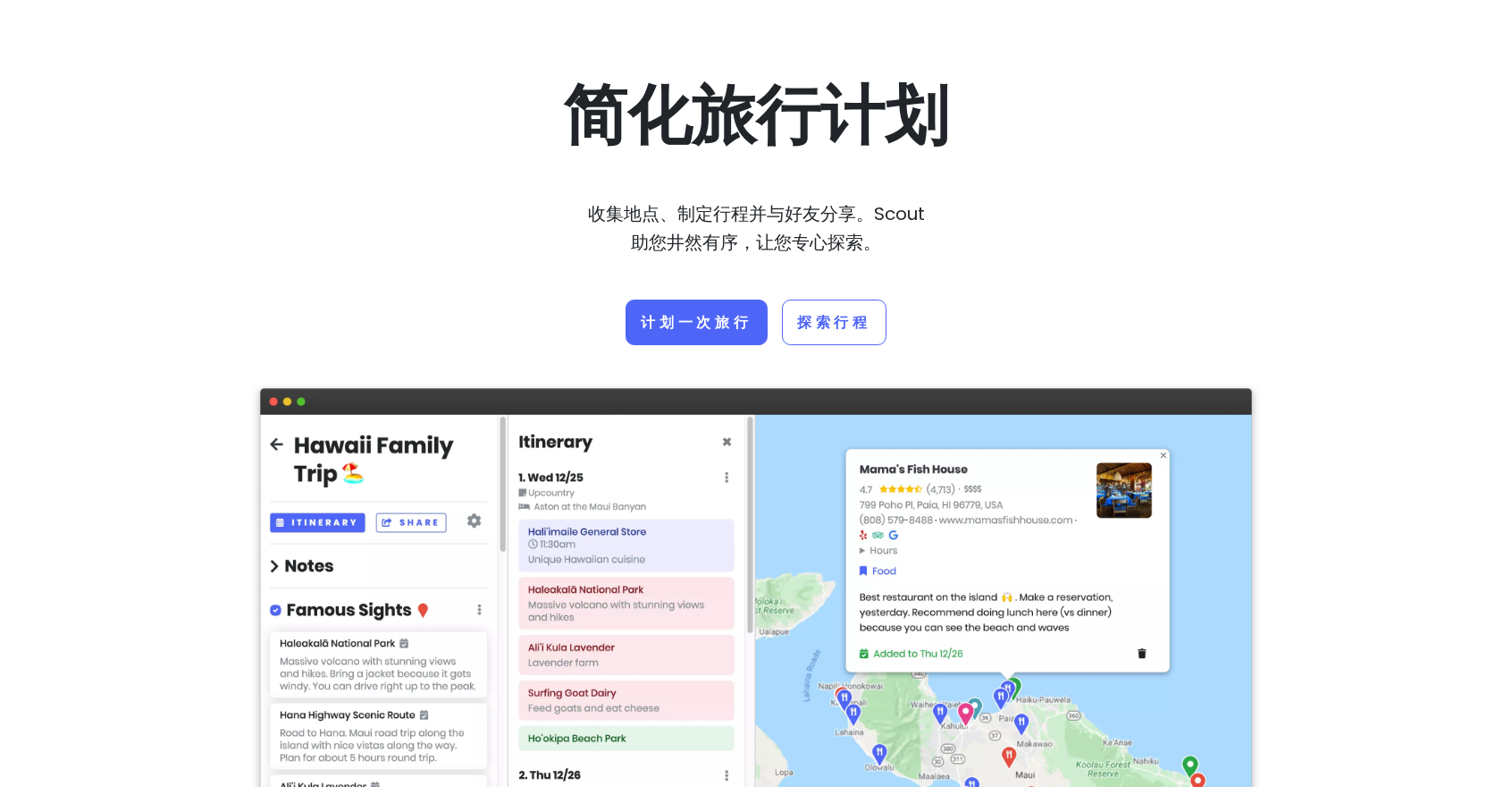
scroll to position [89, 0]
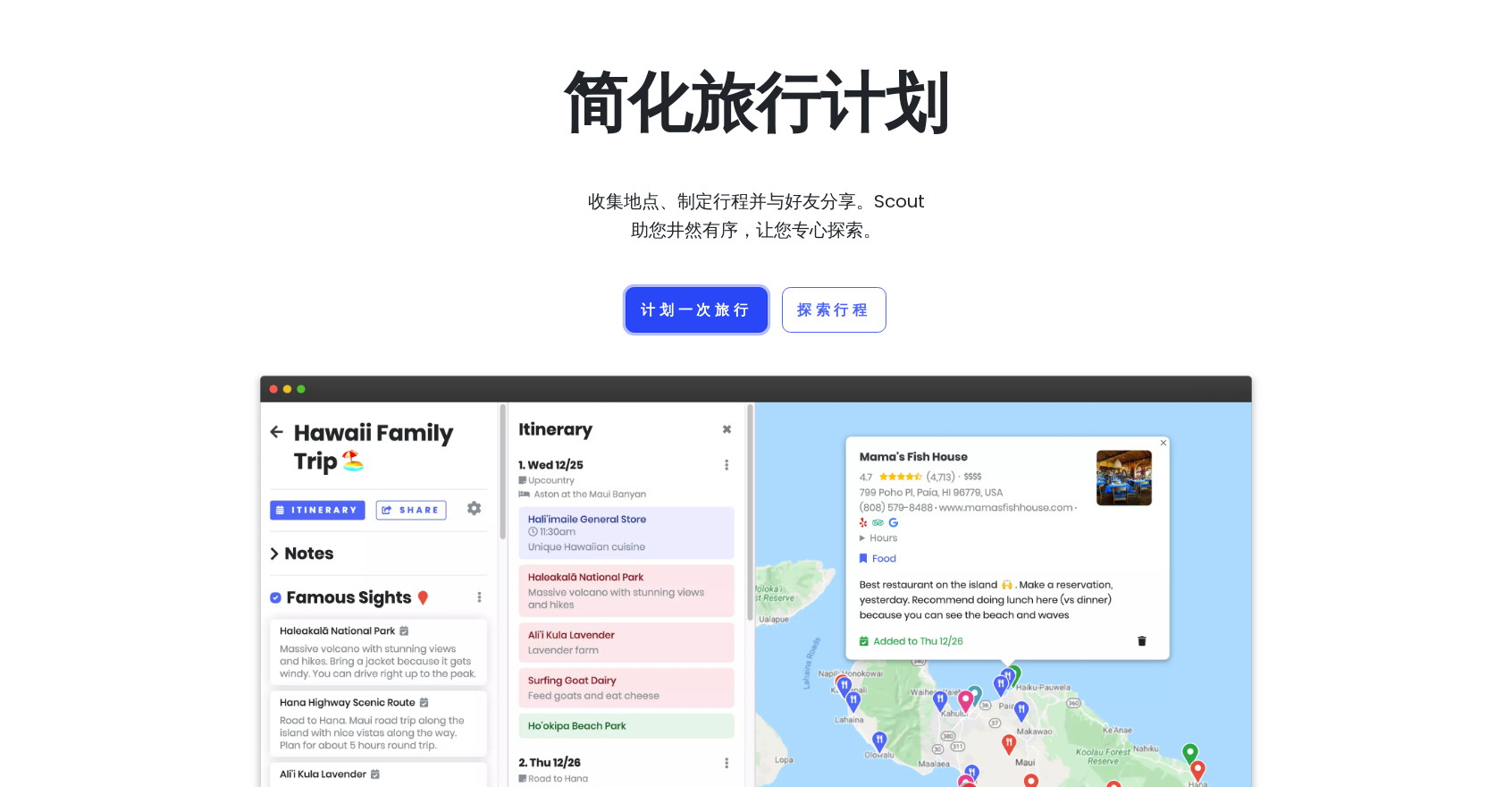
click at [715, 310] on font "计划一次旅行" at bounding box center [696, 309] width 111 height 20
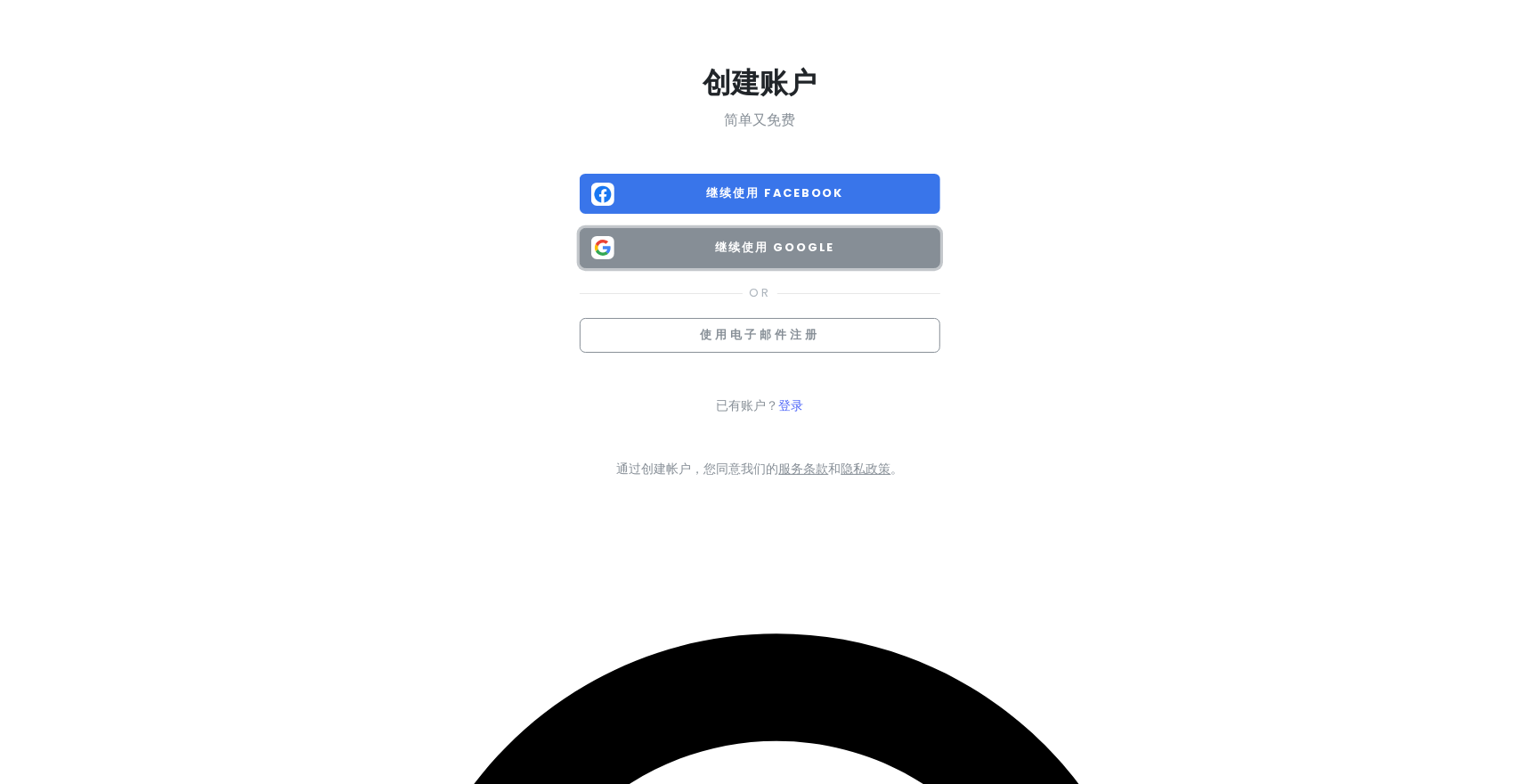
click at [730, 257] on button "继续使用 Google" at bounding box center [759, 247] width 360 height 40
click at [794, 238] on span "继续使用 Google" at bounding box center [775, 247] width 307 height 17
click at [787, 234] on button "继续使用 Google" at bounding box center [759, 247] width 360 height 40
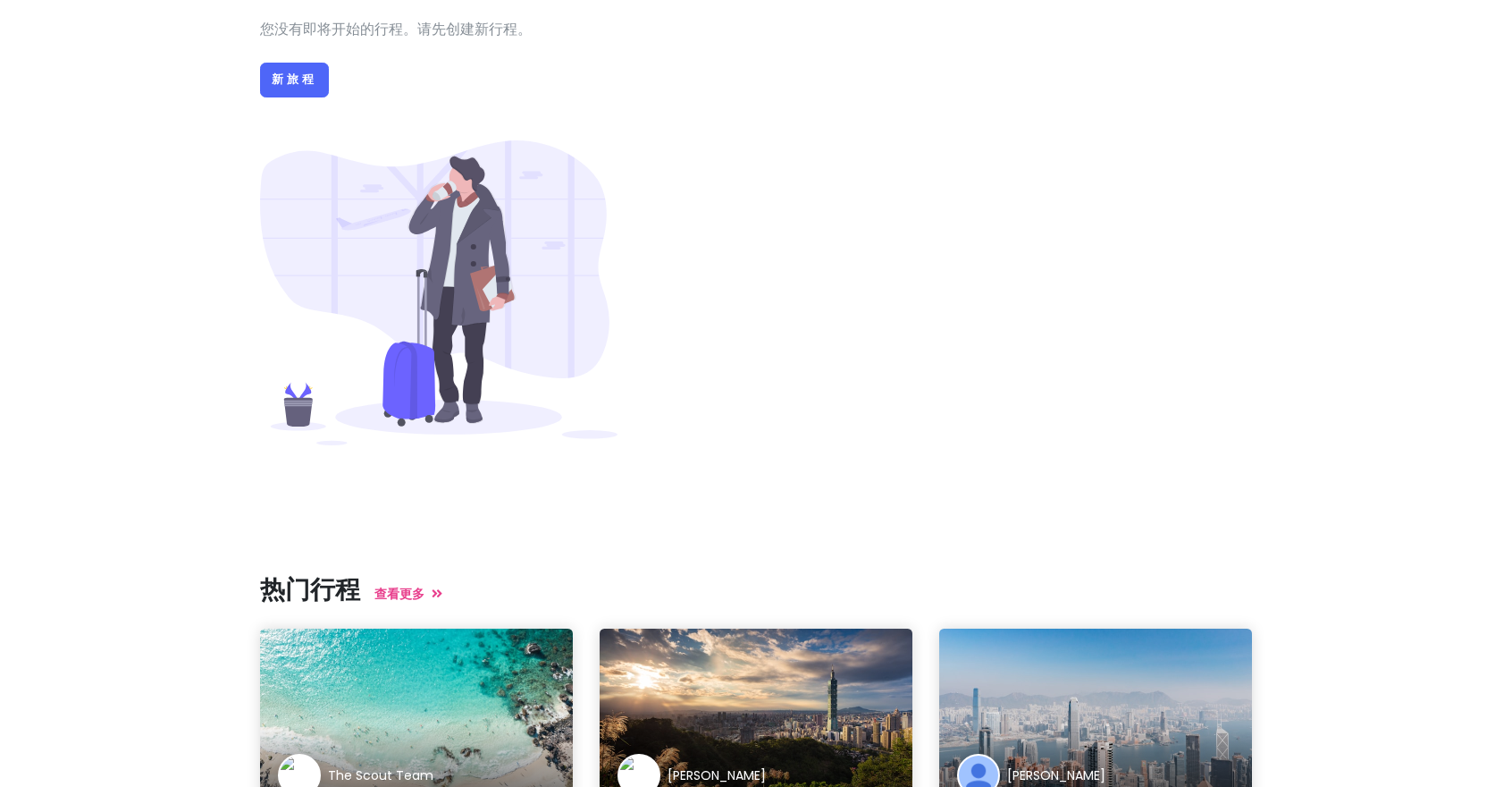
scroll to position [268, 0]
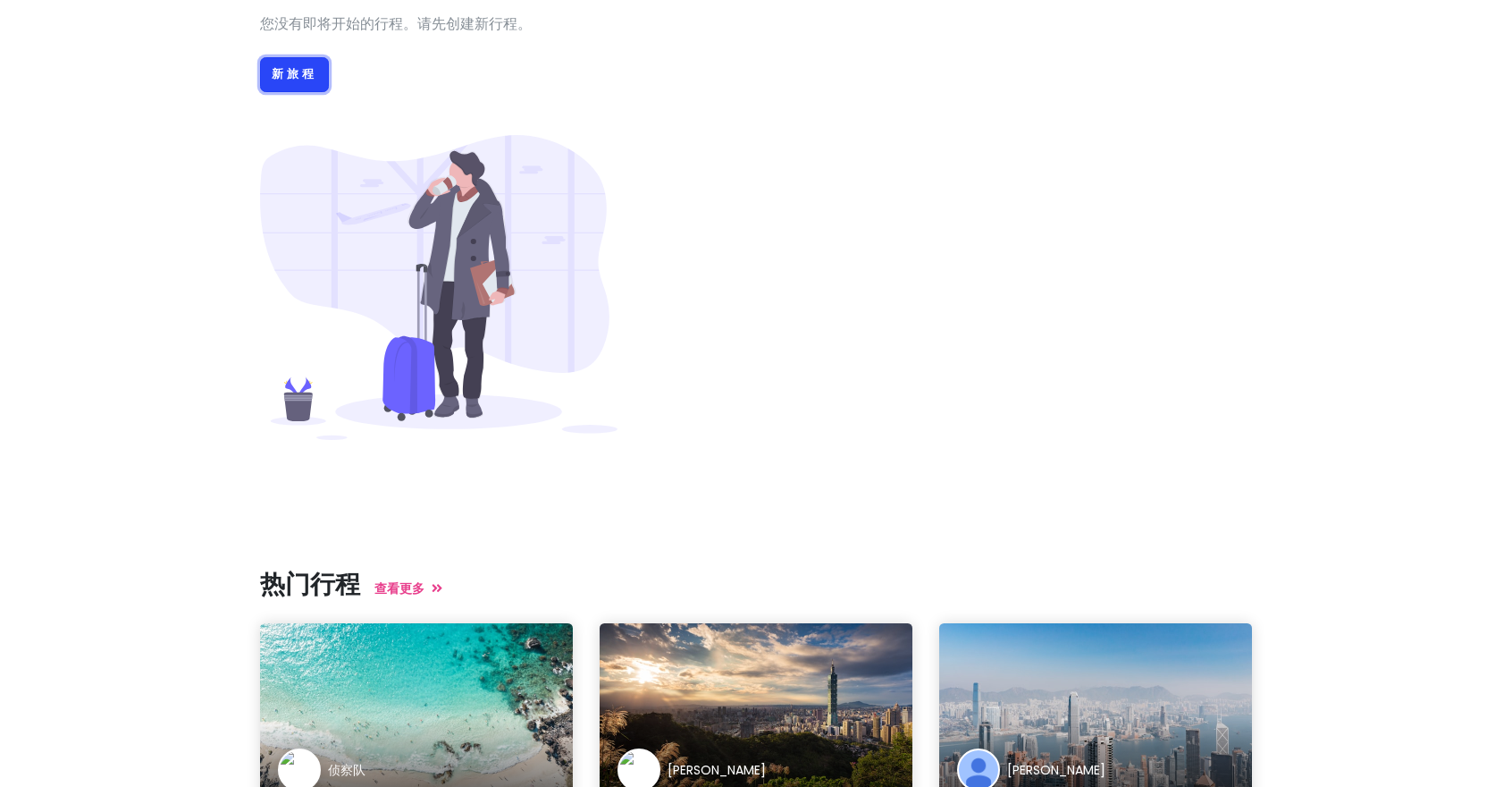
click at [287, 64] on link "新旅程" at bounding box center [294, 75] width 69 height 36
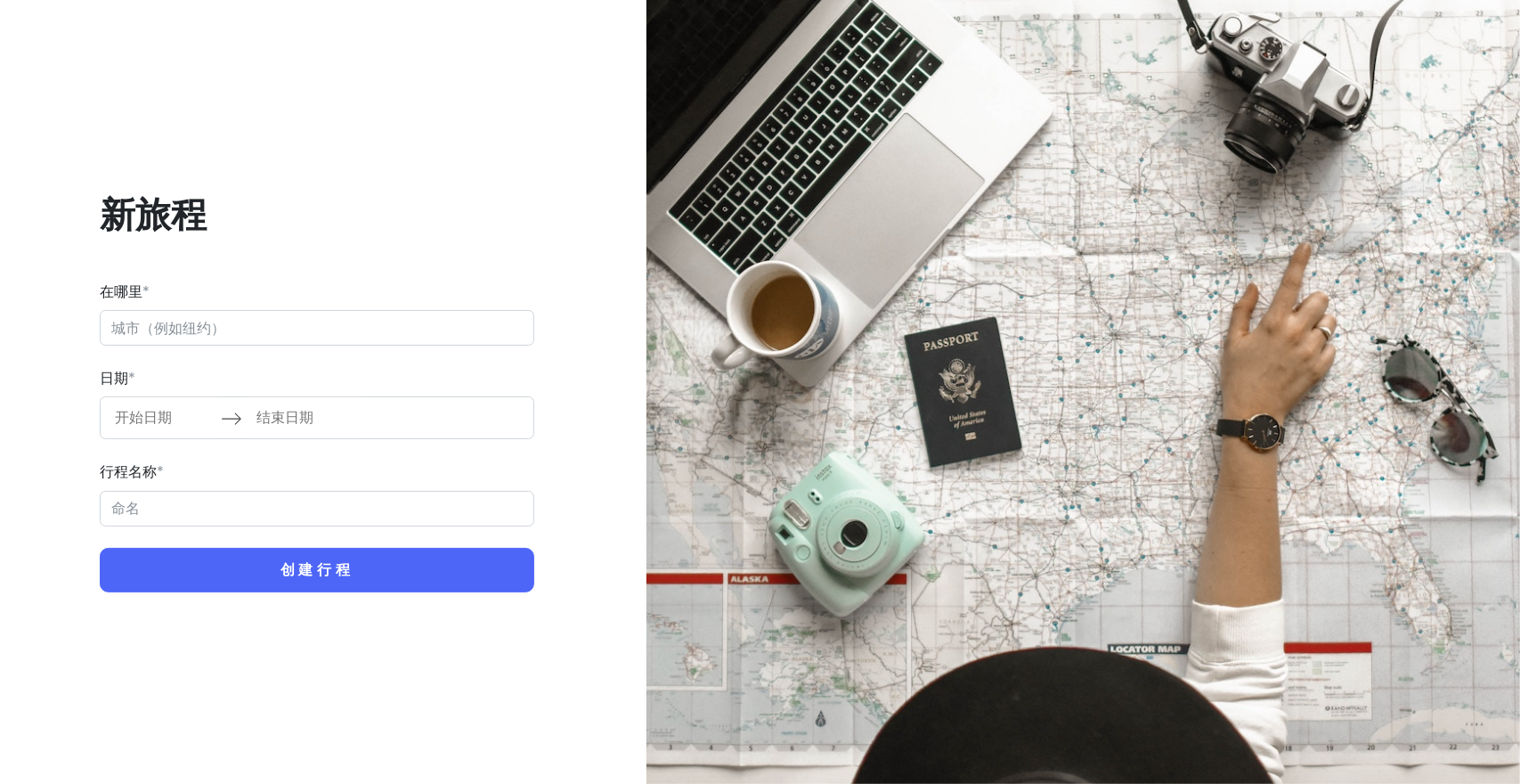
click at [341, 342] on input "在哪里 *" at bounding box center [317, 327] width 435 height 36
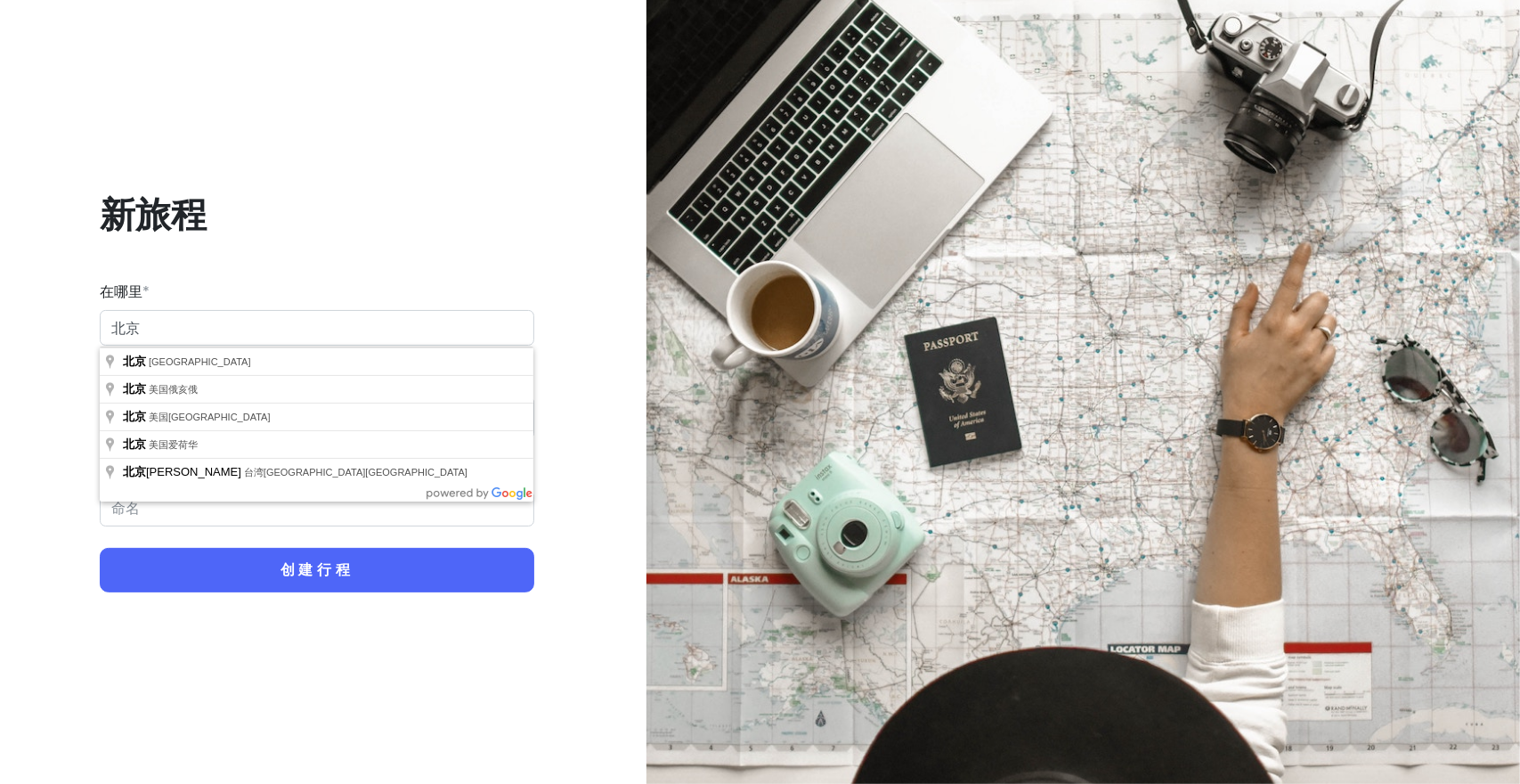
type input "北京"
click at [326, 347] on body "新旅程 在哪里 * 北京 日期 * 向前导航以与日历交互并选择日期。按问号键可获取更改日期的键盘快捷键。 向后导航以与日历交互并选择日期。按问号键可获取更改日…" at bounding box center [760, 392] width 1520 height 784
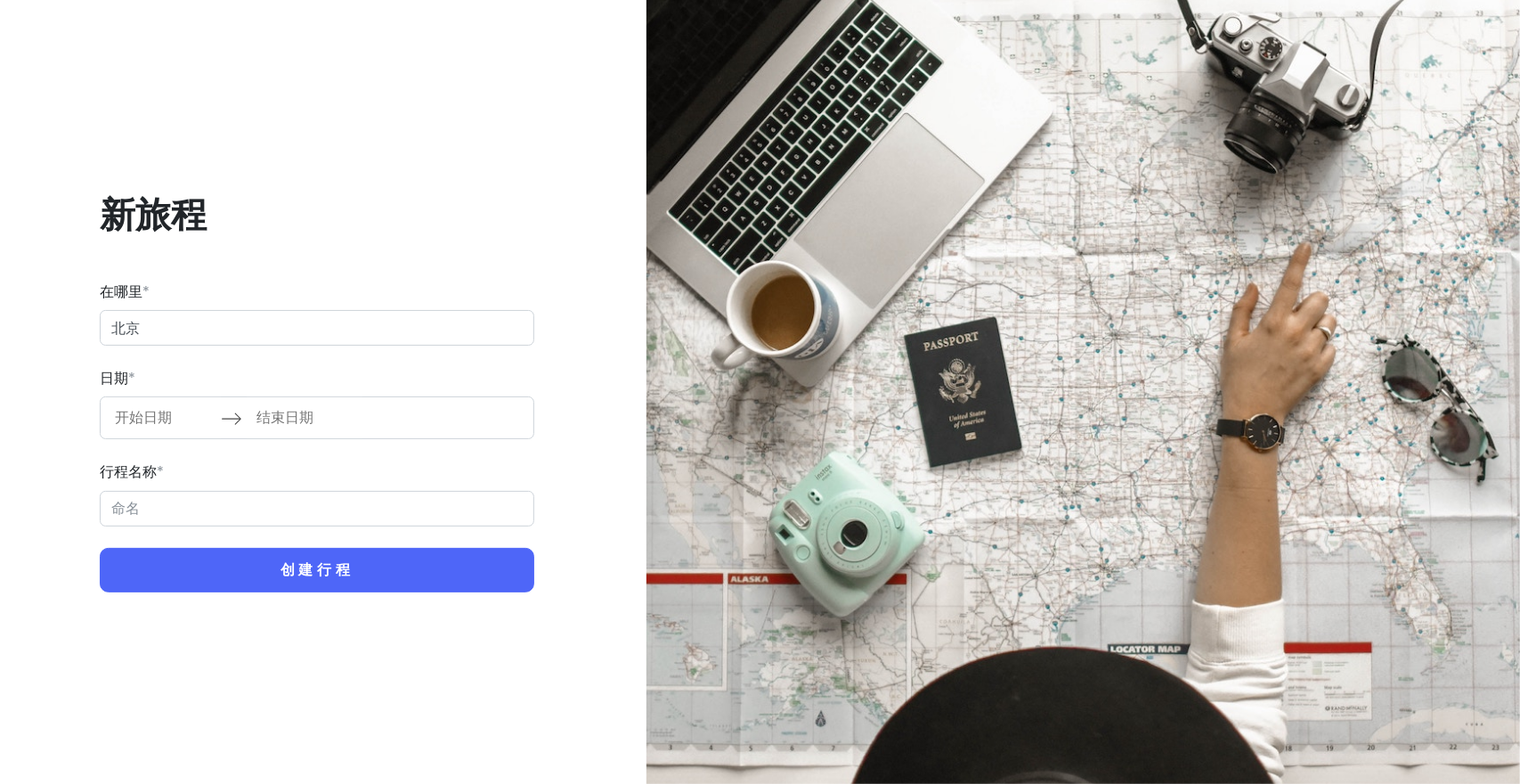
click at [168, 421] on input "开始日期" at bounding box center [163, 417] width 116 height 41
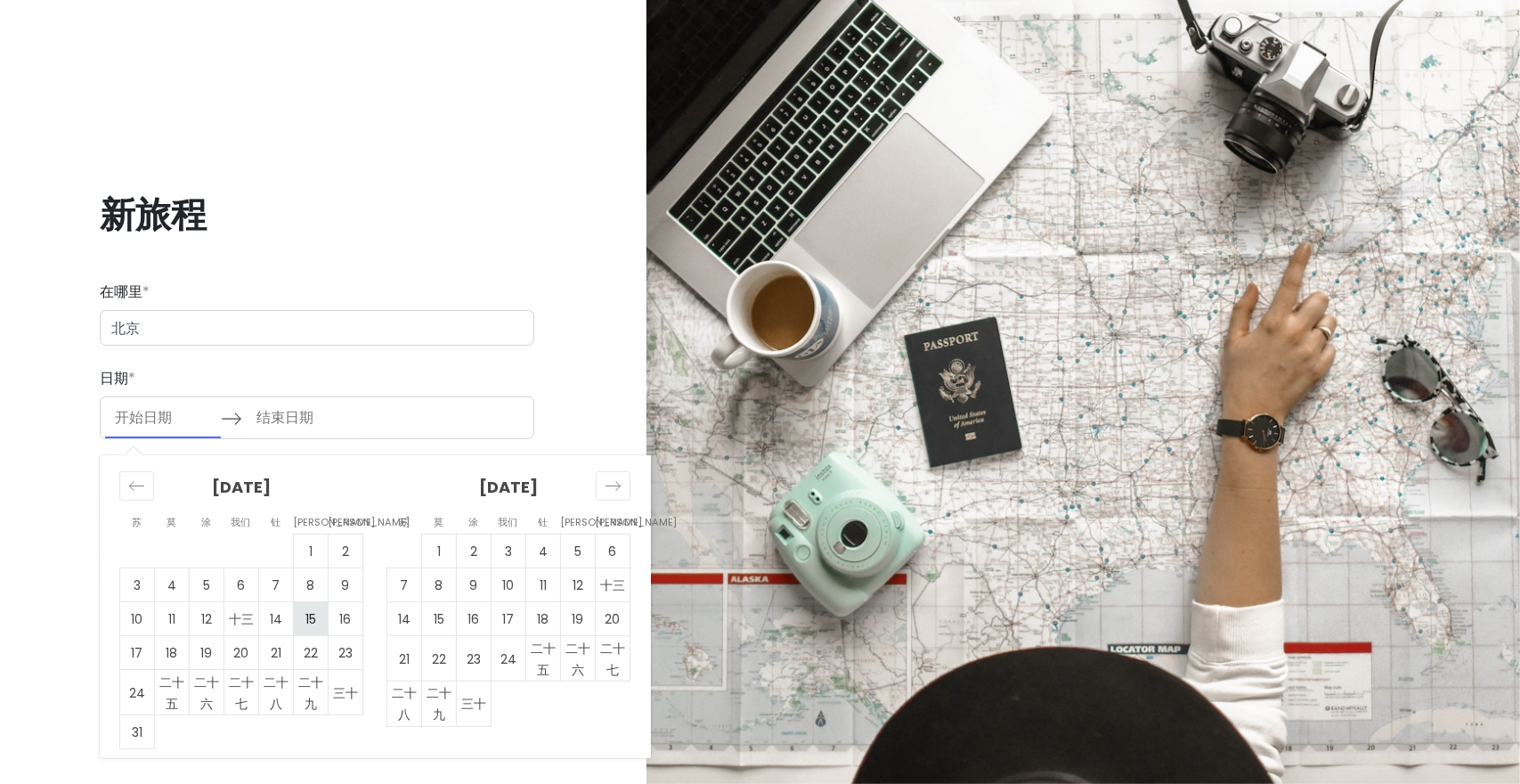
click at [295, 621] on td "15" at bounding box center [311, 618] width 35 height 34
type input "08/15/2025"
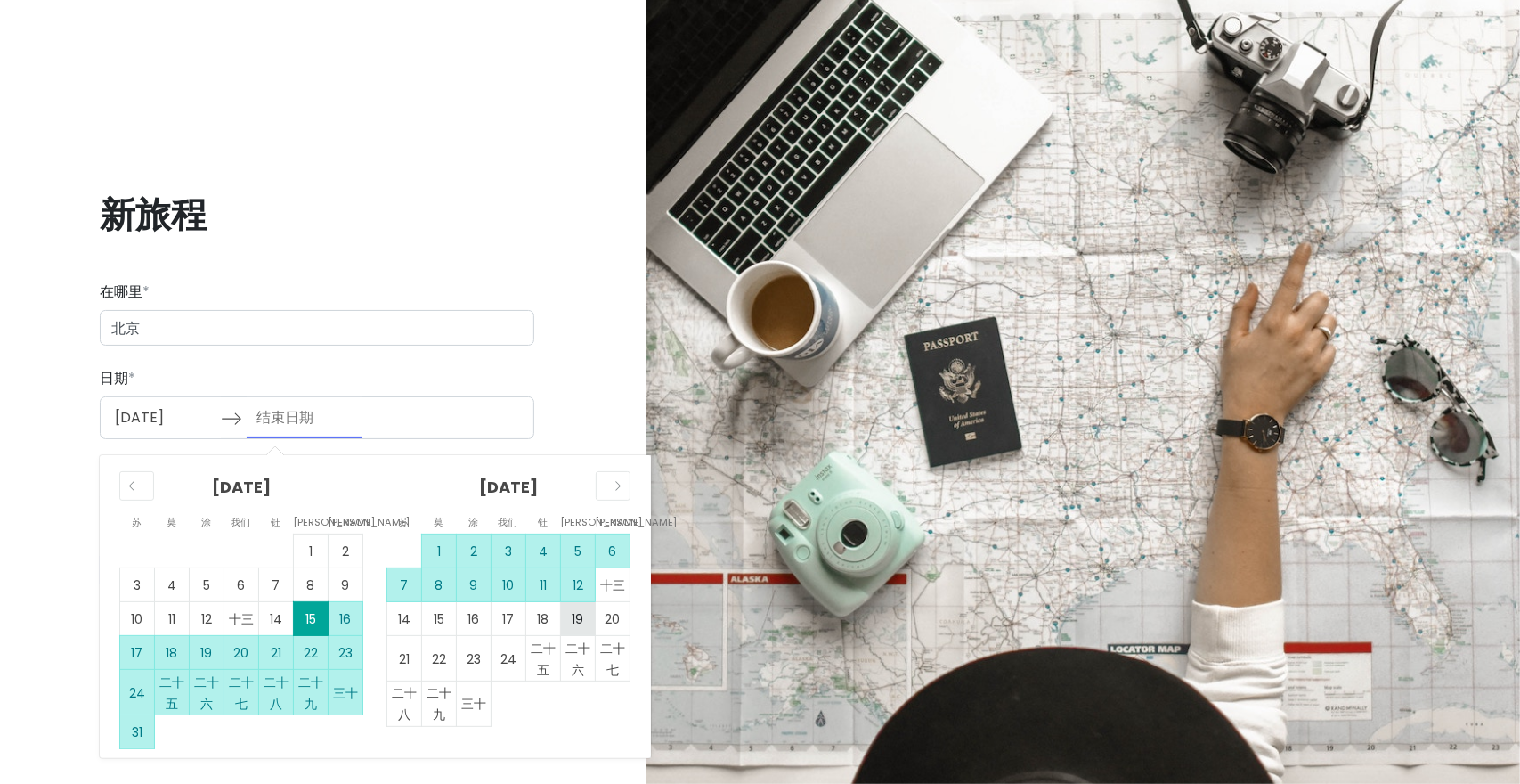
click at [564, 601] on tbody "1 2 3 4 5 6 7 8 9 10 11 12 十三 14 15 16 17 18 19 20 21 22 23 24 二十五 二十六 二十七 二十八 …" at bounding box center [509, 630] width 243 height 191
click at [569, 600] on td "12" at bounding box center [578, 584] width 35 height 34
type input "09/12/2025"
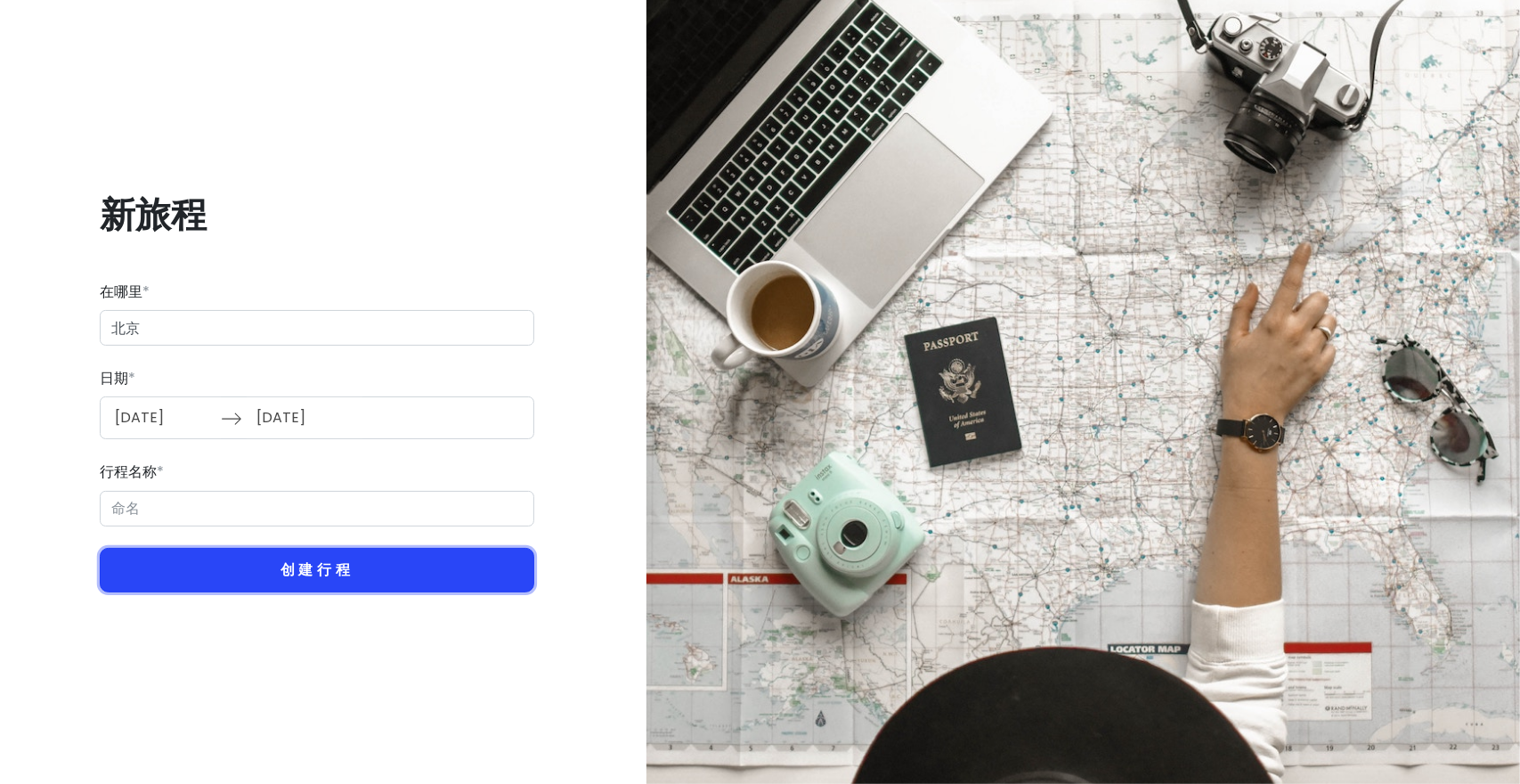
click at [426, 560] on button "创建行程" at bounding box center [317, 570] width 435 height 45
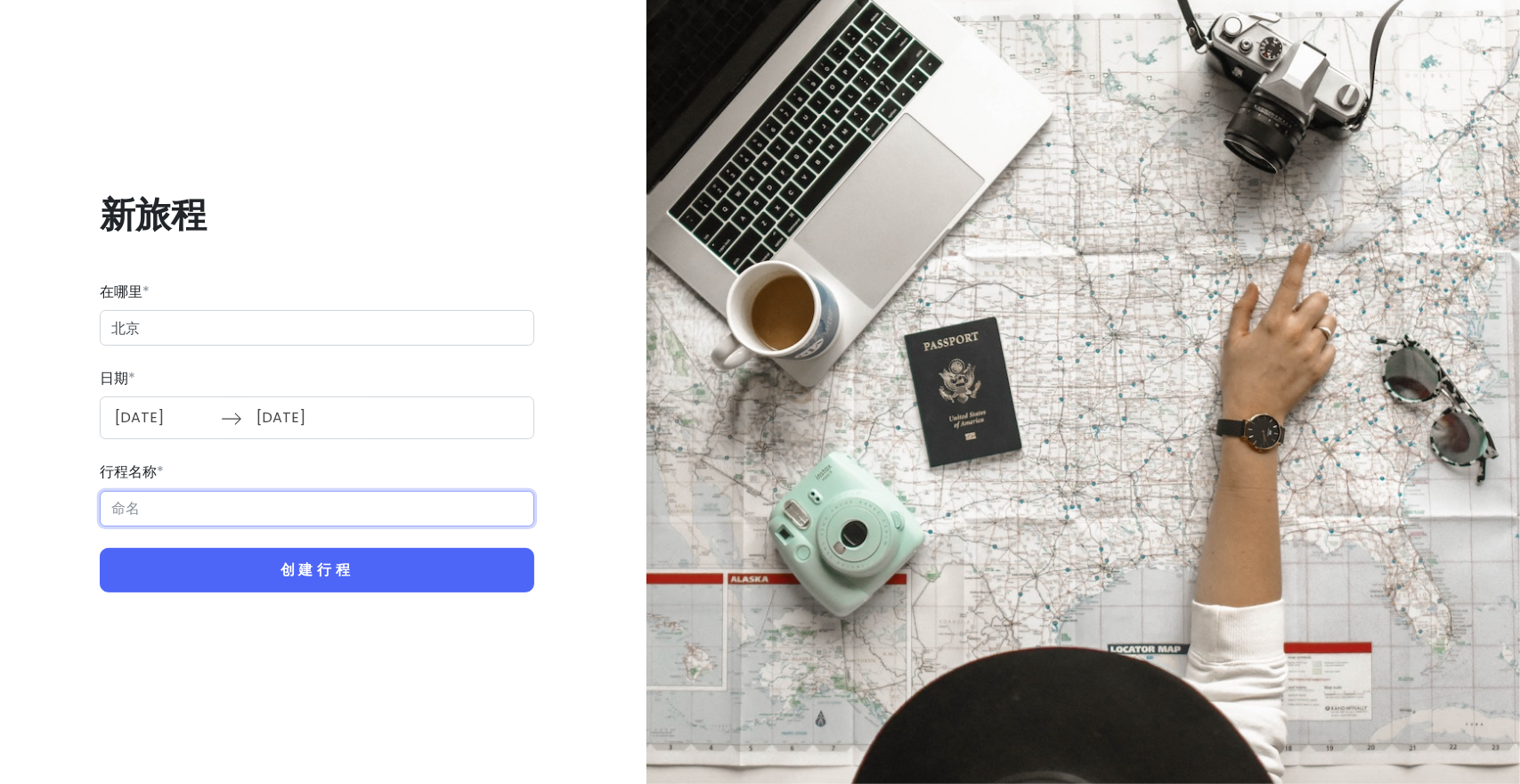
click at [383, 520] on input "行程名称 *" at bounding box center [317, 508] width 435 height 36
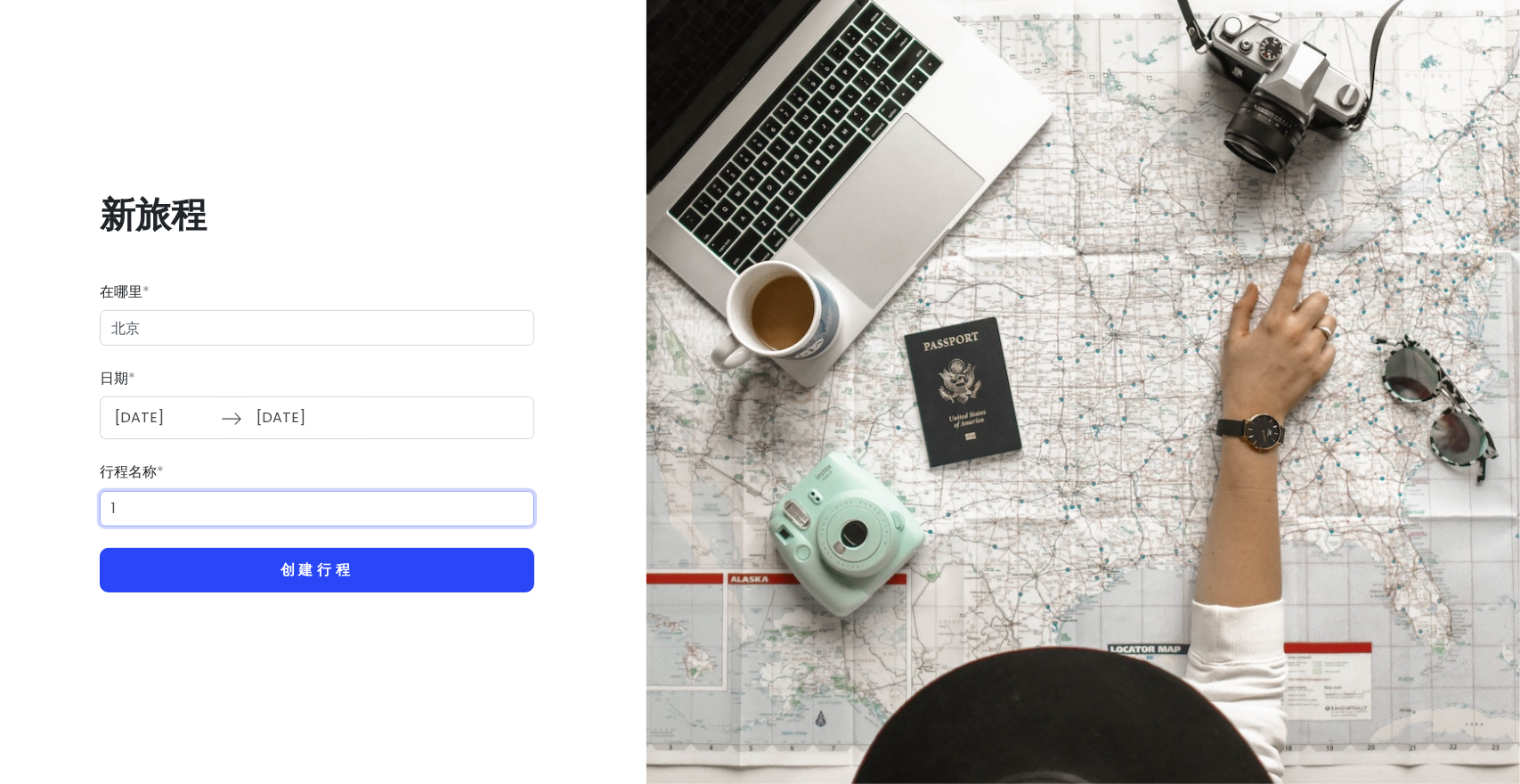
type input "1"
click at [396, 563] on button "创建行程" at bounding box center [317, 570] width 435 height 45
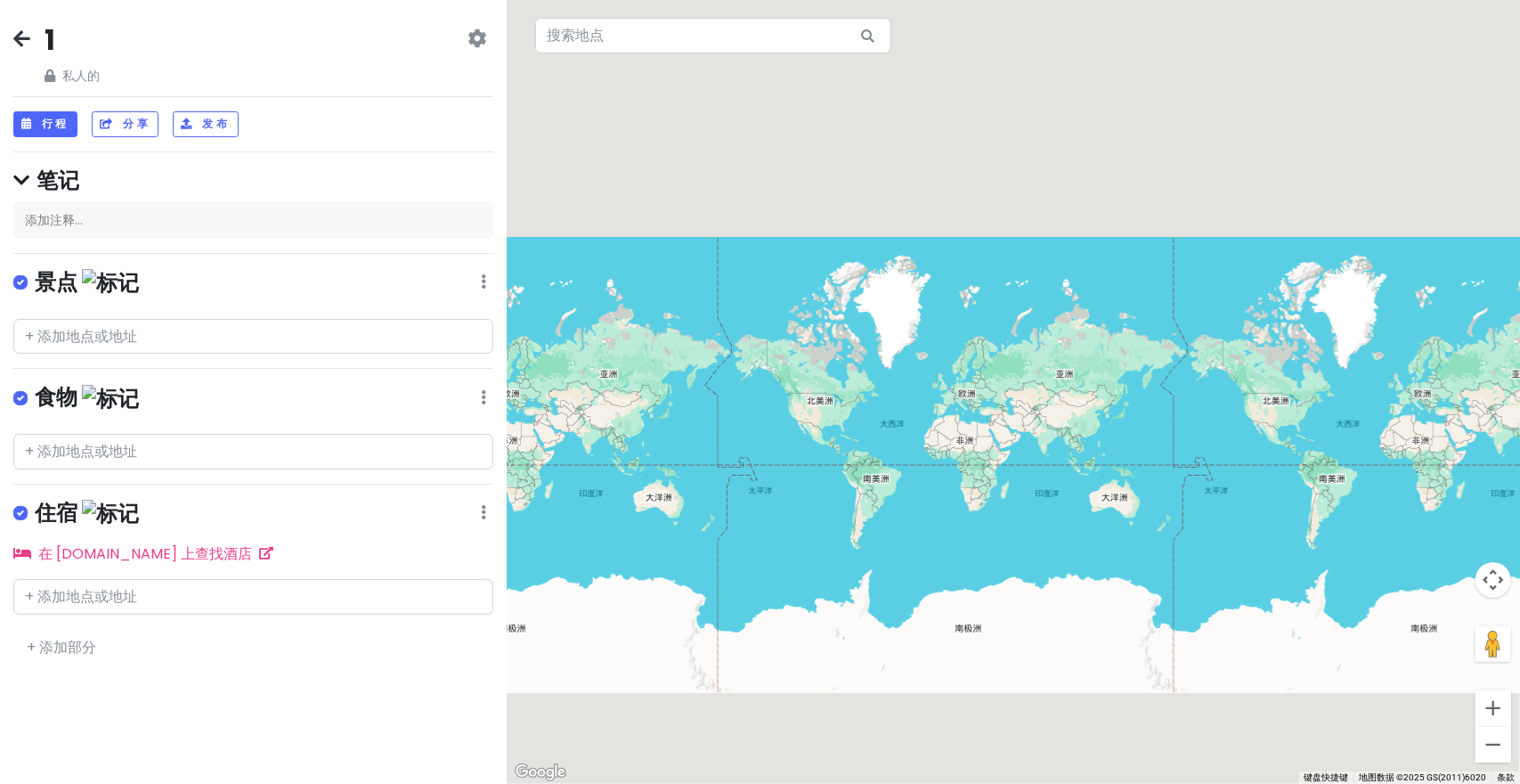
drag, startPoint x: 723, startPoint y: 480, endPoint x: 1080, endPoint y: 463, distance: 357.4
click at [1080, 463] on div at bounding box center [1013, 392] width 1013 height 784
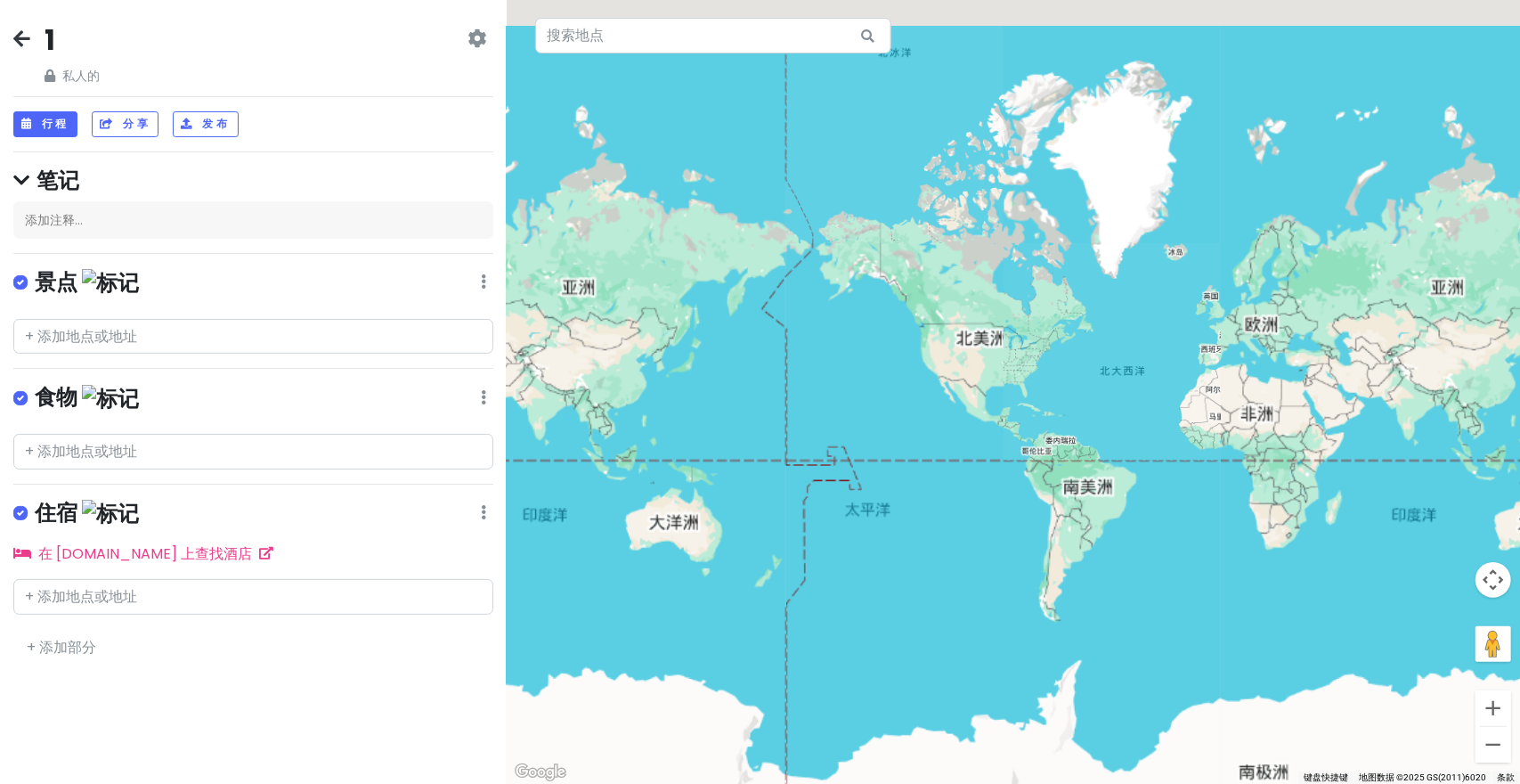
drag, startPoint x: 692, startPoint y: 472, endPoint x: 1157, endPoint y: 471, distance: 465.0
click at [1189, 477] on div at bounding box center [1013, 392] width 1013 height 784
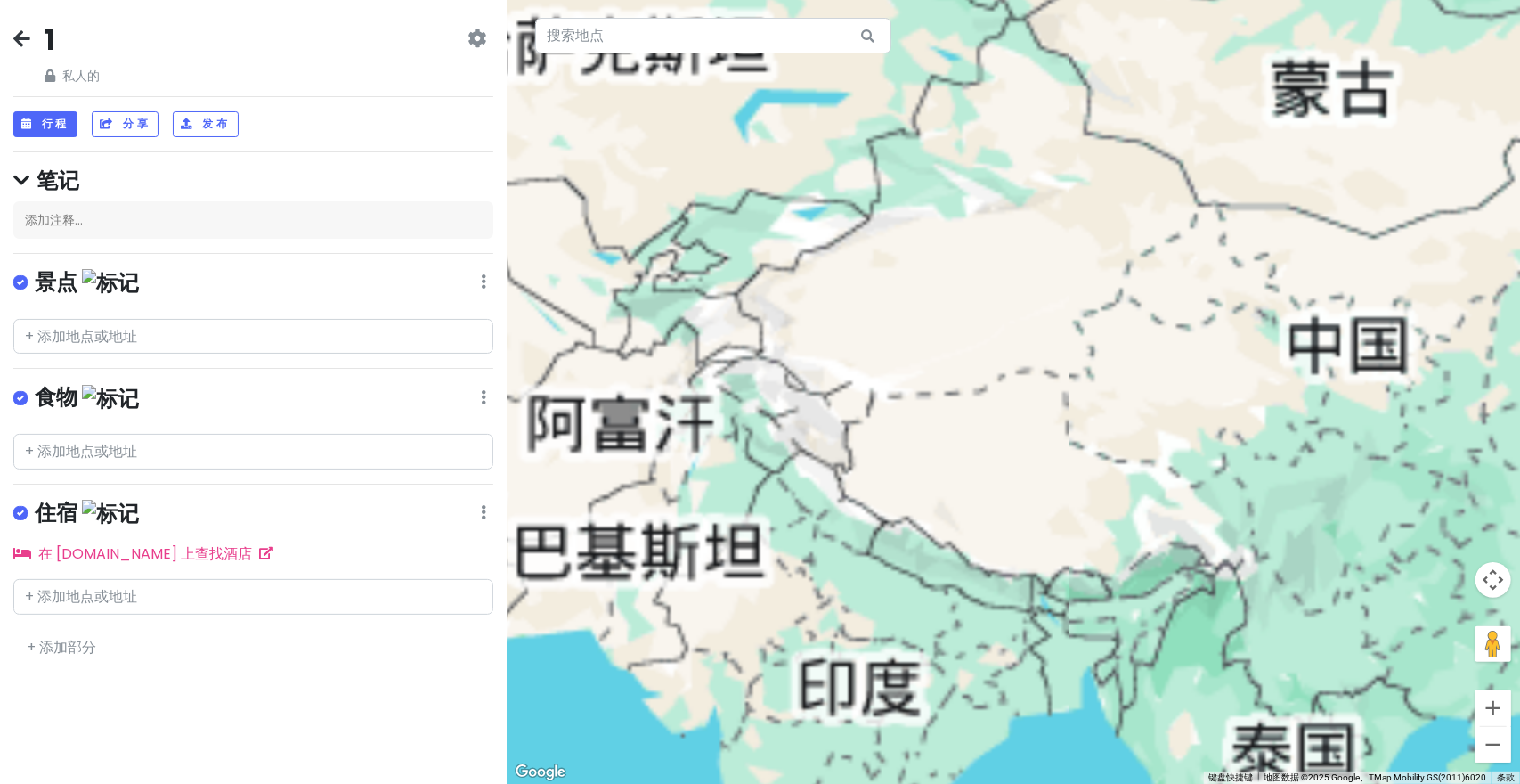
drag, startPoint x: 1139, startPoint y: 388, endPoint x: 994, endPoint y: 439, distance: 153.7
click at [994, 439] on div at bounding box center [1013, 392] width 1013 height 784
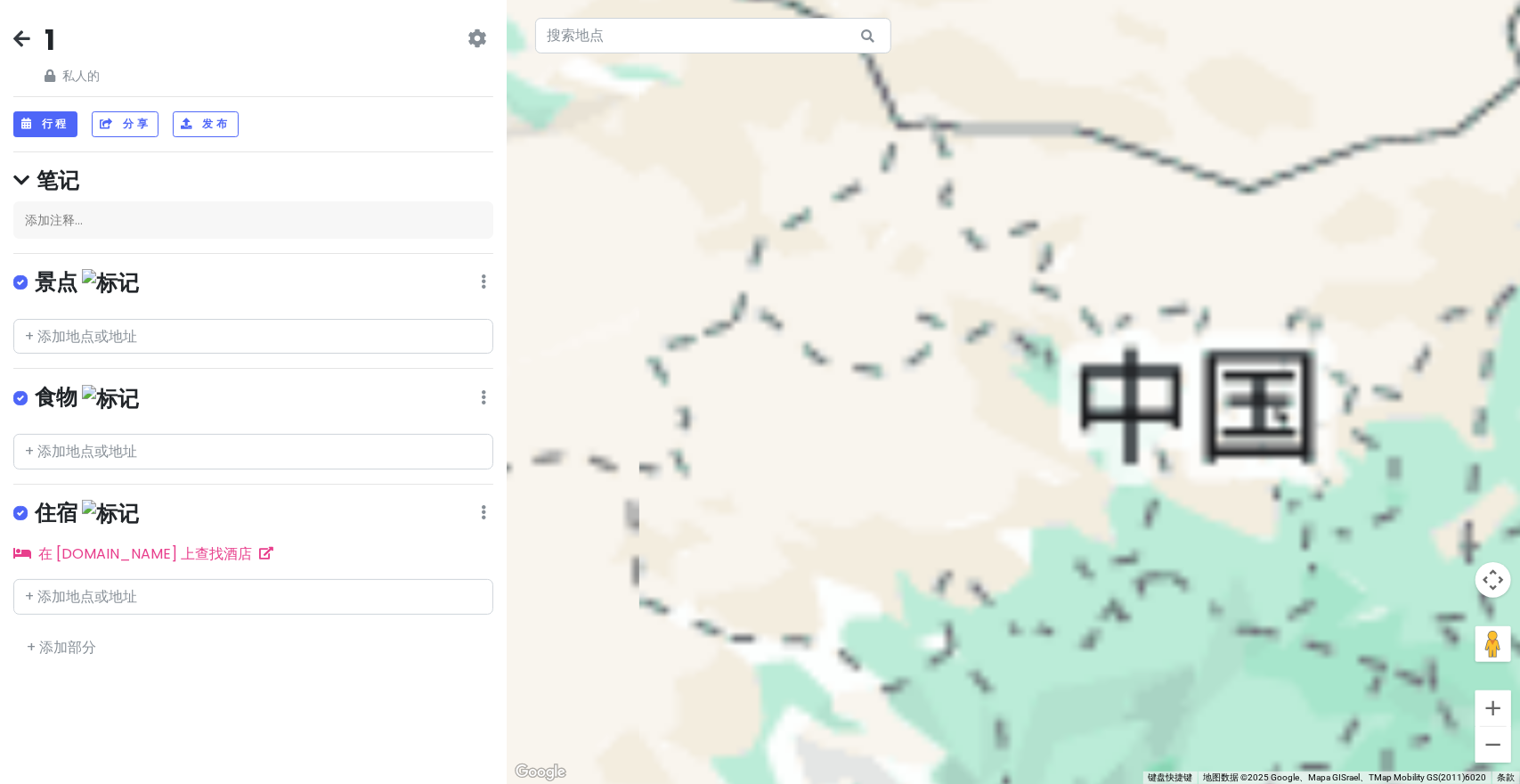
drag, startPoint x: 878, startPoint y: 358, endPoint x: 634, endPoint y: 233, distance: 274.2
click at [643, 238] on div at bounding box center [1013, 392] width 1013 height 784
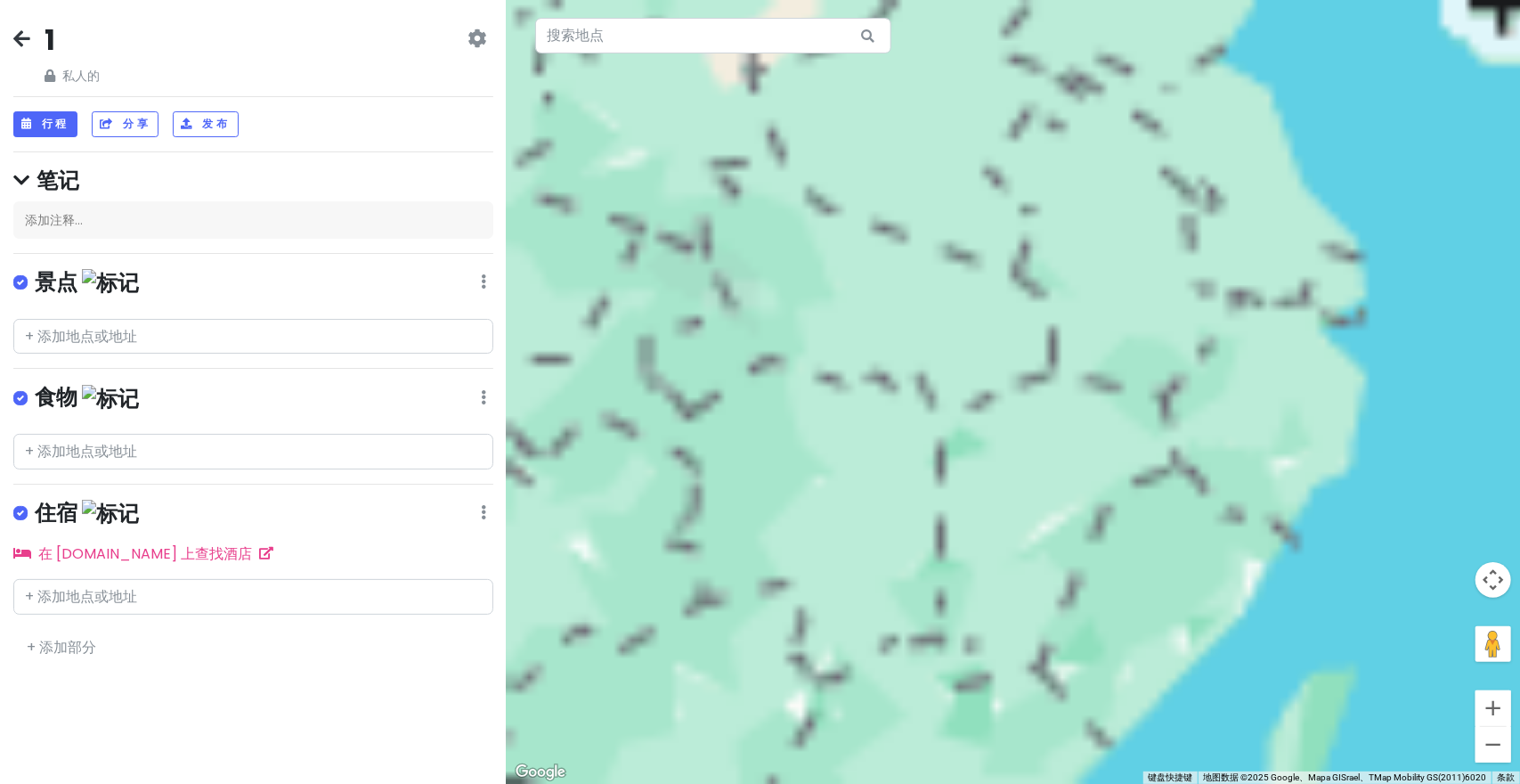
drag, startPoint x: 854, startPoint y: 366, endPoint x: 1495, endPoint y: 628, distance: 692.5
click at [1519, 646] on div at bounding box center [1013, 392] width 1013 height 784
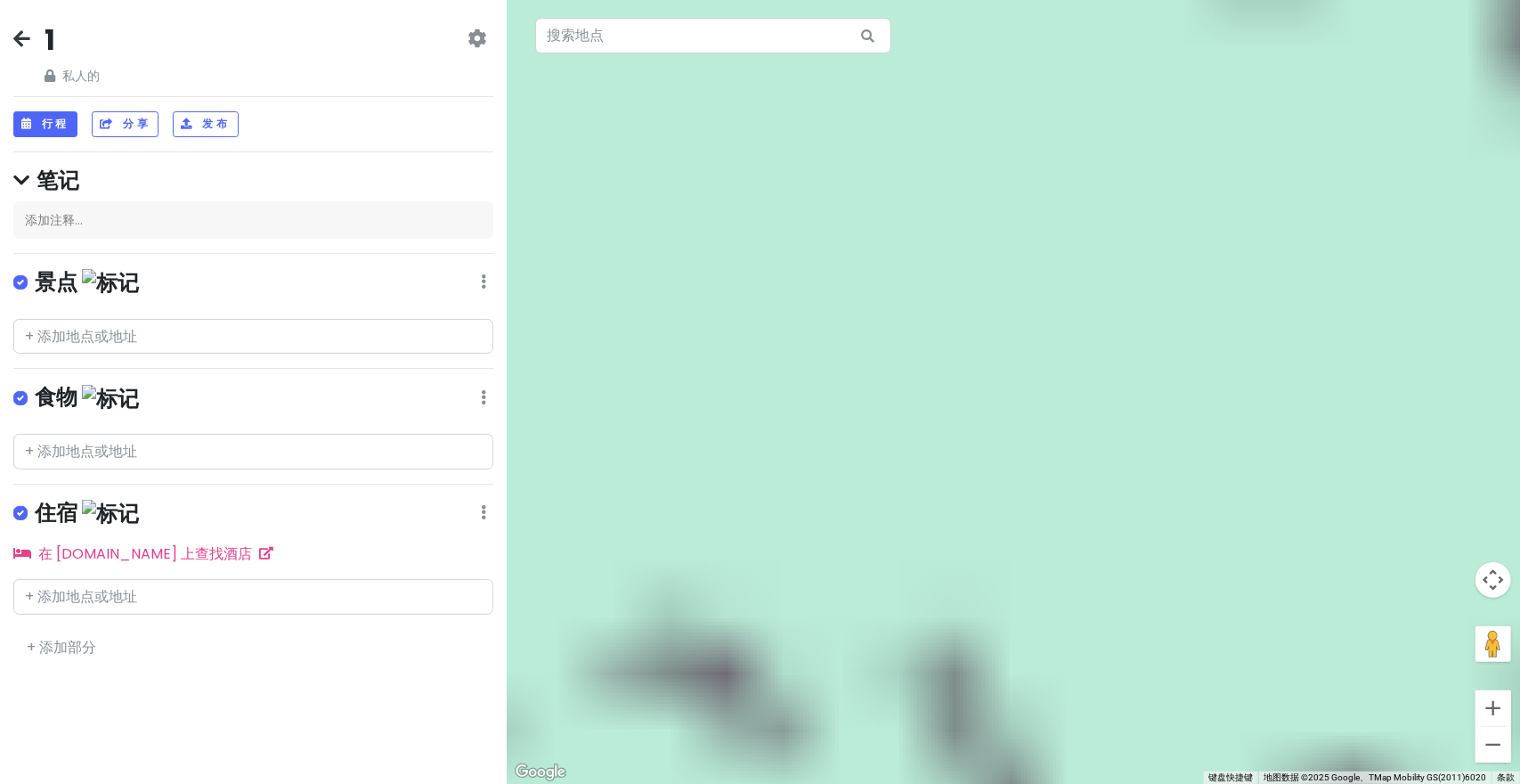
click at [886, 397] on div at bounding box center [1013, 392] width 1013 height 784
click at [887, 396] on div at bounding box center [1013, 392] width 1013 height 784
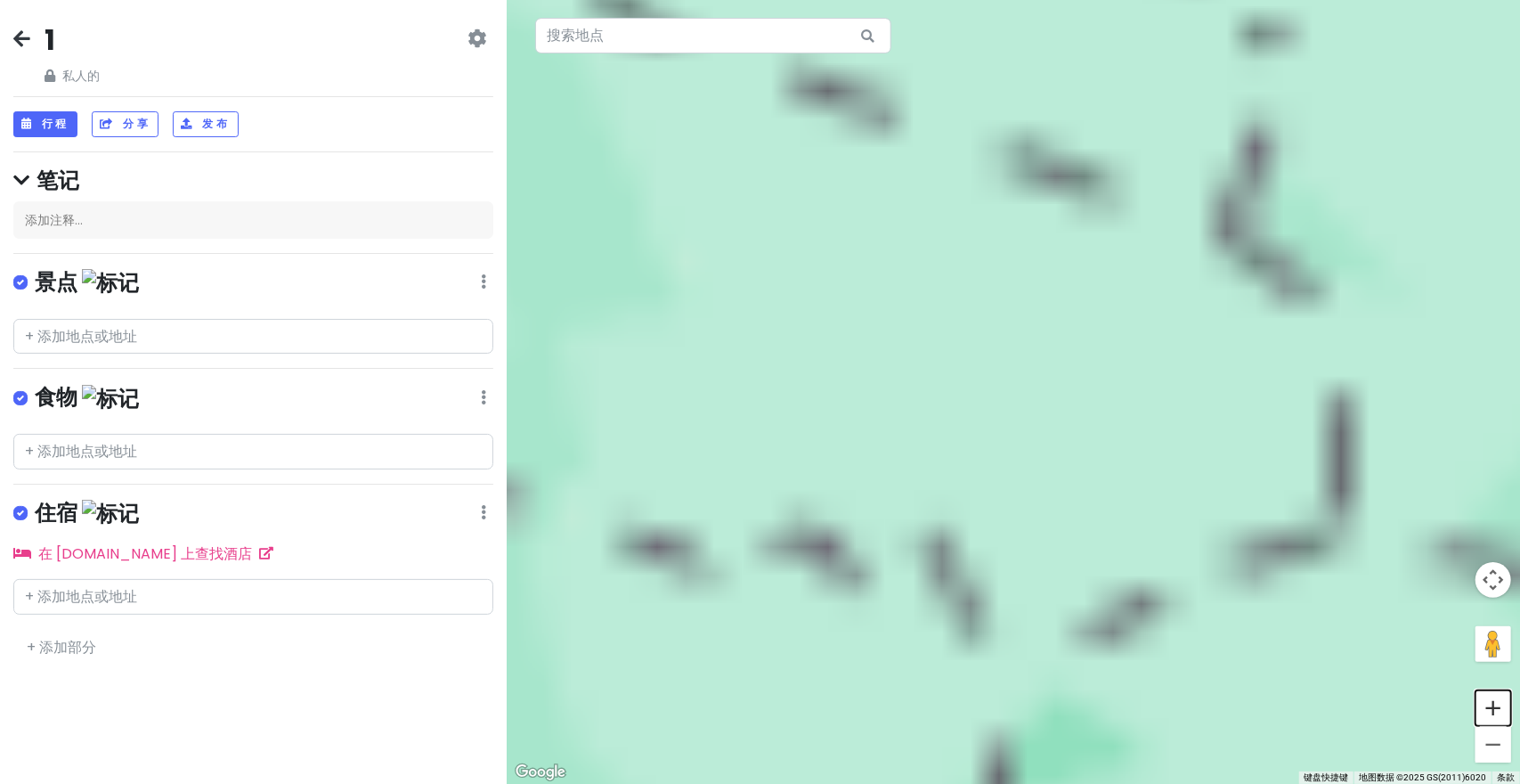
click at [1491, 708] on button "放大" at bounding box center [1493, 708] width 36 height 36
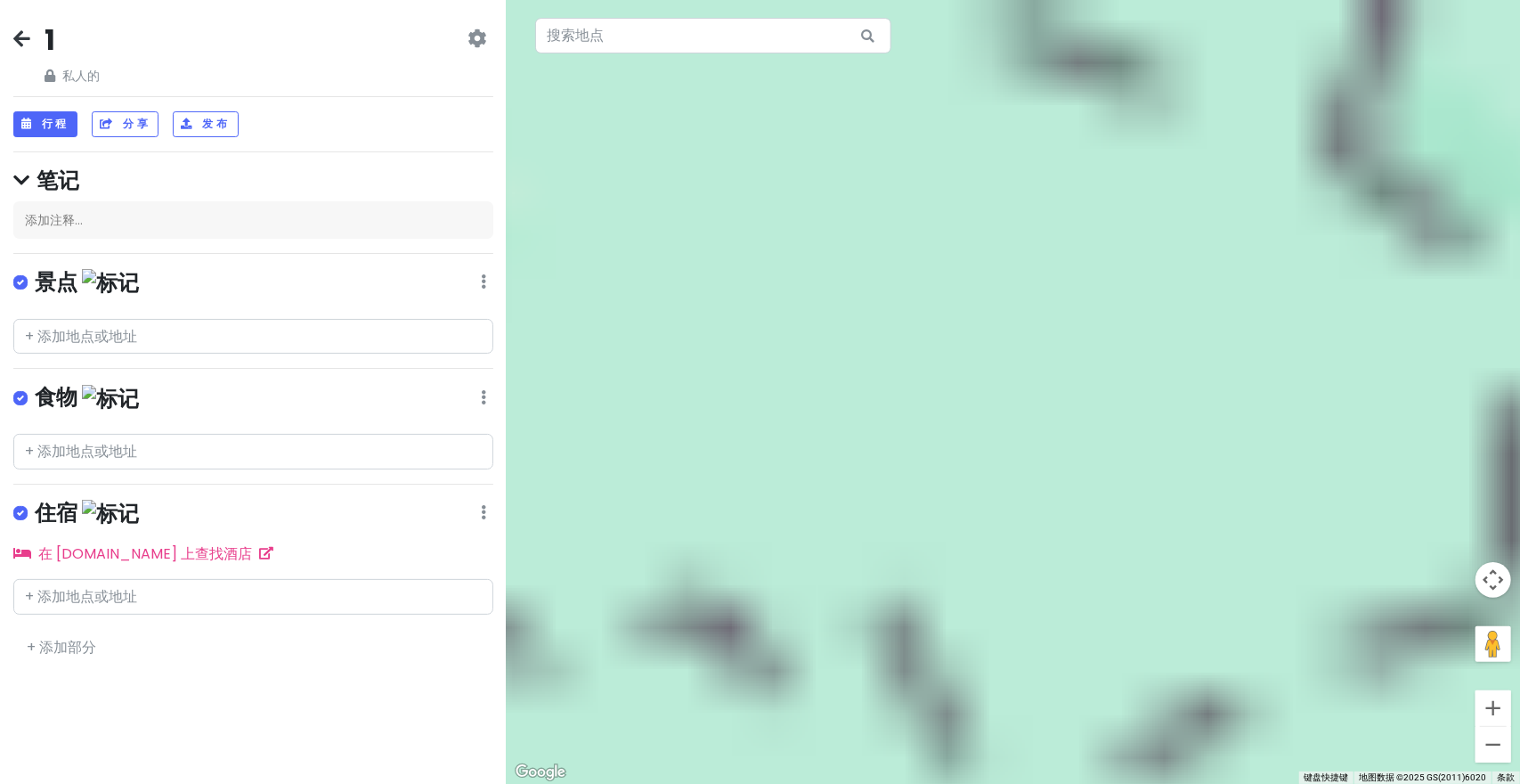
click at [1491, 708] on button "放大" at bounding box center [1493, 708] width 36 height 36
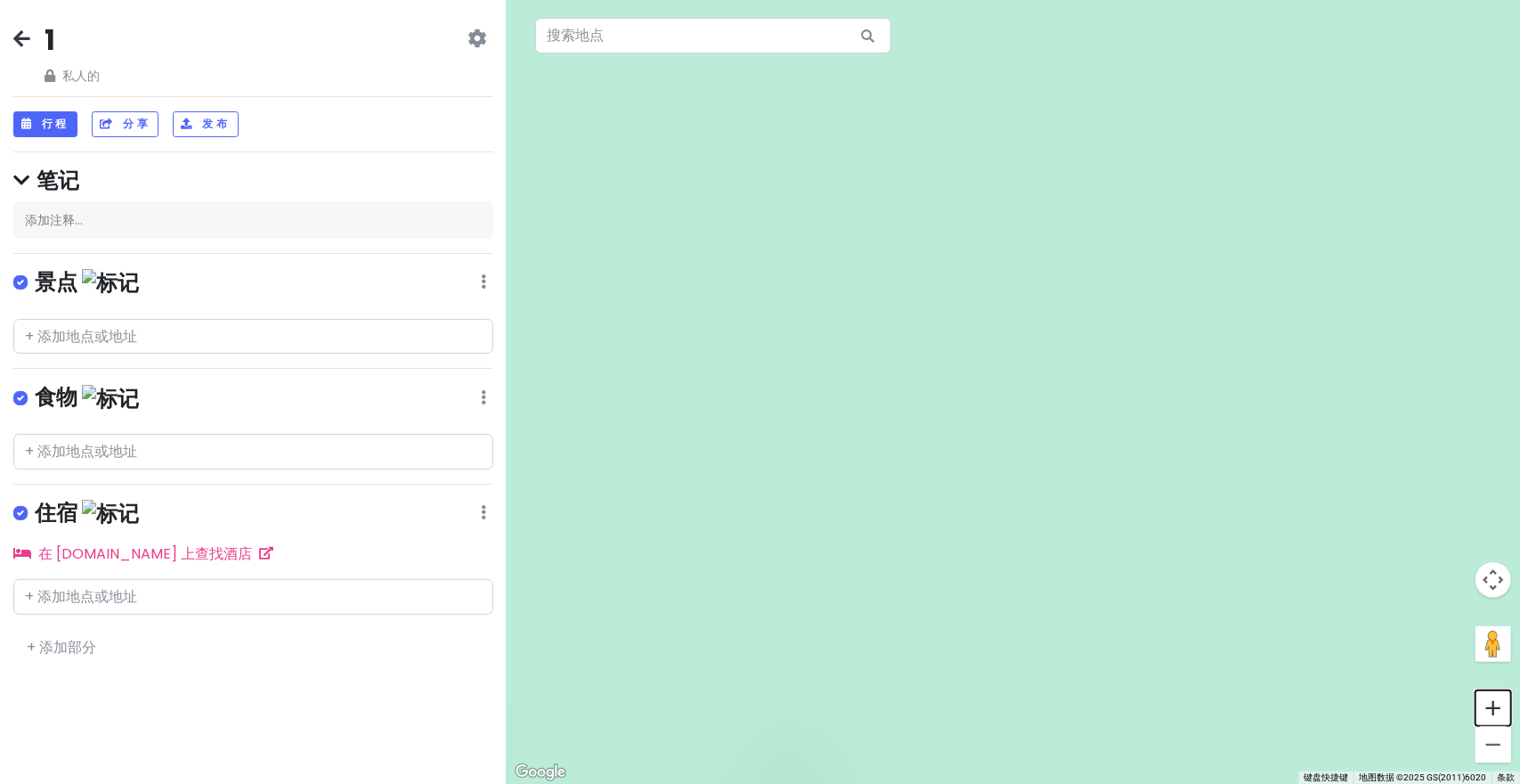
click at [1489, 706] on button "放大" at bounding box center [1493, 708] width 36 height 36
click at [1489, 704] on button "放大" at bounding box center [1493, 708] width 36 height 36
click at [1487, 701] on button "放大" at bounding box center [1493, 708] width 36 height 36
click at [1485, 701] on button "放大" at bounding box center [1493, 708] width 36 height 36
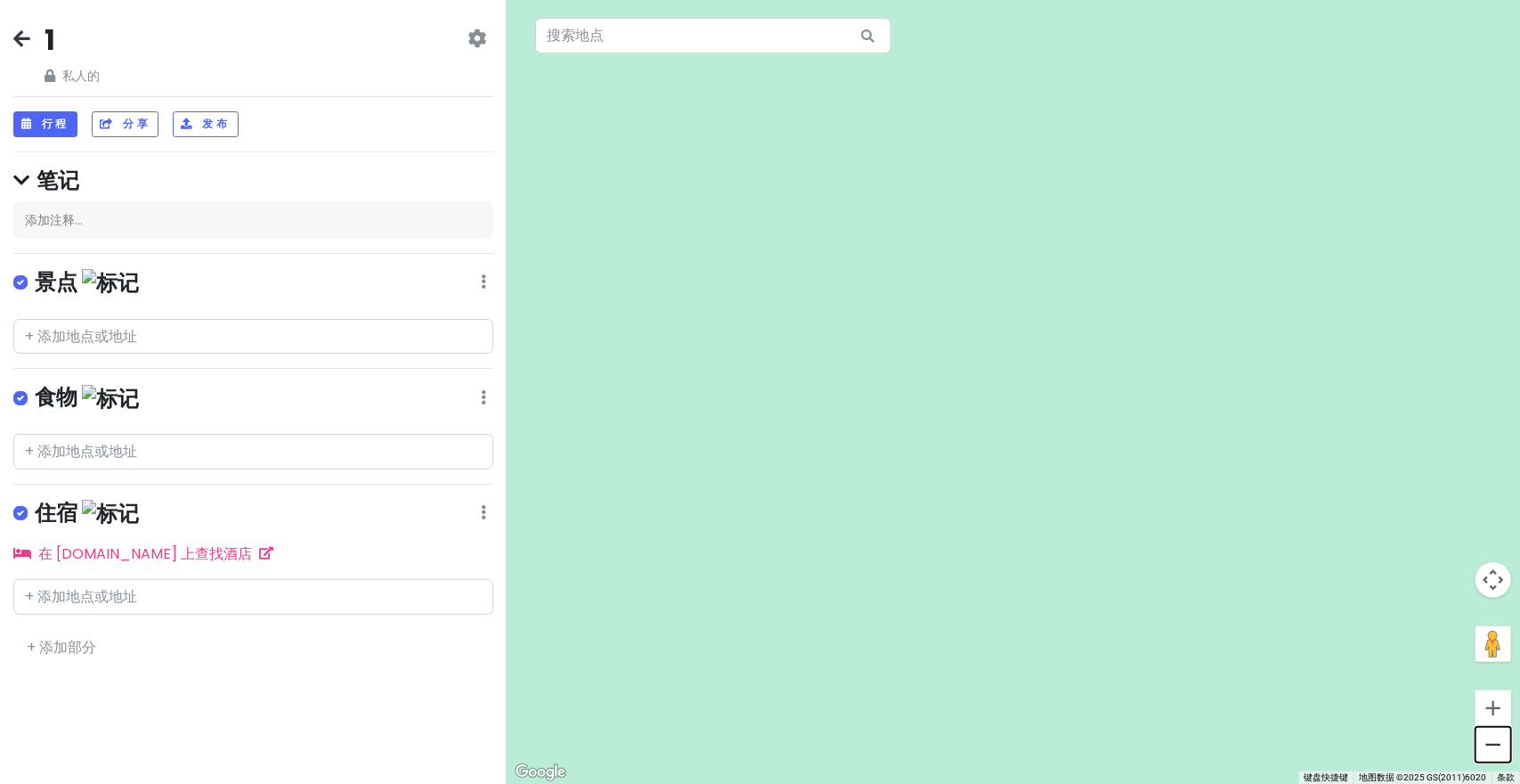
click at [1508, 730] on button "缩小" at bounding box center [1493, 744] width 36 height 36
click at [1508, 731] on button "缩小" at bounding box center [1493, 744] width 36 height 36
click at [1506, 727] on button "缩小" at bounding box center [1493, 744] width 36 height 36
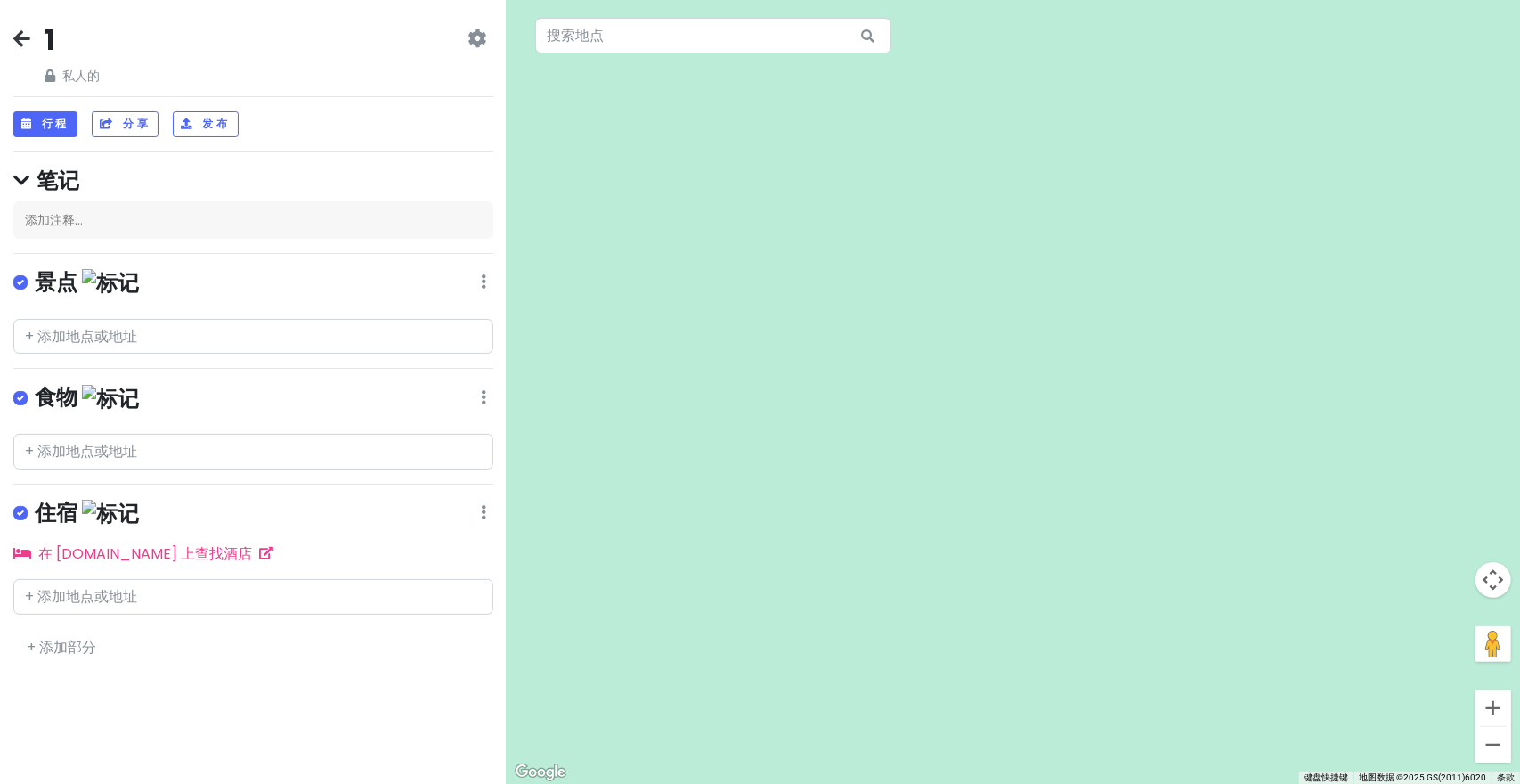
click at [1505, 726] on div at bounding box center [1494, 726] width 27 height 1
click at [1504, 724] on button "放大" at bounding box center [1493, 708] width 36 height 36
click at [1499, 723] on button "放大" at bounding box center [1493, 708] width 36 height 36
click at [1497, 722] on button "放大" at bounding box center [1493, 708] width 36 height 36
click at [1496, 722] on button "放大" at bounding box center [1493, 708] width 36 height 36
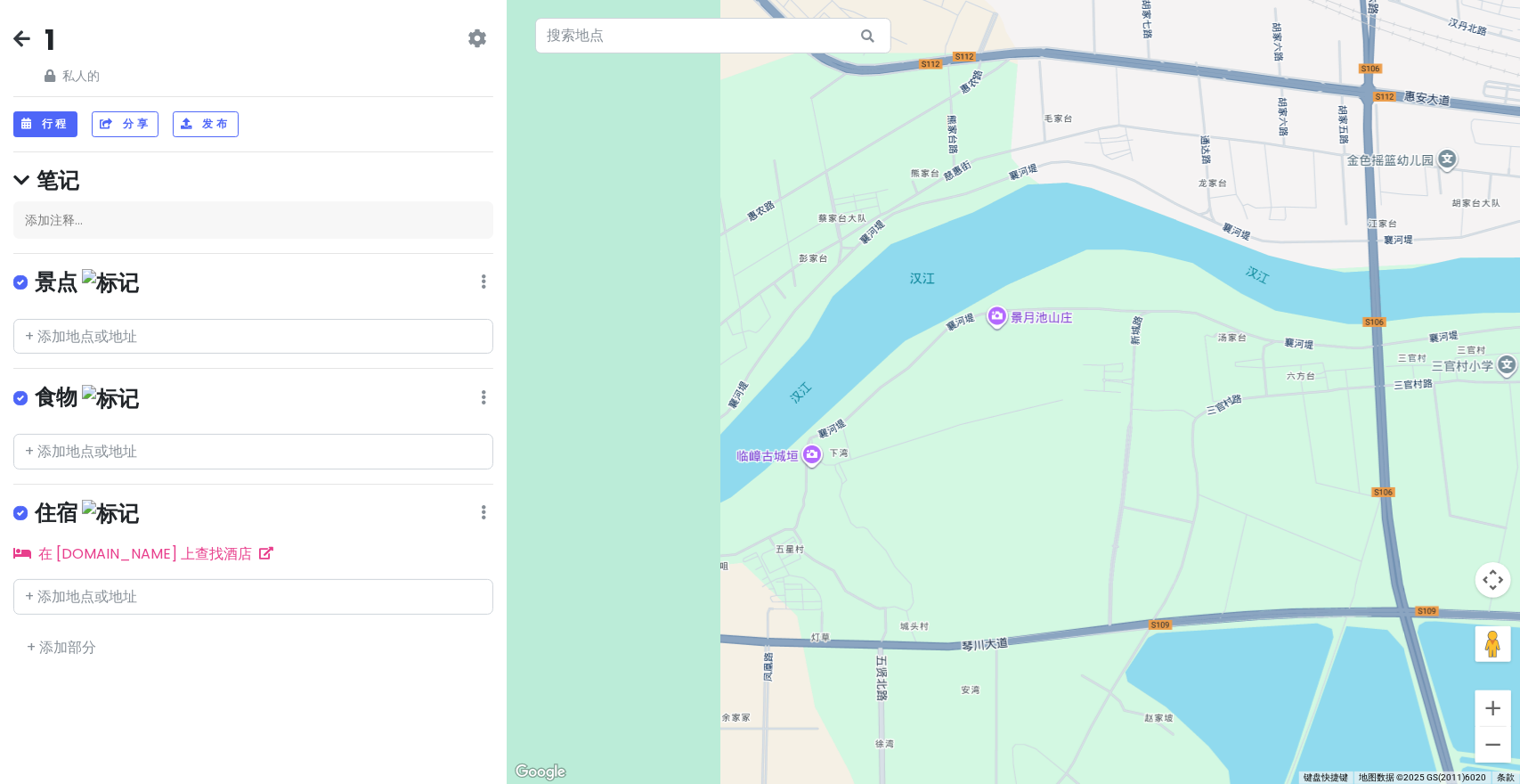
drag, startPoint x: 1116, startPoint y: 549, endPoint x: 1308, endPoint y: 531, distance: 192.8
click at [1328, 544] on div at bounding box center [1013, 392] width 1013 height 784
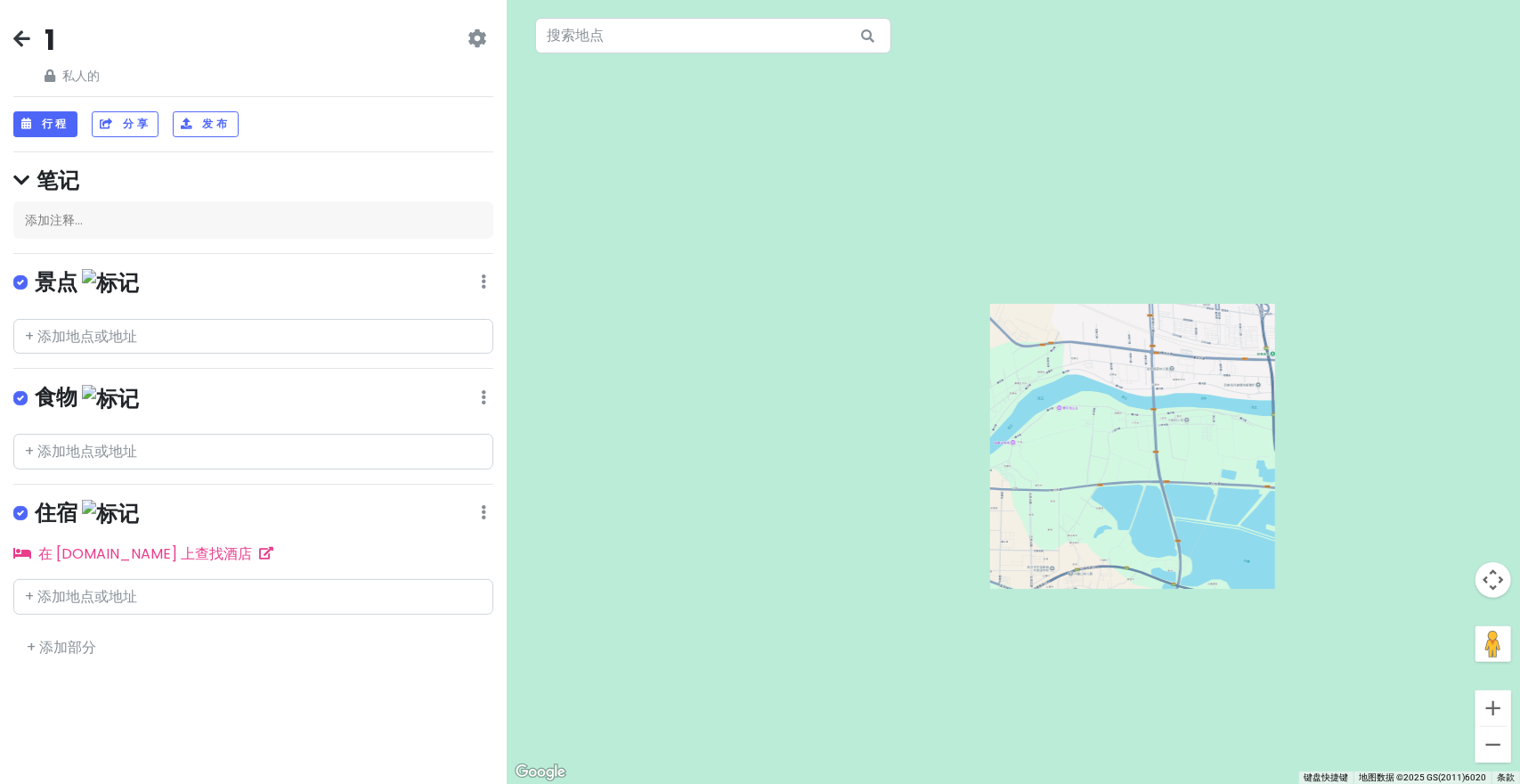
click at [940, 402] on div at bounding box center [1013, 392] width 1013 height 784
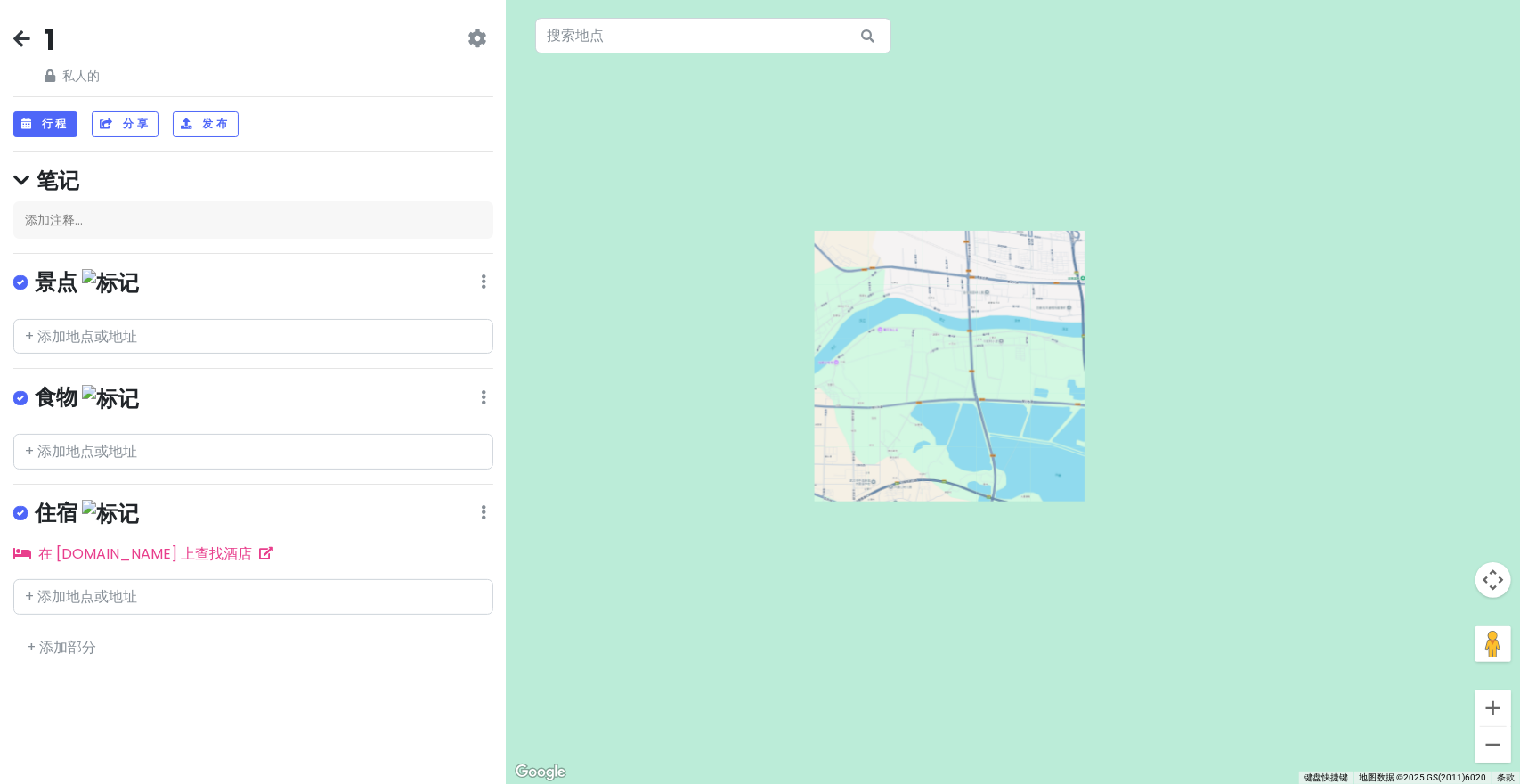
drag, startPoint x: 1116, startPoint y: 442, endPoint x: 814, endPoint y: 375, distance: 309.3
click at [810, 375] on div at bounding box center [1013, 392] width 1013 height 784
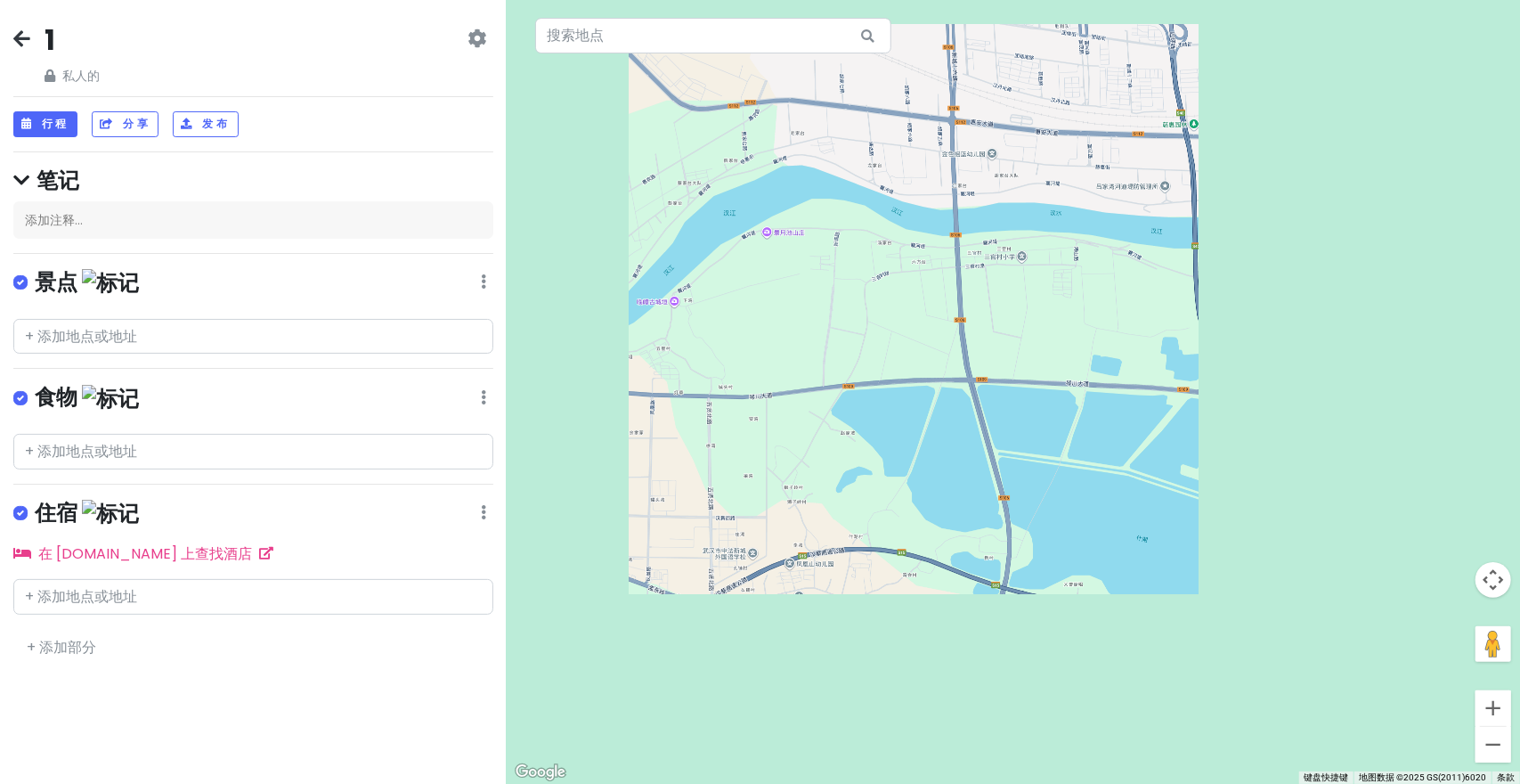
drag, startPoint x: 896, startPoint y: 389, endPoint x: 996, endPoint y: 406, distance: 101.4
click at [996, 406] on div at bounding box center [1013, 392] width 1013 height 784
drag, startPoint x: 993, startPoint y: 406, endPoint x: 977, endPoint y: 421, distance: 21.9
click at [994, 416] on div at bounding box center [1013, 392] width 1013 height 784
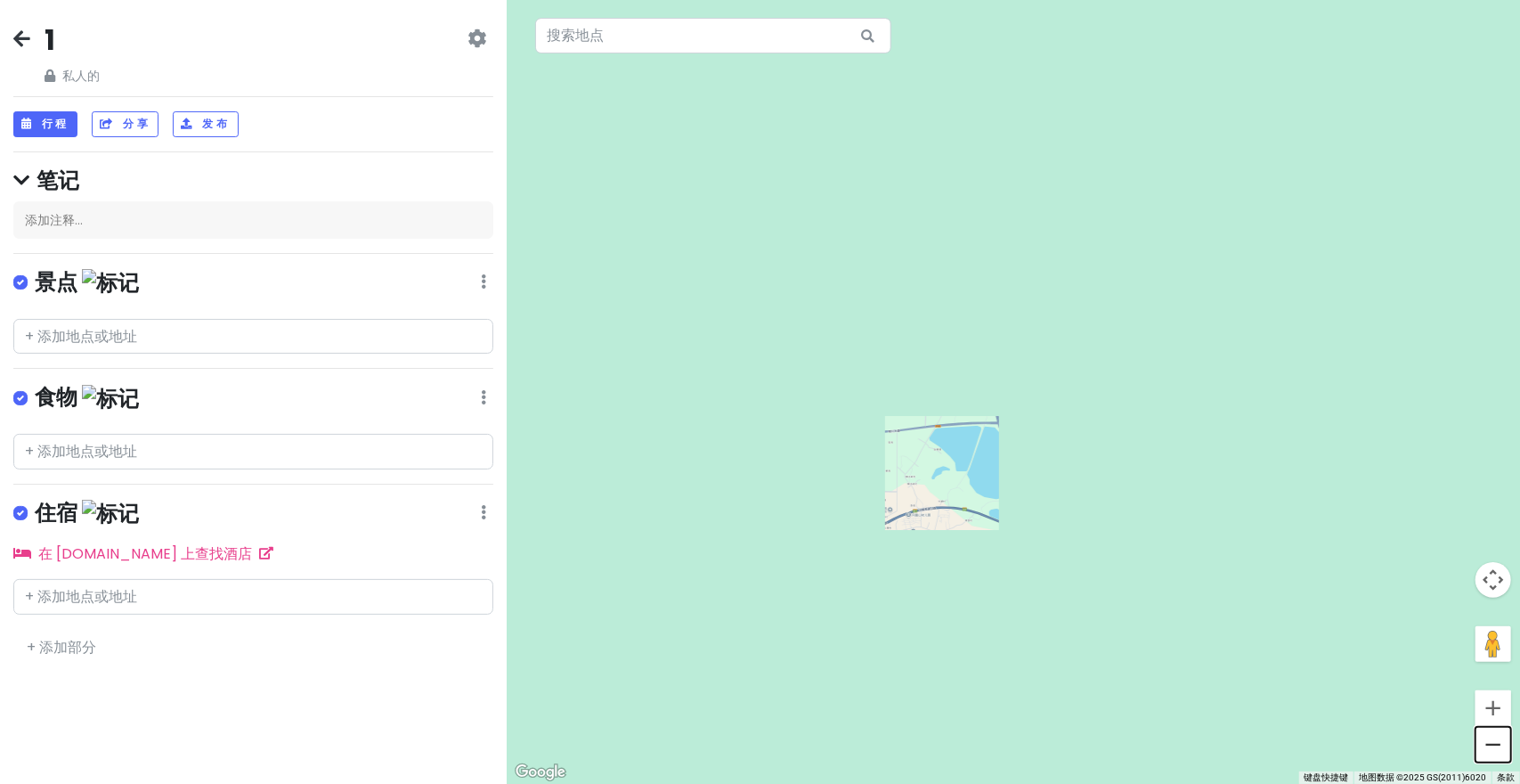
click at [1503, 747] on button "缩小" at bounding box center [1493, 744] width 36 height 36
click at [1502, 744] on button "缩小" at bounding box center [1493, 744] width 36 height 36
click at [1501, 743] on button "缩小" at bounding box center [1493, 744] width 36 height 36
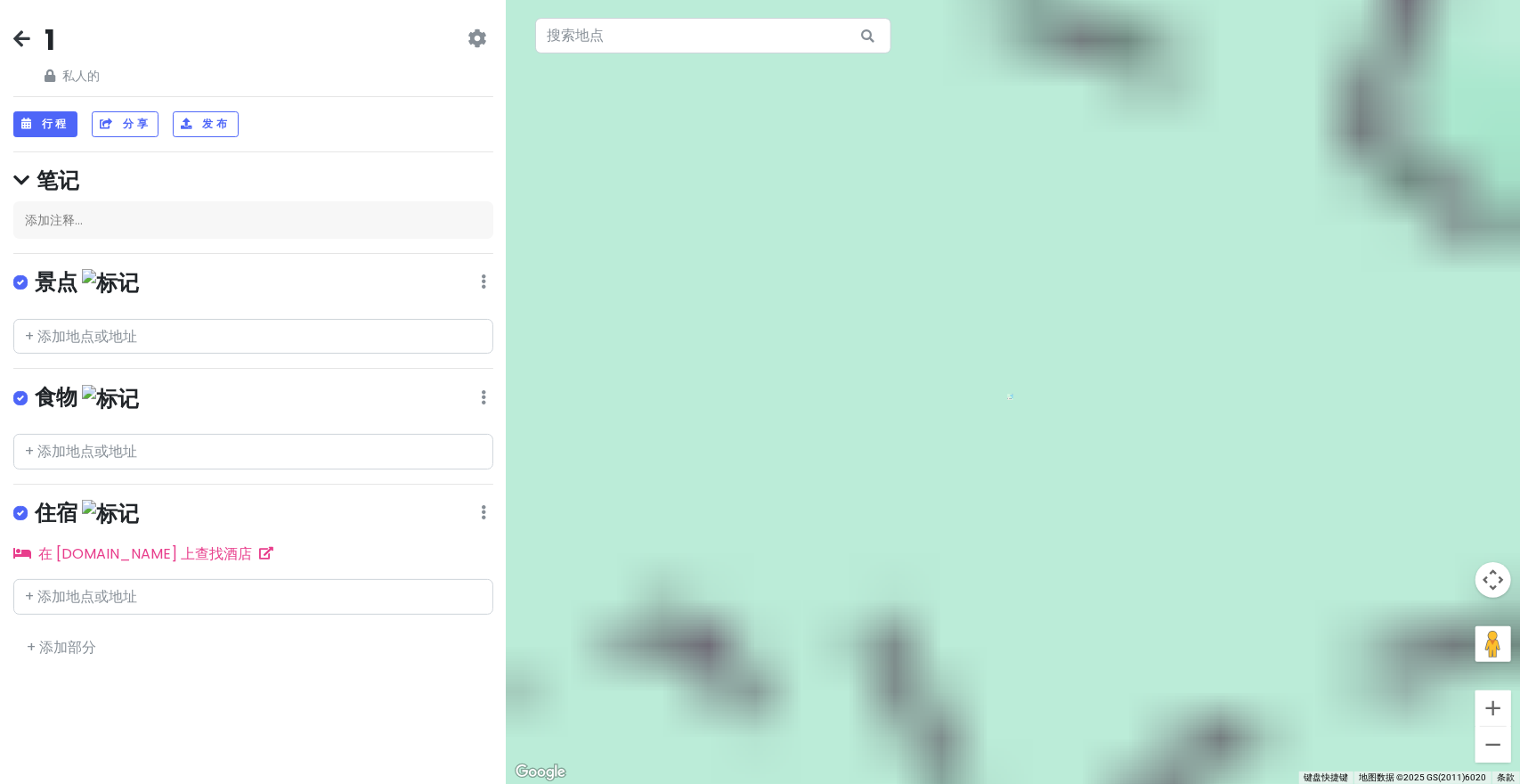
click at [1496, 732] on button "缩小" at bounding box center [1493, 744] width 36 height 36
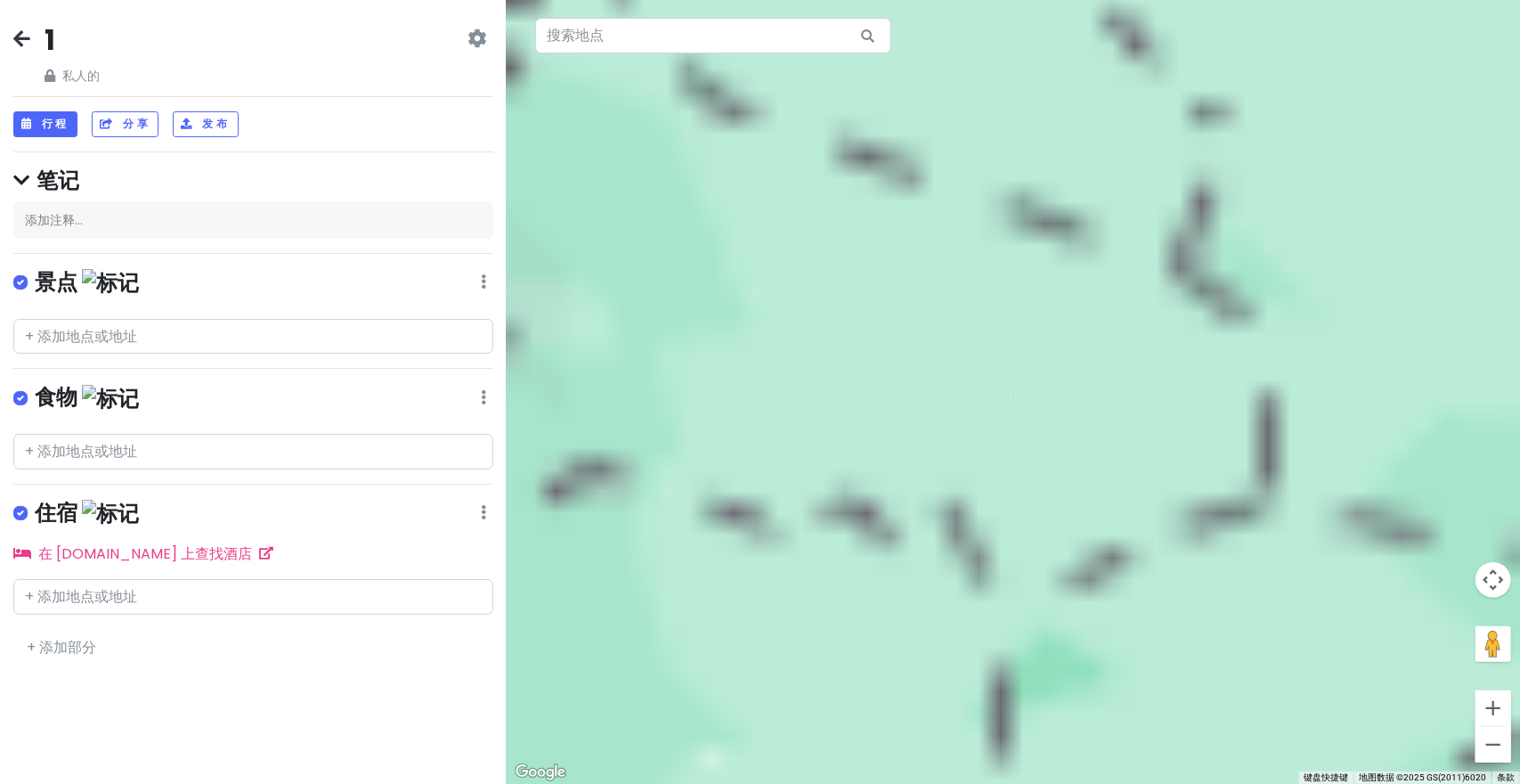
click at [1496, 730] on button "缩小" at bounding box center [1493, 744] width 36 height 36
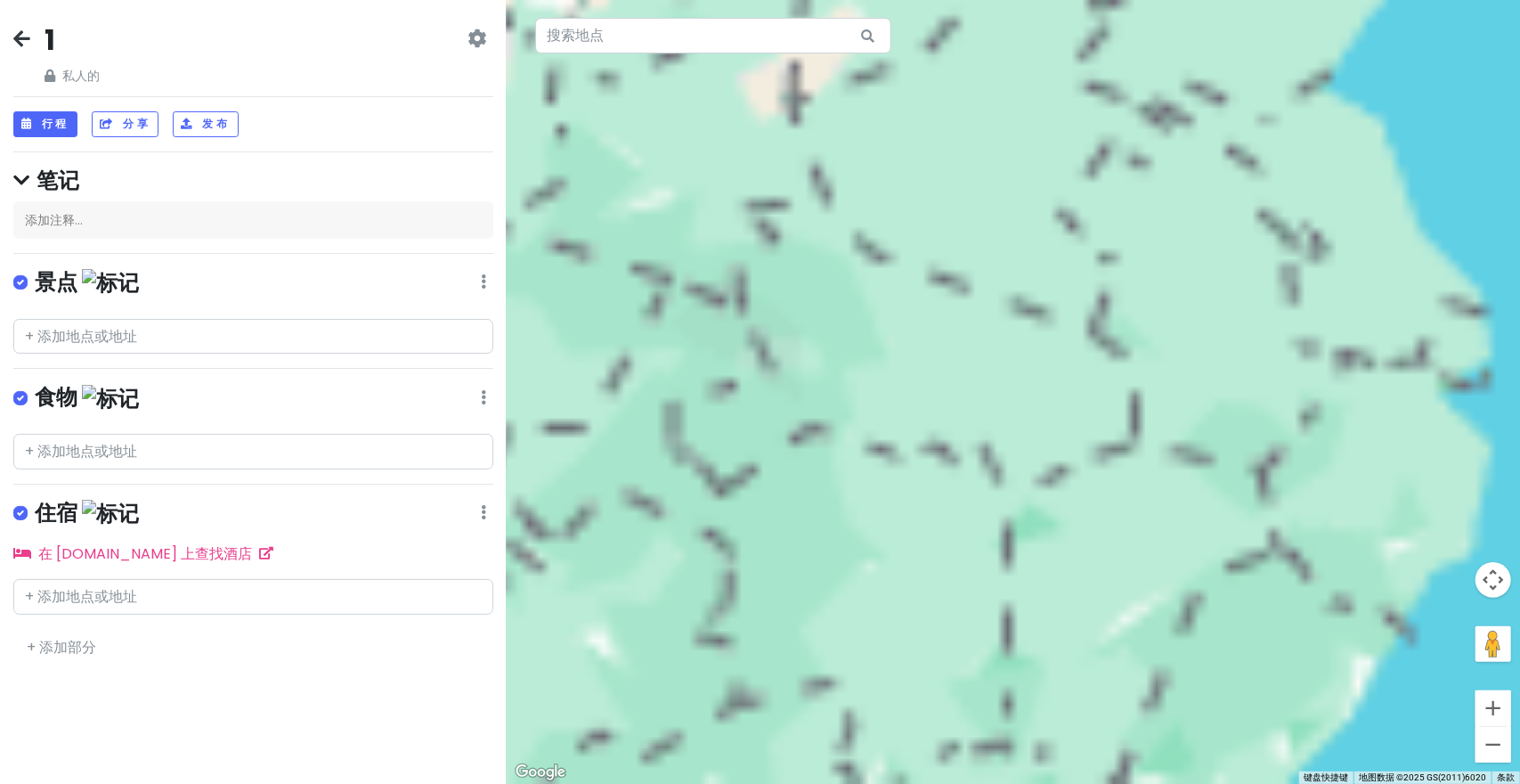
click at [1496, 729] on button "缩小" at bounding box center [1493, 744] width 36 height 36
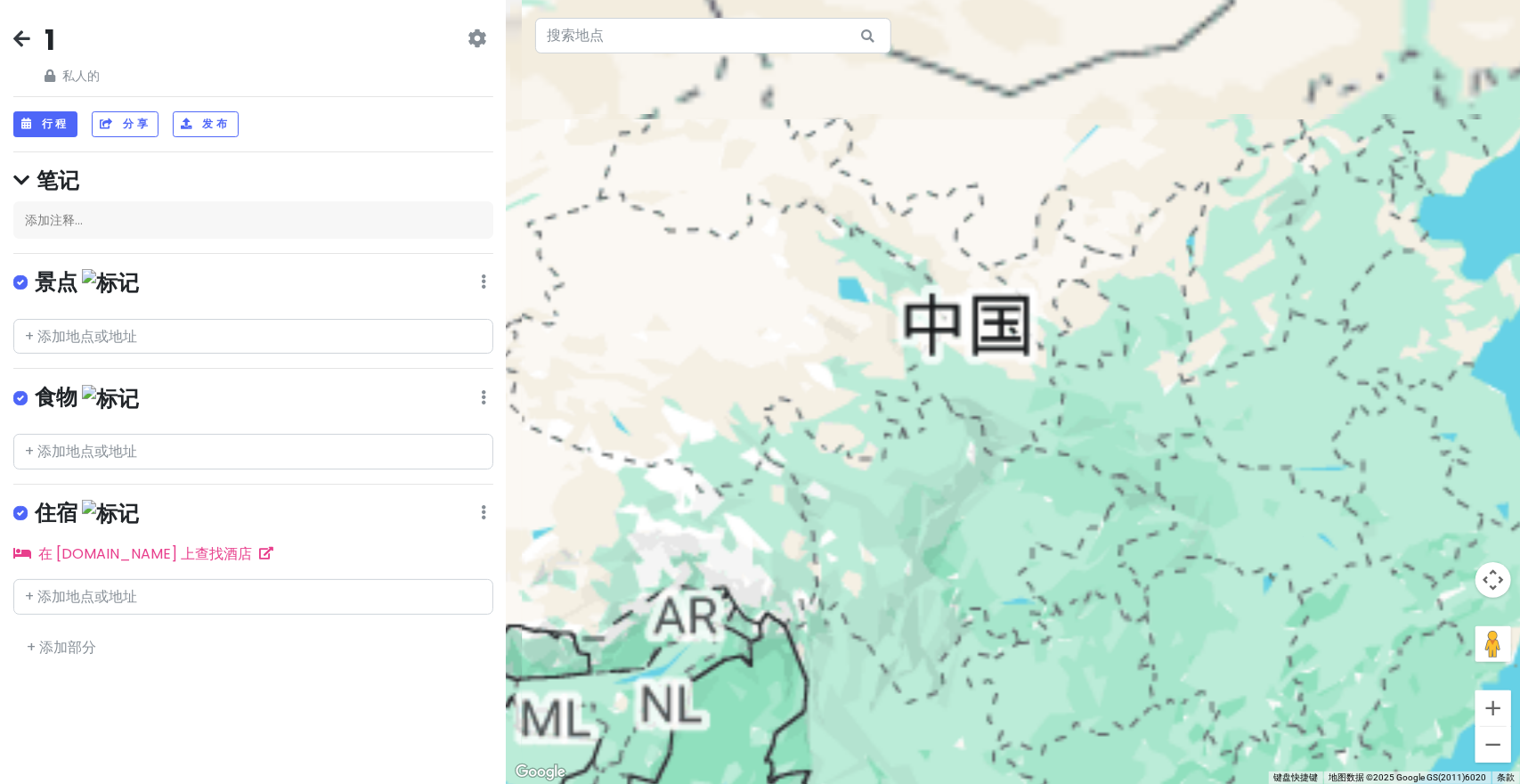
drag, startPoint x: 1045, startPoint y: 379, endPoint x: 955, endPoint y: 501, distance: 151.6
click at [911, 557] on div at bounding box center [1013, 392] width 1013 height 784
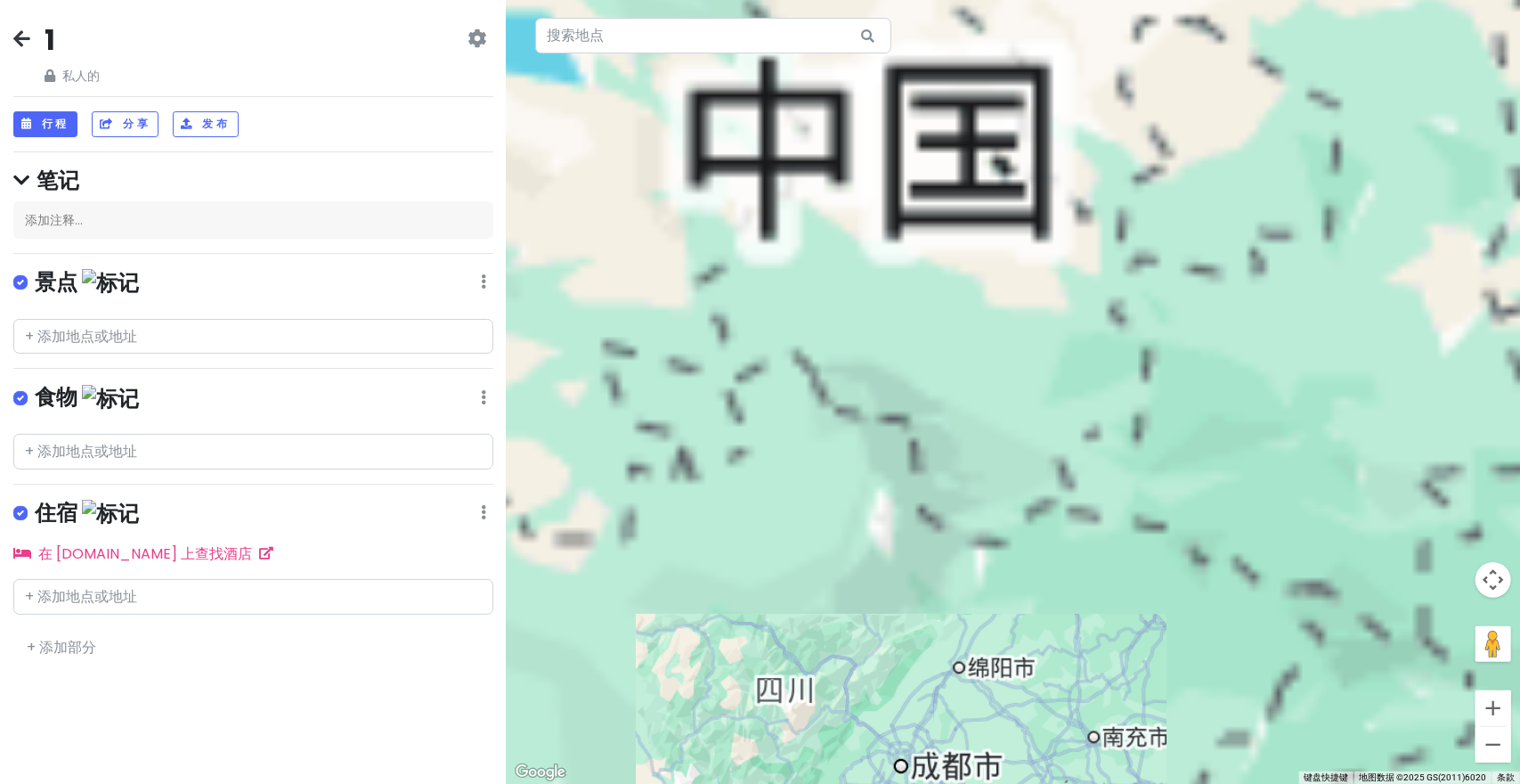
drag, startPoint x: 1018, startPoint y: 453, endPoint x: 1046, endPoint y: 462, distance: 29.4
click at [1045, 463] on div at bounding box center [1013, 392] width 1013 height 784
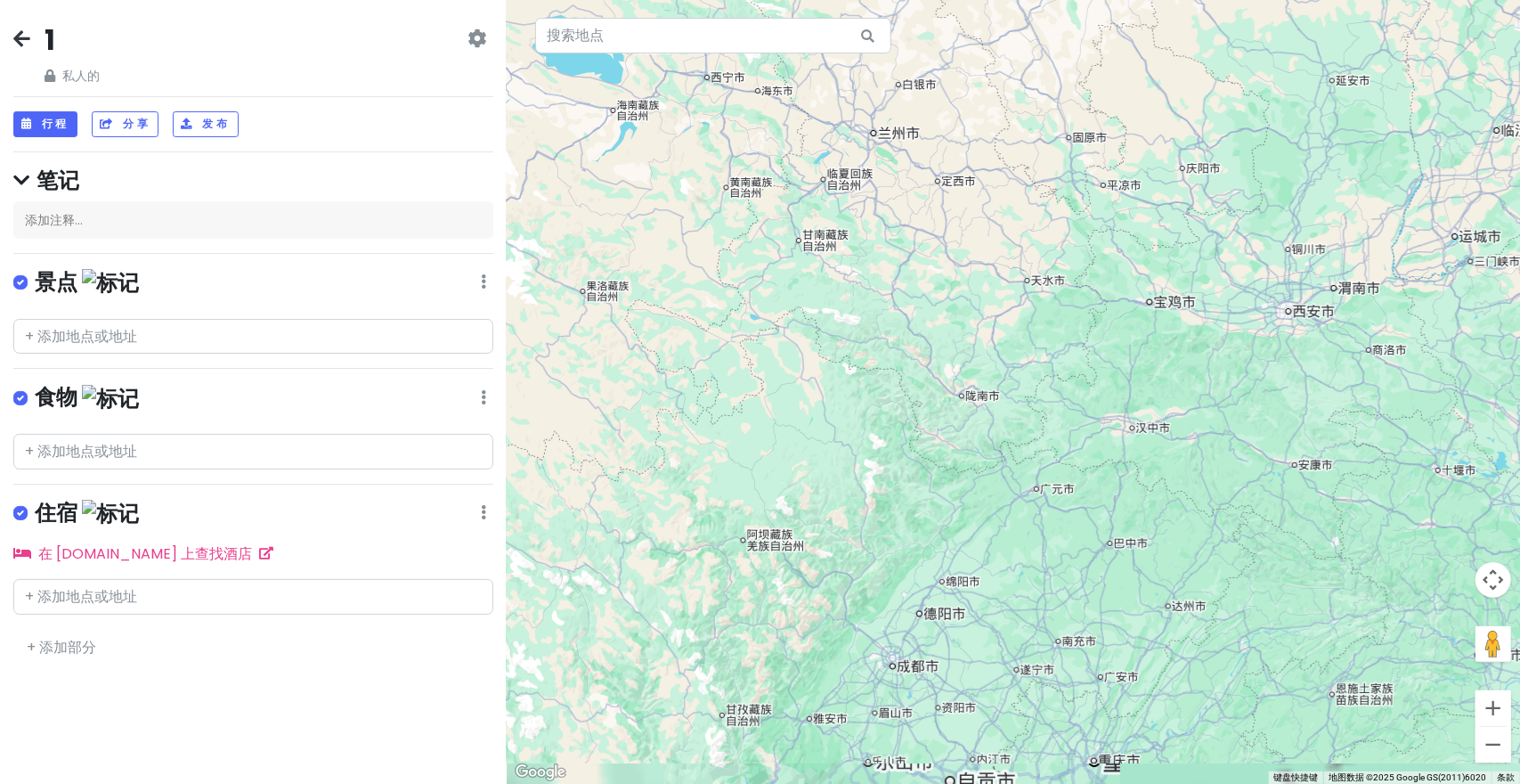
drag, startPoint x: 1040, startPoint y: 543, endPoint x: 1013, endPoint y: 490, distance: 59.5
click at [1013, 490] on div at bounding box center [1013, 392] width 1013 height 784
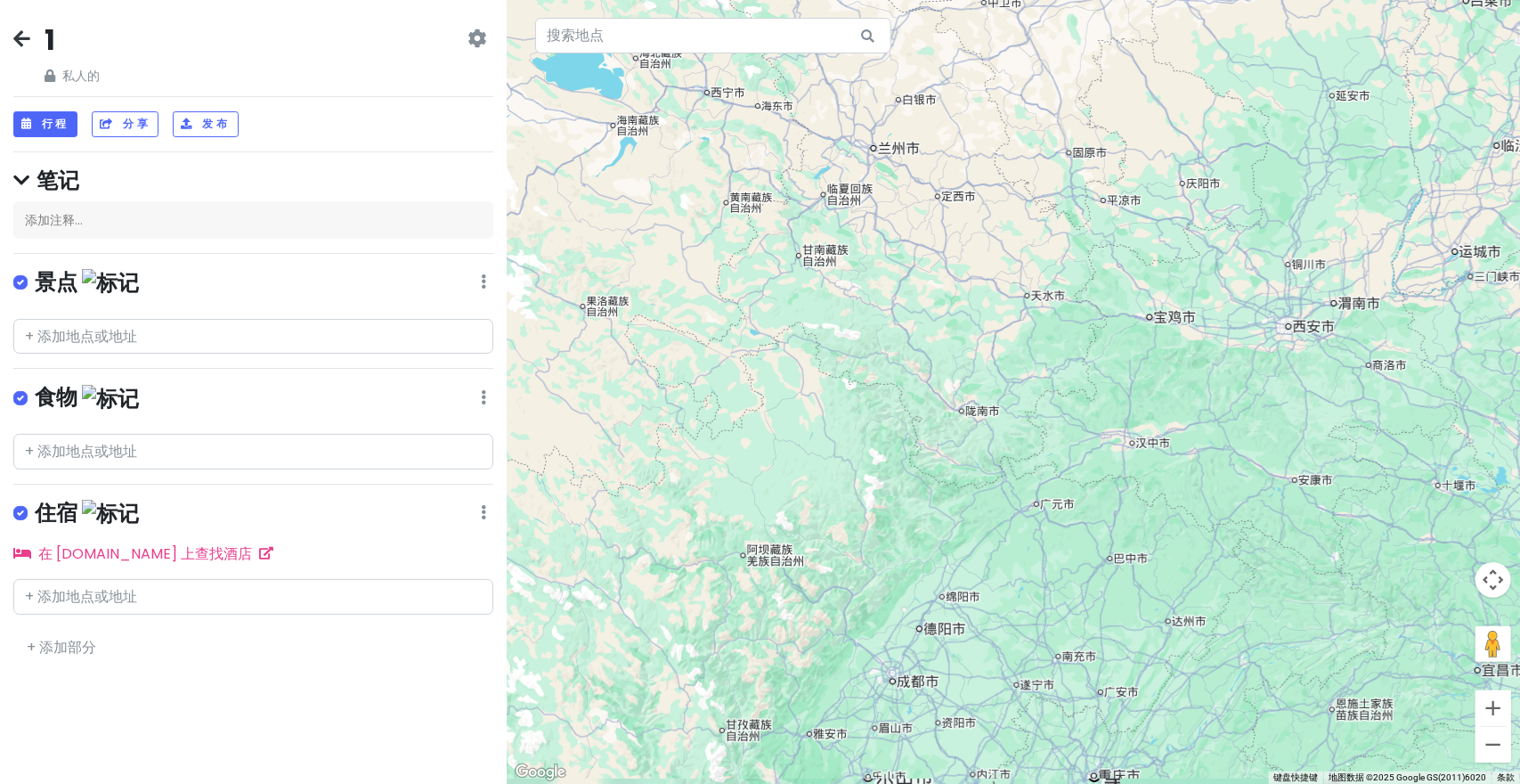
drag, startPoint x: 999, startPoint y: 402, endPoint x: 1051, endPoint y: 531, distance: 139.1
click at [955, 469] on div at bounding box center [1013, 392] width 1013 height 784
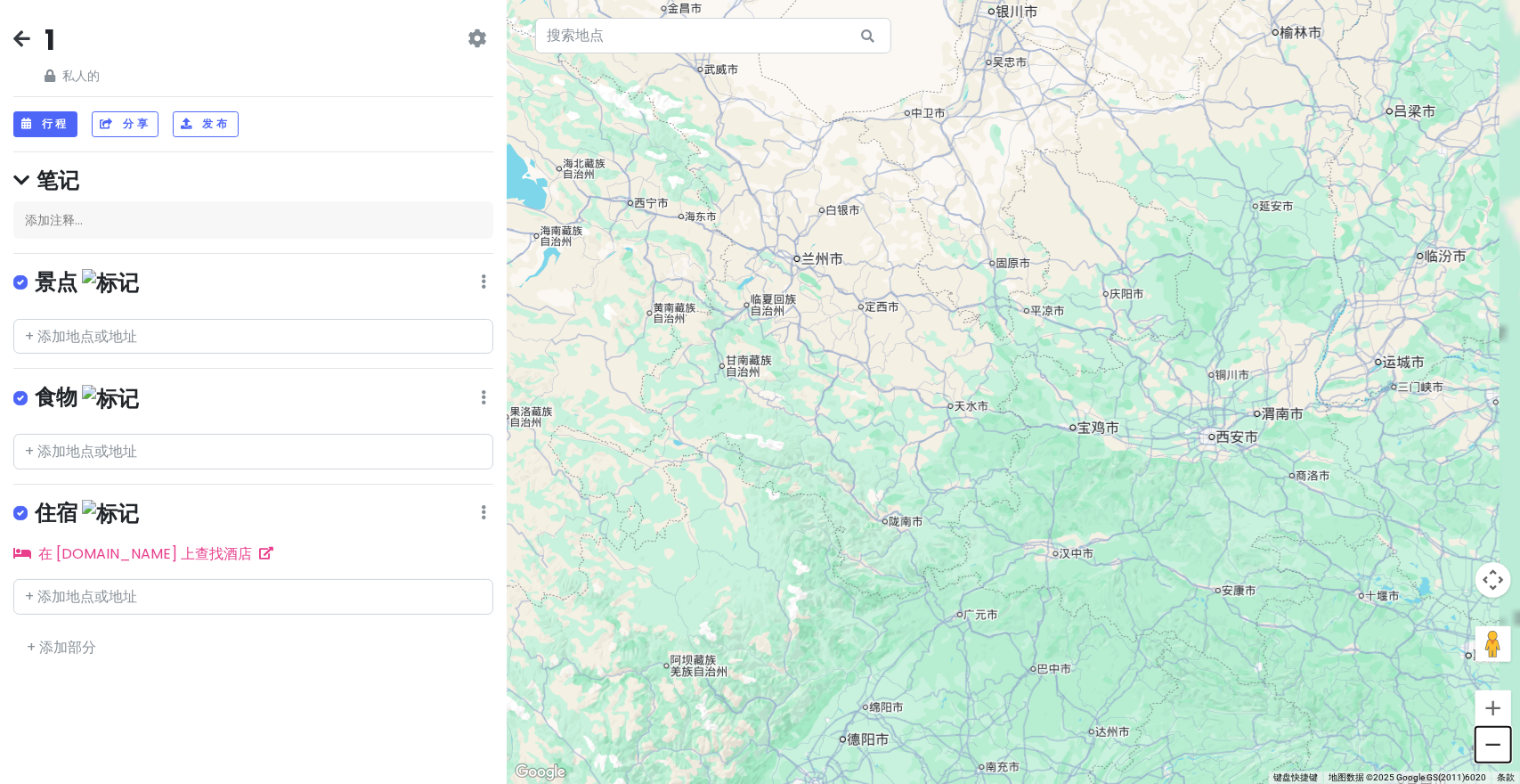
click at [1496, 746] on button "缩小" at bounding box center [1493, 744] width 36 height 36
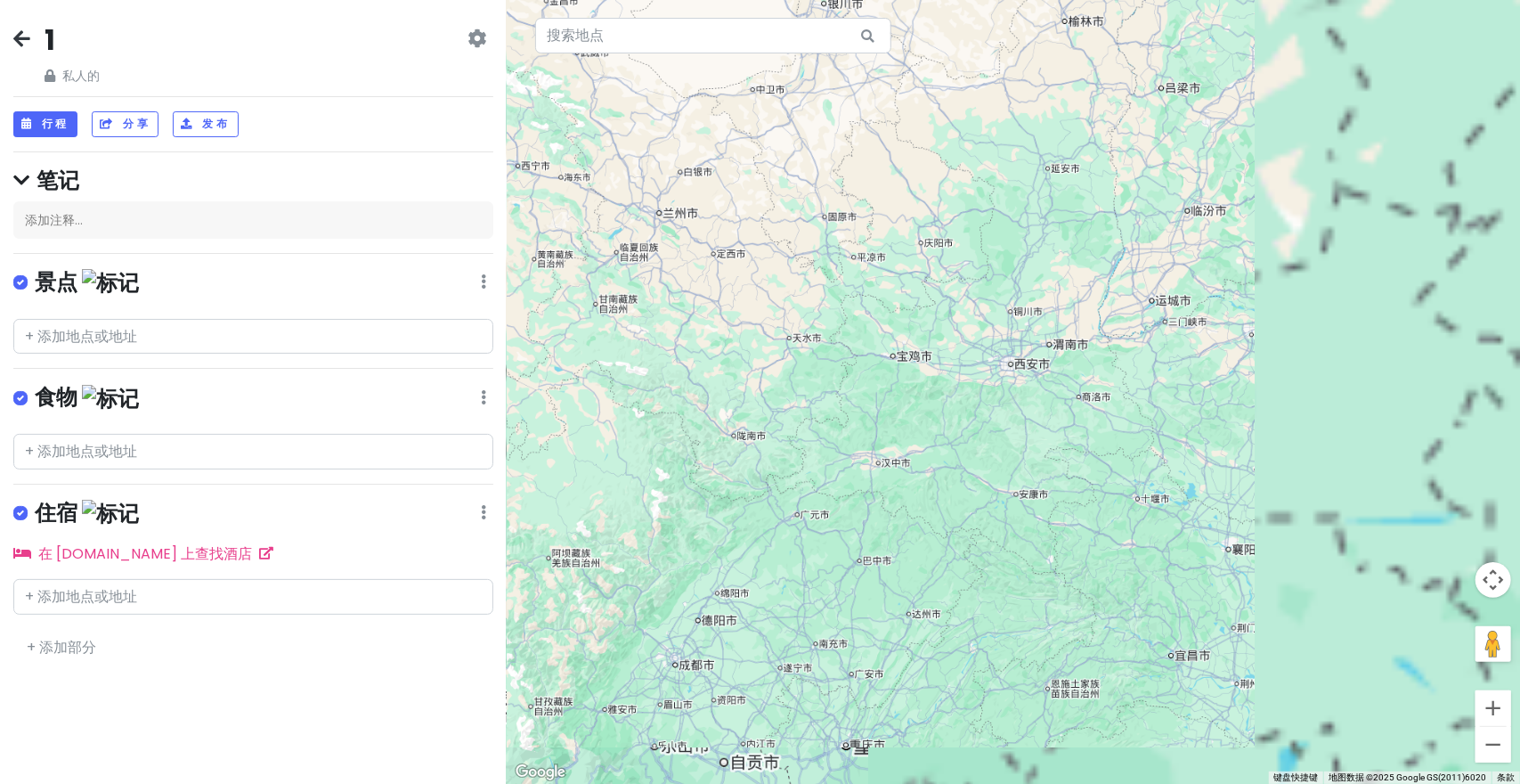
drag, startPoint x: 1234, startPoint y: 513, endPoint x: 953, endPoint y: 427, distance: 293.9
click at [953, 427] on div at bounding box center [1013, 392] width 1013 height 784
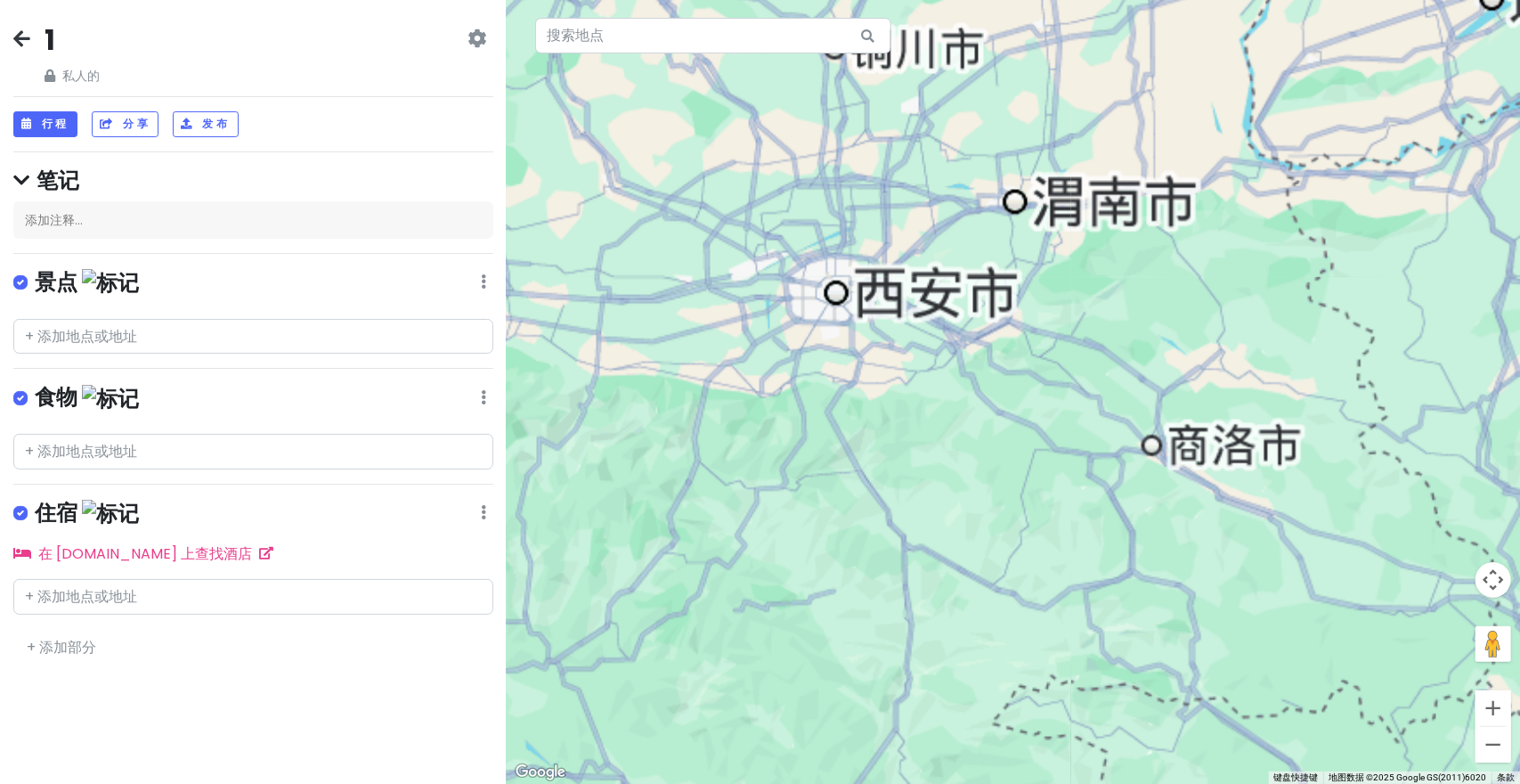
drag, startPoint x: 967, startPoint y: 366, endPoint x: 1003, endPoint y: 513, distance: 151.3
click at [1017, 528] on div at bounding box center [1013, 392] width 1013 height 784
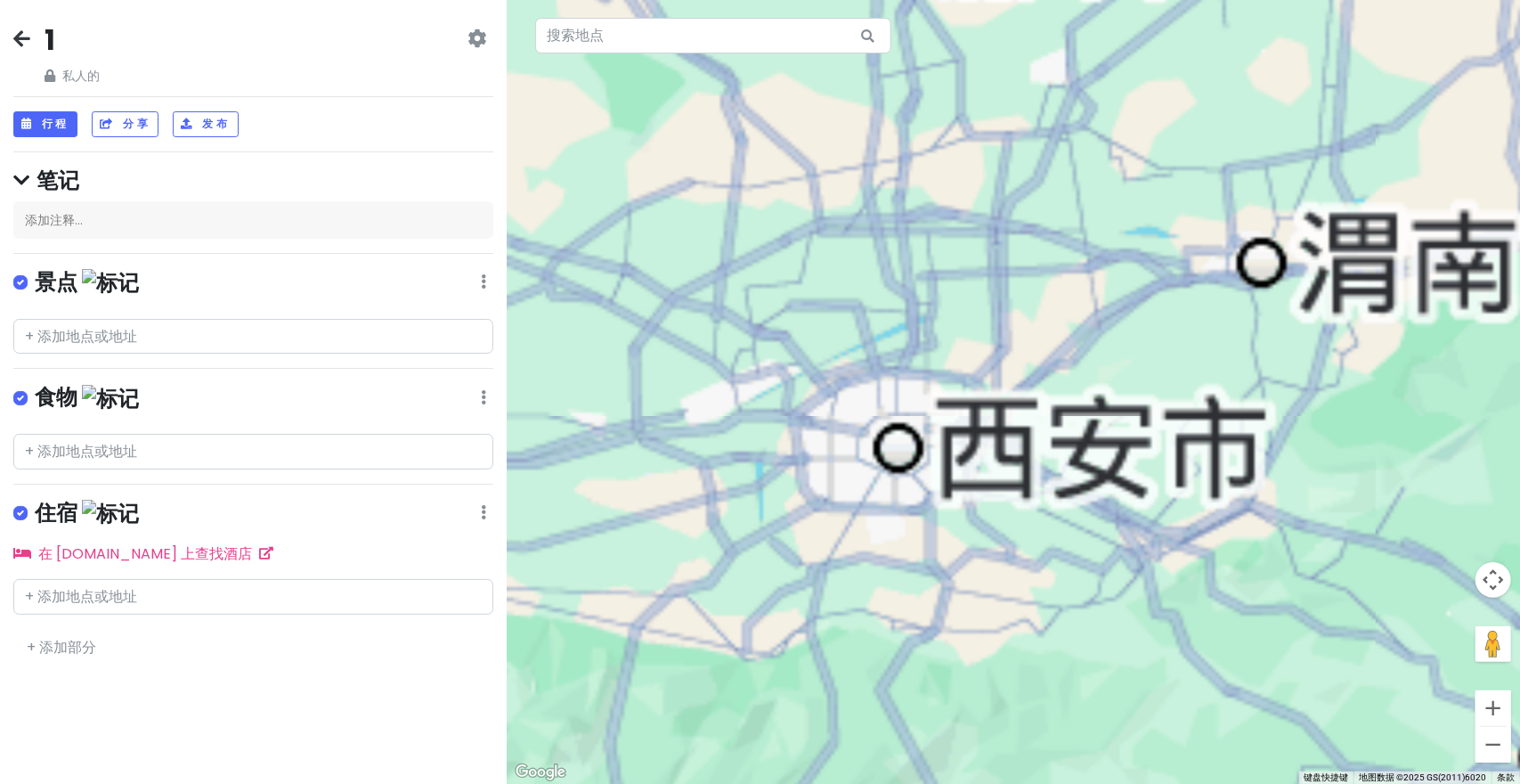
drag, startPoint x: 912, startPoint y: 434, endPoint x: 876, endPoint y: 389, distance: 57.6
click at [882, 399] on div at bounding box center [1013, 392] width 1013 height 784
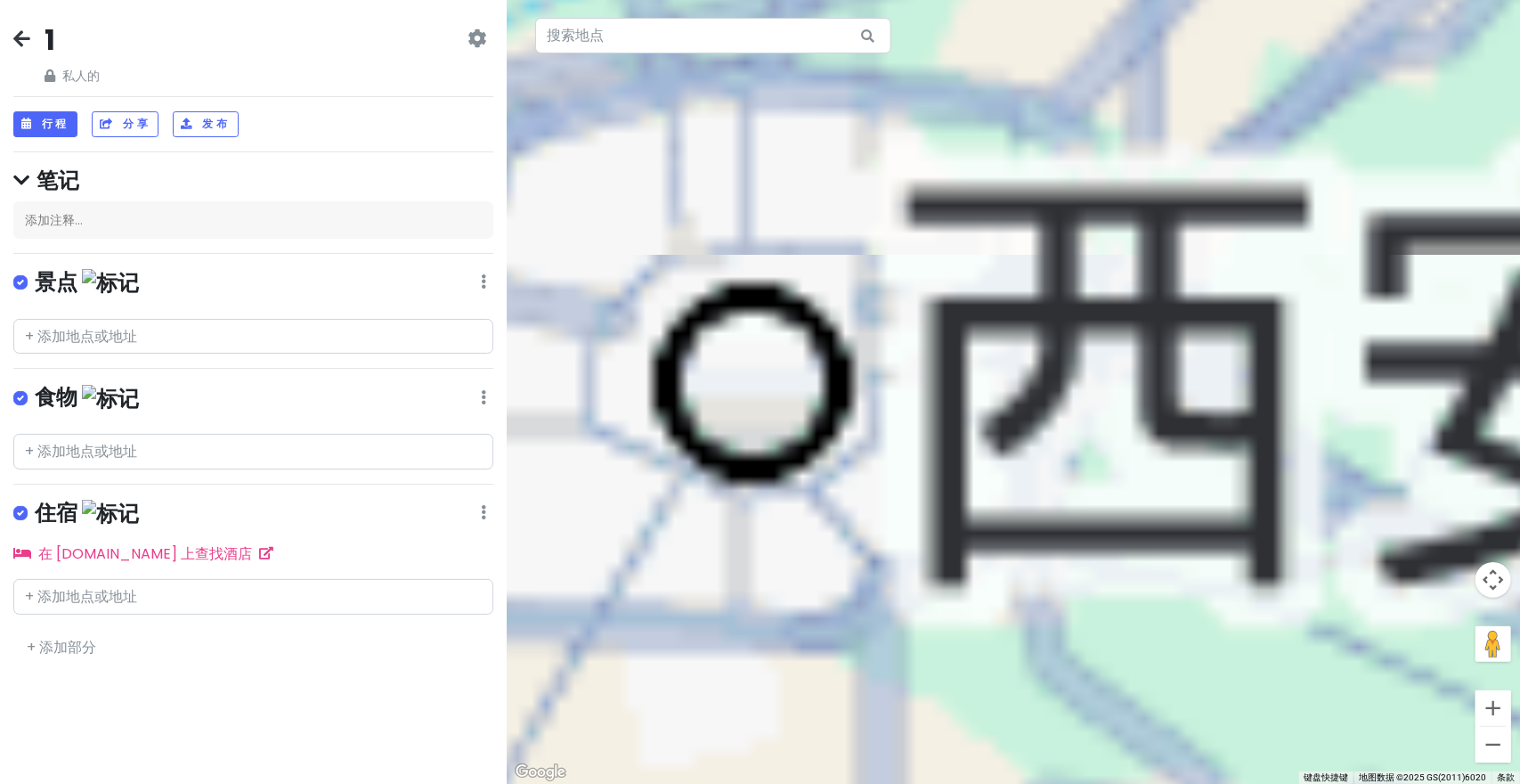
click at [803, 415] on div at bounding box center [1013, 392] width 1013 height 784
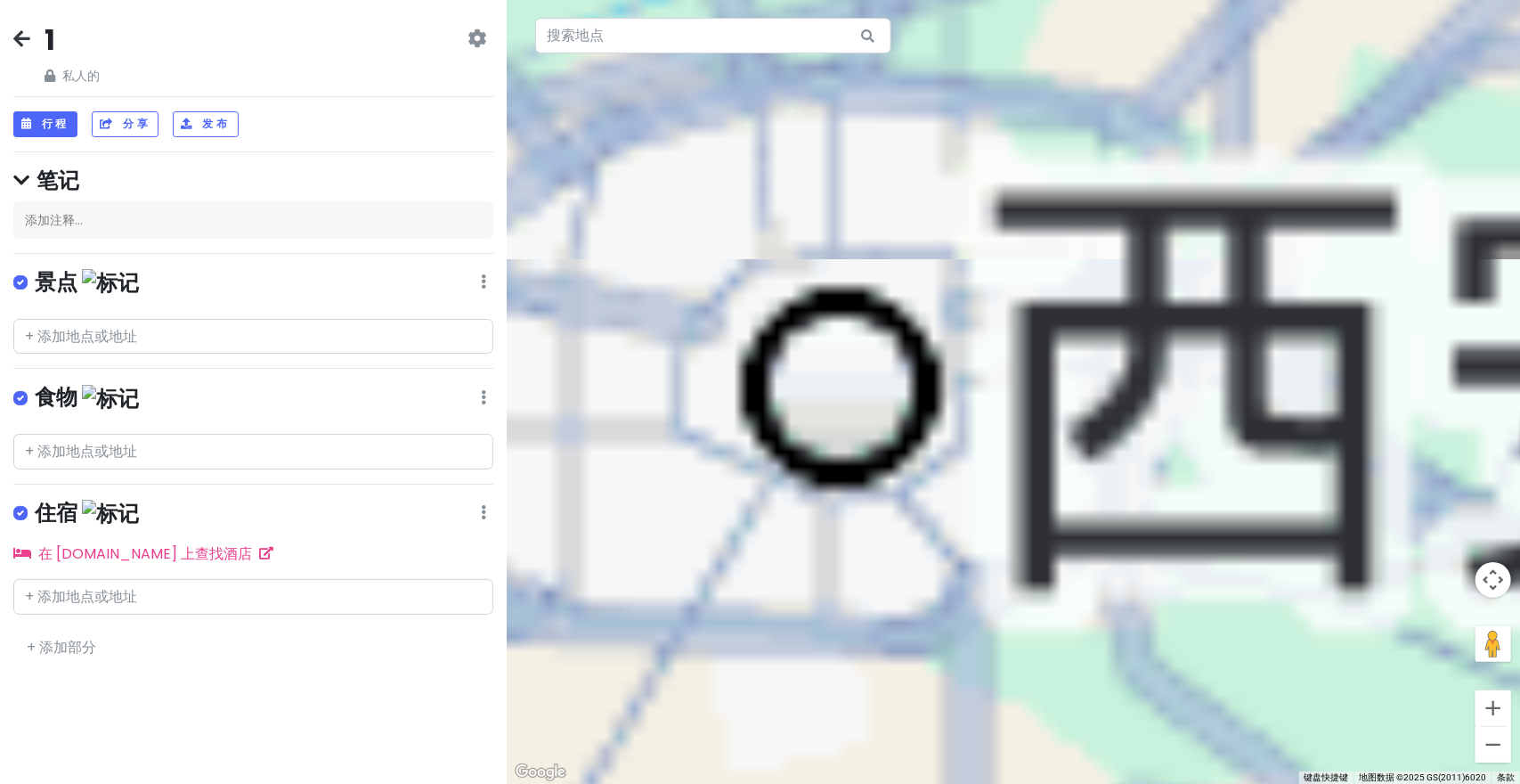
drag, startPoint x: 932, startPoint y: 421, endPoint x: 985, endPoint y: 409, distance: 54.3
click at [990, 417] on div at bounding box center [1013, 392] width 1013 height 784
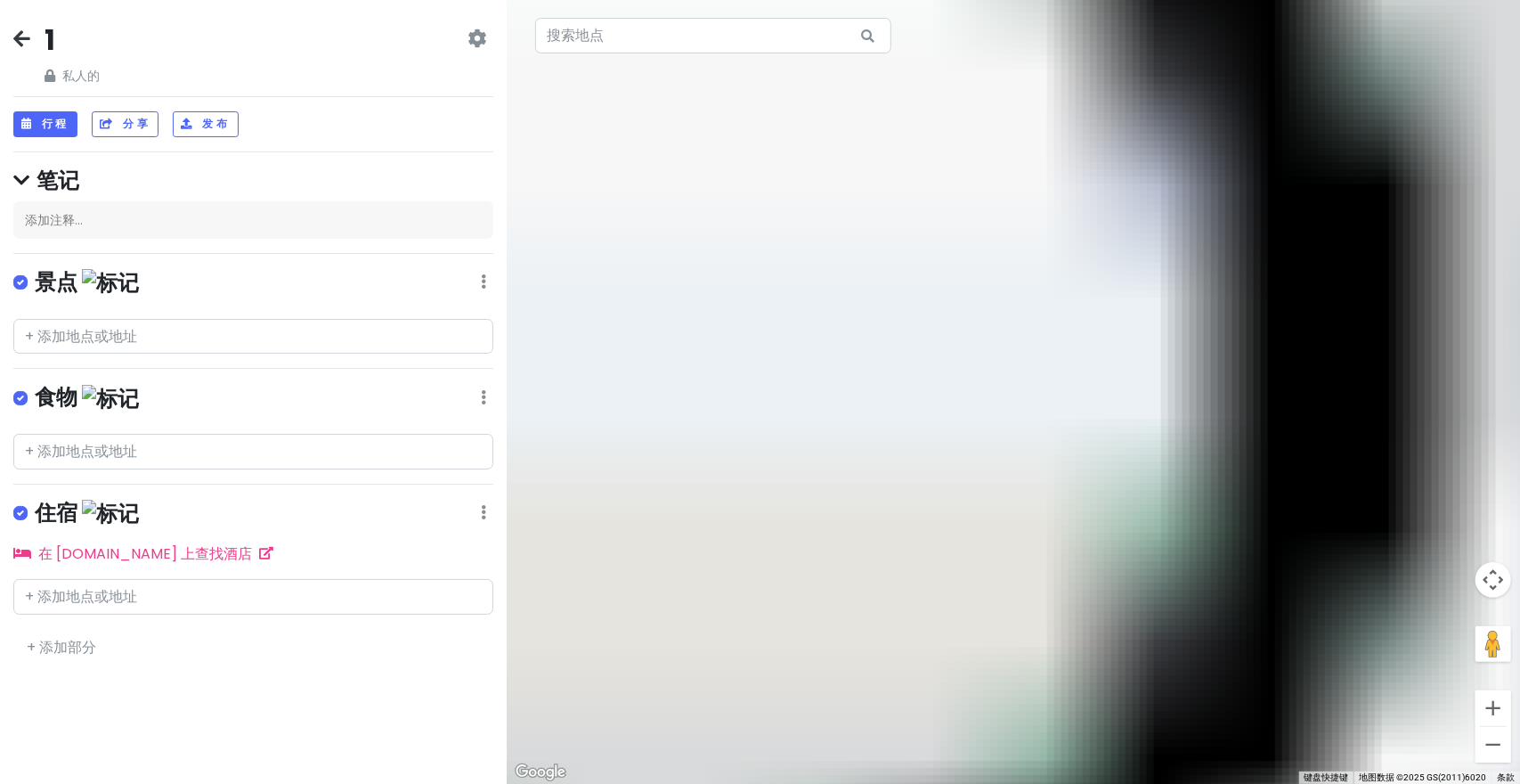
drag, startPoint x: 857, startPoint y: 406, endPoint x: 1062, endPoint y: 440, distance: 207.8
click at [1062, 440] on div at bounding box center [1013, 392] width 1013 height 784
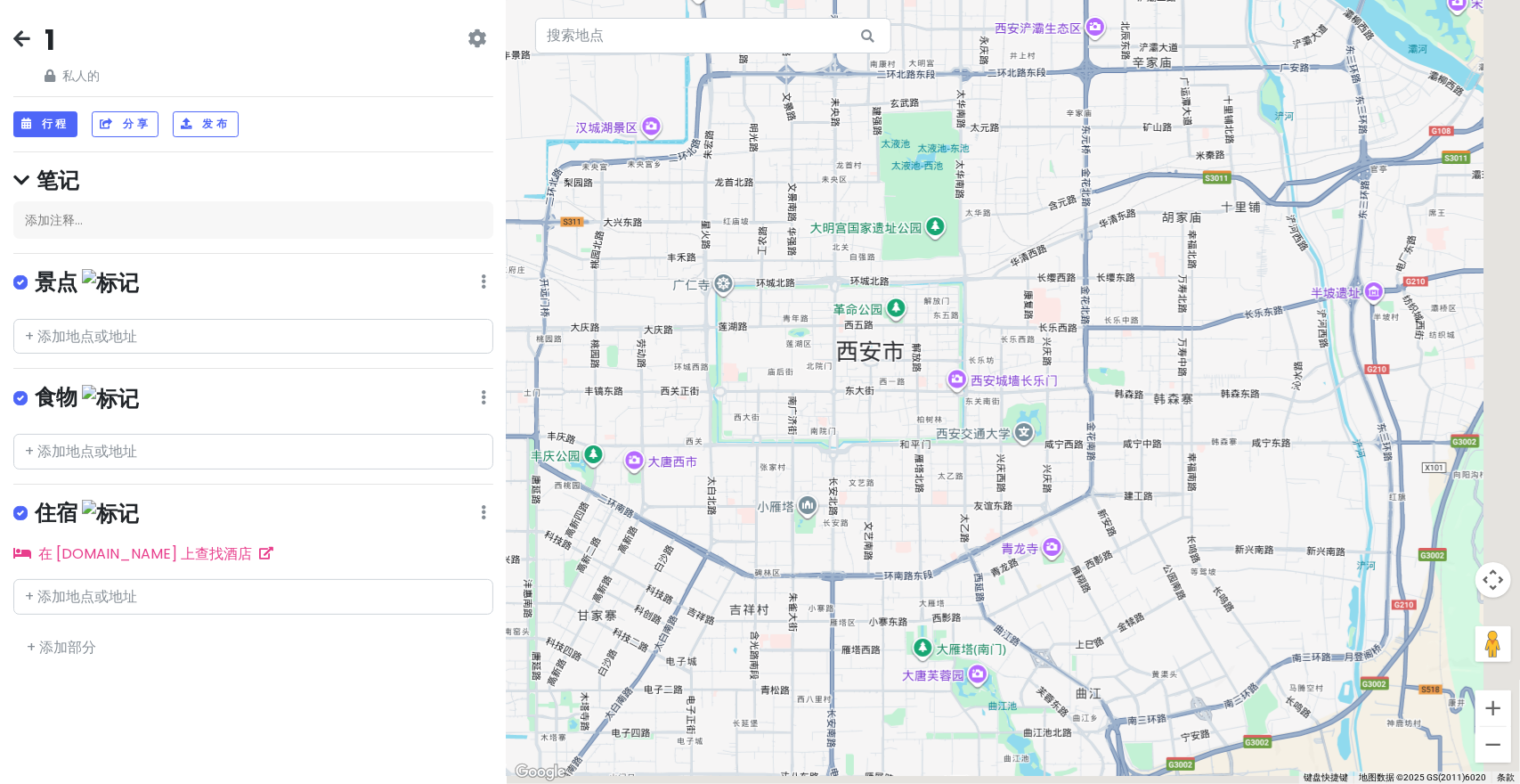
drag, startPoint x: 1107, startPoint y: 505, endPoint x: 1053, endPoint y: 430, distance: 92.4
click at [1040, 441] on div at bounding box center [1013, 392] width 1013 height 784
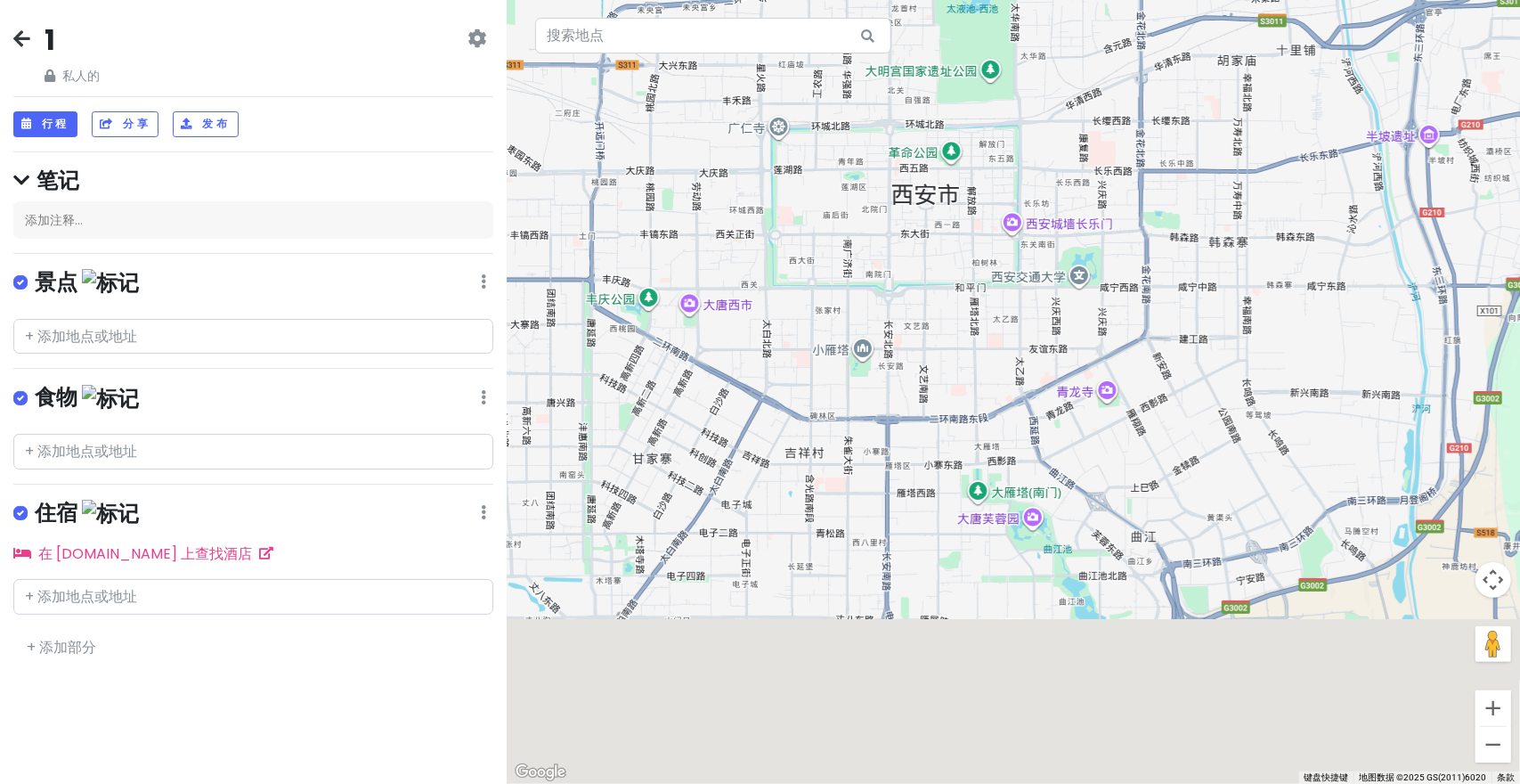
drag, startPoint x: 1042, startPoint y: 349, endPoint x: 1045, endPoint y: 322, distance: 27.2
click at [1045, 322] on div at bounding box center [1013, 392] width 1013 height 784
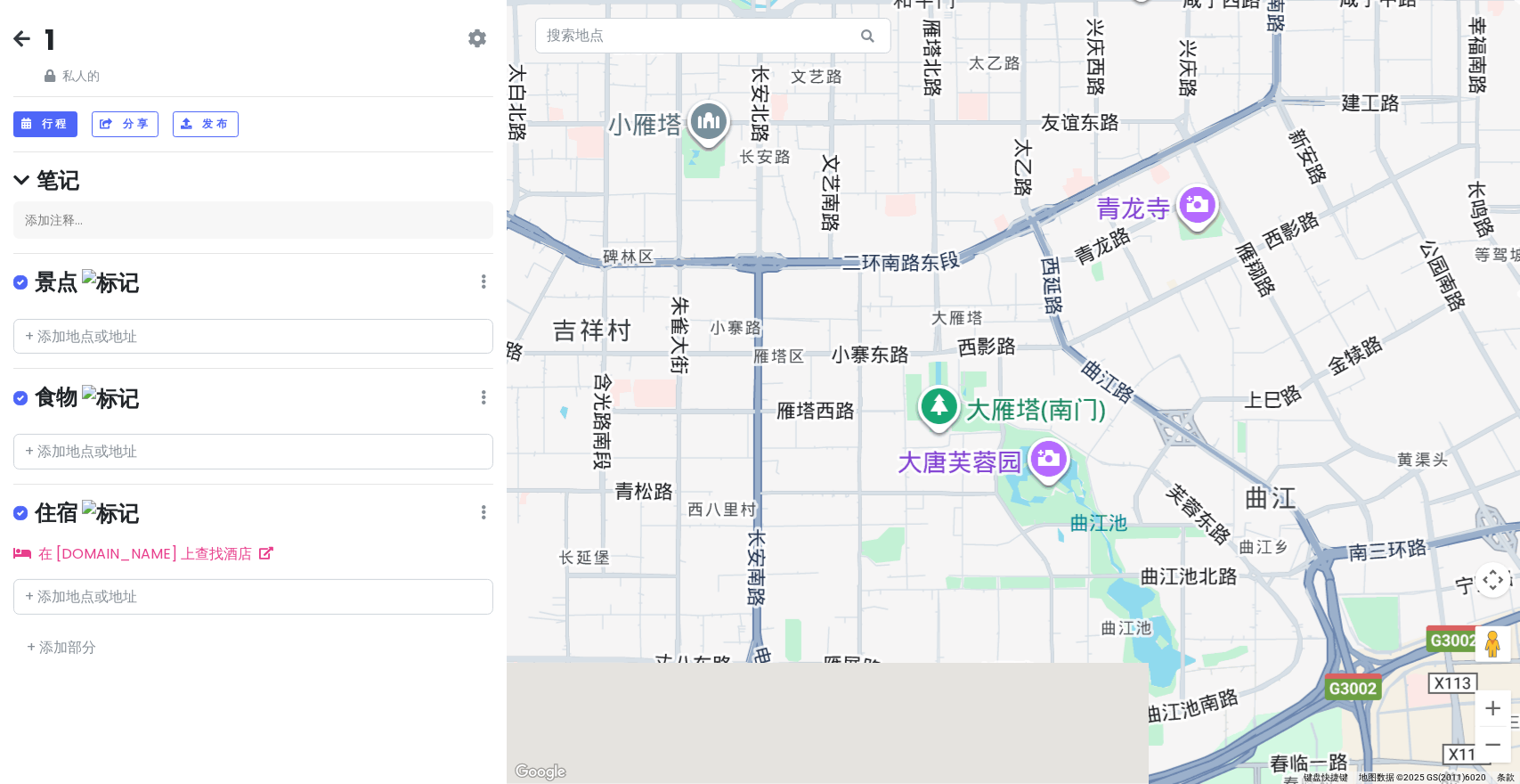
drag, startPoint x: 1049, startPoint y: 519, endPoint x: 957, endPoint y: 367, distance: 177.7
click at [957, 368] on div at bounding box center [1013, 392] width 1013 height 784
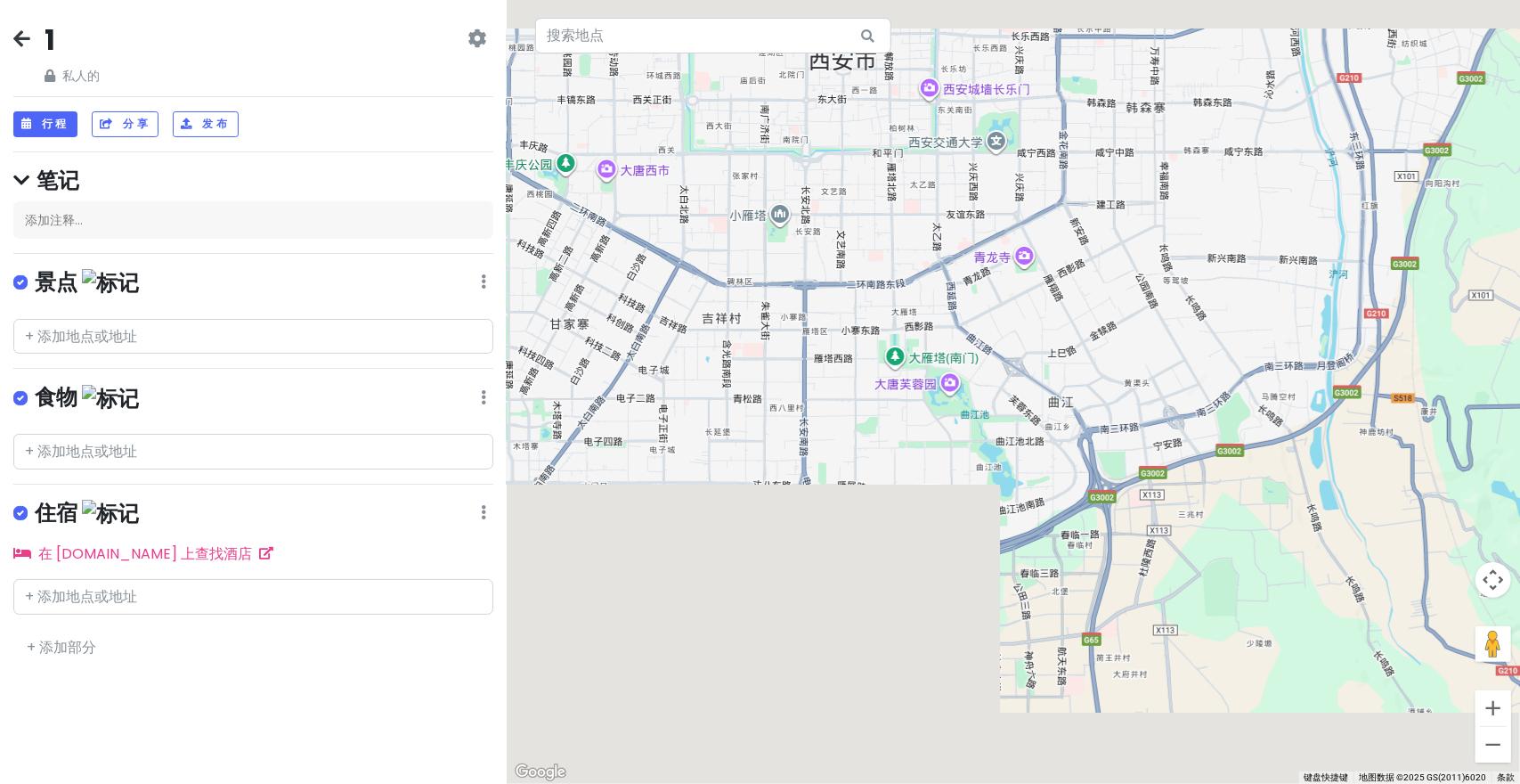
drag, startPoint x: 967, startPoint y: 368, endPoint x: 975, endPoint y: 454, distance: 86.4
click at [976, 496] on div at bounding box center [1013, 392] width 1013 height 784
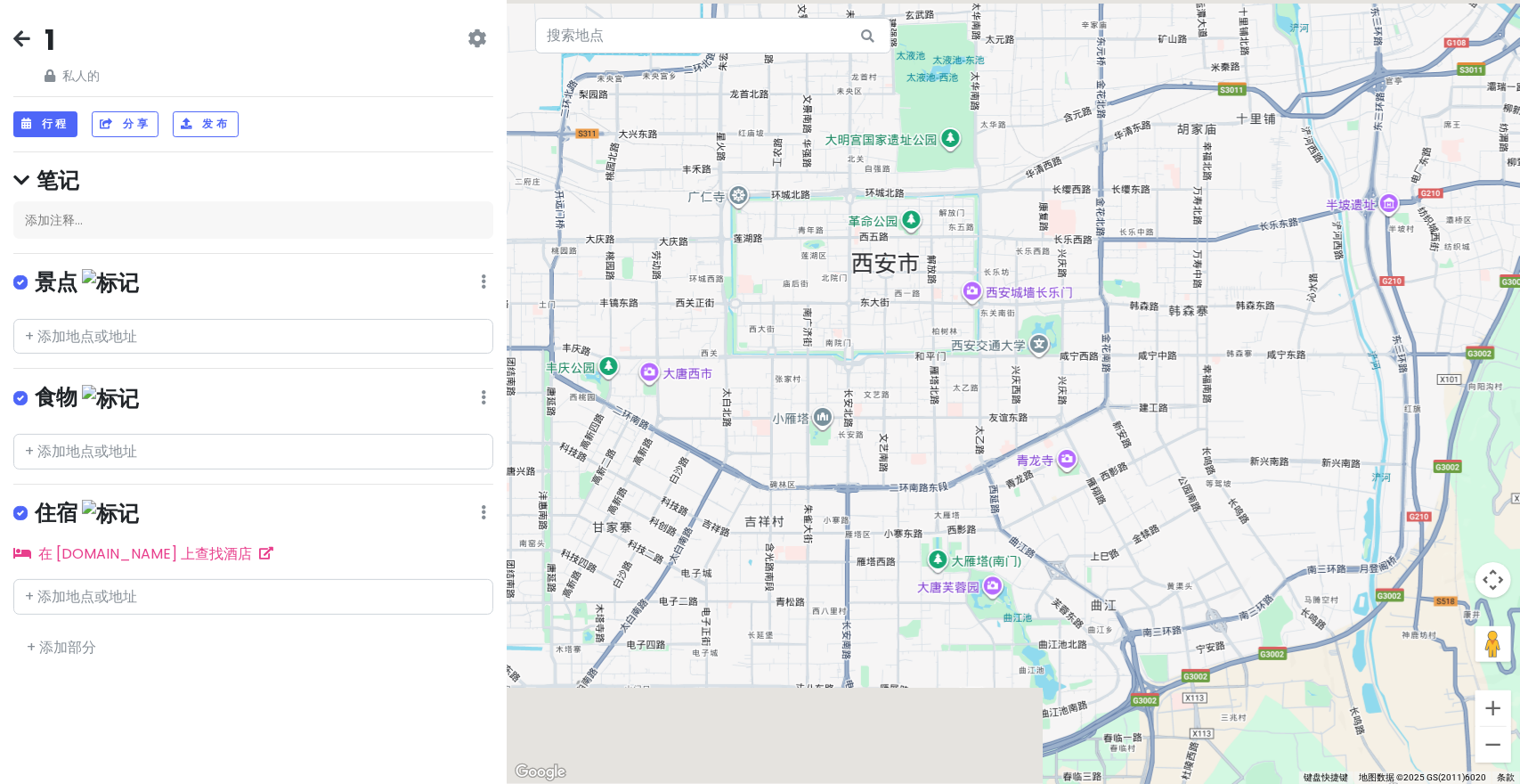
drag, startPoint x: 958, startPoint y: 398, endPoint x: 999, endPoint y: 450, distance: 66.2
click at [1008, 454] on div at bounding box center [1013, 392] width 1013 height 784
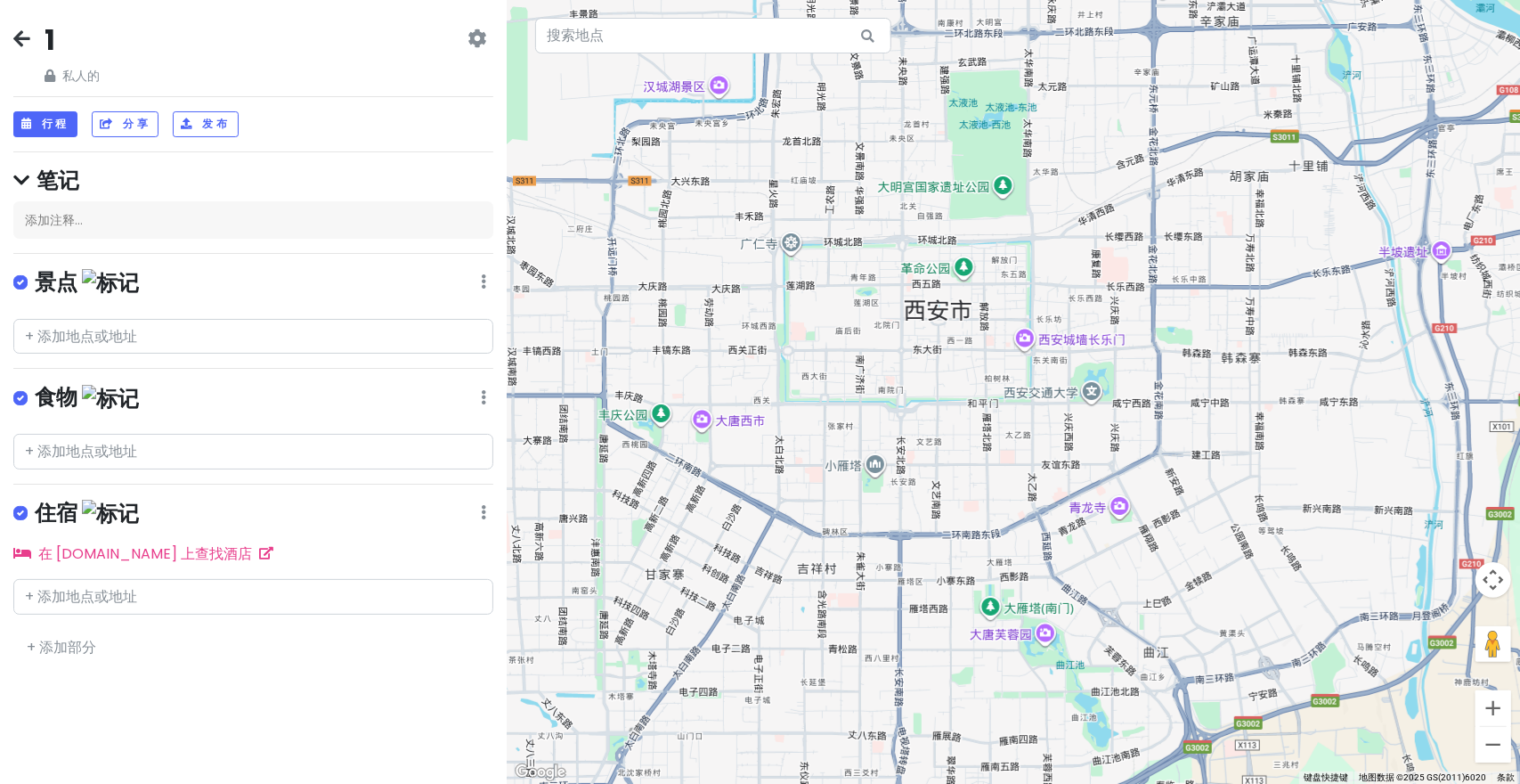
drag, startPoint x: 1017, startPoint y: 425, endPoint x: 1041, endPoint y: 443, distance: 30.0
click at [1041, 443] on div at bounding box center [1013, 392] width 1013 height 784
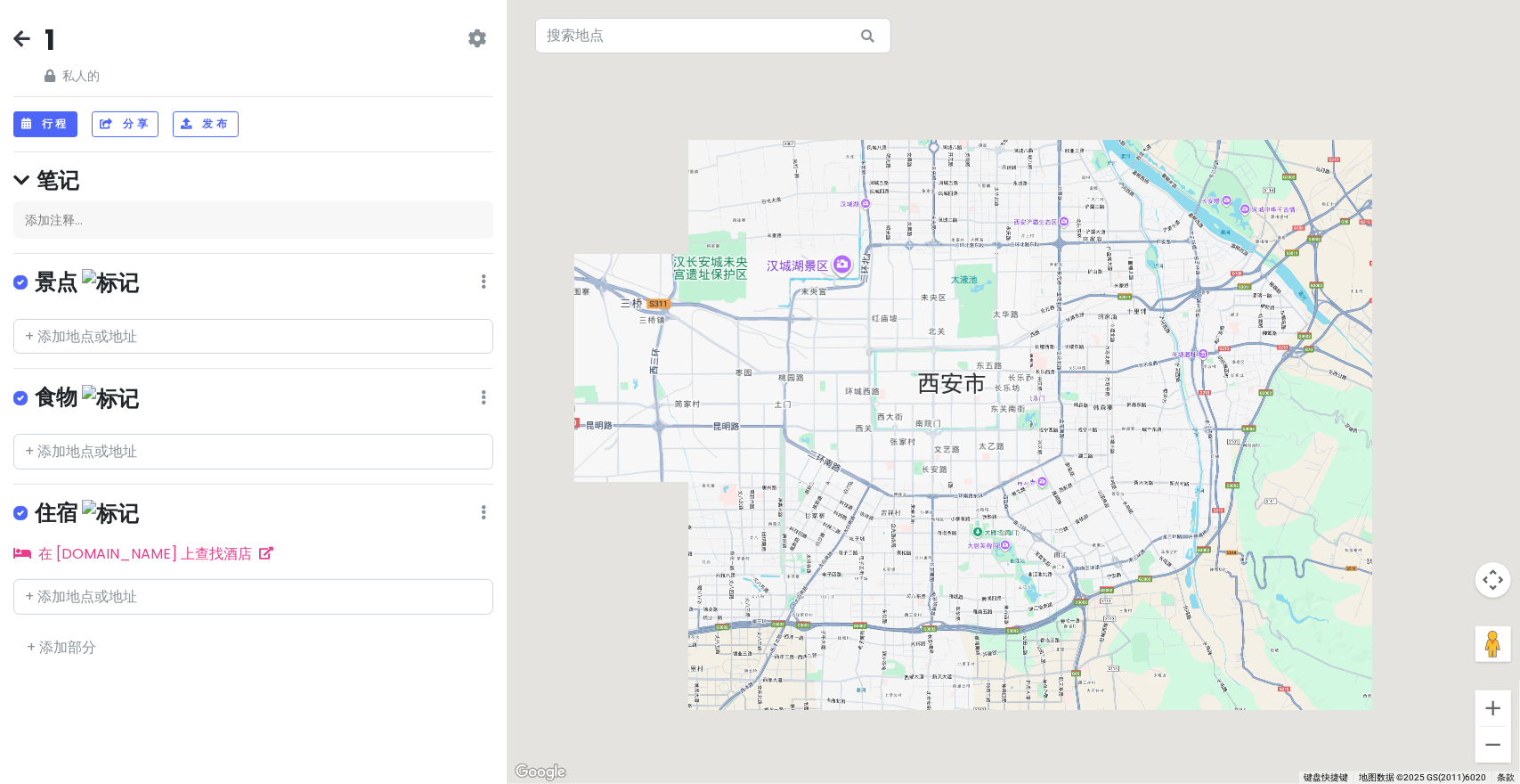
drag, startPoint x: 1058, startPoint y: 431, endPoint x: 1013, endPoint y: 452, distance: 49.7
click at [1019, 449] on div at bounding box center [1013, 392] width 1013 height 784
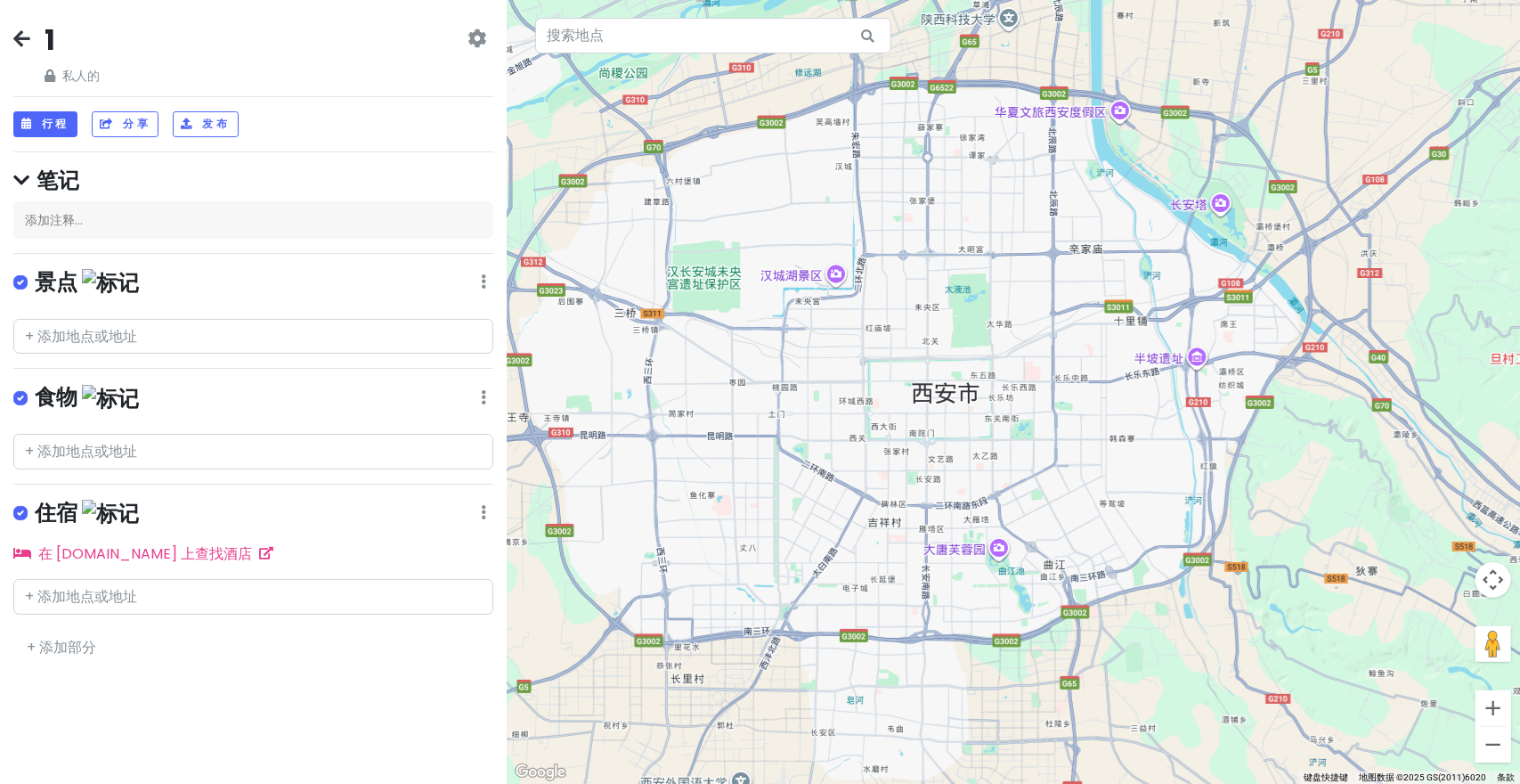
click at [479, 35] on icon at bounding box center [476, 38] width 18 height 14
drag, startPoint x: 289, startPoint y: 185, endPoint x: 276, endPoint y: 195, distance: 16.4
click at [289, 186] on h4 "笔记" at bounding box center [253, 180] width 480 height 28
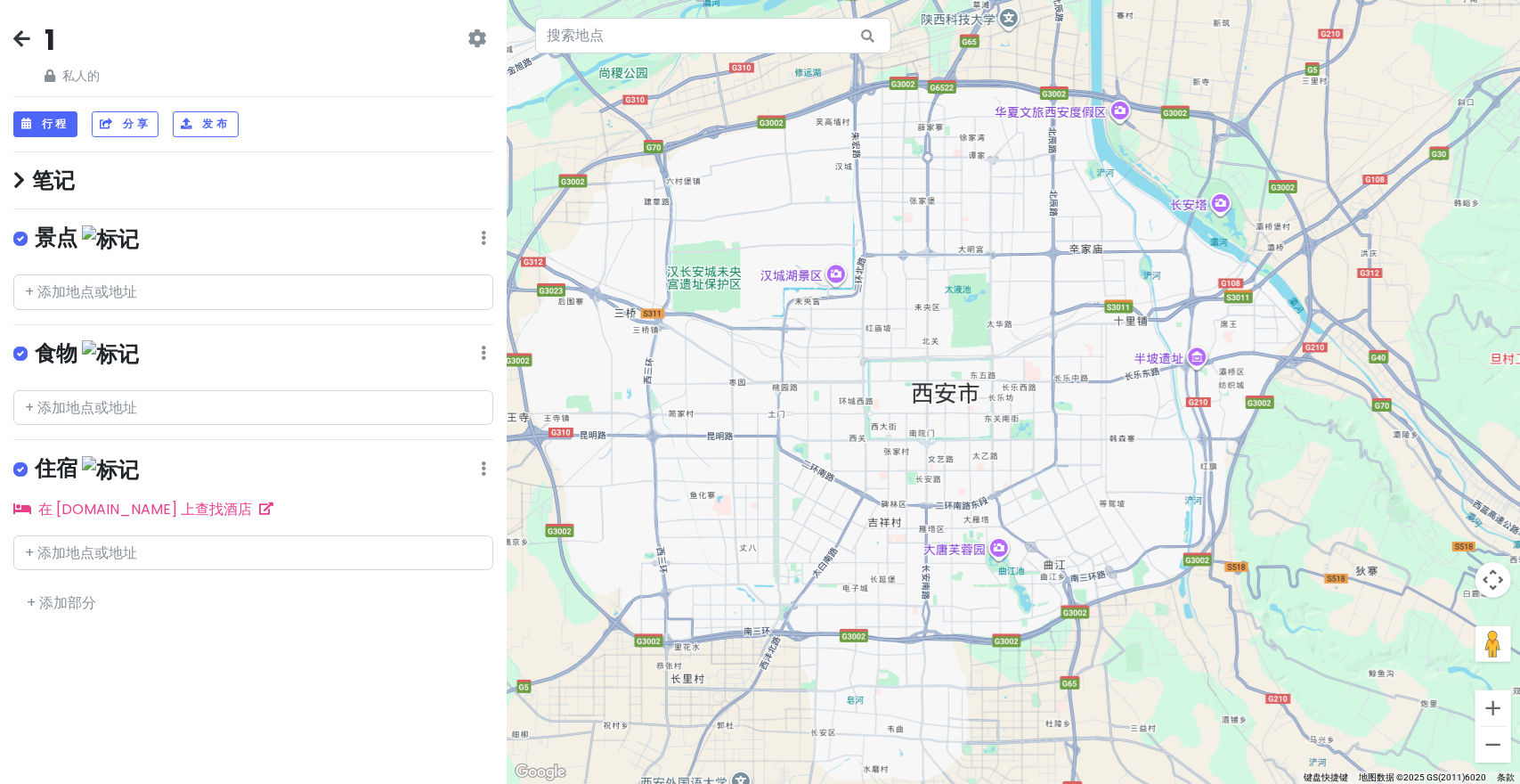
drag, startPoint x: 130, startPoint y: 195, endPoint x: 118, endPoint y: 199, distance: 12.6
click at [130, 198] on div "1 私人的 更改日期 制作副本 删除行程 成为专业人士⚡️ 提供反馈💡 支持侦察兵☕️ 行程 分享 发布 笔记 添加注释... 景点 编辑 重新排序 删除列表…" at bounding box center [253, 392] width 507 height 784
click at [14, 172] on icon at bounding box center [19, 180] width 12 height 18
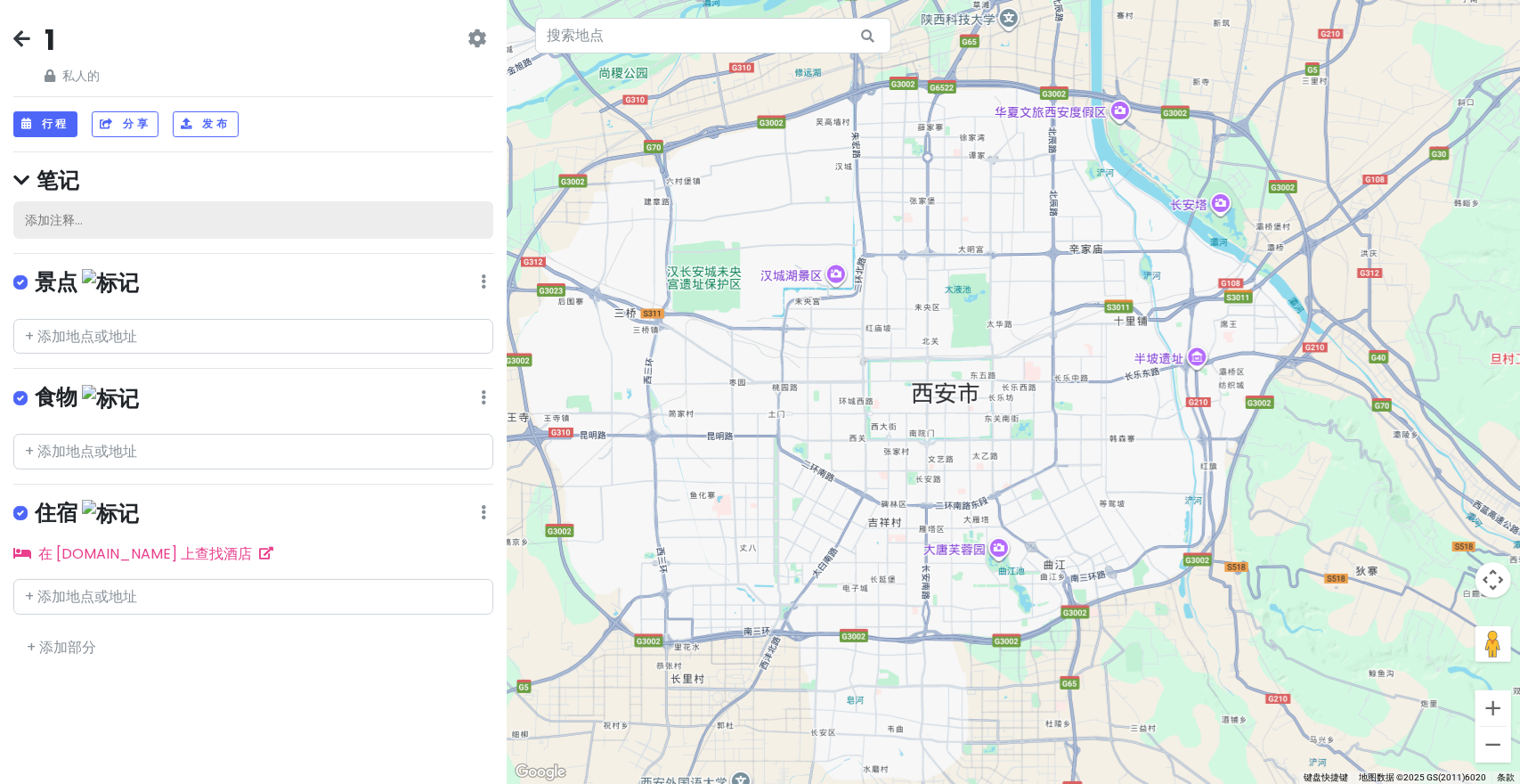
click at [131, 216] on div "添加注释..." at bounding box center [253, 219] width 480 height 38
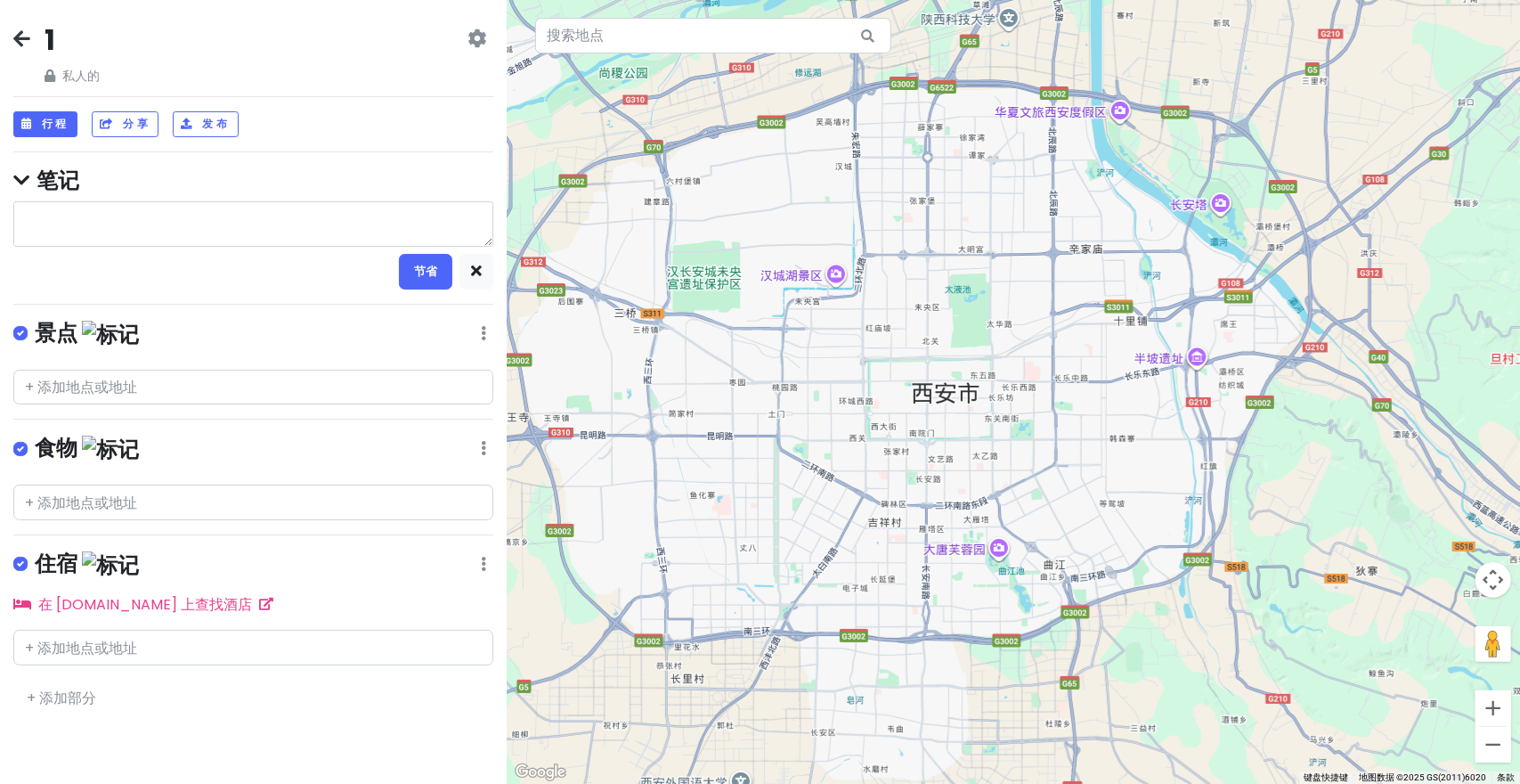
drag, startPoint x: 27, startPoint y: 179, endPoint x: 53, endPoint y: 178, distance: 26.0
click at [29, 179] on icon at bounding box center [21, 180] width 16 height 18
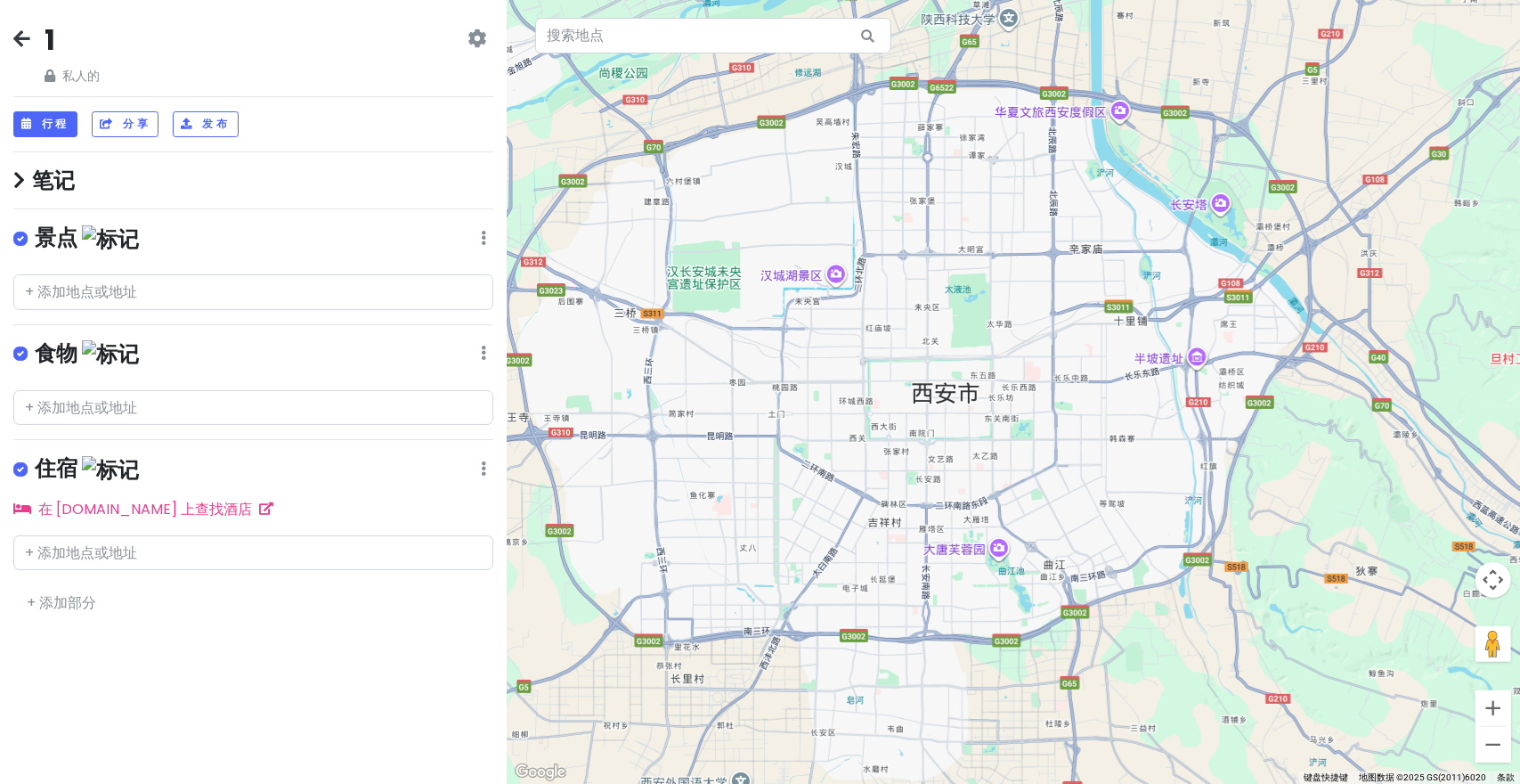
click at [943, 403] on div at bounding box center [1013, 392] width 1013 height 784
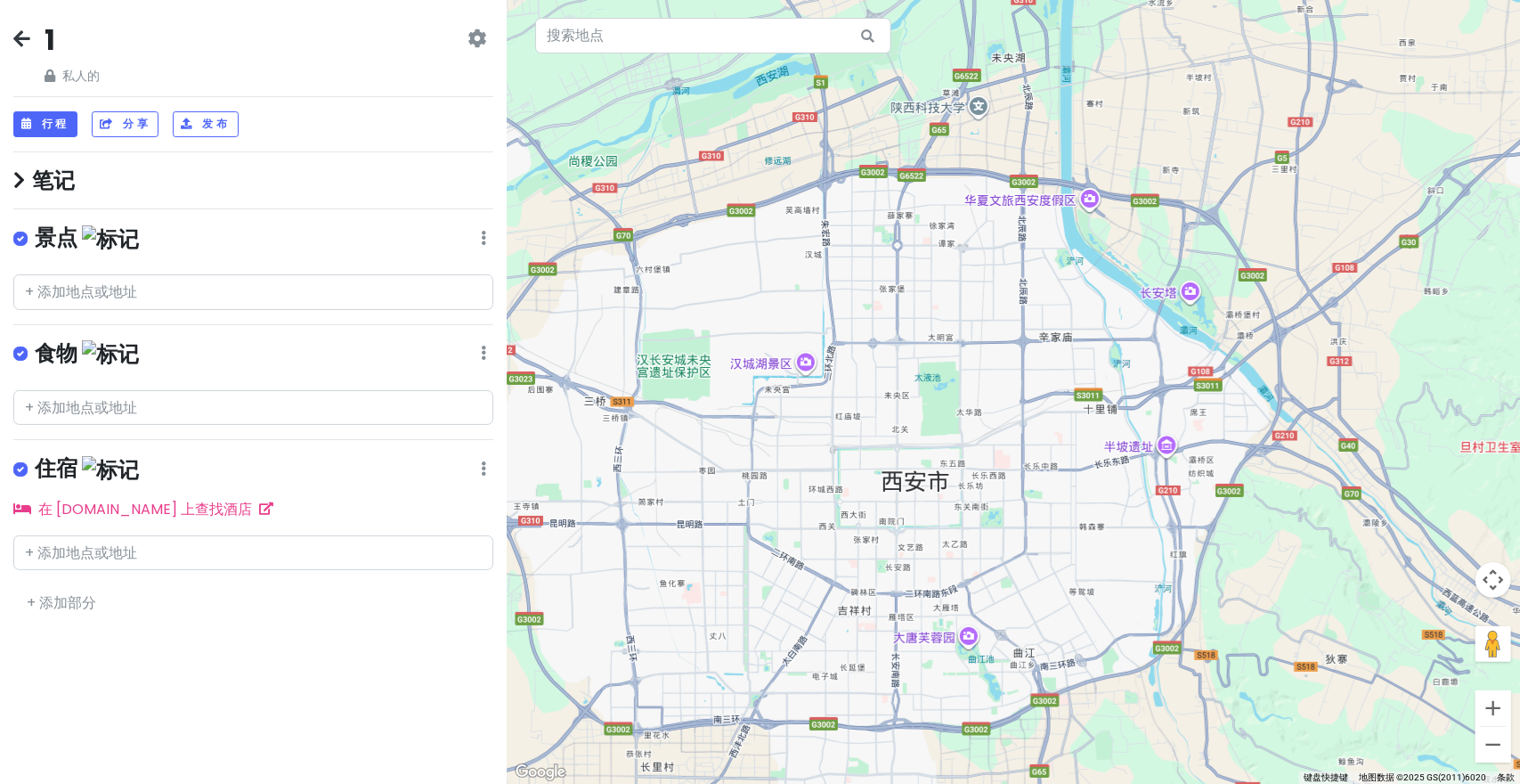
click at [480, 345] on div "食物 编辑 重新排序 删除列表" at bounding box center [253, 357] width 480 height 37
click at [19, 39] on icon at bounding box center [22, 38] width 17 height 14
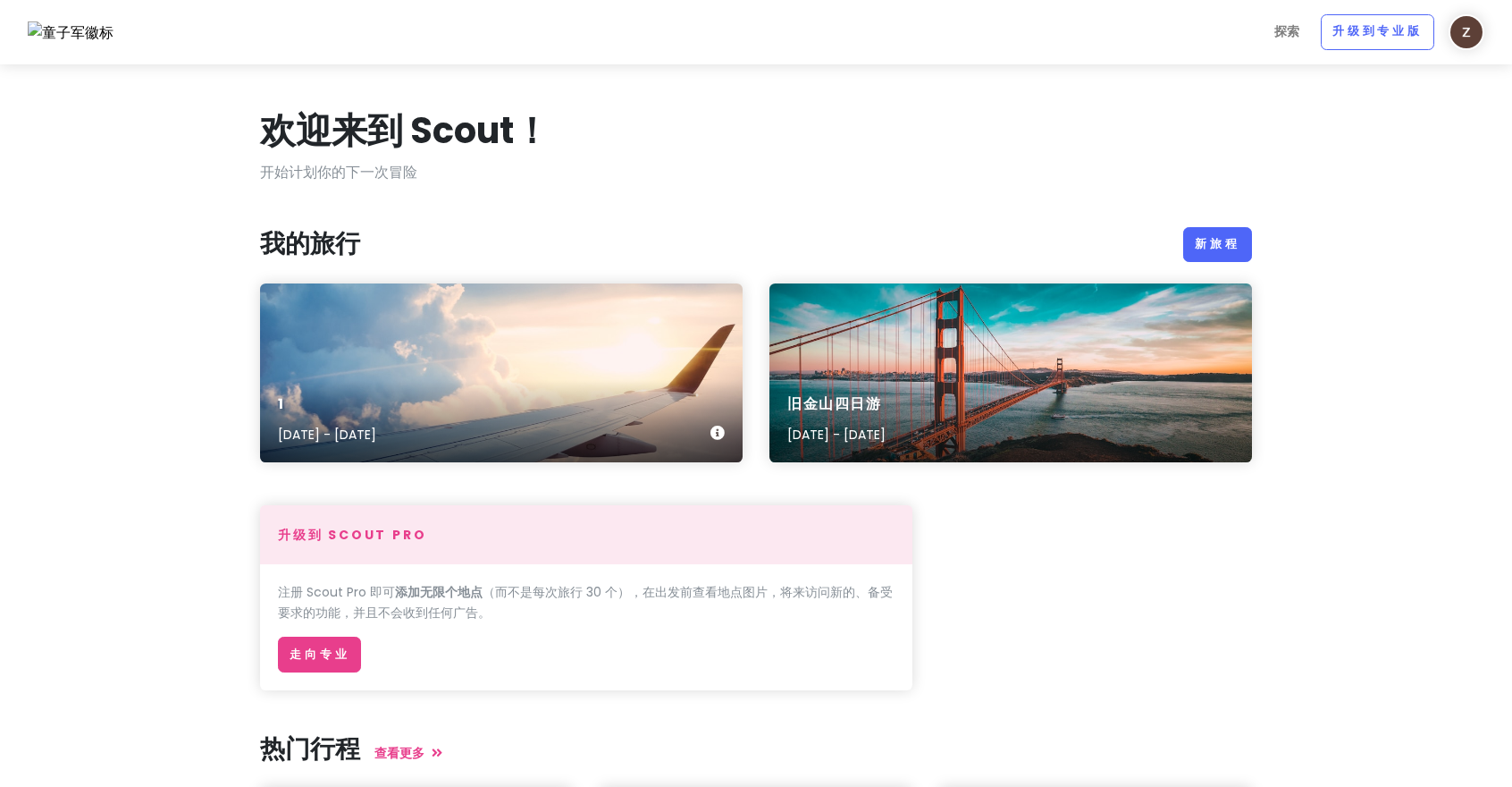
click at [593, 377] on div "1 2025年8月15日 - 2025年9月12日" at bounding box center [501, 420] width 483 height 85
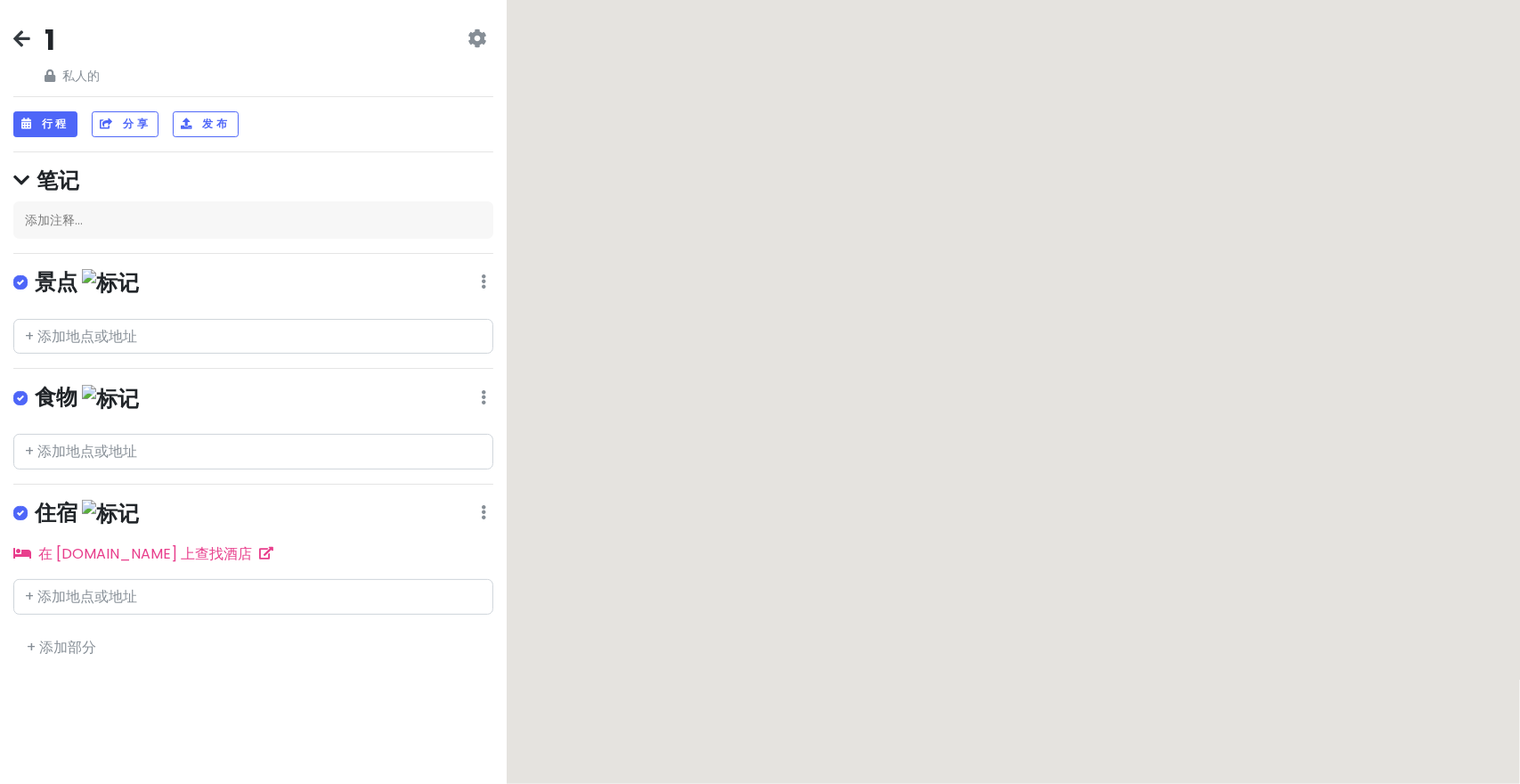
click at [29, 172] on icon at bounding box center [21, 180] width 16 height 18
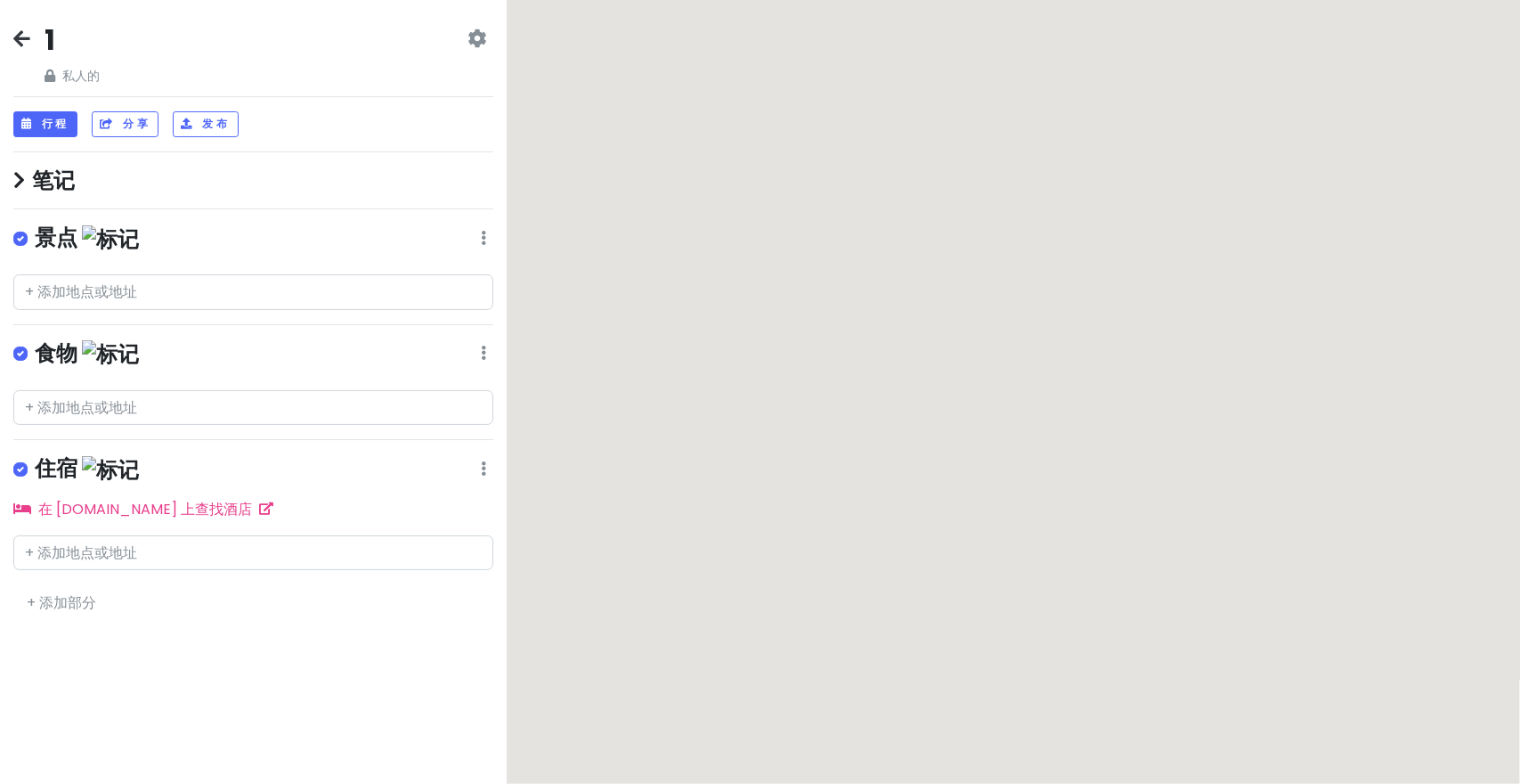
drag, startPoint x: 25, startPoint y: 176, endPoint x: 36, endPoint y: 178, distance: 11.2
click at [29, 178] on h4 "笔记" at bounding box center [253, 180] width 480 height 28
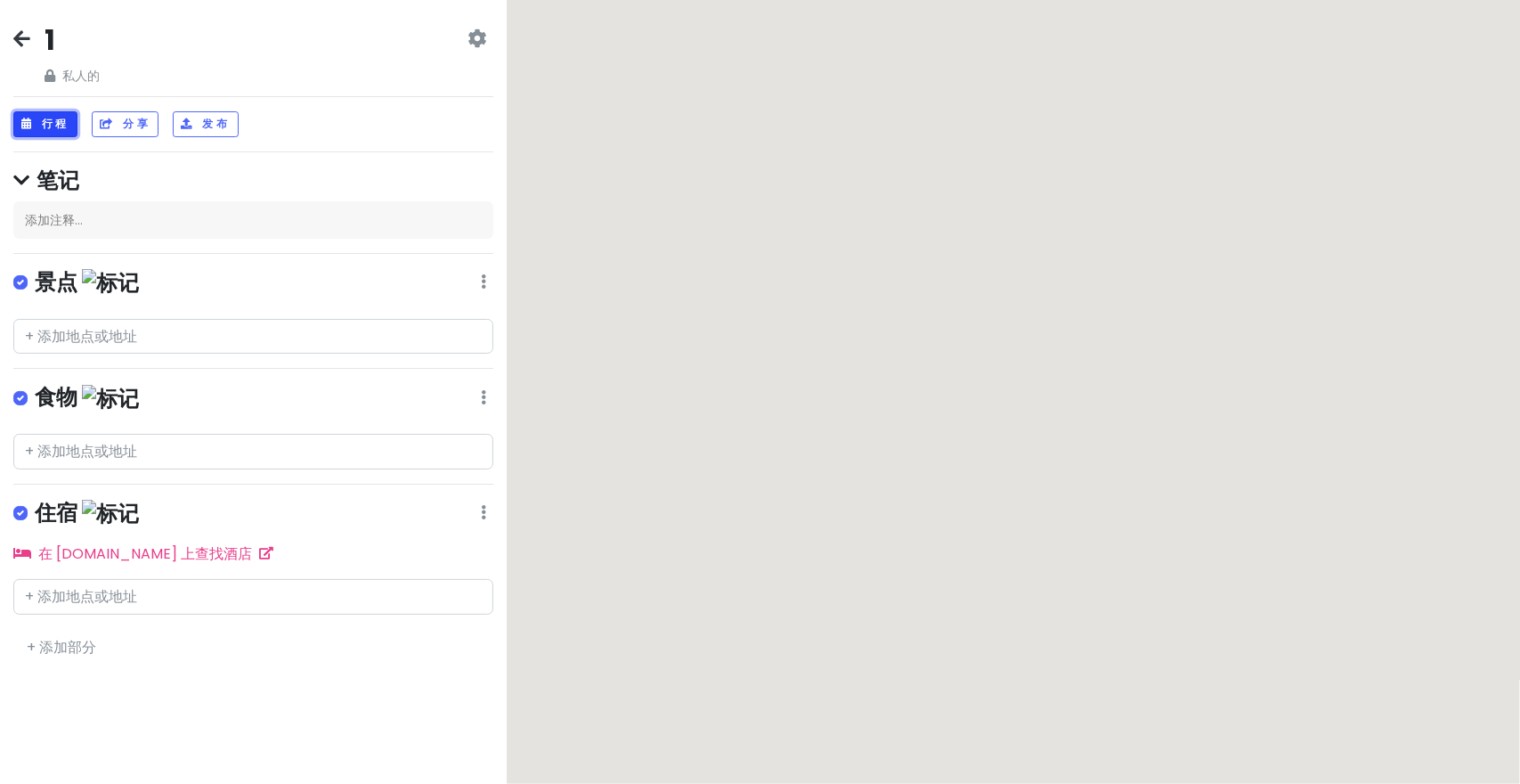
click at [40, 122] on button "行程" at bounding box center [45, 124] width 64 height 26
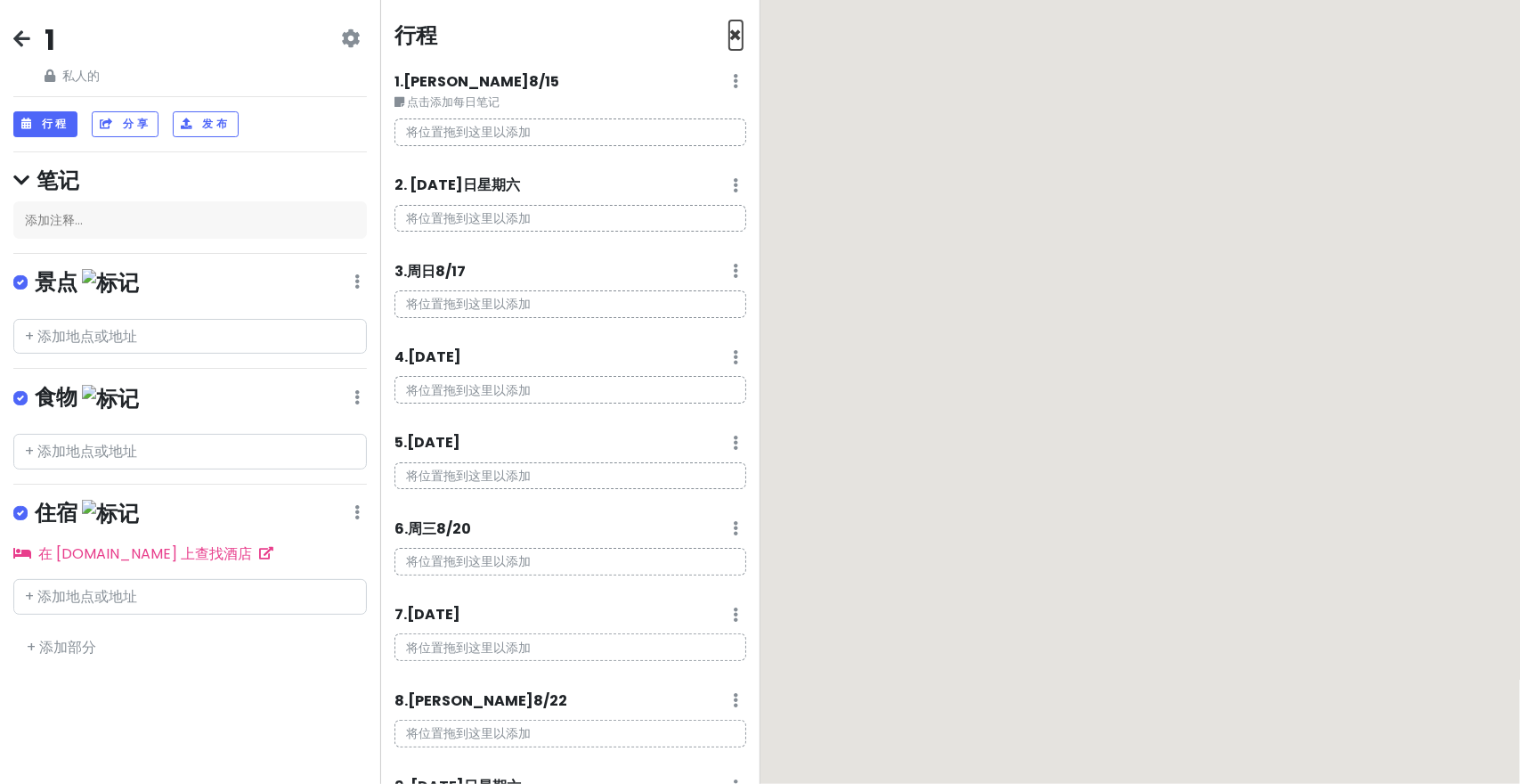
click at [729, 36] on font "×" at bounding box center [736, 35] width 14 height 29
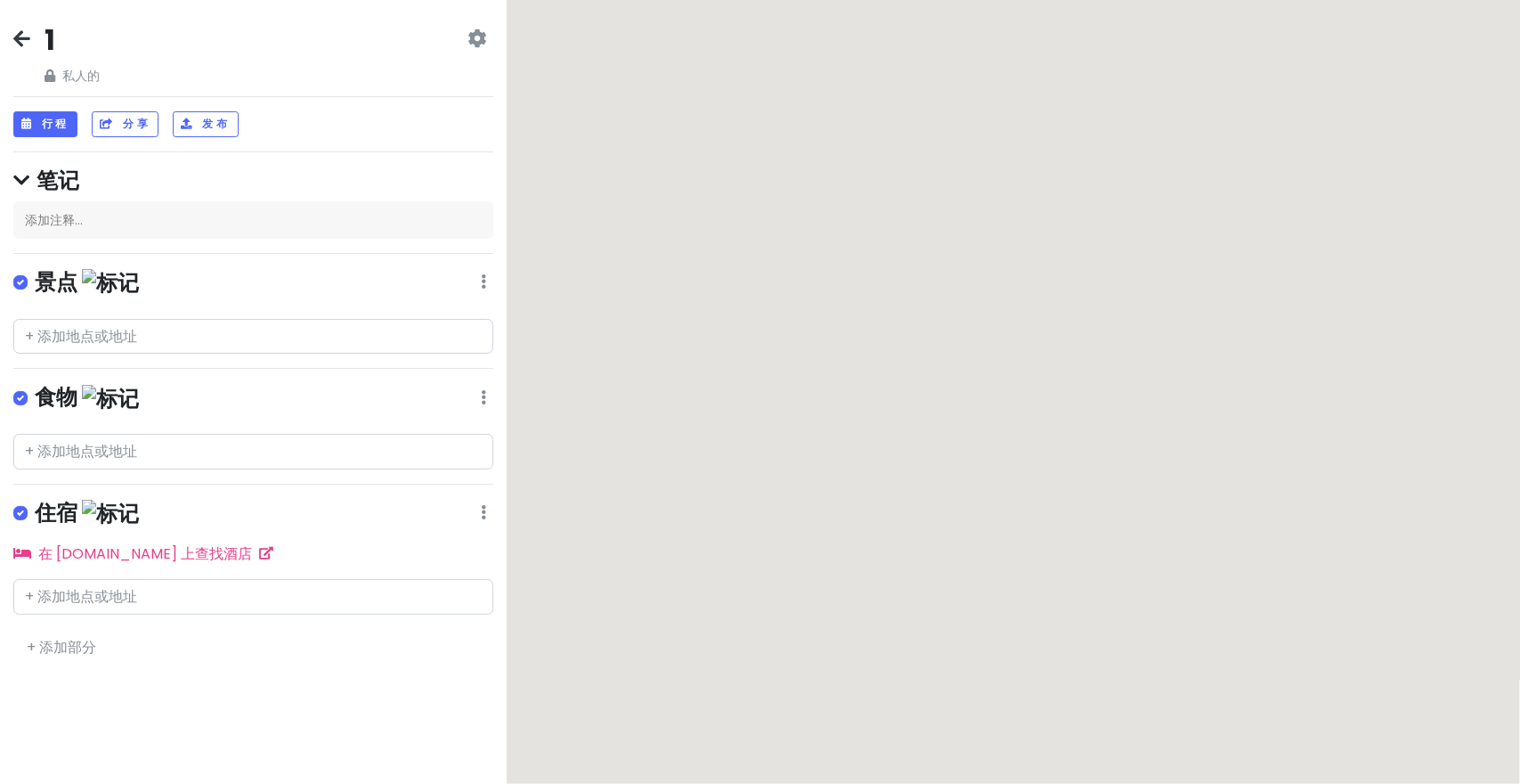
click at [479, 34] on icon at bounding box center [476, 38] width 18 height 14
click at [64, 119] on font "行程" at bounding box center [55, 124] width 28 height 15
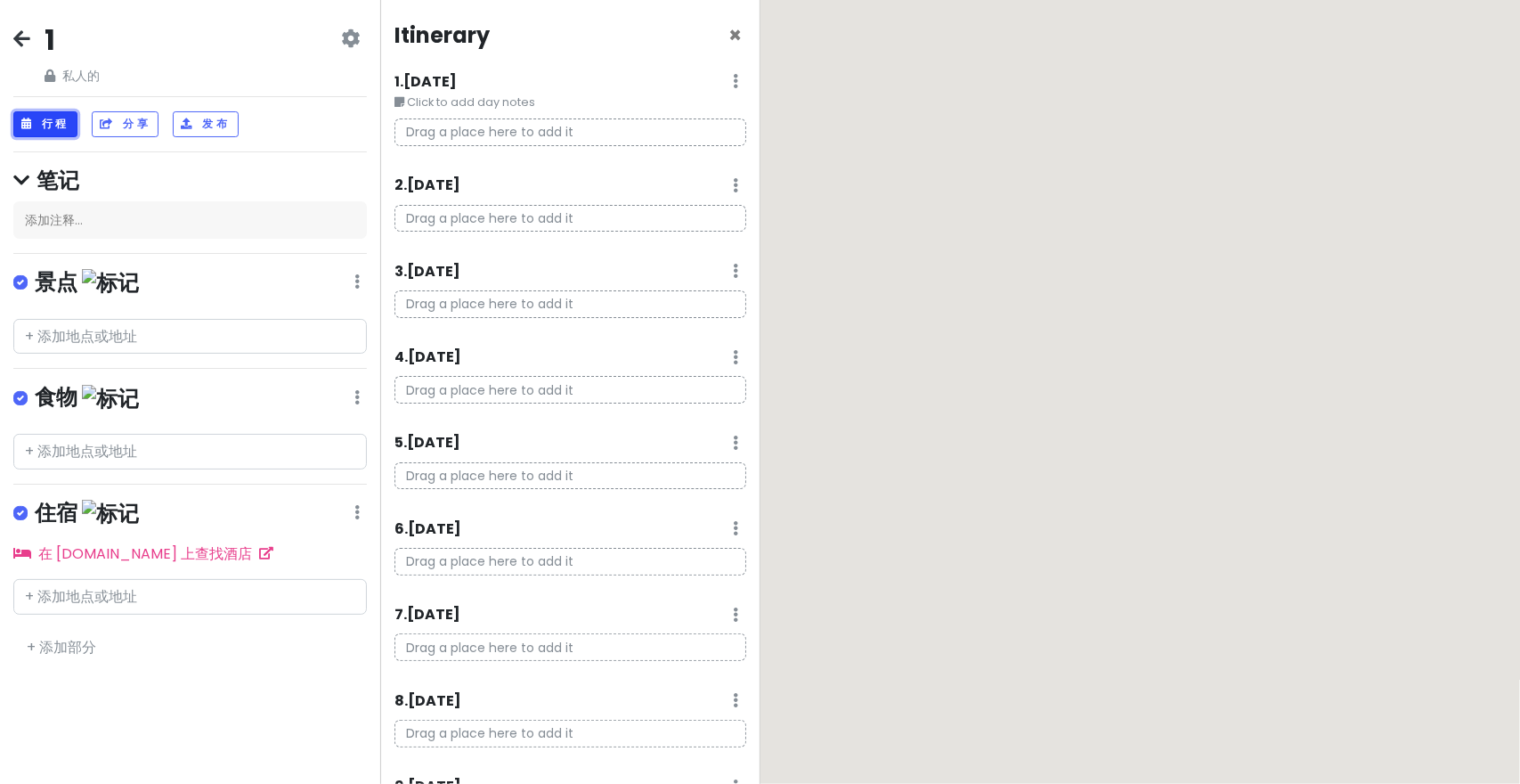
click at [68, 118] on font "行程" at bounding box center [55, 124] width 28 height 15
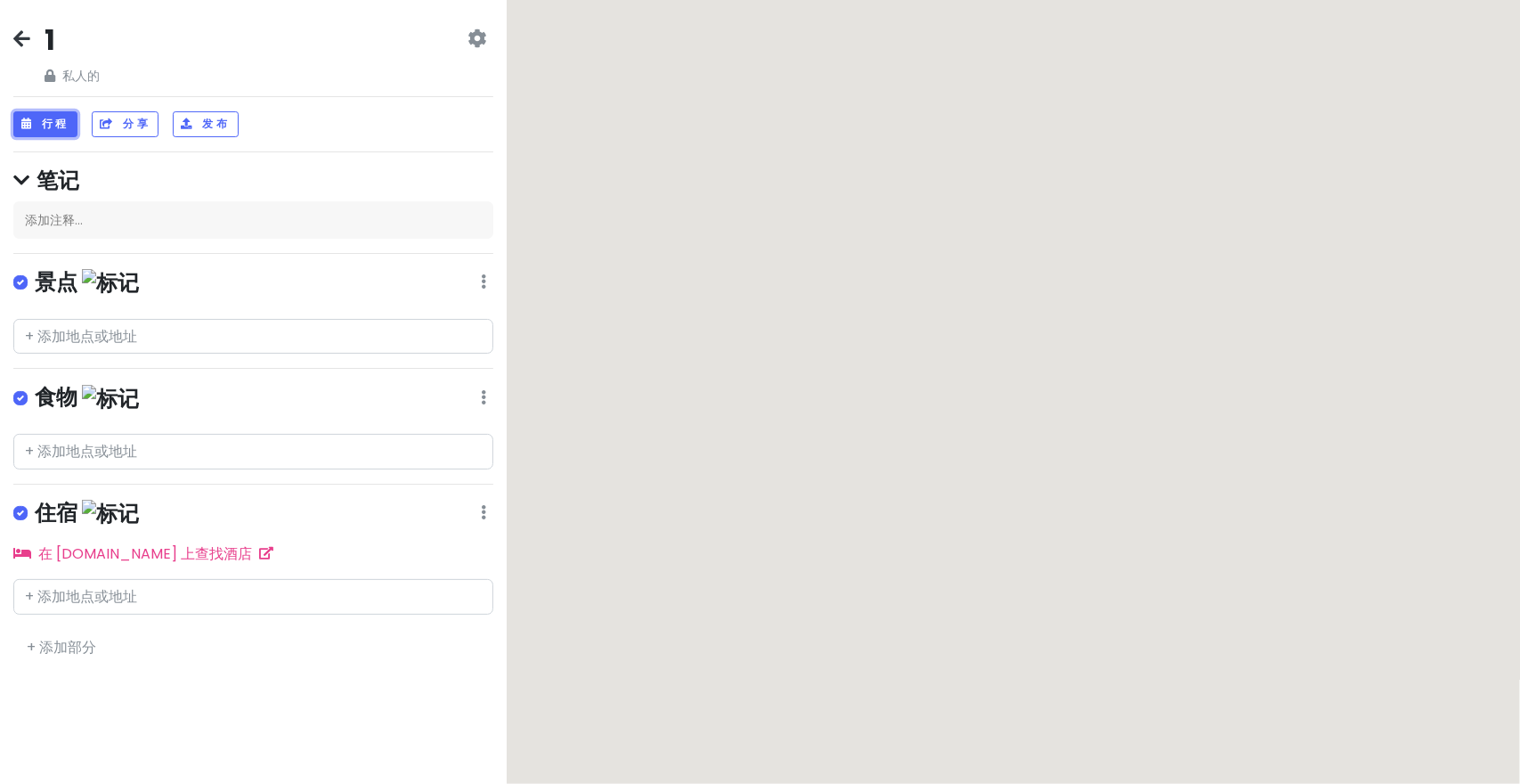
drag, startPoint x: 50, startPoint y: 123, endPoint x: 152, endPoint y: 105, distance: 103.6
click at [55, 123] on font "行程" at bounding box center [55, 124] width 28 height 15
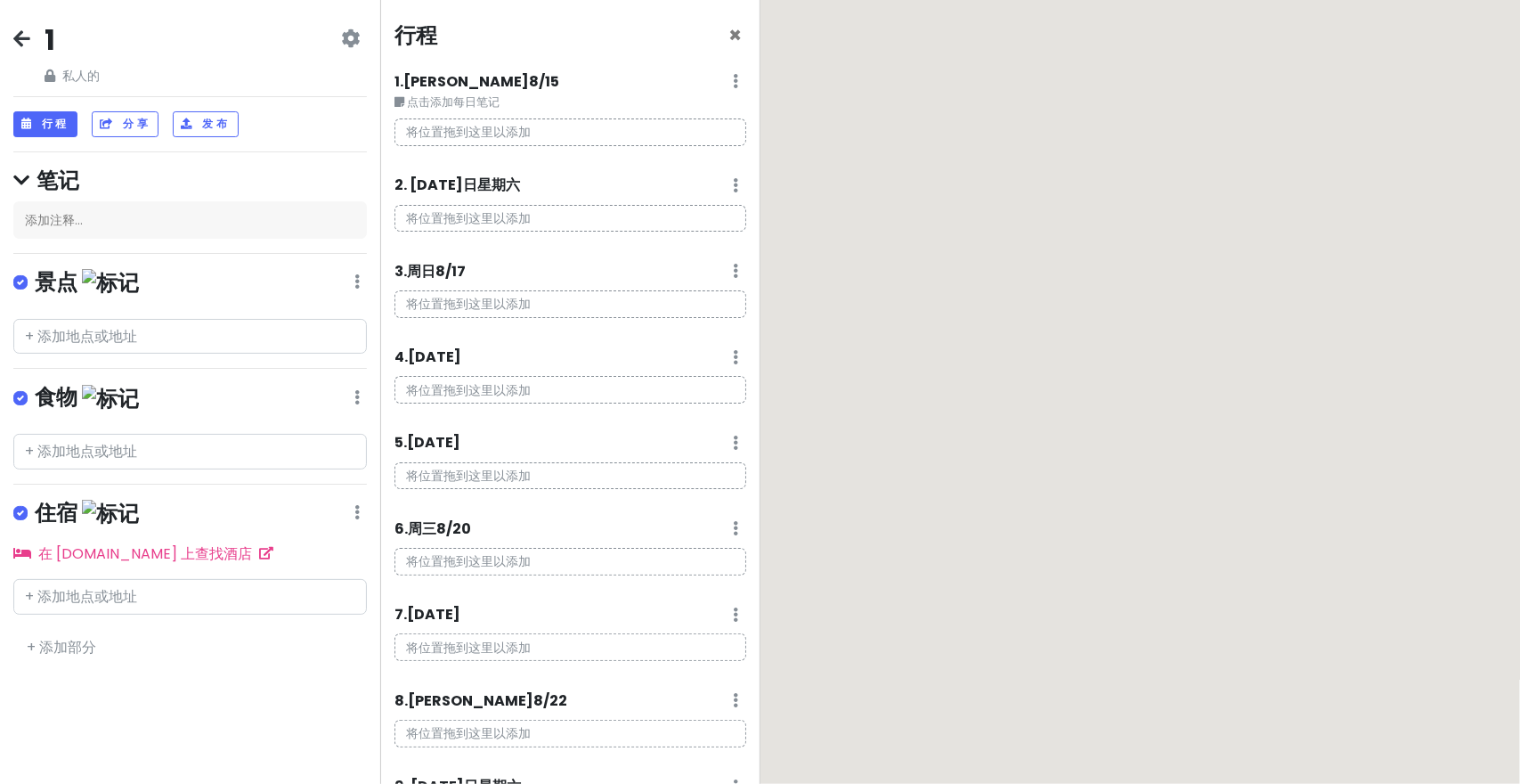
click at [714, 77] on div "1. 周五 8/15 编辑日记 删除日期" at bounding box center [571, 85] width 352 height 30
click at [727, 78] on div "1. 周五 8/15 编辑日记 删除日期" at bounding box center [571, 85] width 352 height 30
click at [718, 81] on div "1. 周五 8/15 编辑日记 删除日期" at bounding box center [571, 85] width 352 height 30
click at [726, 81] on div "1. 周五 8/15 编辑日记 删除日期" at bounding box center [571, 85] width 352 height 30
click at [734, 81] on icon at bounding box center [737, 81] width 6 height 14
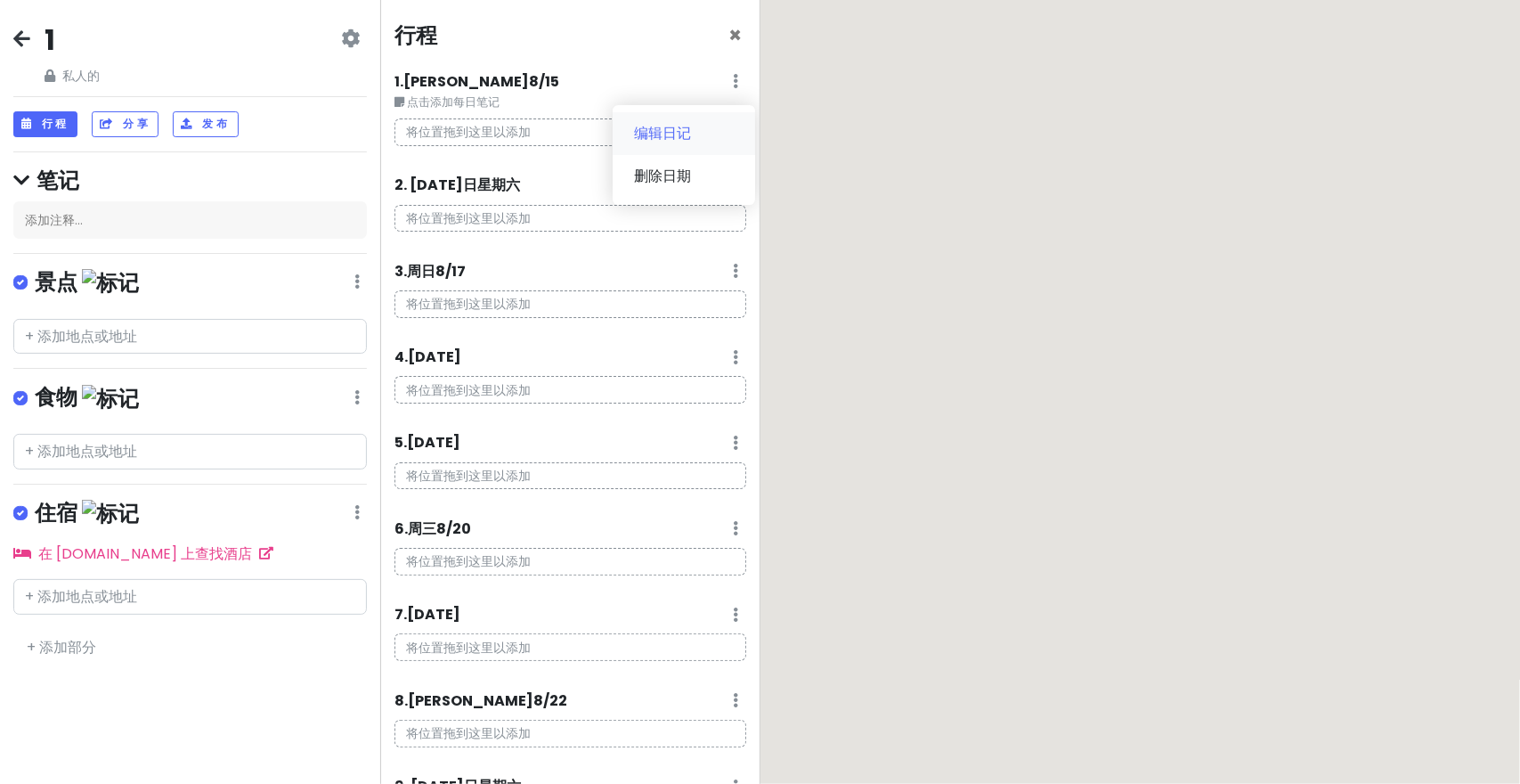
click at [691, 136] on link "编辑日记" at bounding box center [684, 133] width 143 height 42
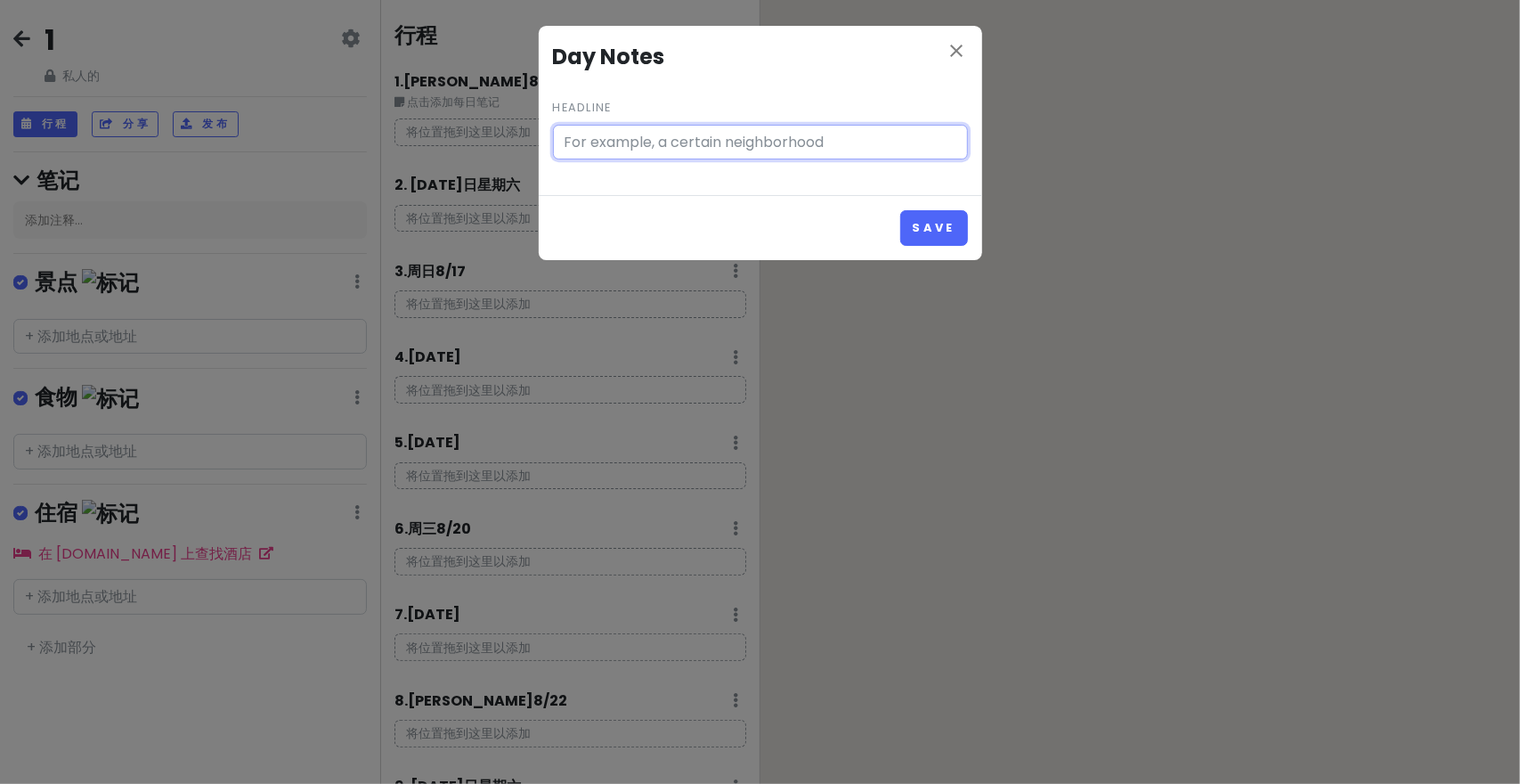
type input "Click to add day notes"
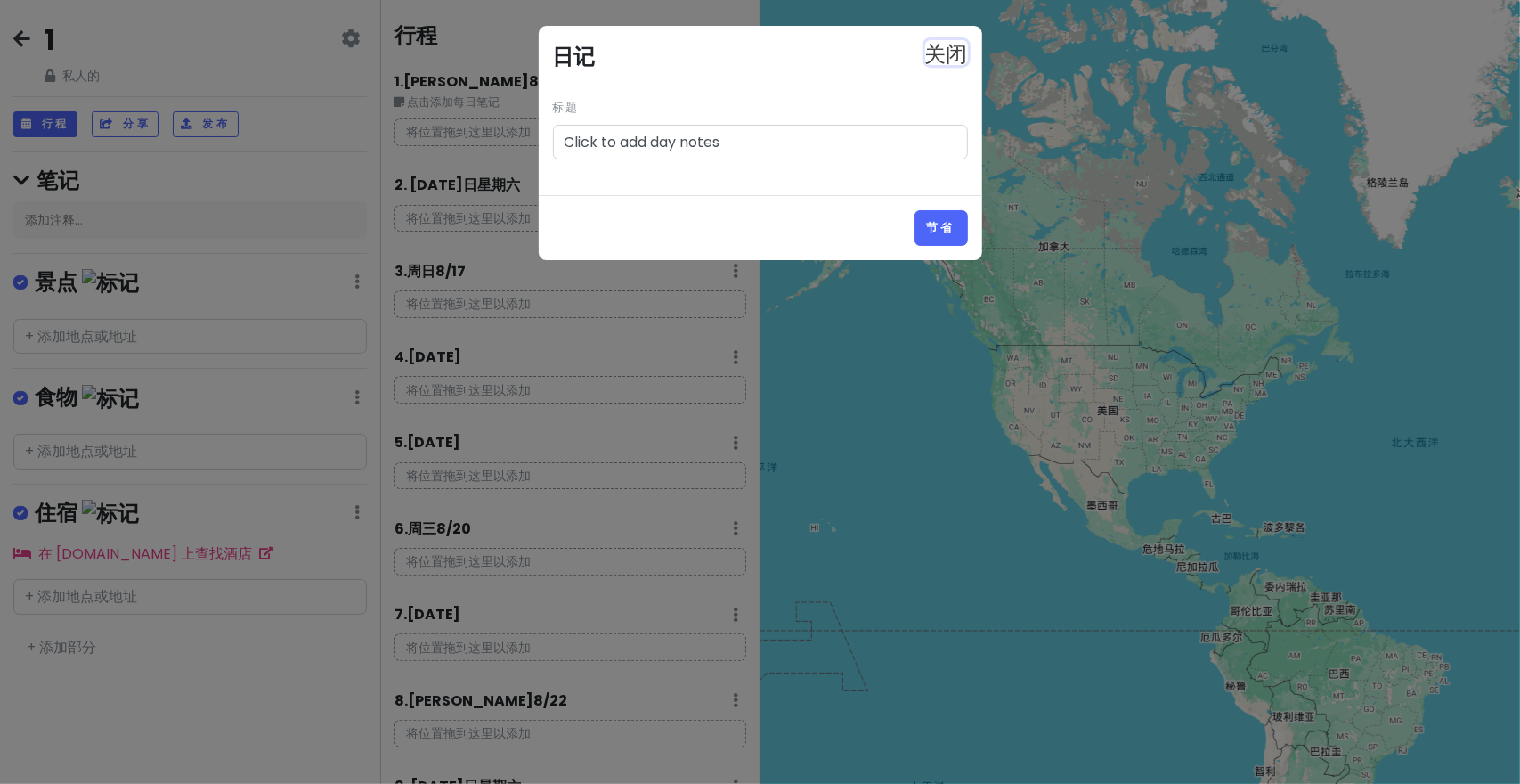
click at [953, 46] on font "关闭" at bounding box center [946, 50] width 42 height 21
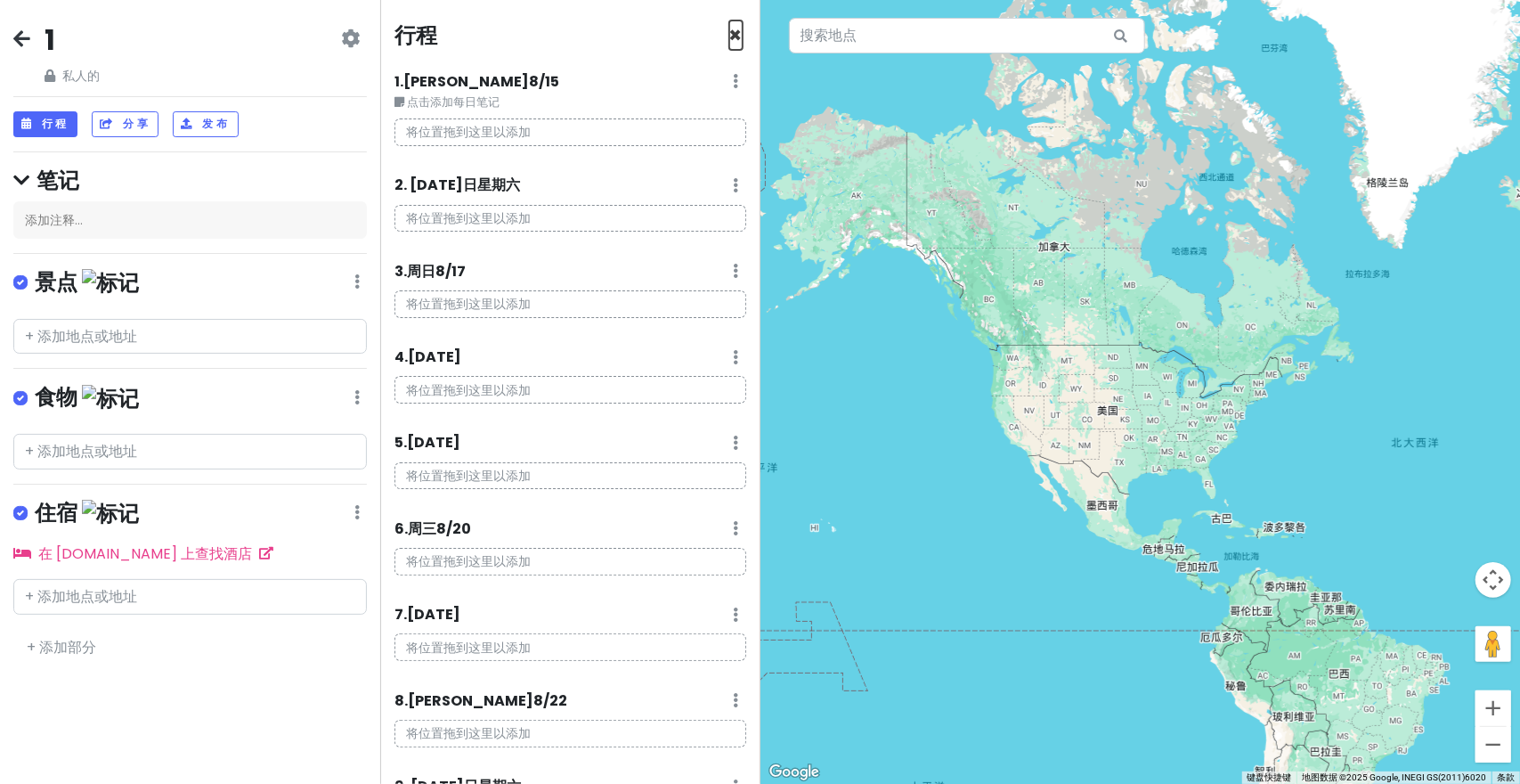
click at [729, 39] on font "×" at bounding box center [736, 35] width 14 height 29
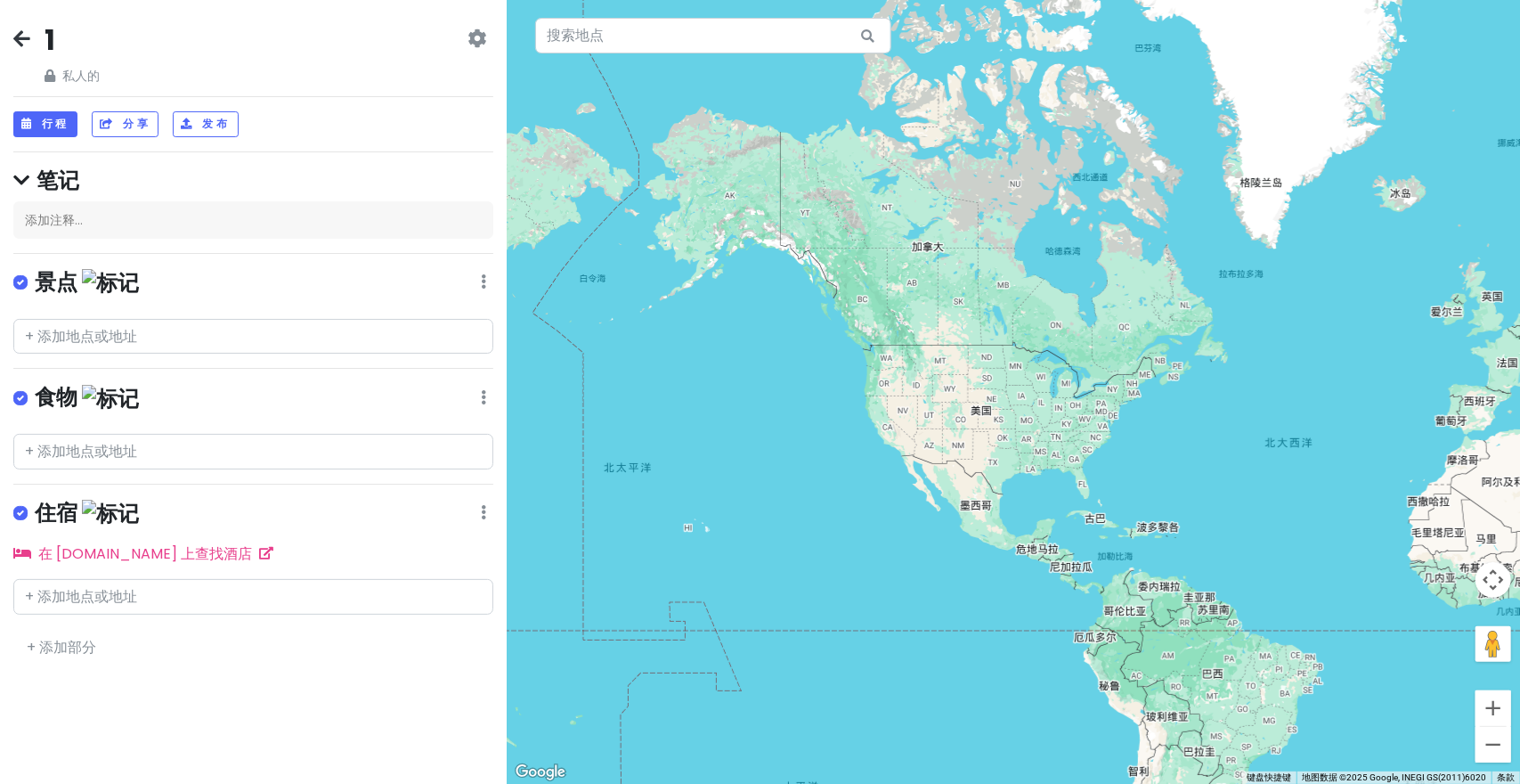
click at [29, 34] on icon at bounding box center [22, 38] width 17 height 14
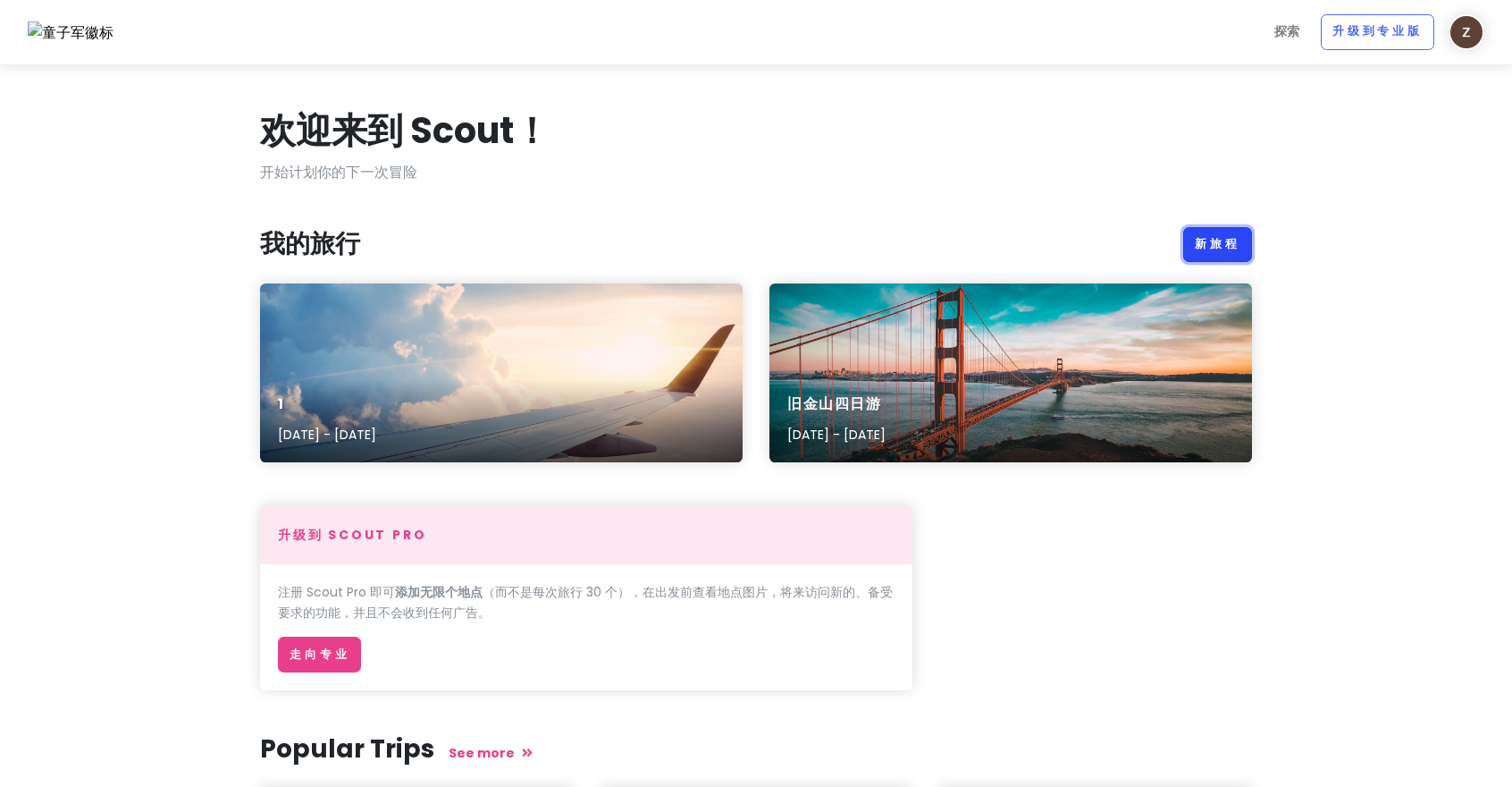
click at [1217, 242] on font "新旅程" at bounding box center [1217, 243] width 46 height 16
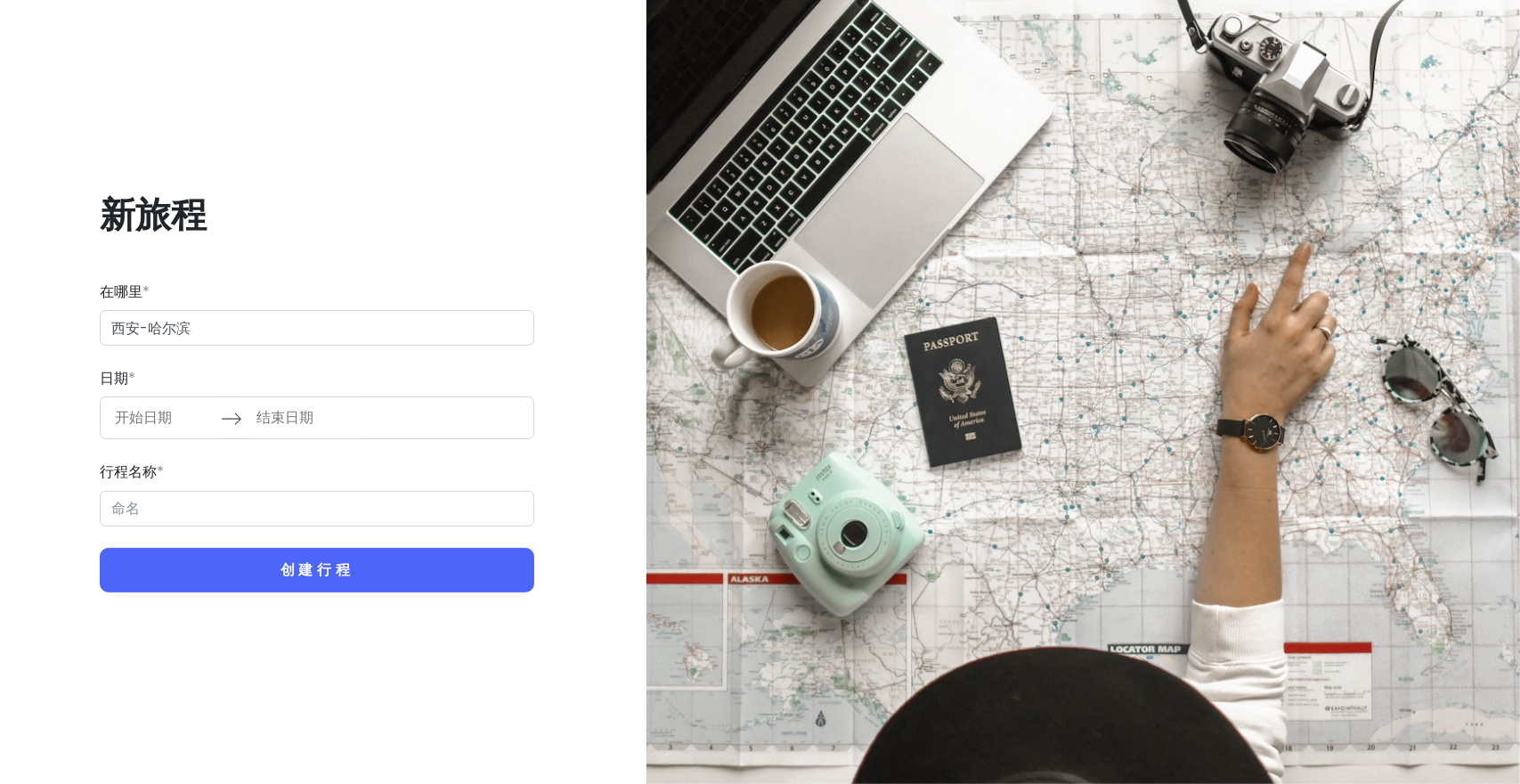
type input "西安-哈尔滨"
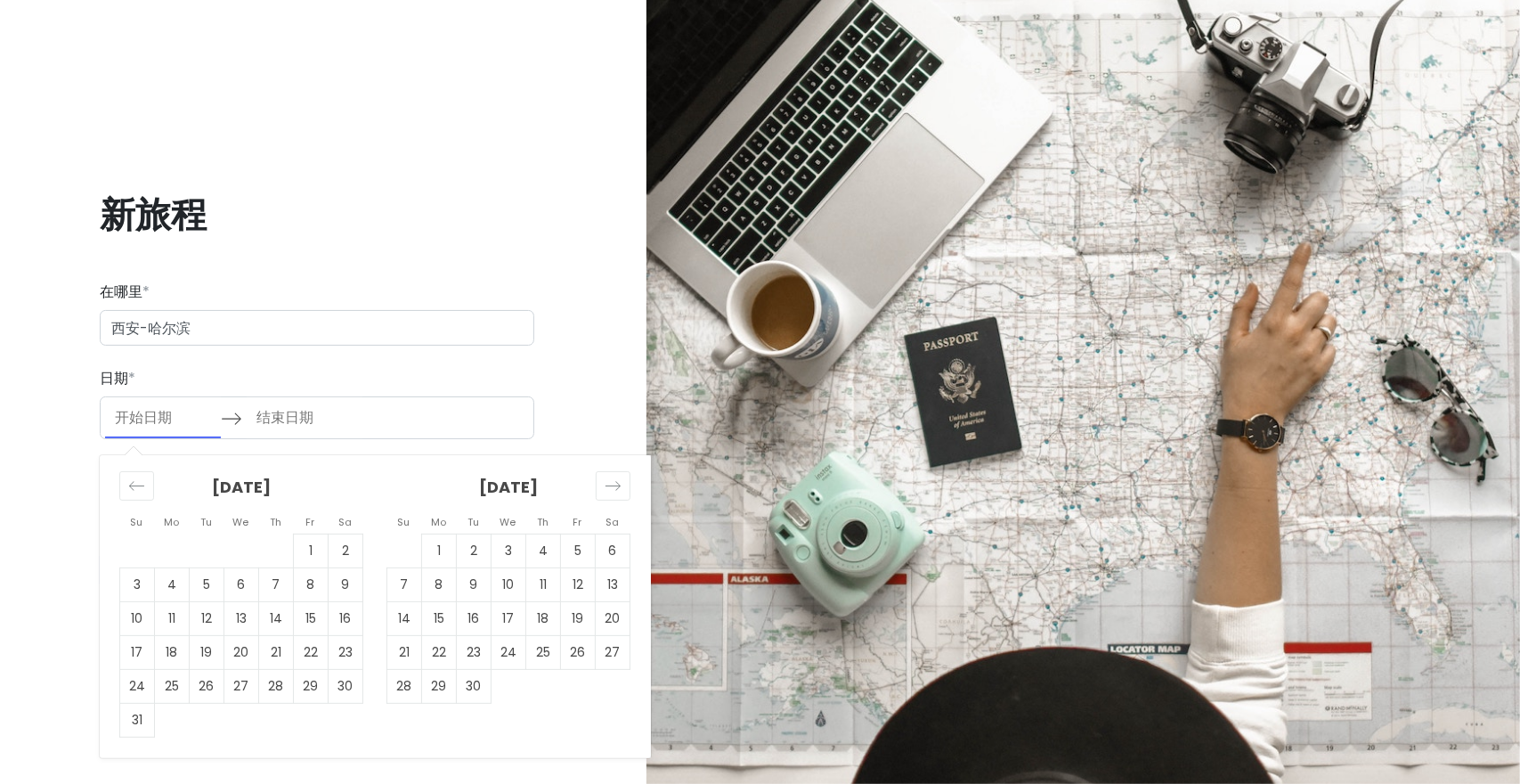
click at [148, 418] on input "开始日期" at bounding box center [163, 417] width 116 height 41
click at [183, 613] on td "11" at bounding box center [172, 618] width 35 height 34
type input "08/11/2025"
click at [607, 718] on td "日历" at bounding box center [613, 703] width 35 height 45
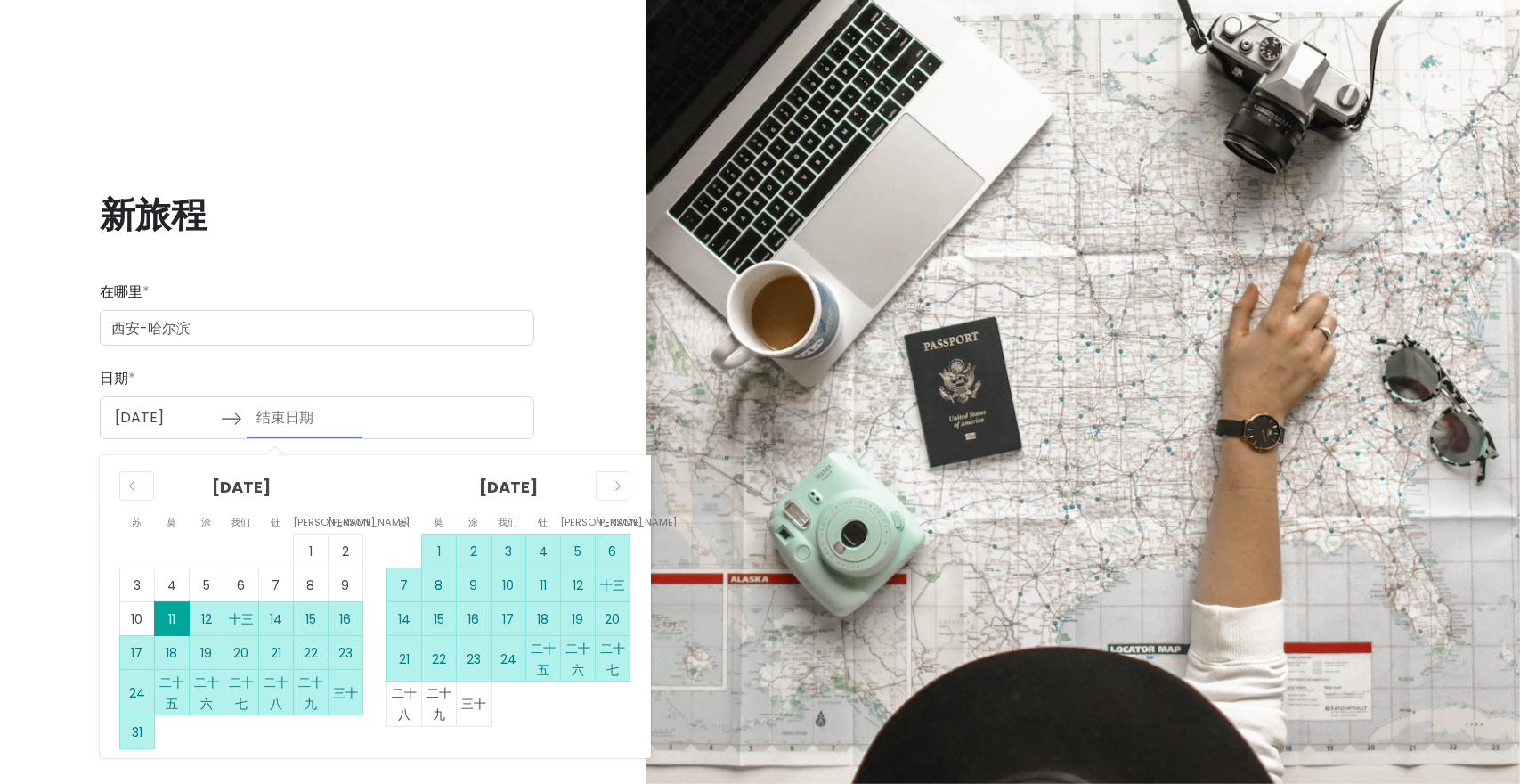
click at [605, 669] on font "二十七" at bounding box center [613, 658] width 25 height 40
type input "09/27/2025"
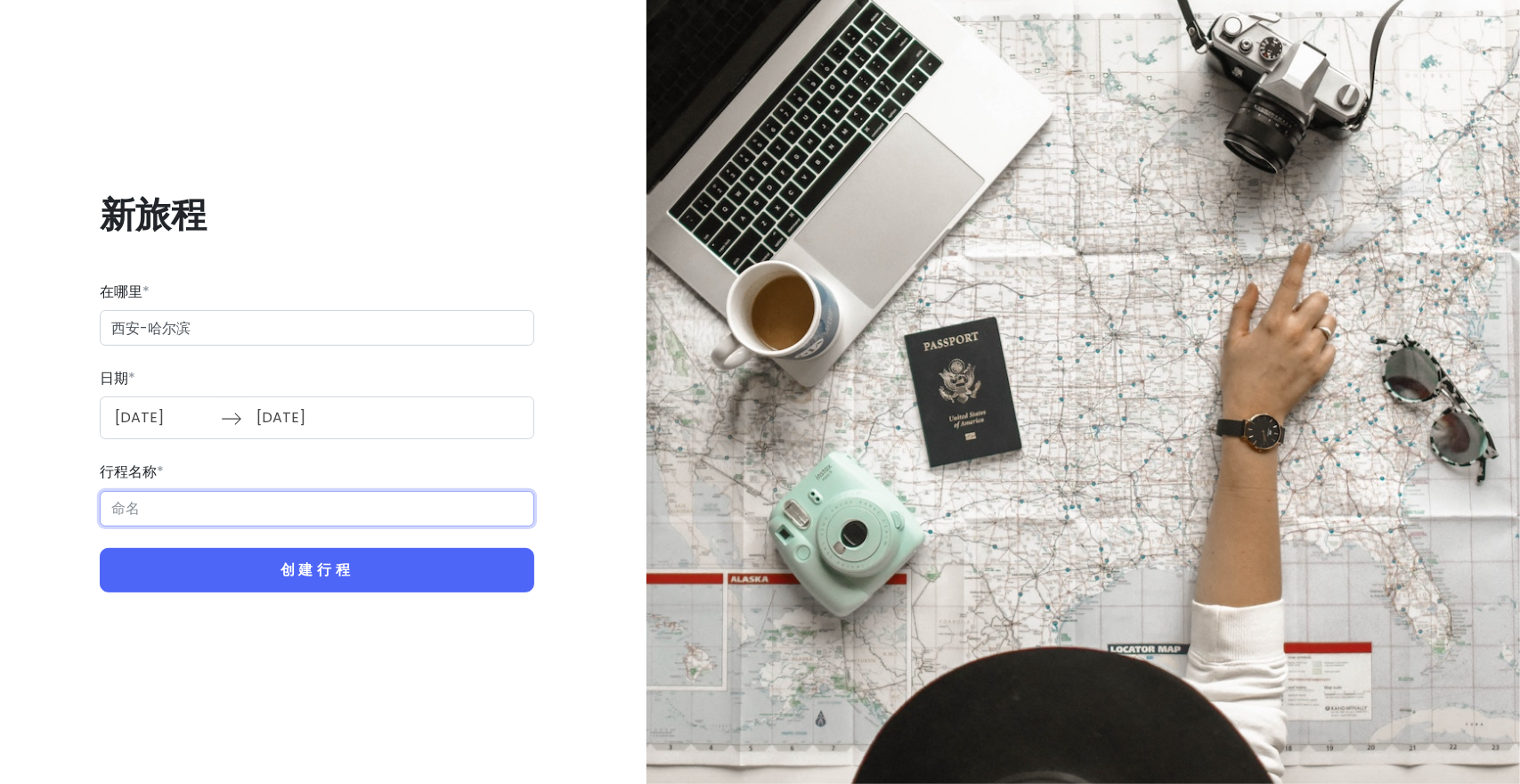
click at [281, 513] on input "行程名称 *" at bounding box center [317, 508] width 435 height 36
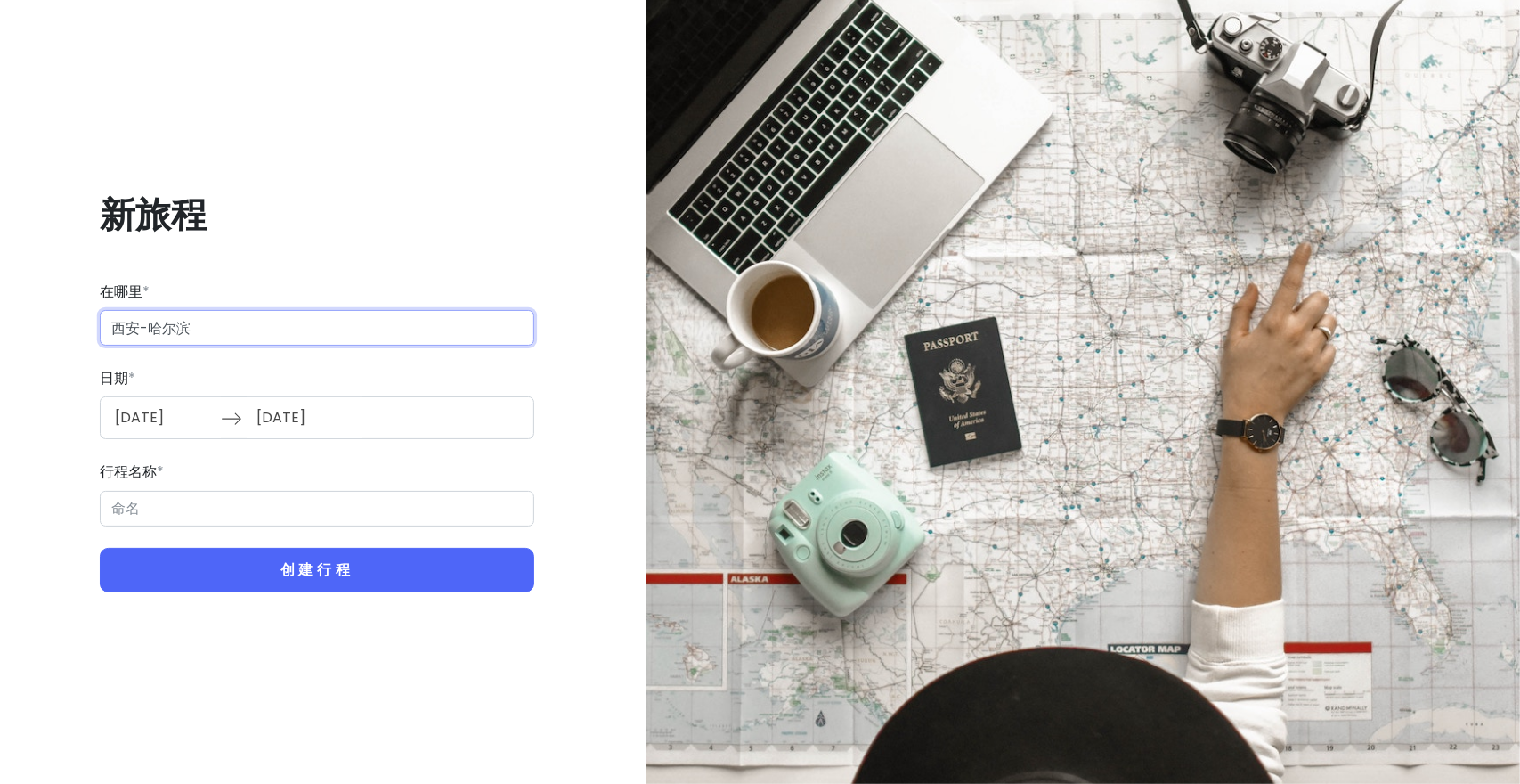
click at [209, 322] on input "西安-哈尔滨" at bounding box center [317, 327] width 435 height 36
type input "中国陕西省西安市"
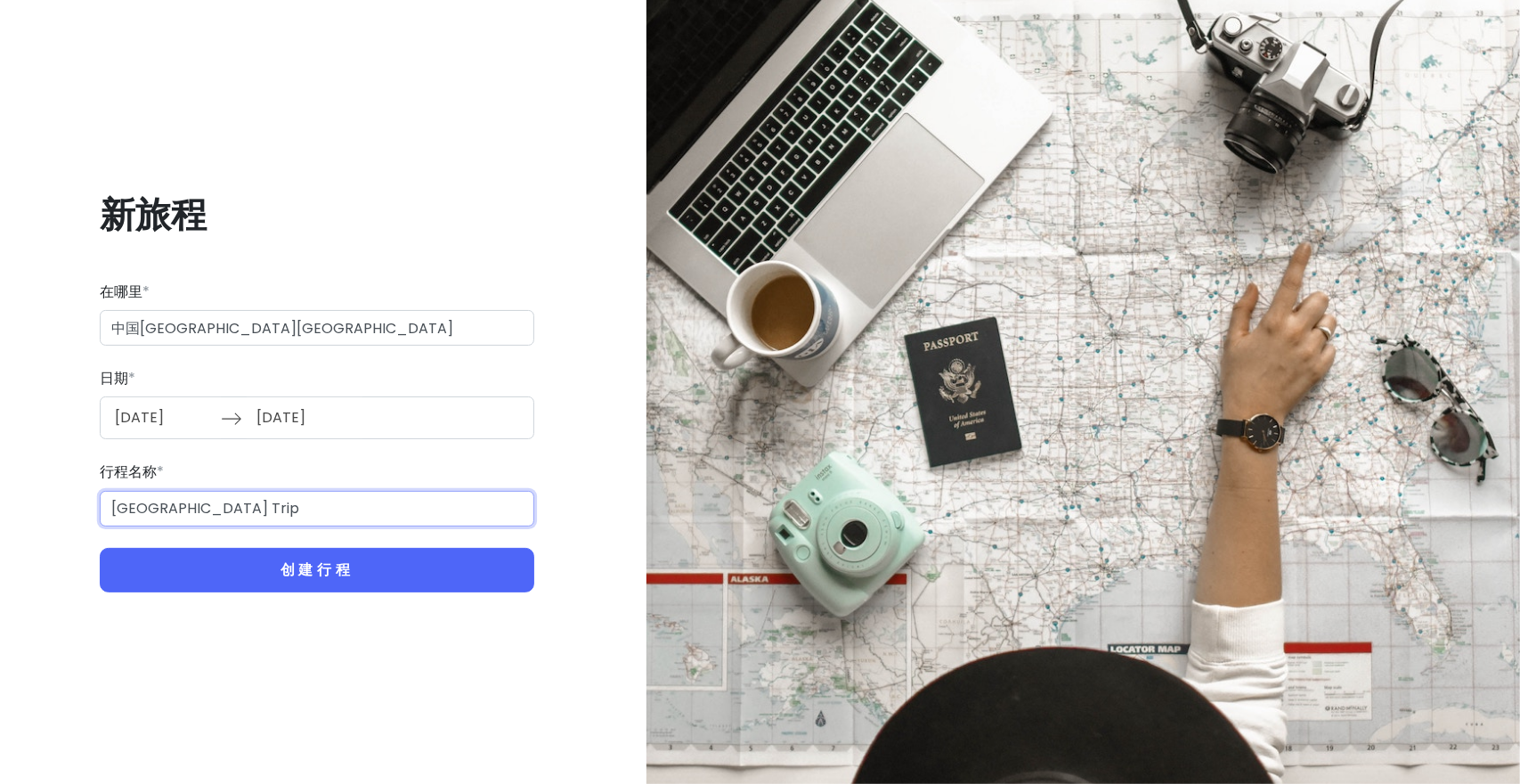
click at [223, 500] on input "西安市 Trip" at bounding box center [317, 508] width 435 height 36
type input "[GEOGRAPHIC_DATA]-哈尔滨"
click at [99, 547] on button "创建行程" at bounding box center [317, 570] width 435 height 45
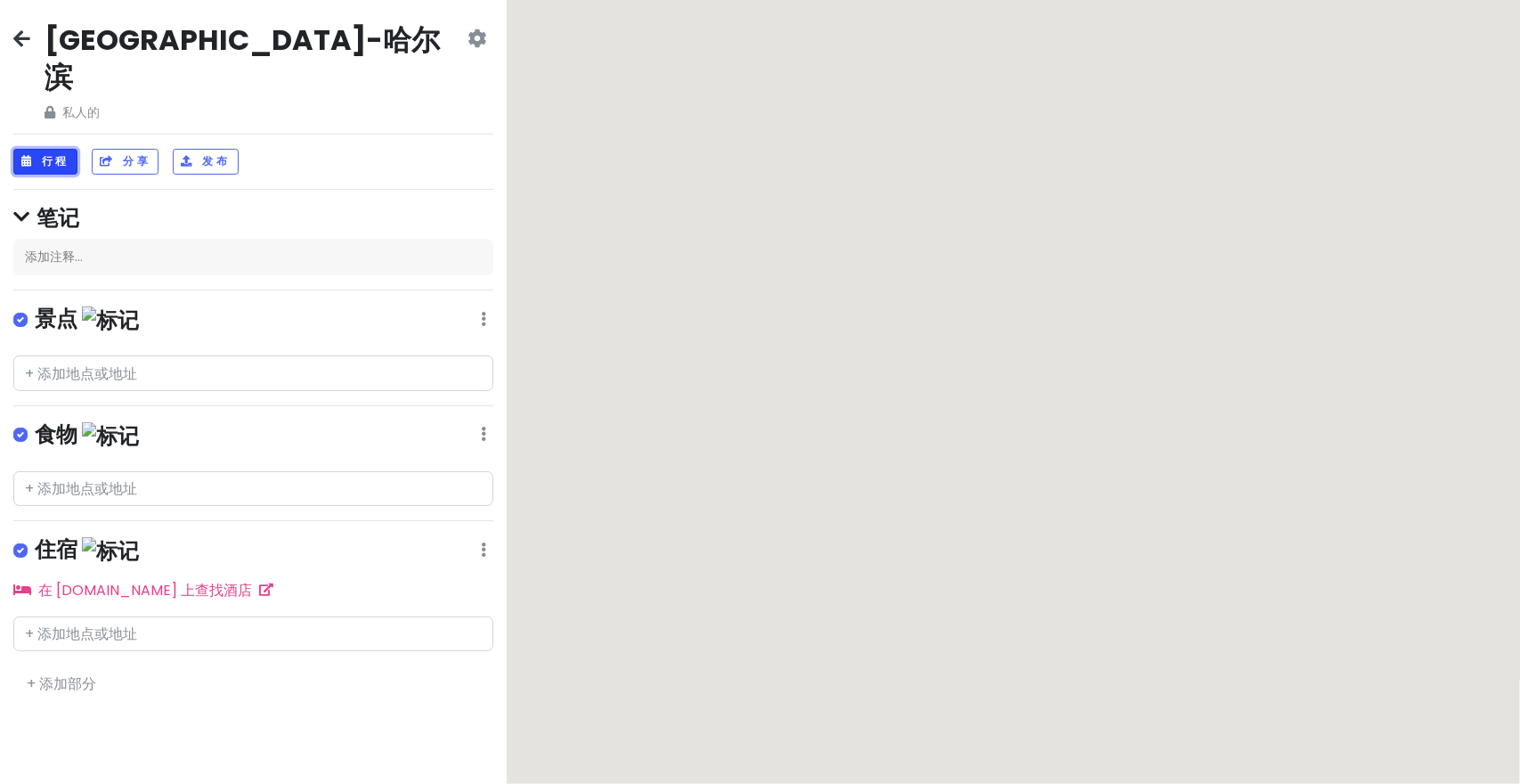
click at [55, 149] on button "行程" at bounding box center [45, 161] width 64 height 26
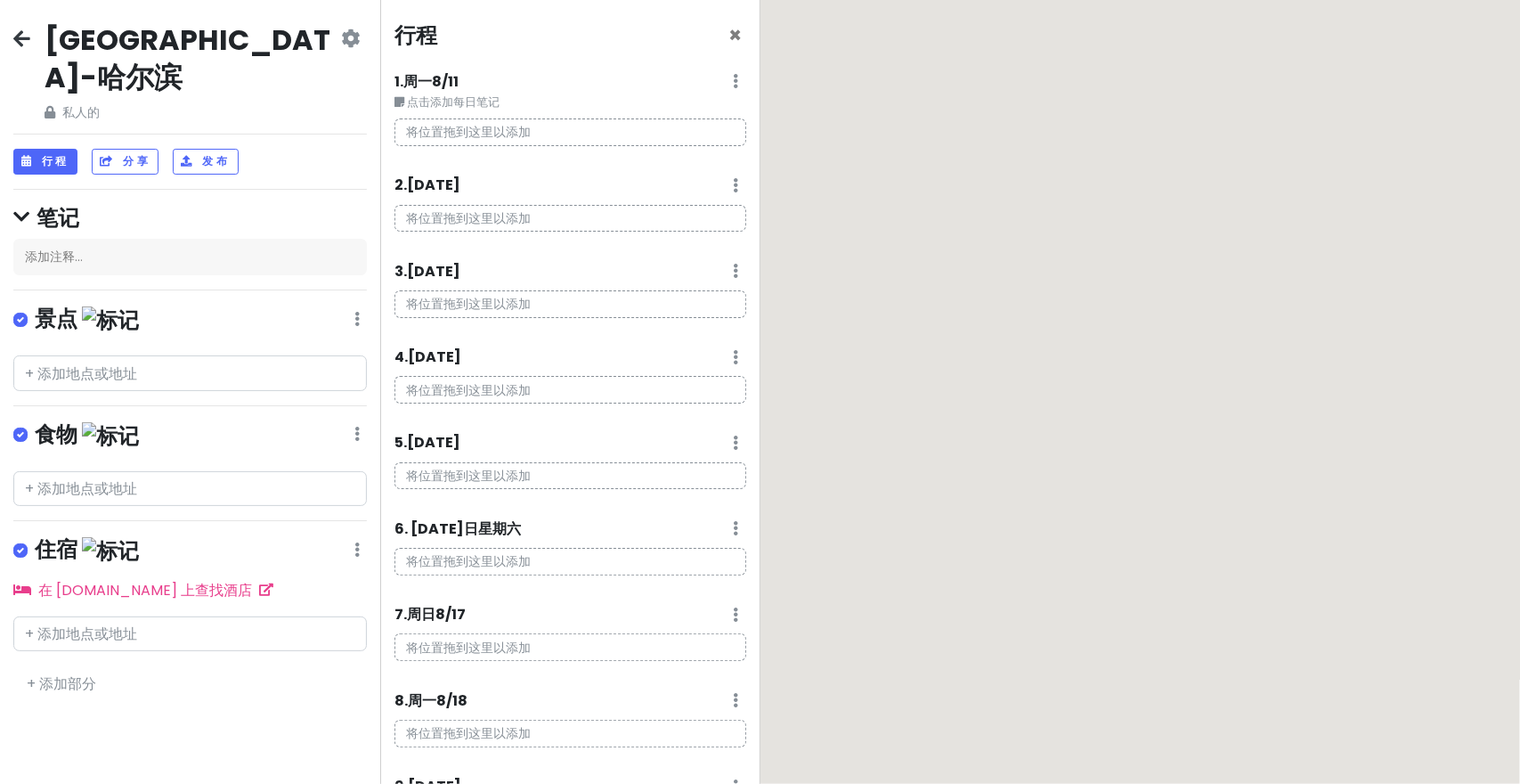
click at [474, 126] on font "将位置拖到这里以添加" at bounding box center [468, 131] width 125 height 17
click at [509, 133] on font "将位置拖到这里以添加" at bounding box center [468, 131] width 125 height 17
drag, startPoint x: 509, startPoint y: 117, endPoint x: 451, endPoint y: 111, distance: 58.3
click at [509, 117] on div "1. 周一 8/11 编辑日记 删除日期 点击添加每日笔记 将位置拖到这里以添加" at bounding box center [571, 115] width 352 height 90
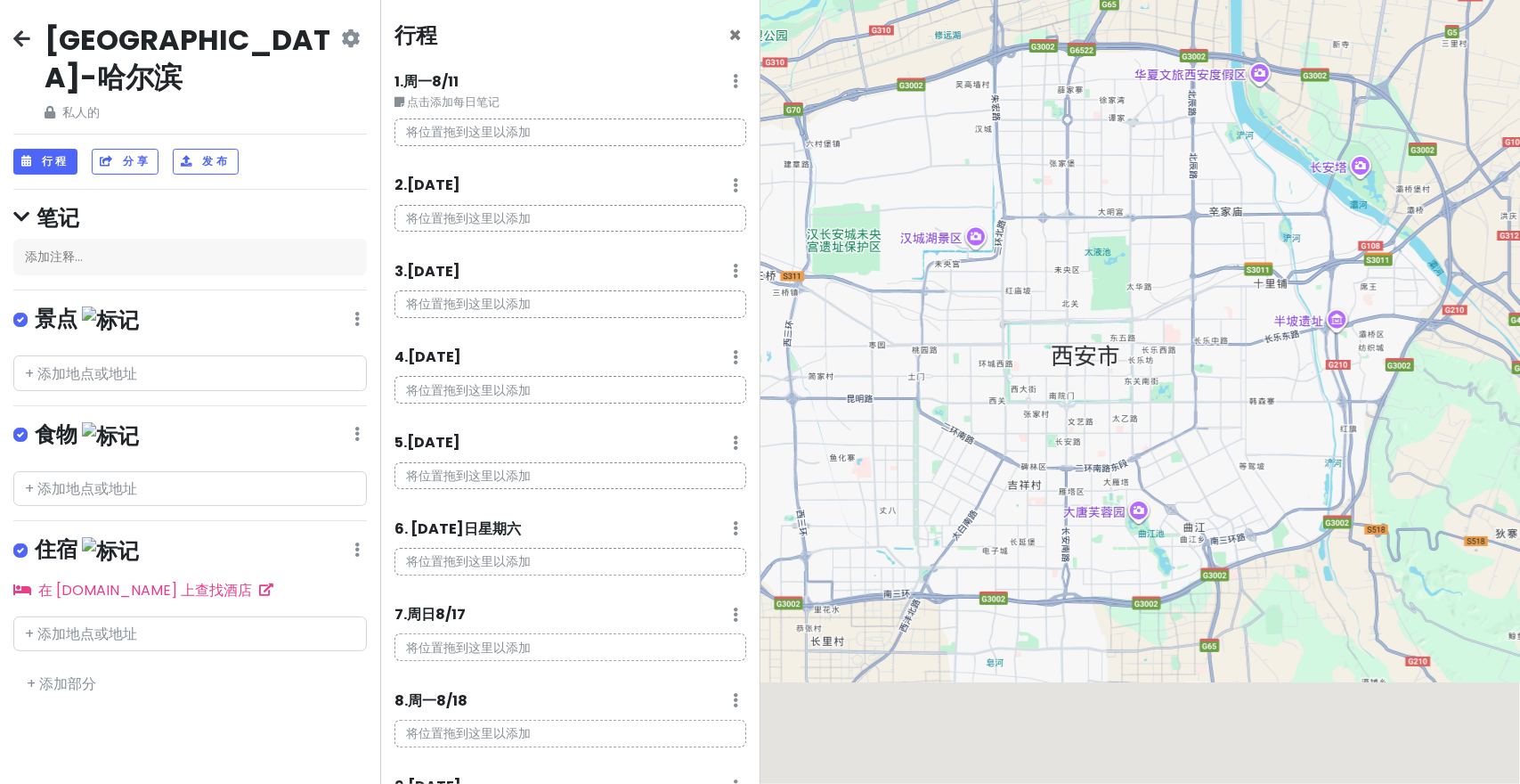
click at [1084, 383] on div at bounding box center [1141, 392] width 761 height 784
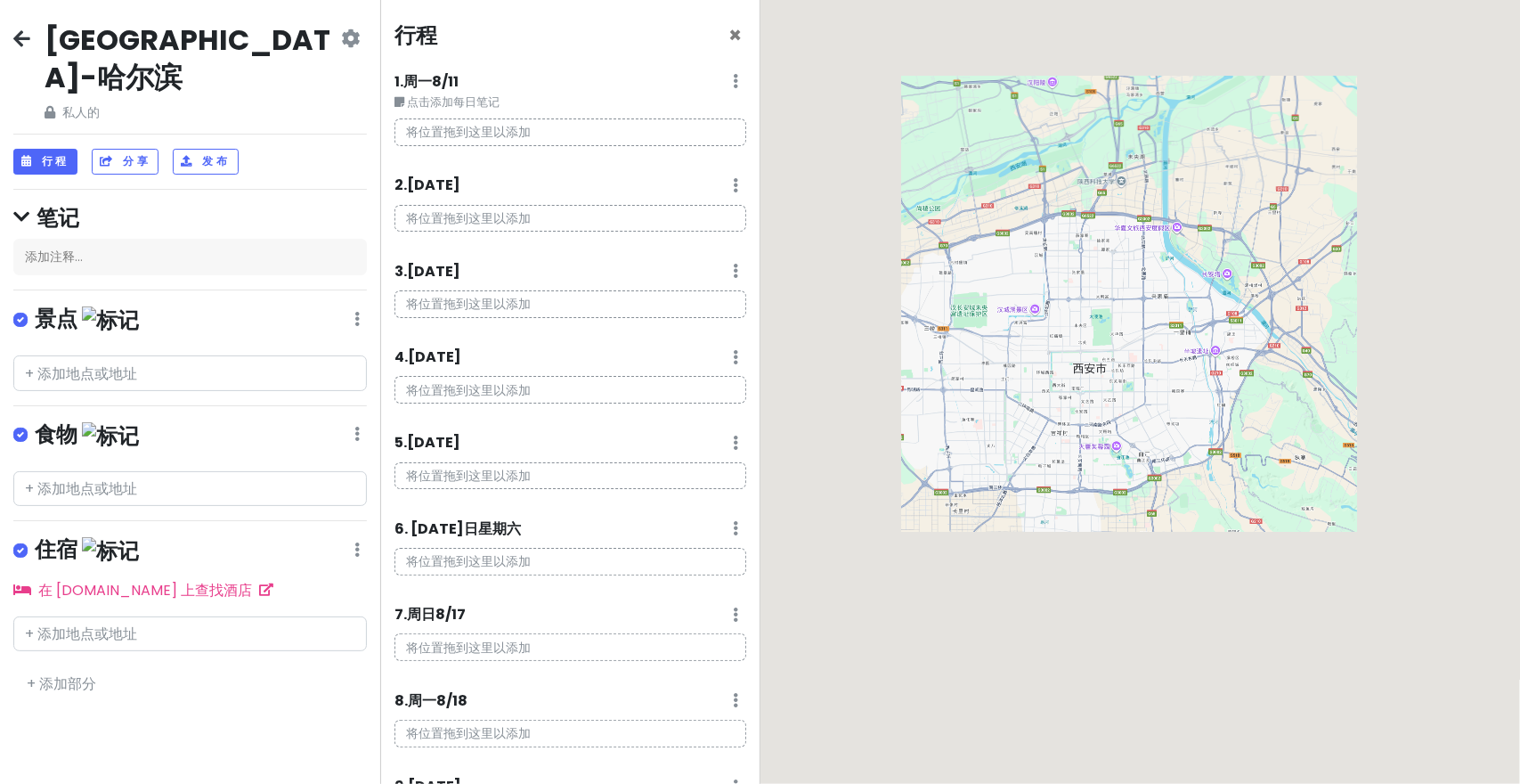
drag, startPoint x: 1074, startPoint y: 381, endPoint x: 1070, endPoint y: 363, distance: 18.4
click at [1076, 371] on div at bounding box center [1141, 392] width 761 height 784
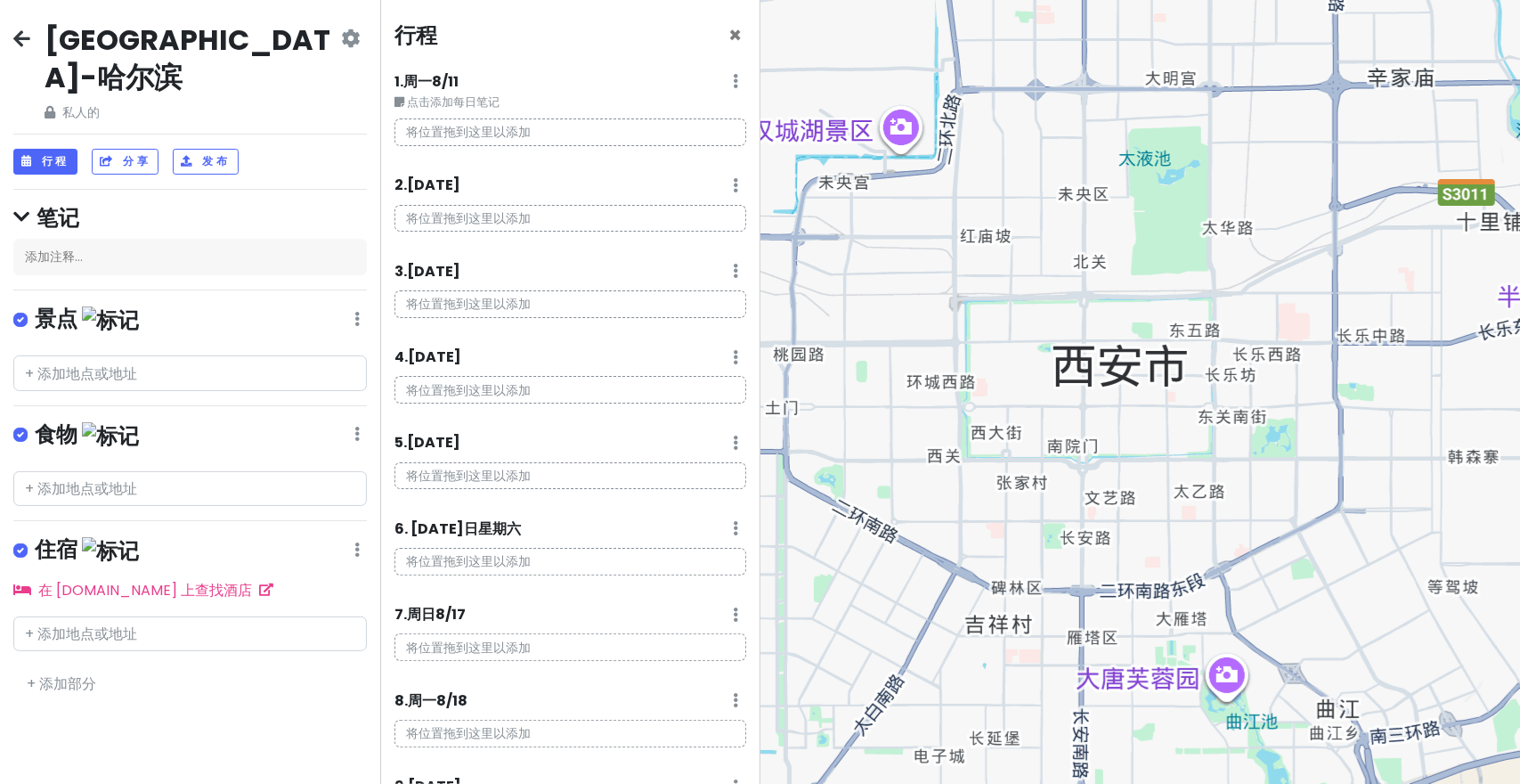
drag, startPoint x: 1147, startPoint y: 360, endPoint x: 1092, endPoint y: 381, distance: 58.9
click at [1092, 381] on div at bounding box center [1141, 392] width 761 height 784
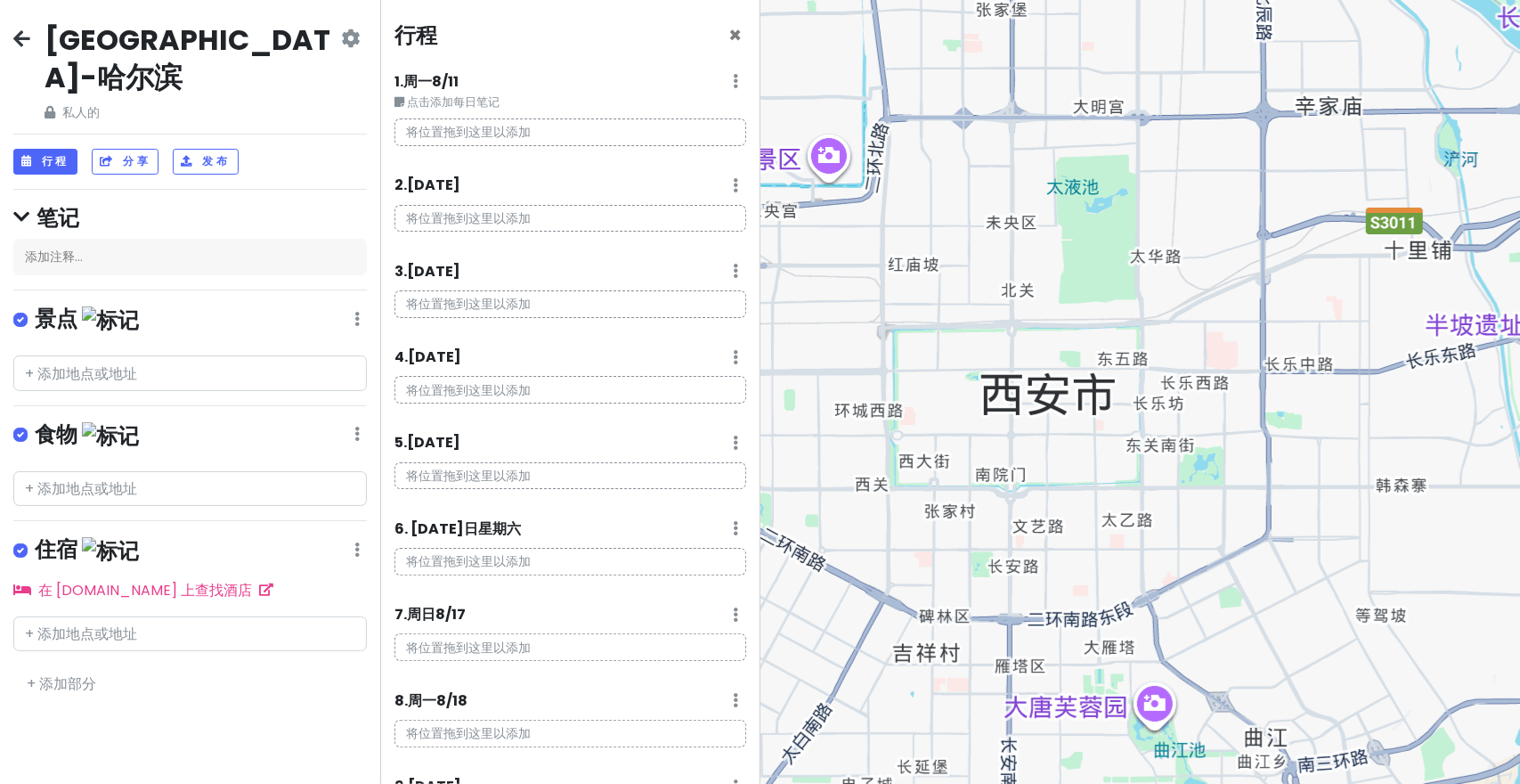
drag, startPoint x: 1033, startPoint y: 447, endPoint x: 1019, endPoint y: 494, distance: 49.0
click at [1042, 458] on div at bounding box center [1141, 392] width 761 height 784
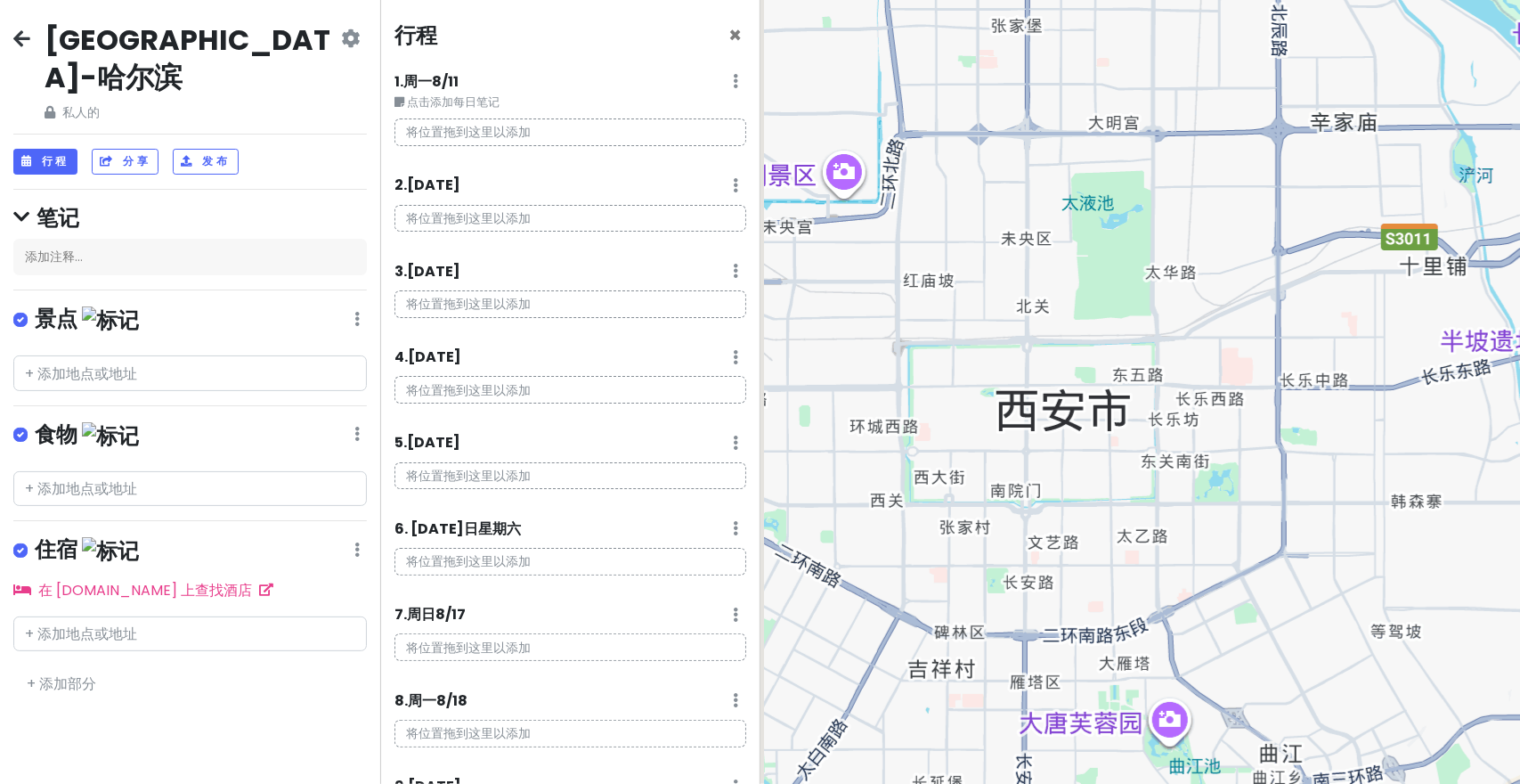
click at [1019, 489] on div at bounding box center [1141, 392] width 761 height 784
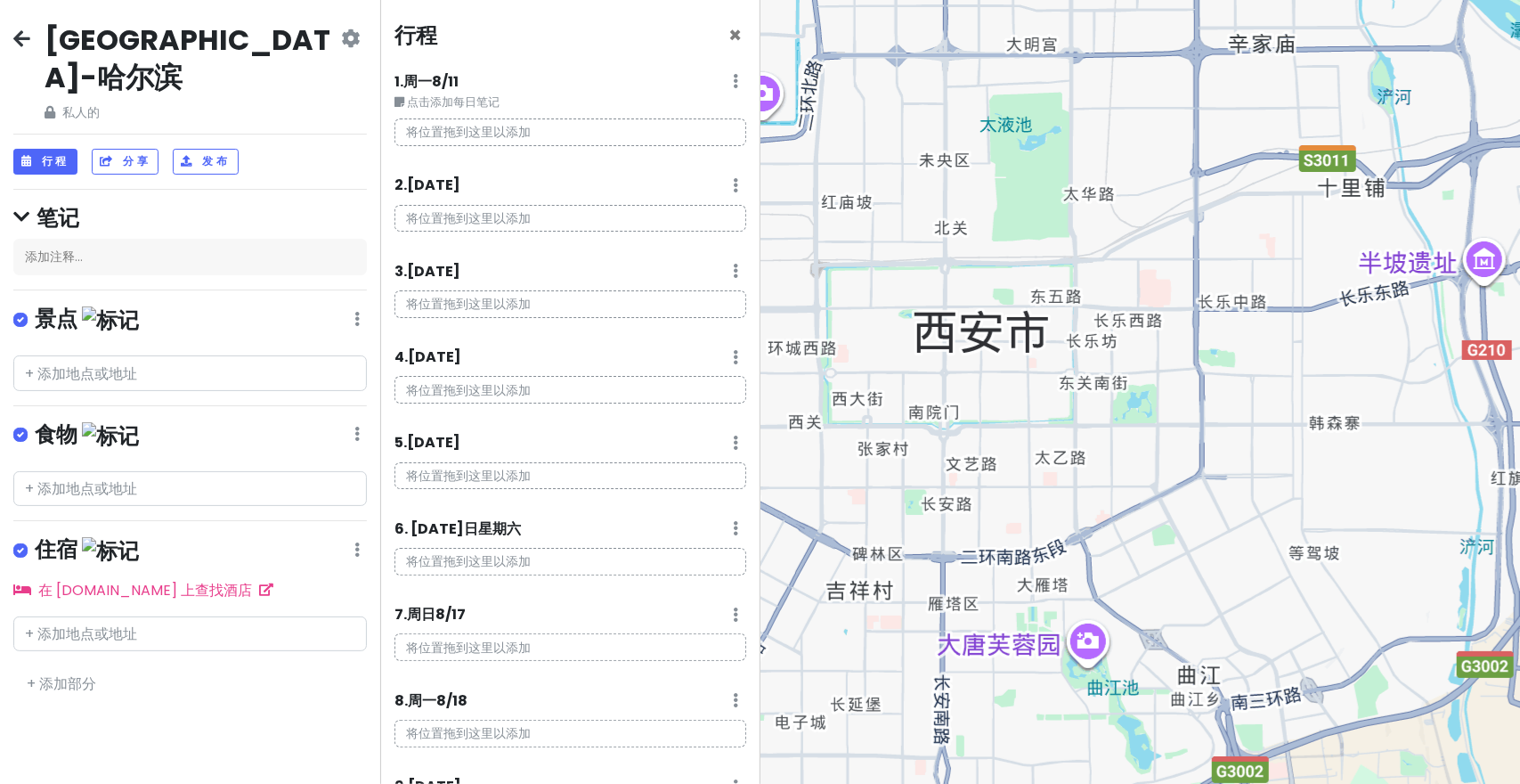
drag, startPoint x: 1015, startPoint y: 497, endPoint x: 949, endPoint y: 412, distance: 107.6
click at [949, 412] on div at bounding box center [1141, 392] width 761 height 784
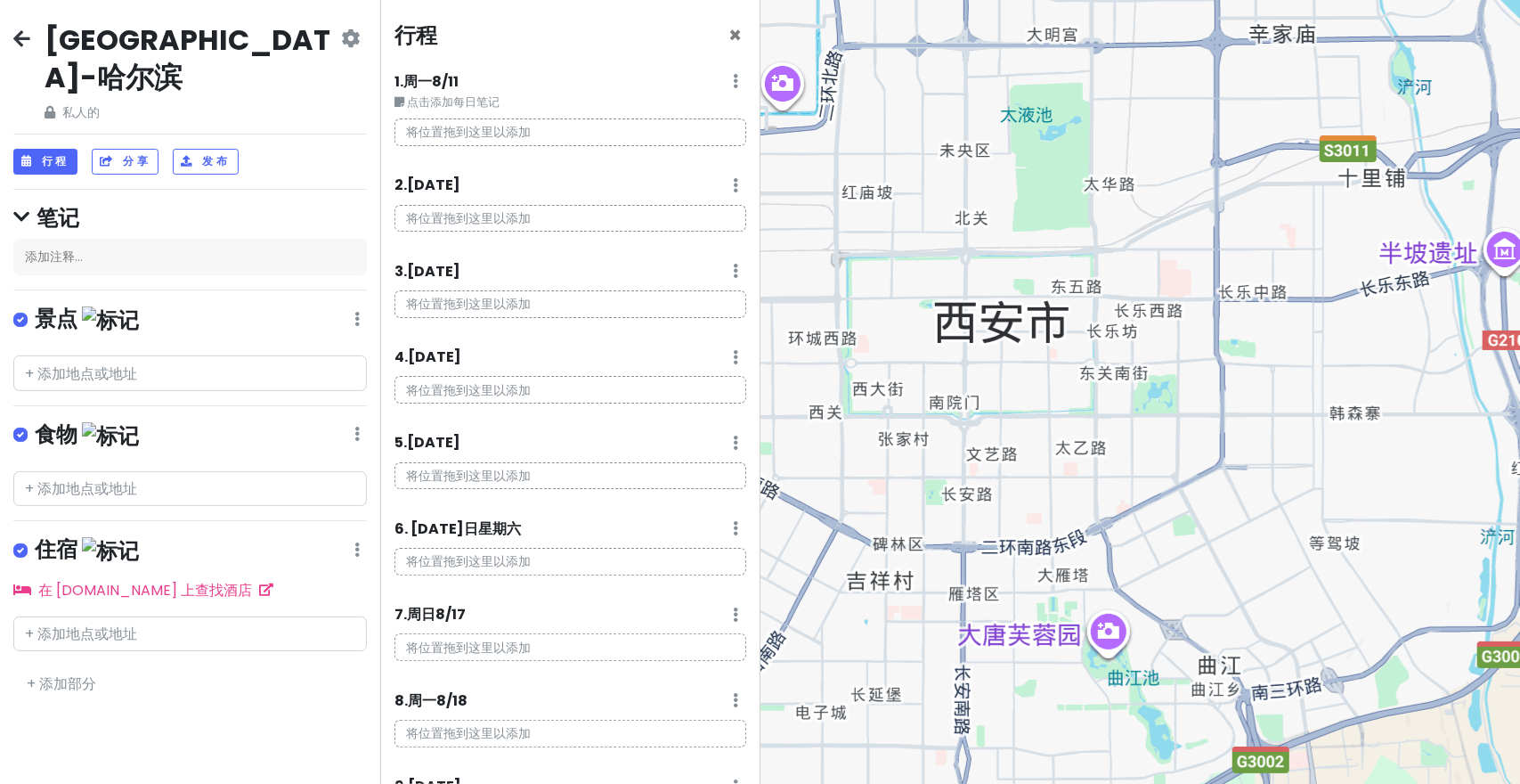
click at [505, 122] on p "将位置拖到这里以添加" at bounding box center [571, 132] width 352 height 28
click at [506, 132] on font "将位置拖到这里以添加" at bounding box center [468, 131] width 125 height 17
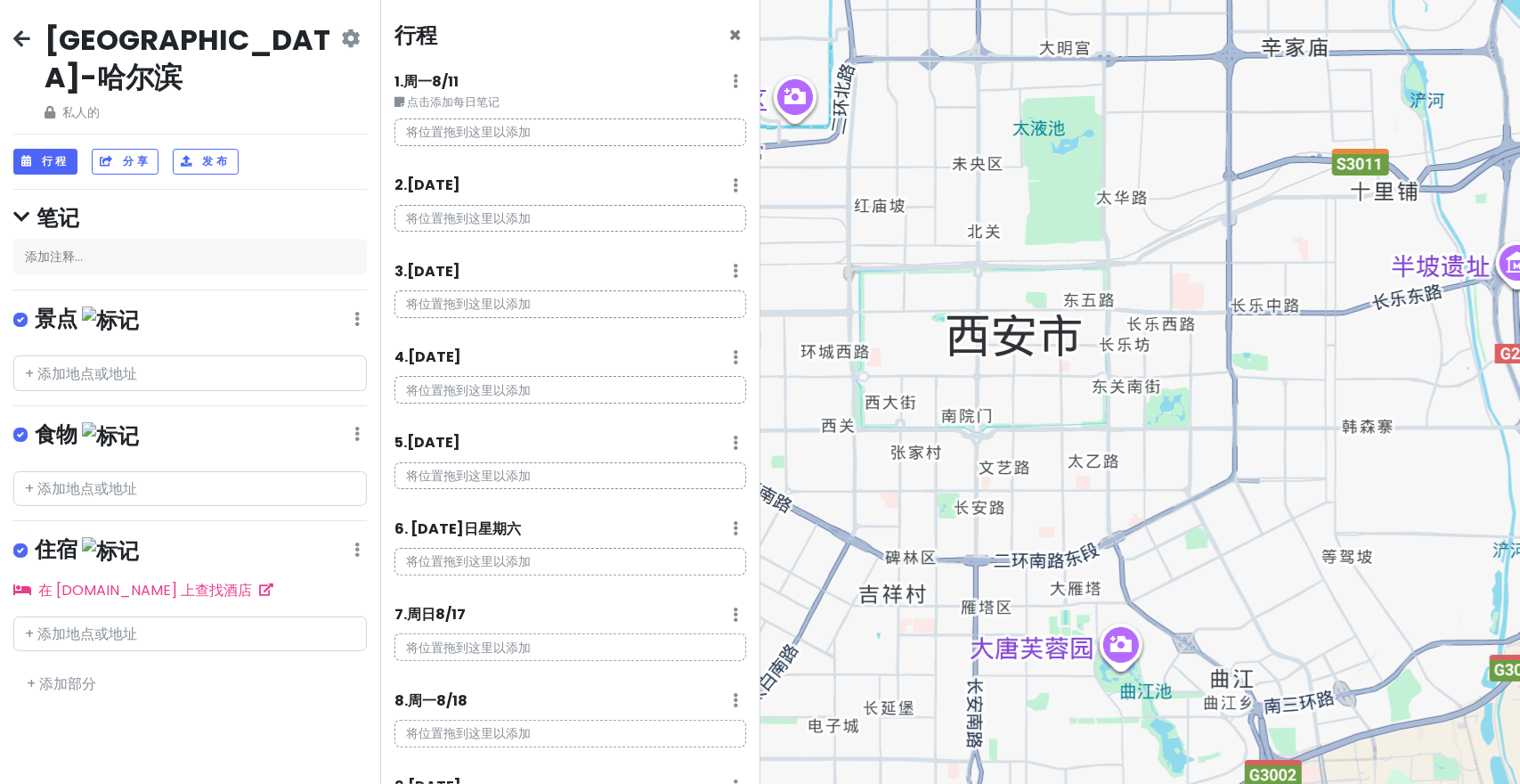
drag, startPoint x: 987, startPoint y: 330, endPoint x: 1000, endPoint y: 347, distance: 21.4
click at [1000, 347] on div at bounding box center [1141, 392] width 761 height 784
drag, startPoint x: 1085, startPoint y: 463, endPoint x: 878, endPoint y: 345, distance: 238.3
click at [1085, 463] on div at bounding box center [1141, 392] width 761 height 784
drag, startPoint x: 513, startPoint y: 131, endPoint x: 473, endPoint y: 128, distance: 40.1
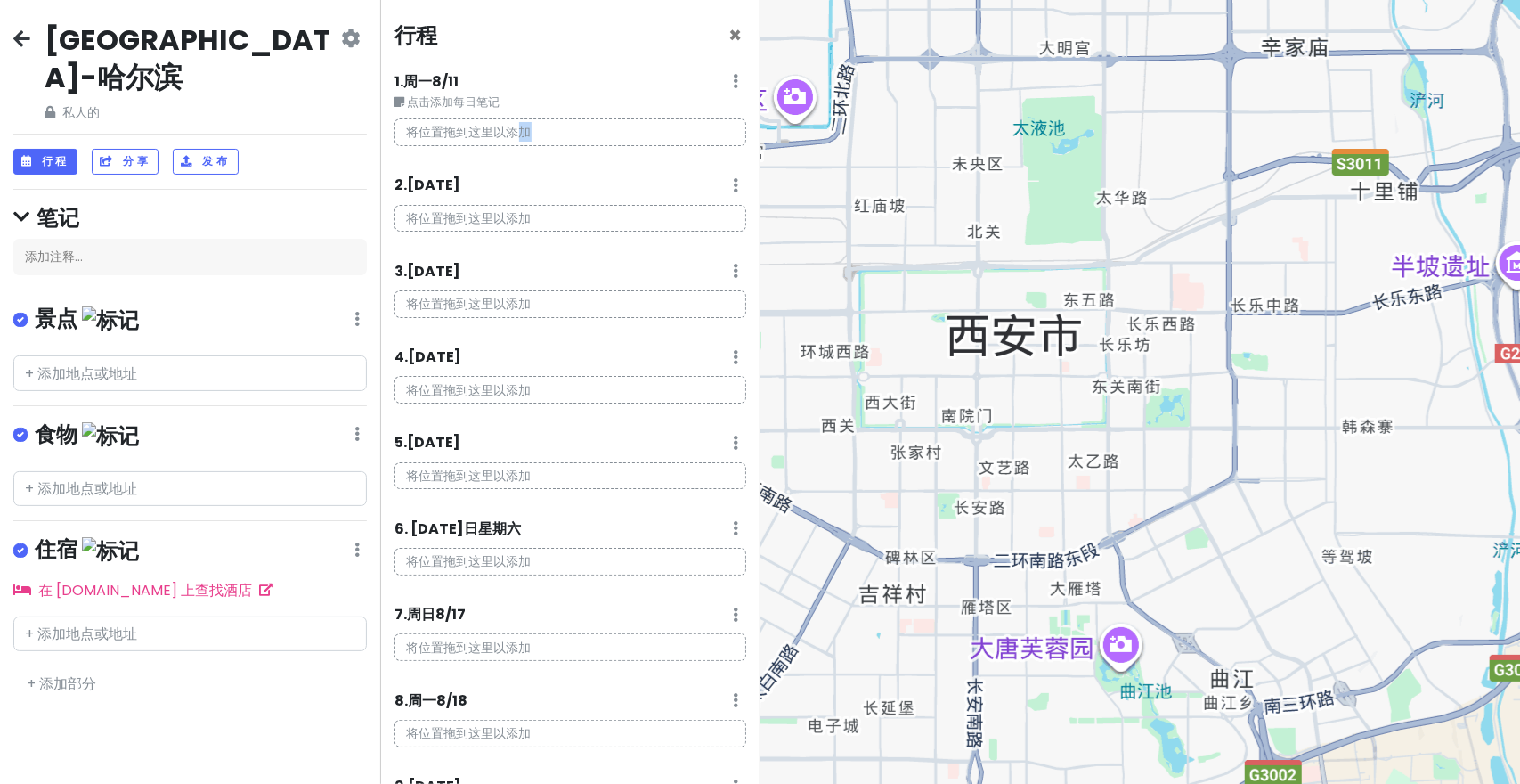
type textarea "加"
click at [543, 143] on p "将位置拖到这里以添加" at bounding box center [571, 132] width 352 height 28
click at [479, 129] on font "将位置拖到这里以添加" at bounding box center [468, 131] width 125 height 17
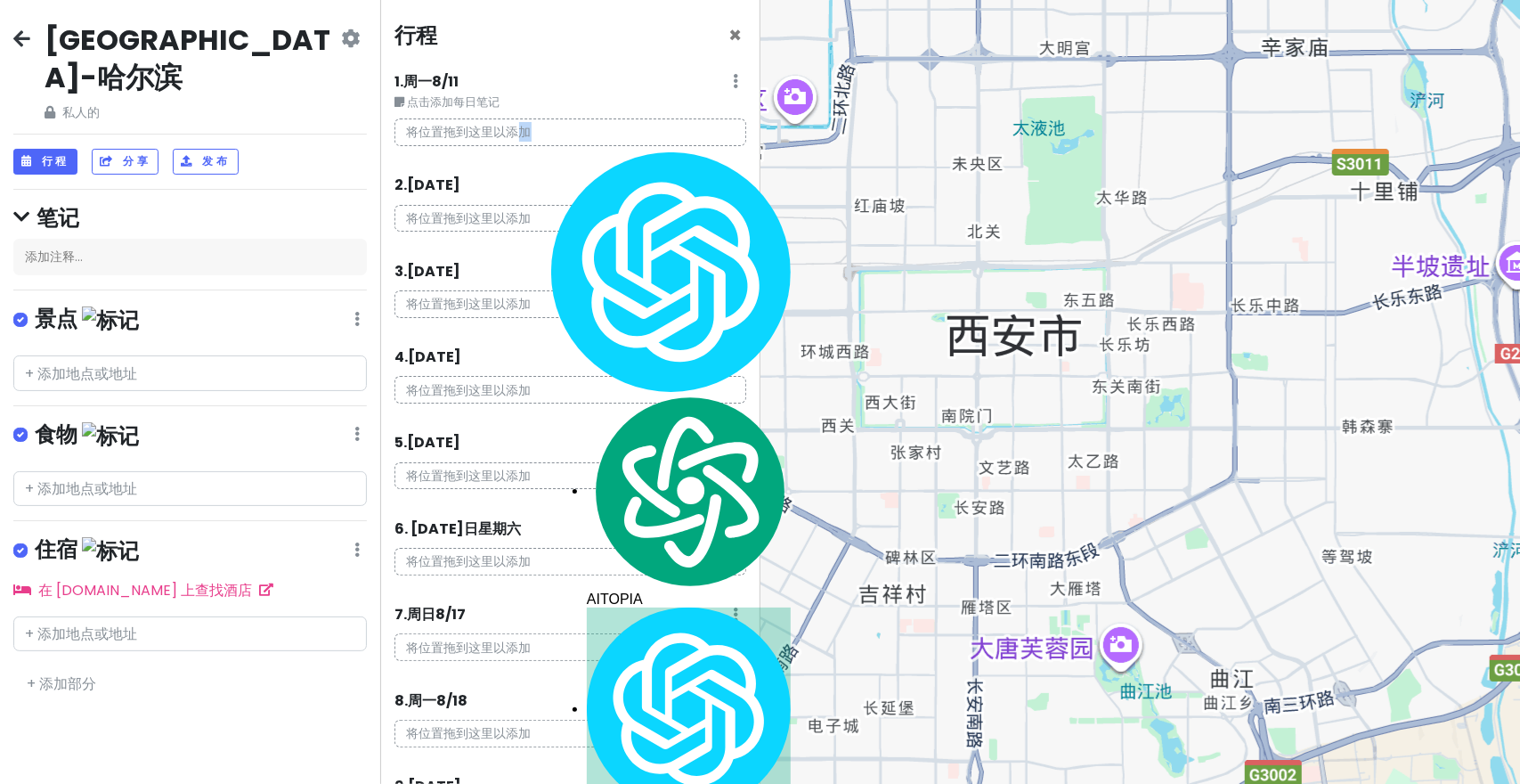
drag, startPoint x: 473, startPoint y: 128, endPoint x: 440, endPoint y: 130, distance: 33.1
click at [472, 128] on font "将位置拖到这里以添加" at bounding box center [468, 131] width 125 height 17
click at [439, 130] on font "将位置拖到这里以添加" at bounding box center [468, 131] width 125 height 17
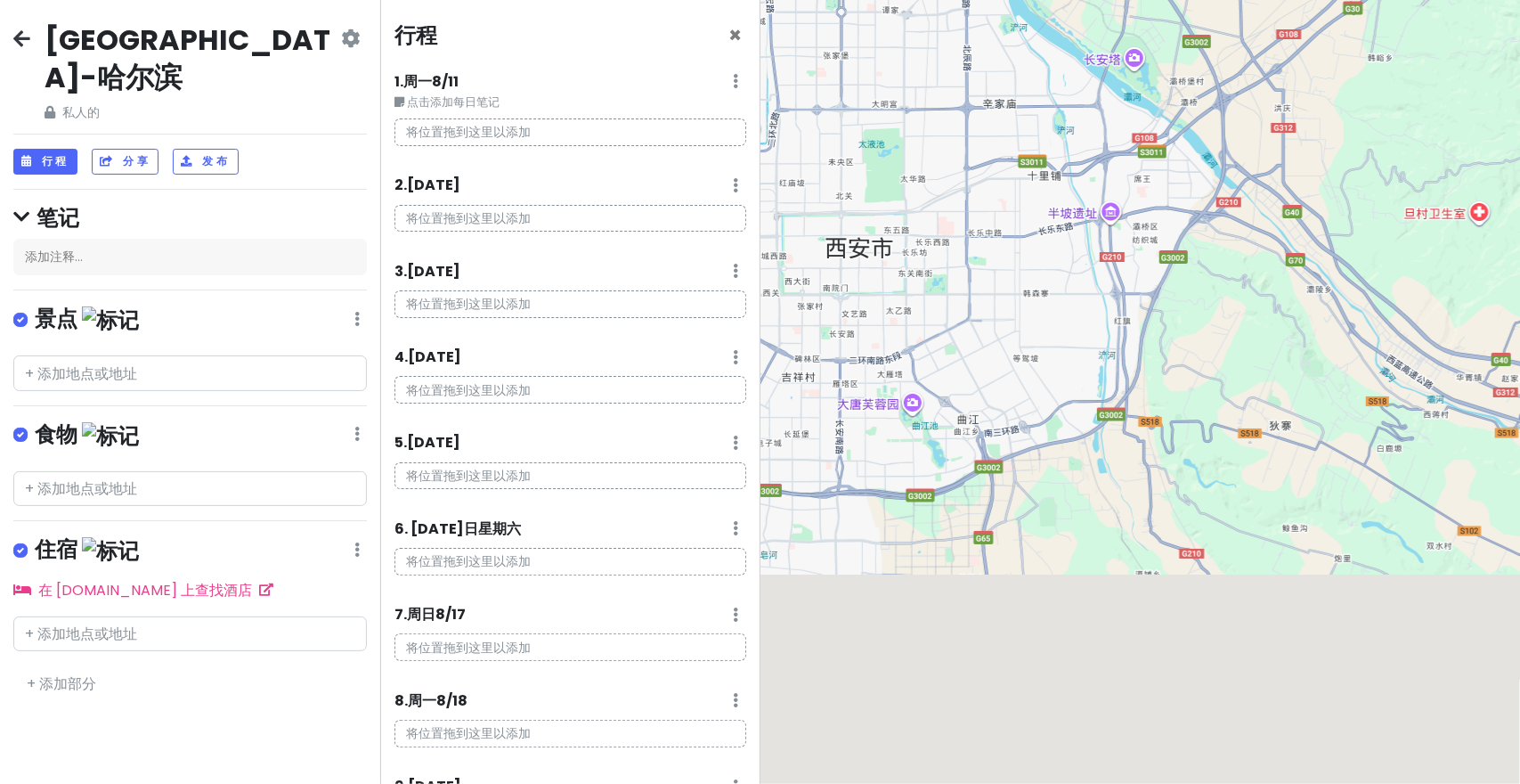
drag, startPoint x: 1074, startPoint y: 560, endPoint x: 945, endPoint y: 420, distance: 190.4
click at [930, 413] on div at bounding box center [1141, 392] width 761 height 784
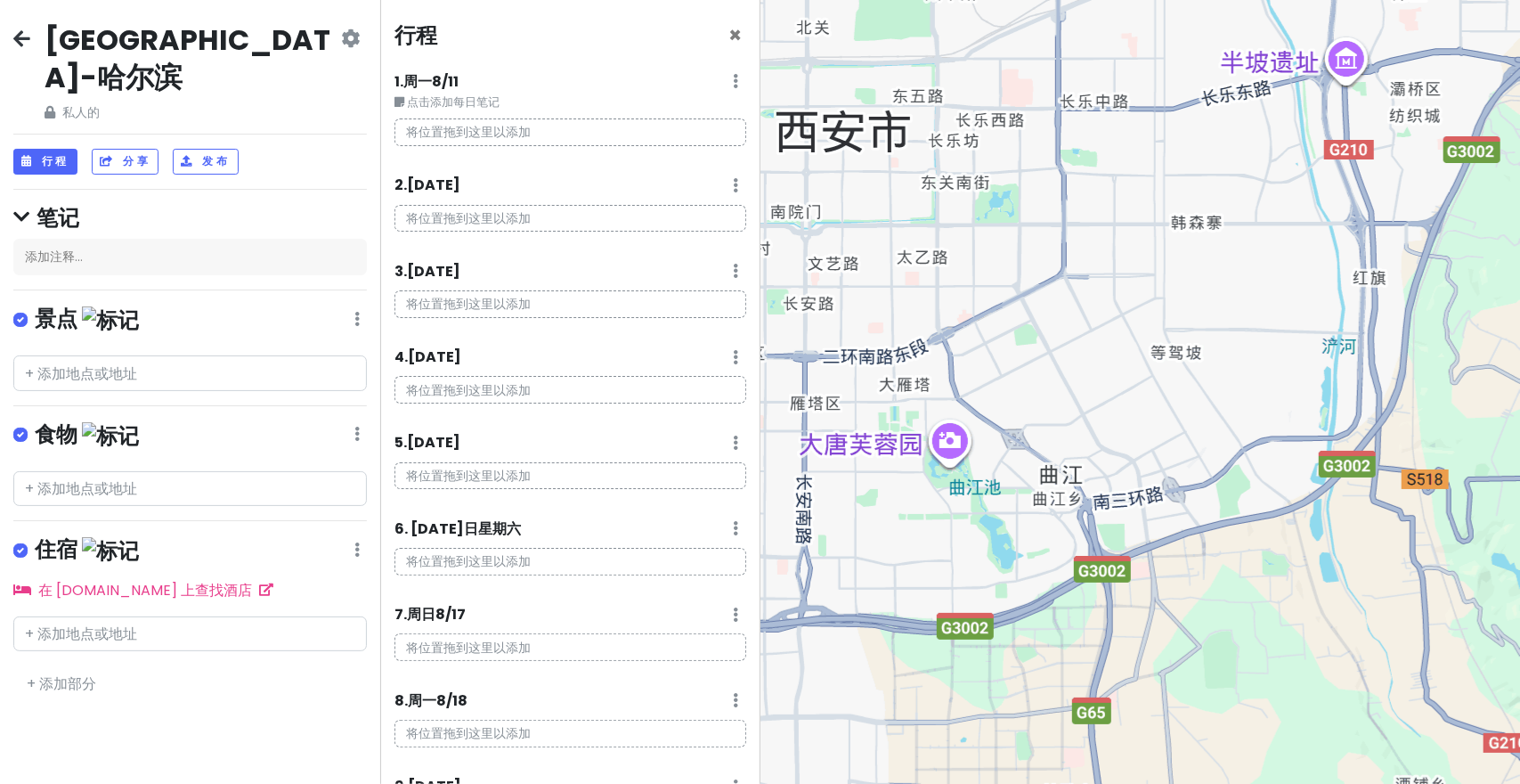
drag, startPoint x: 972, startPoint y: 447, endPoint x: 994, endPoint y: 452, distance: 22.6
click at [1015, 525] on div at bounding box center [1141, 392] width 761 height 784
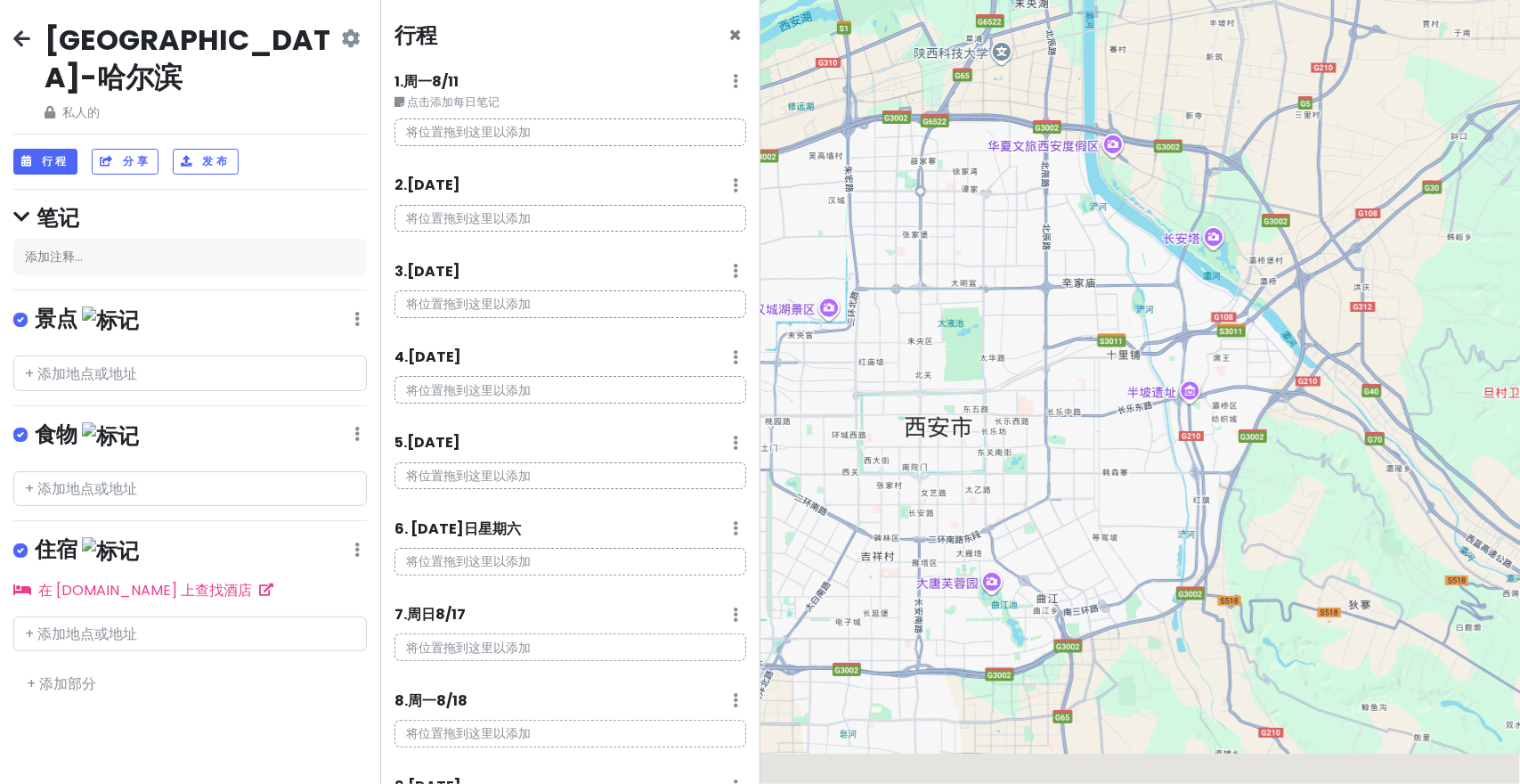
drag, startPoint x: 1025, startPoint y: 461, endPoint x: 993, endPoint y: 440, distance: 38.3
click at [1049, 553] on div at bounding box center [1141, 392] width 761 height 784
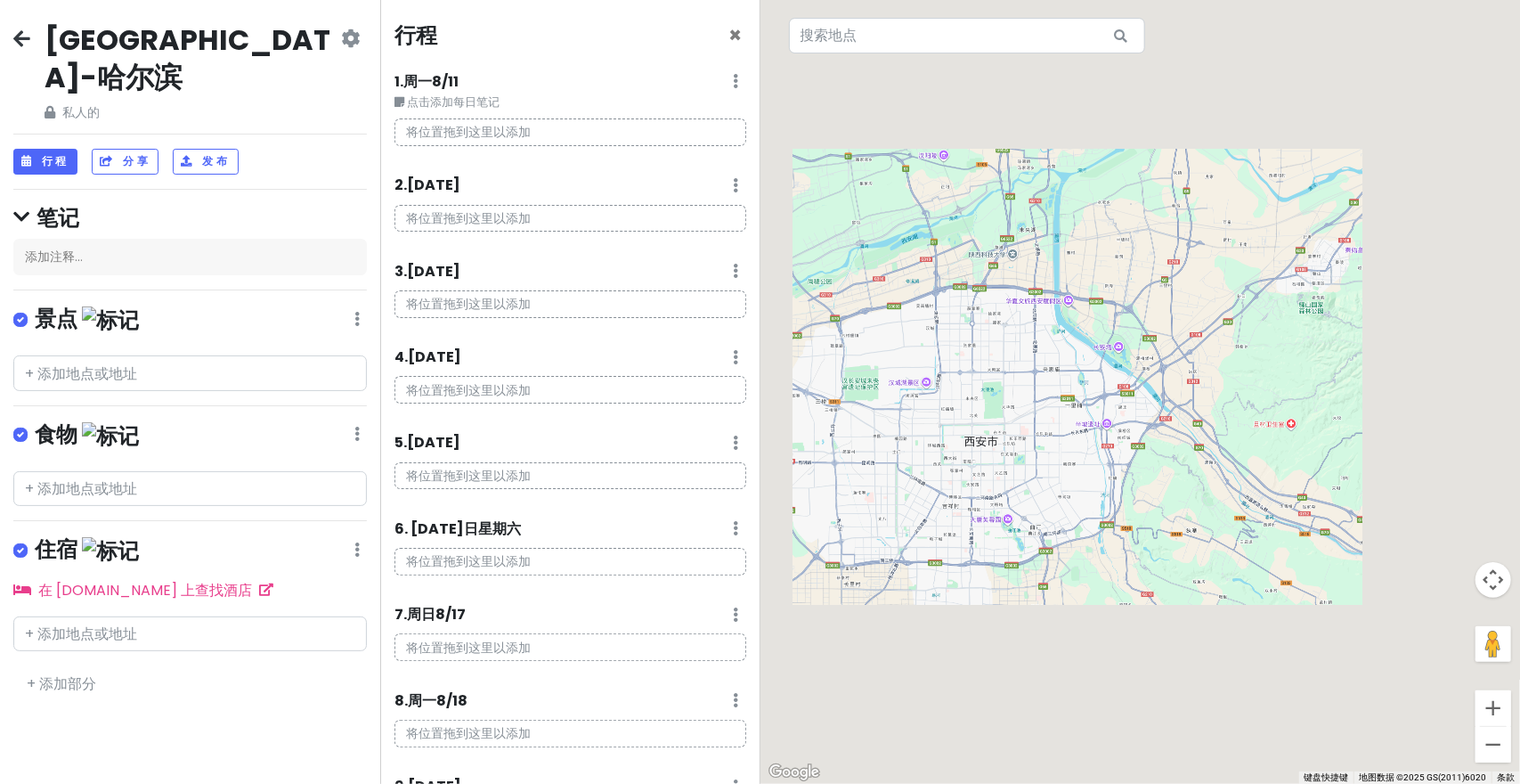
drag, startPoint x: 999, startPoint y: 420, endPoint x: 1005, endPoint y: 400, distance: 20.9
click at [1005, 400] on div at bounding box center [1141, 392] width 761 height 784
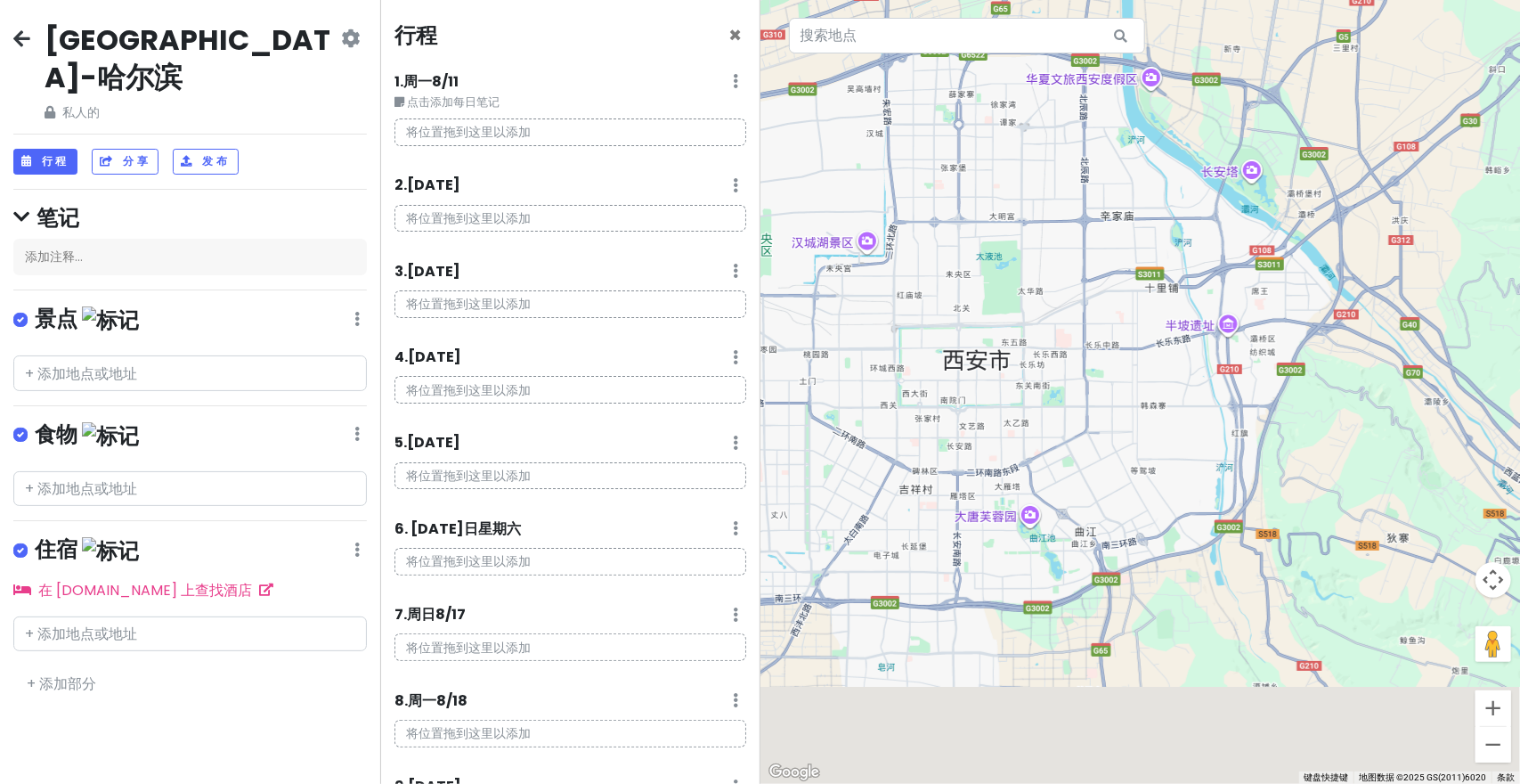
drag, startPoint x: 1016, startPoint y: 483, endPoint x: 1105, endPoint y: 377, distance: 138.4
click at [1105, 377] on div at bounding box center [1141, 392] width 761 height 784
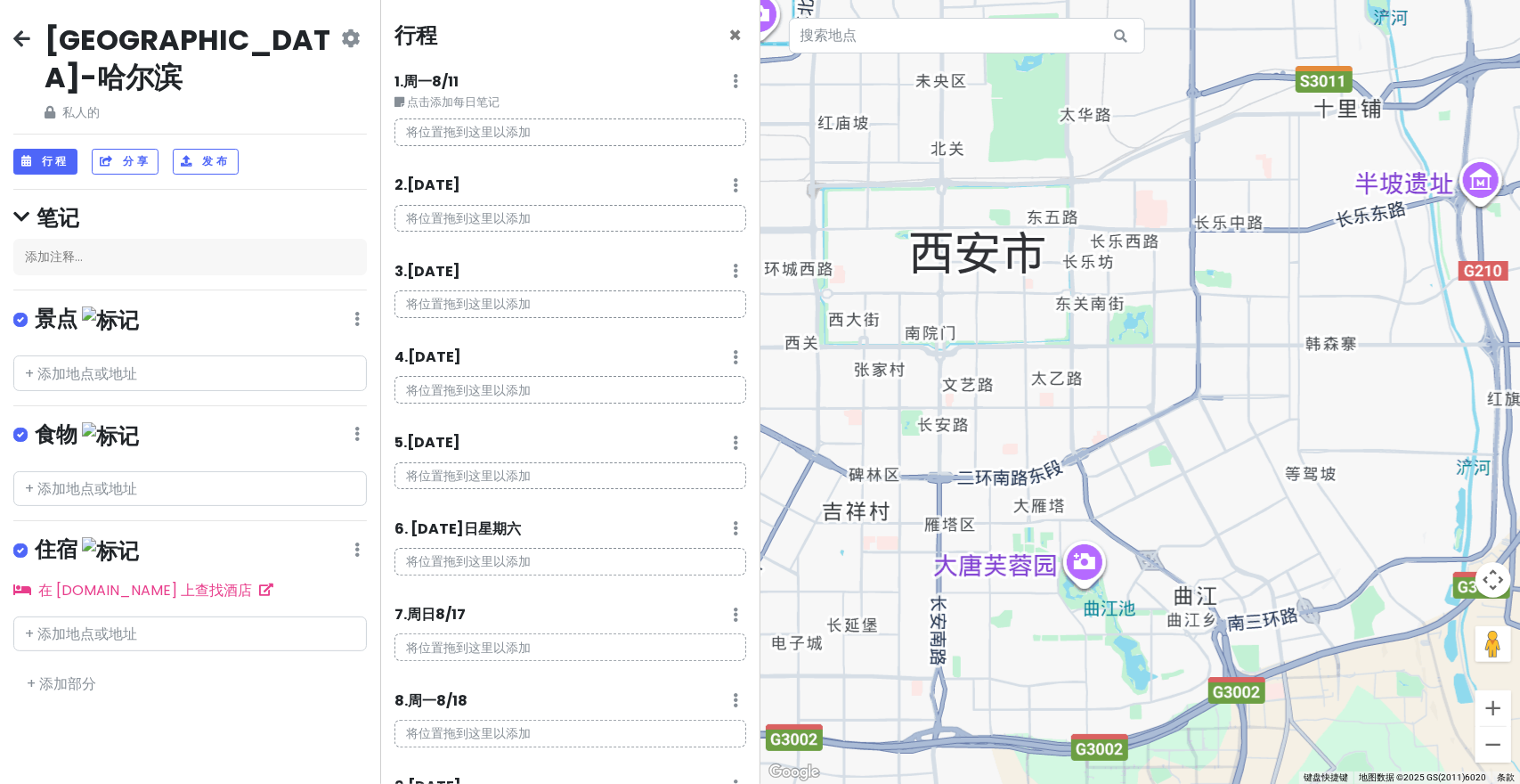
drag, startPoint x: 1142, startPoint y: 440, endPoint x: 1242, endPoint y: 452, distance: 100.7
click at [1229, 452] on div at bounding box center [1141, 392] width 761 height 784
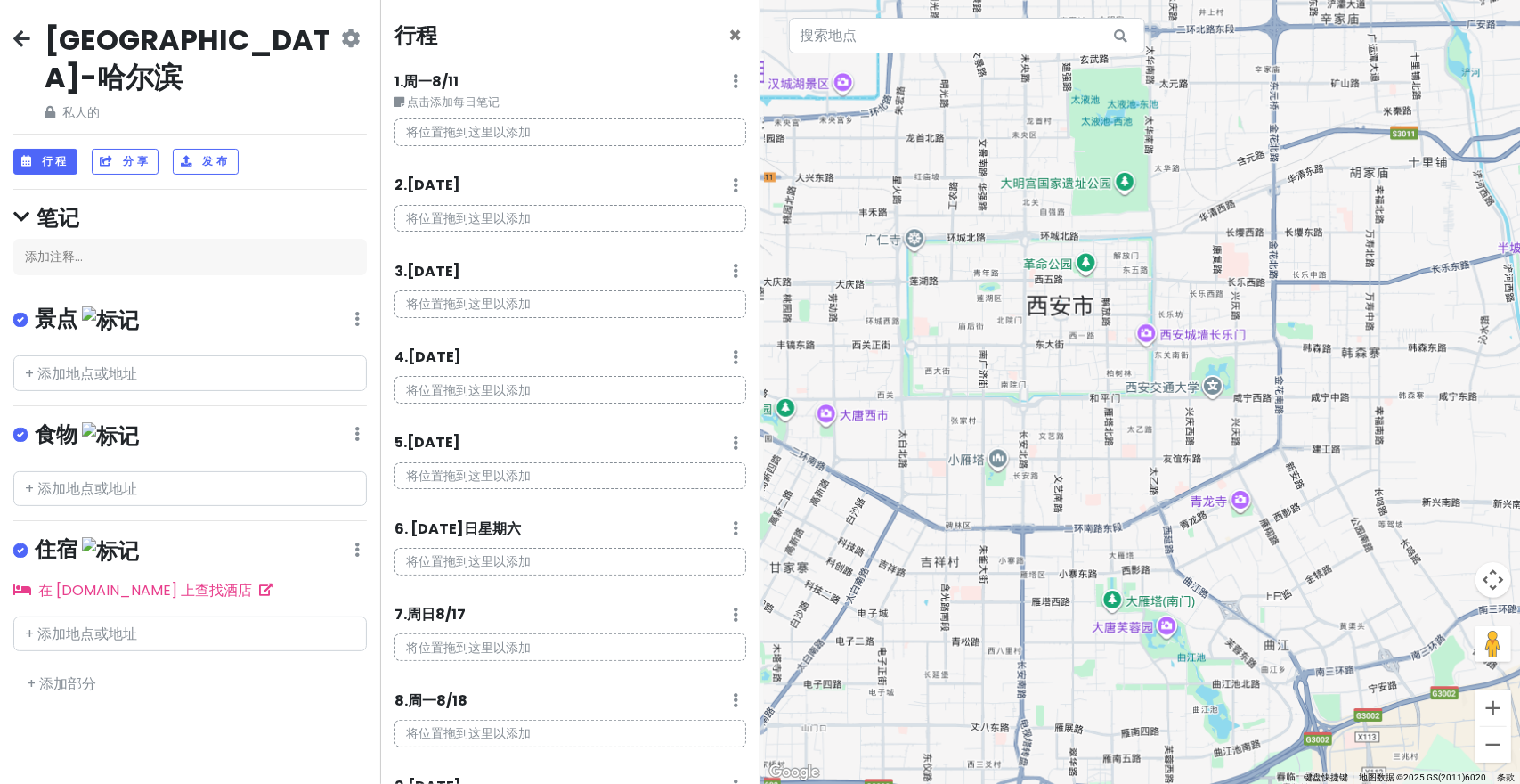
drag, startPoint x: 1166, startPoint y: 446, endPoint x: 1027, endPoint y: 389, distance: 150.2
click at [1119, 519] on div at bounding box center [1141, 392] width 761 height 784
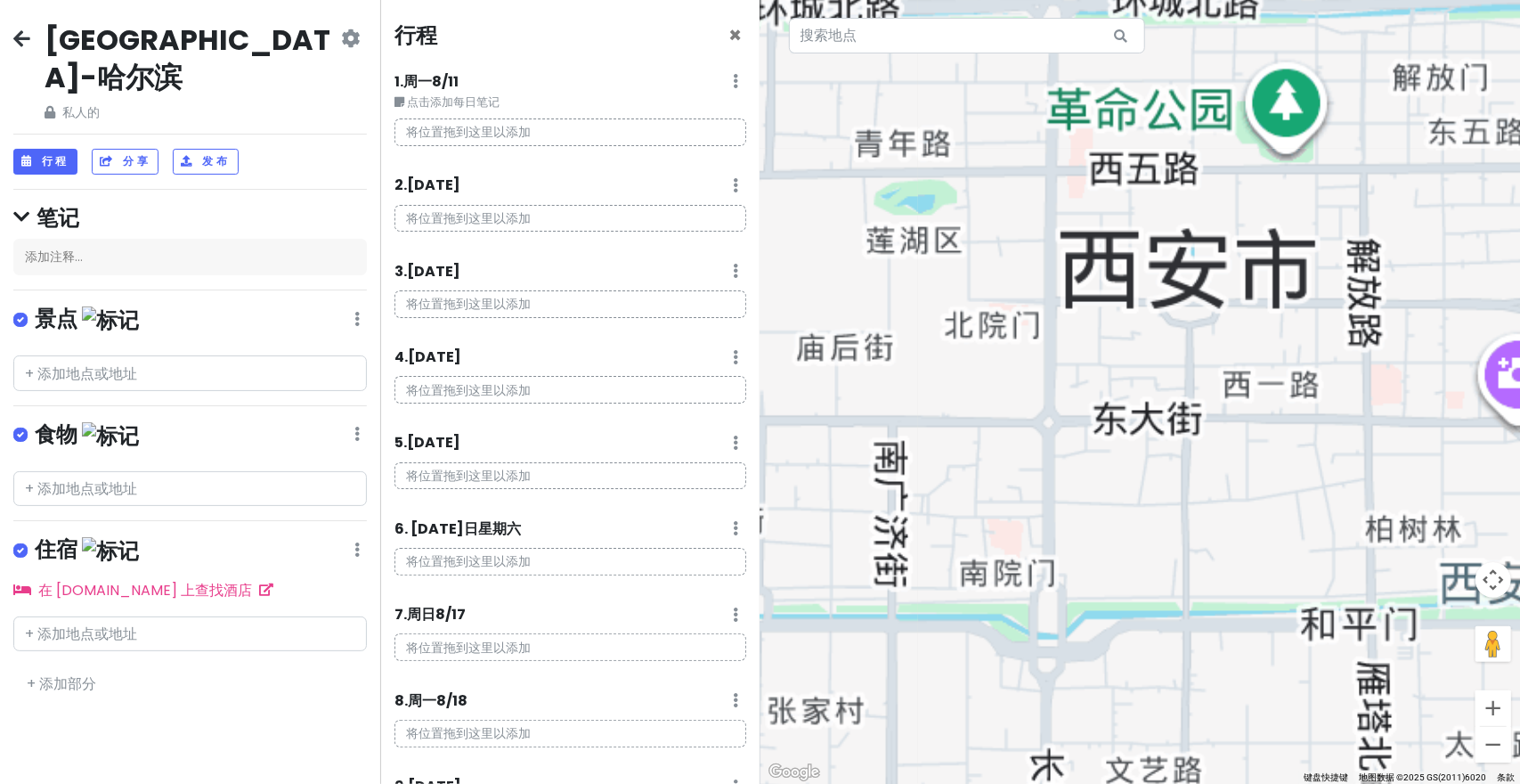
drag, startPoint x: 1058, startPoint y: 518, endPoint x: 1041, endPoint y: 480, distance: 41.6
click at [1056, 509] on div at bounding box center [1141, 392] width 761 height 784
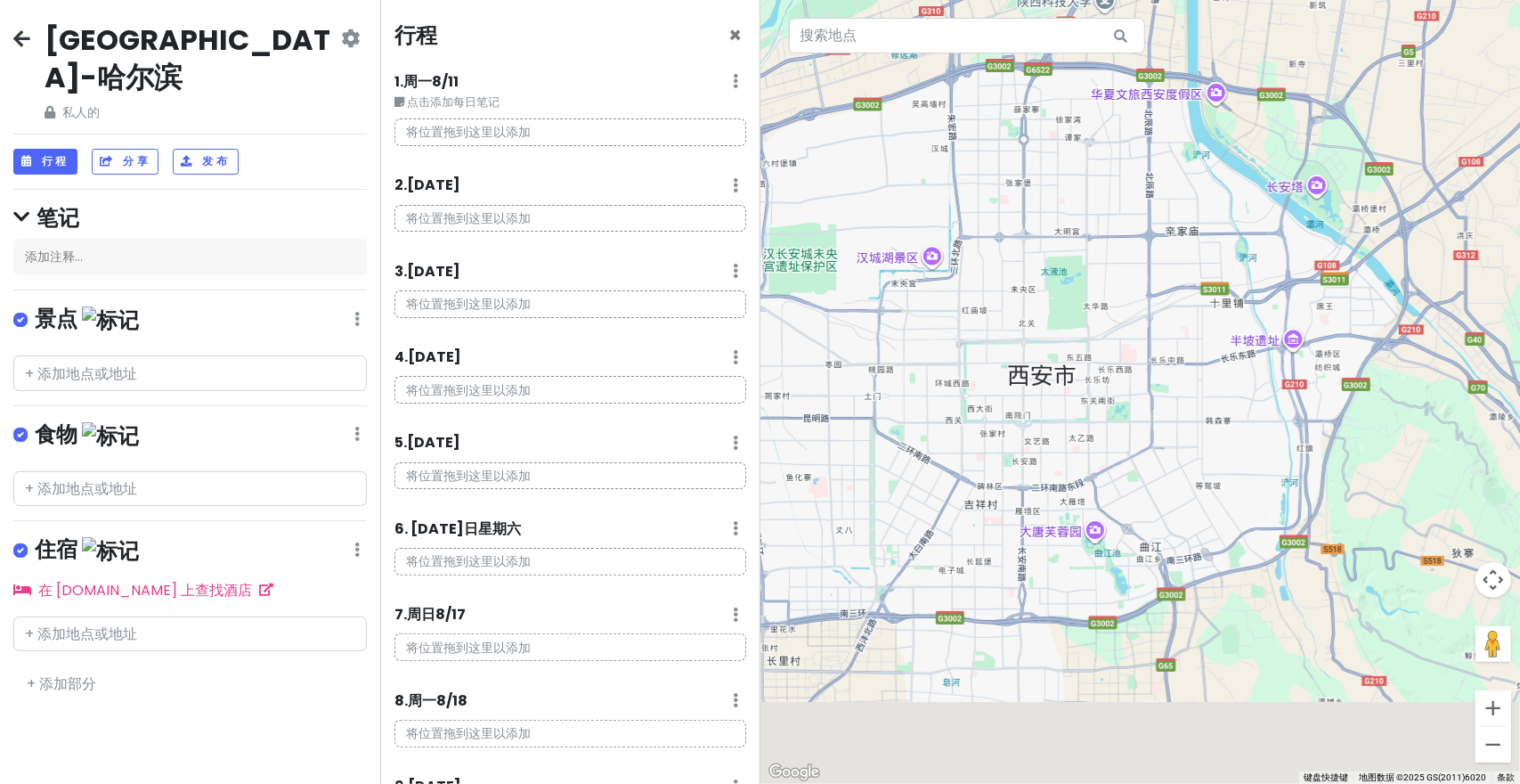
drag, startPoint x: 1135, startPoint y: 491, endPoint x: 1090, endPoint y: 421, distance: 83.2
click at [1090, 421] on div at bounding box center [1141, 392] width 761 height 784
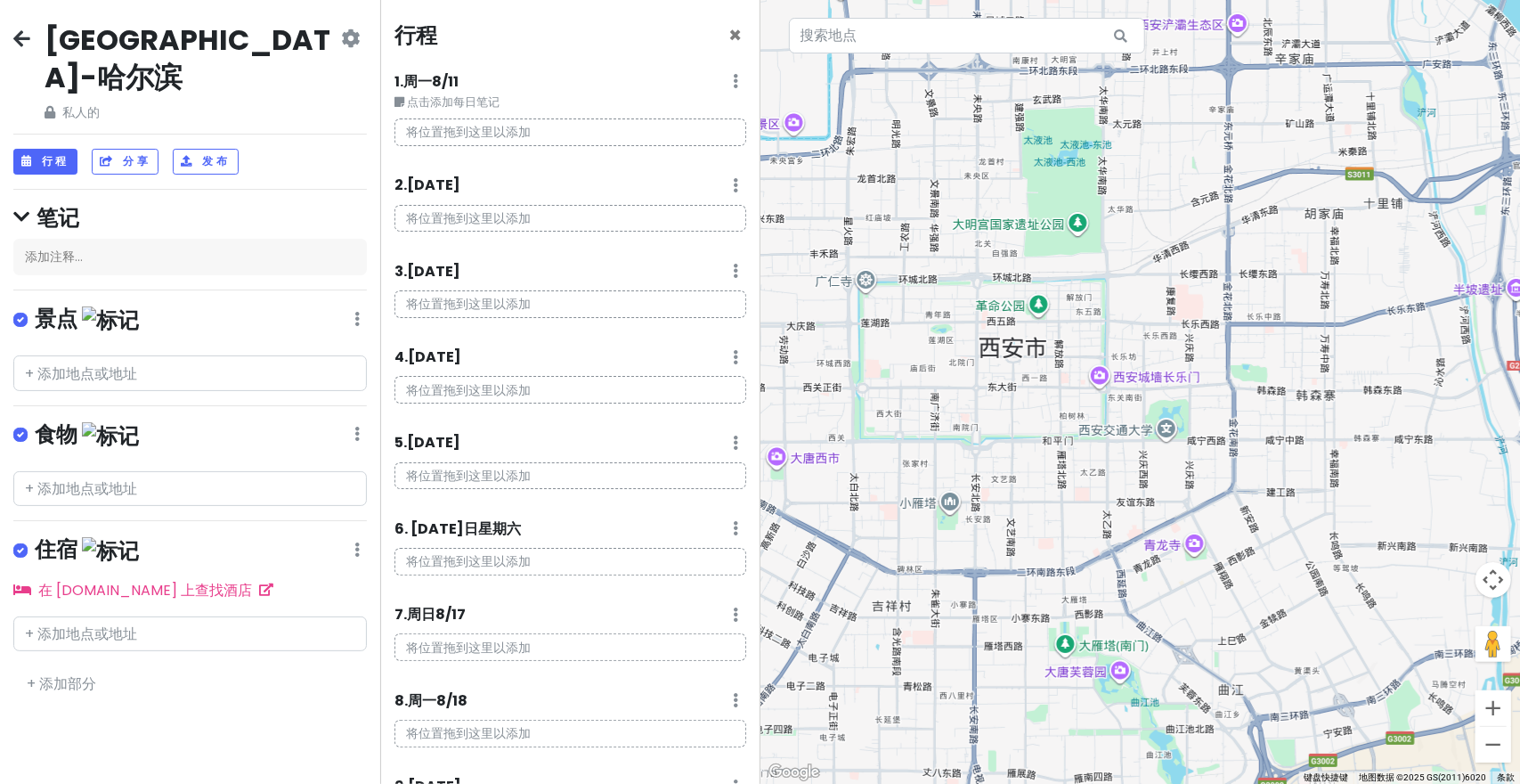
drag, startPoint x: 1131, startPoint y: 434, endPoint x: 1148, endPoint y: 452, distance: 24.8
click at [1148, 452] on div at bounding box center [1141, 392] width 761 height 784
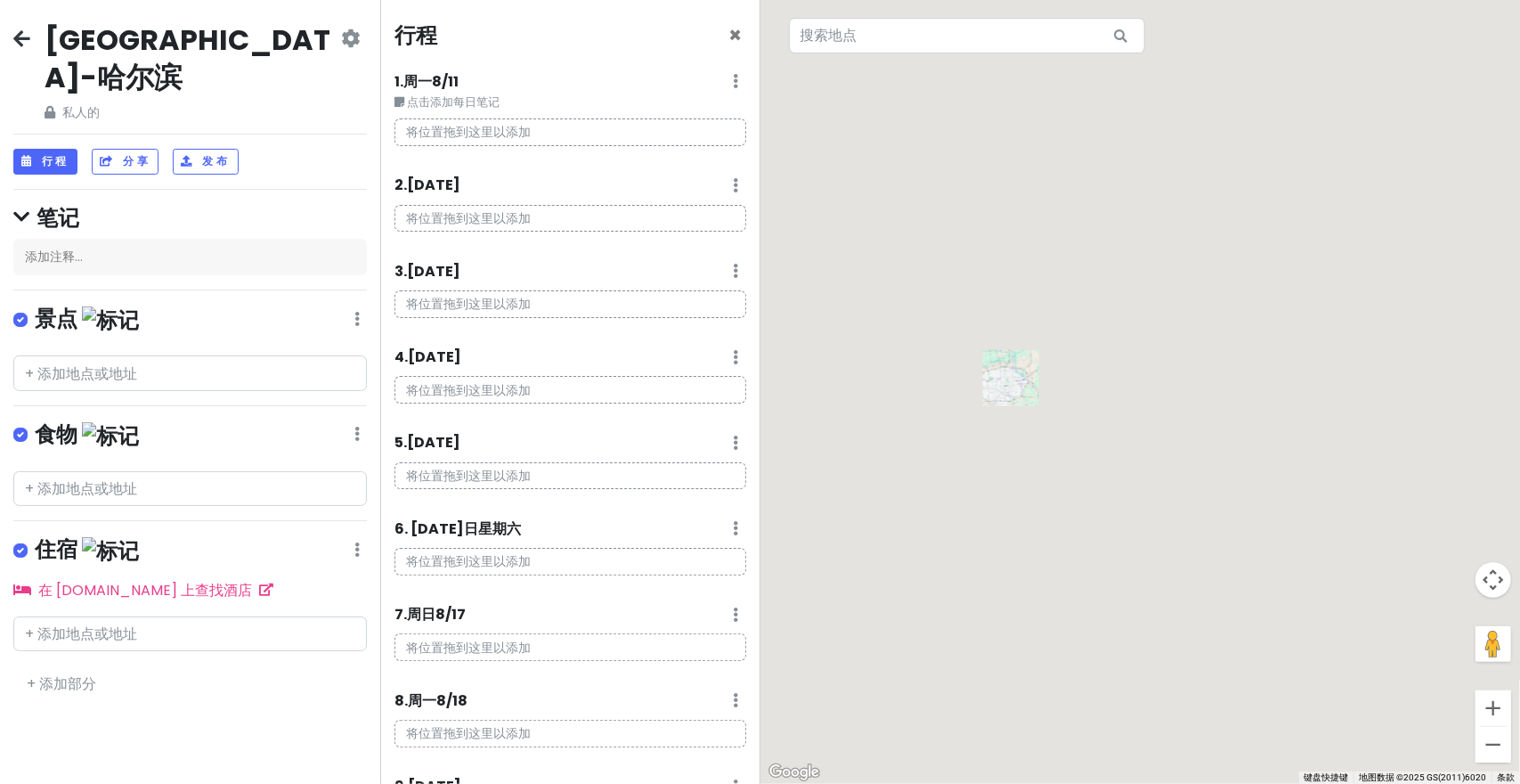
drag, startPoint x: 1255, startPoint y: 360, endPoint x: 1070, endPoint y: 398, distance: 188.9
click at [1108, 471] on div at bounding box center [1141, 392] width 761 height 784
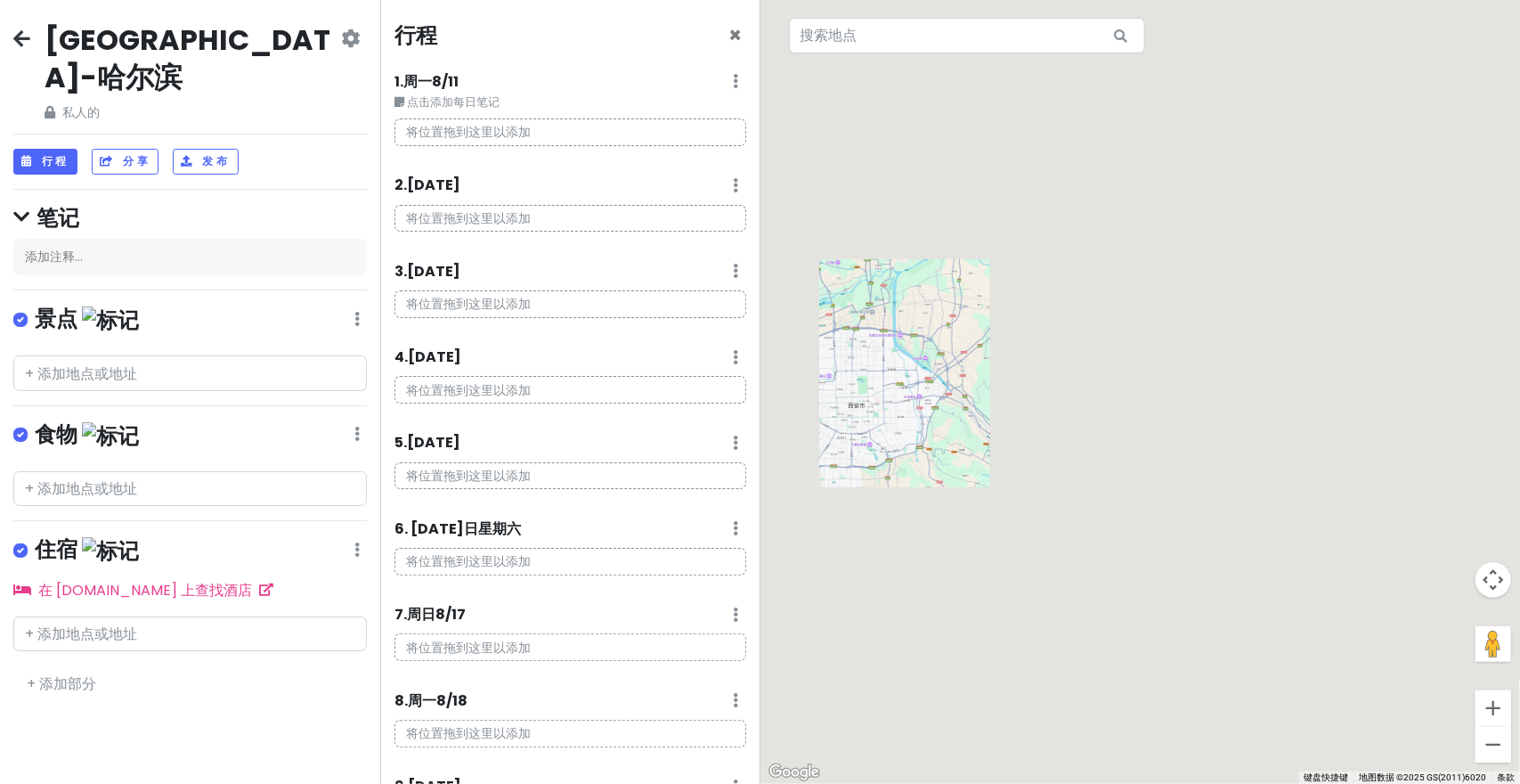
drag, startPoint x: 1013, startPoint y: 400, endPoint x: 1215, endPoint y: 391, distance: 202.2
click at [1268, 390] on div at bounding box center [1141, 392] width 761 height 784
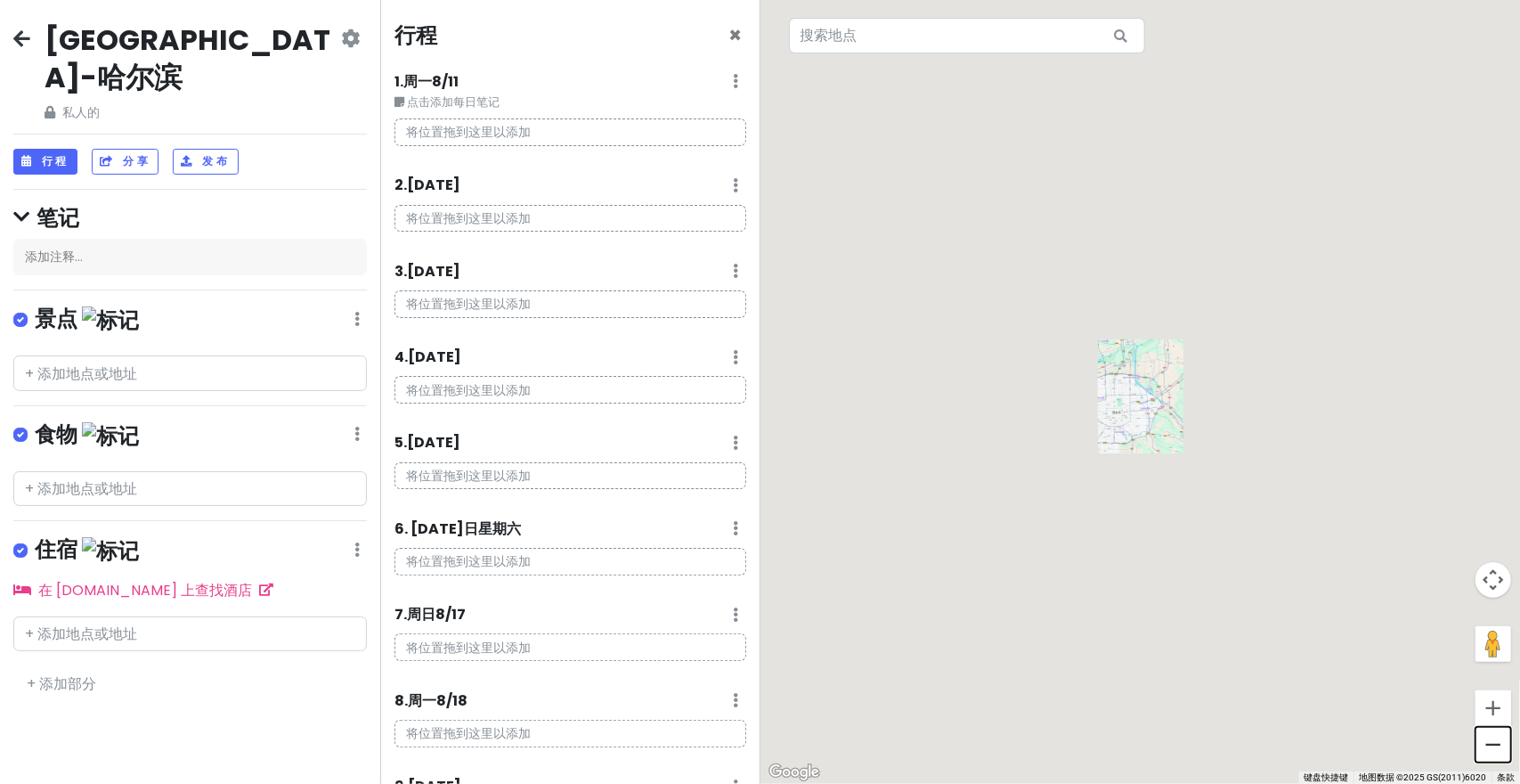
drag, startPoint x: 1495, startPoint y: 737, endPoint x: 1502, endPoint y: 642, distance: 95.3
click at [1496, 737] on button "缩小" at bounding box center [1493, 744] width 36 height 36
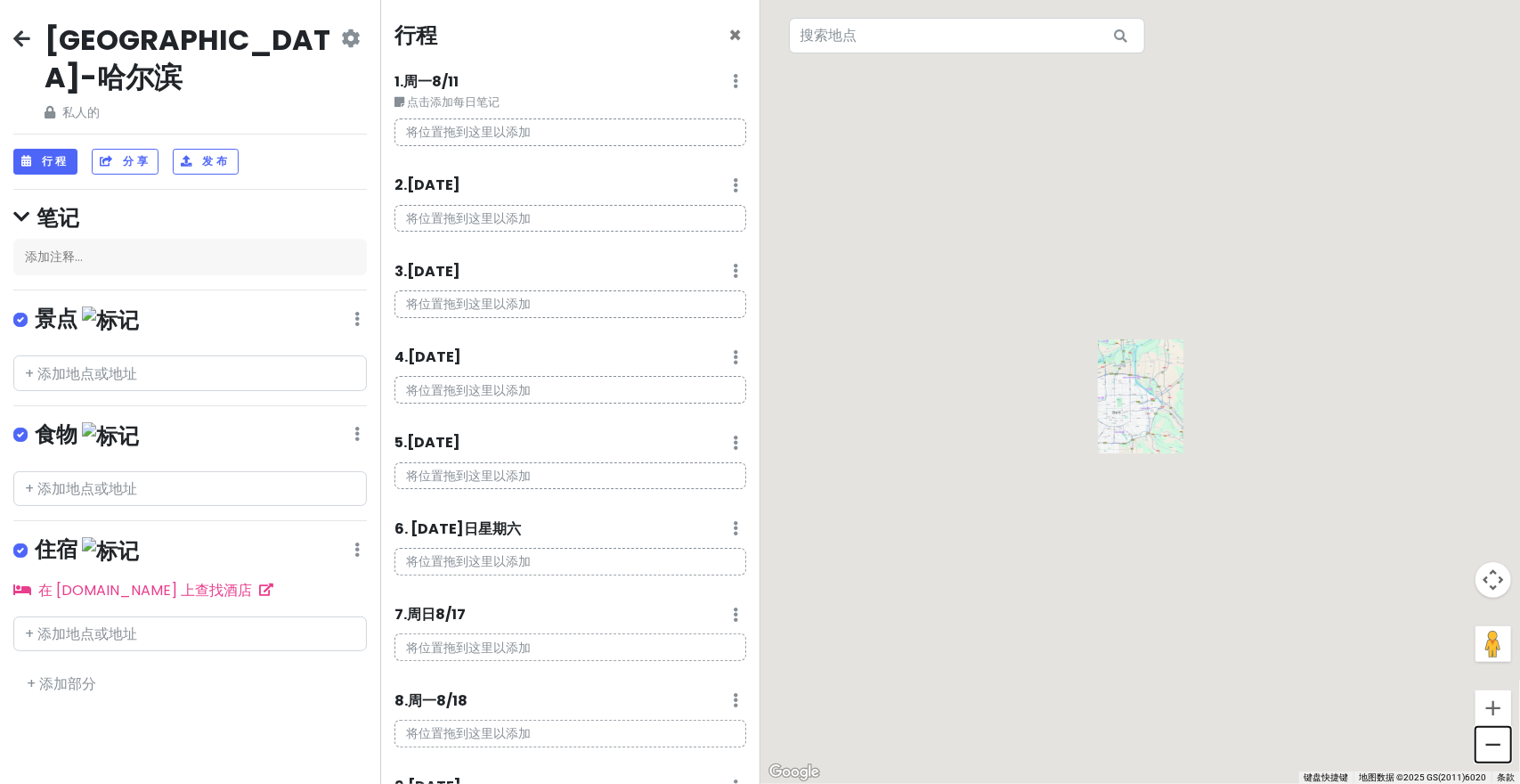
click at [1496, 737] on button "缩小" at bounding box center [1493, 744] width 36 height 36
click at [1502, 642] on button "将街景小人拖地图到上打开街景" at bounding box center [1493, 643] width 36 height 36
drag, startPoint x: 1014, startPoint y: 416, endPoint x: 1112, endPoint y: 440, distance: 100.9
click at [1151, 517] on div at bounding box center [1141, 392] width 761 height 784
click at [1112, 440] on div at bounding box center [1141, 392] width 761 height 784
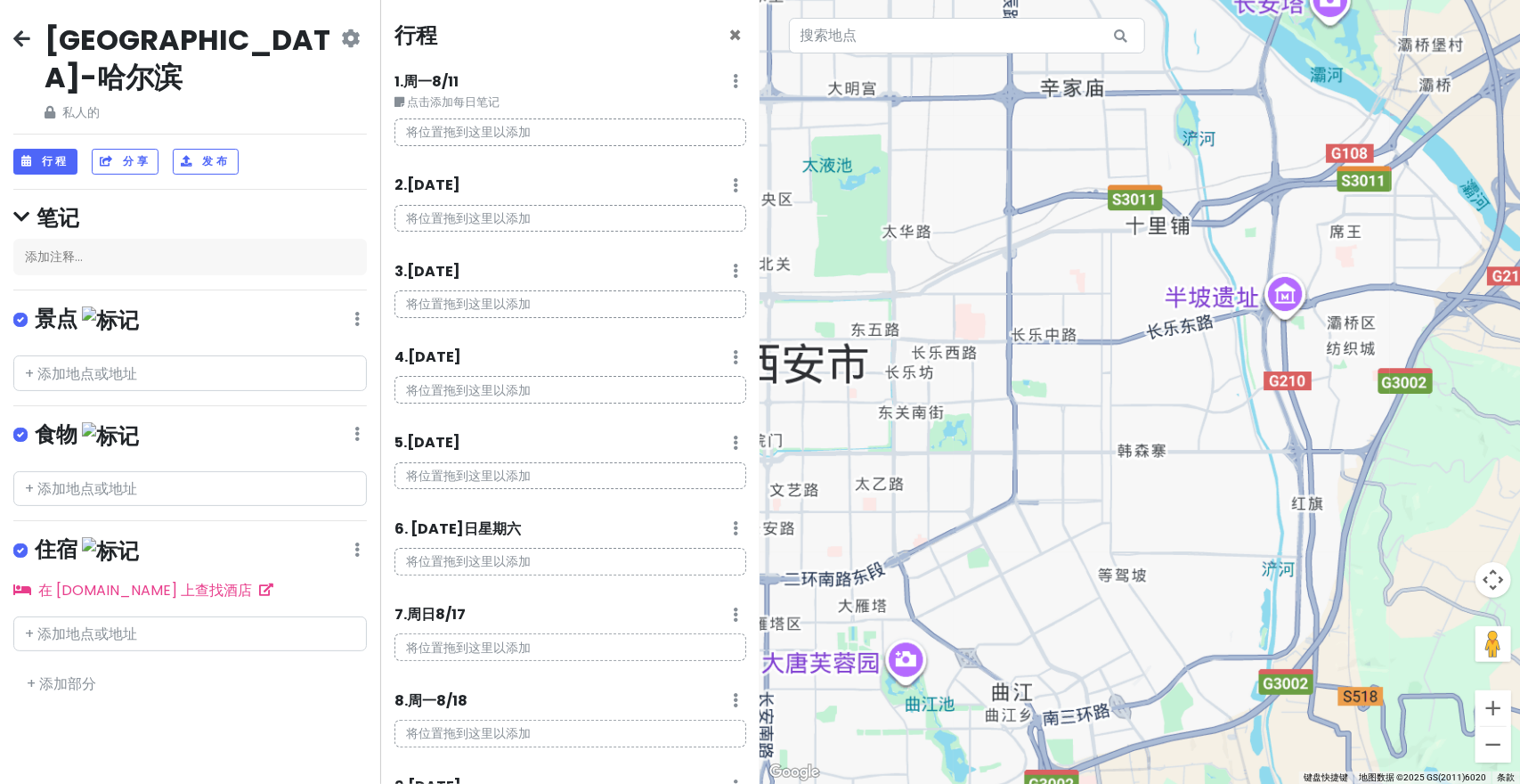
drag, startPoint x: 1108, startPoint y: 437, endPoint x: 1137, endPoint y: 429, distance: 30.1
click at [1113, 444] on div at bounding box center [1141, 392] width 761 height 784
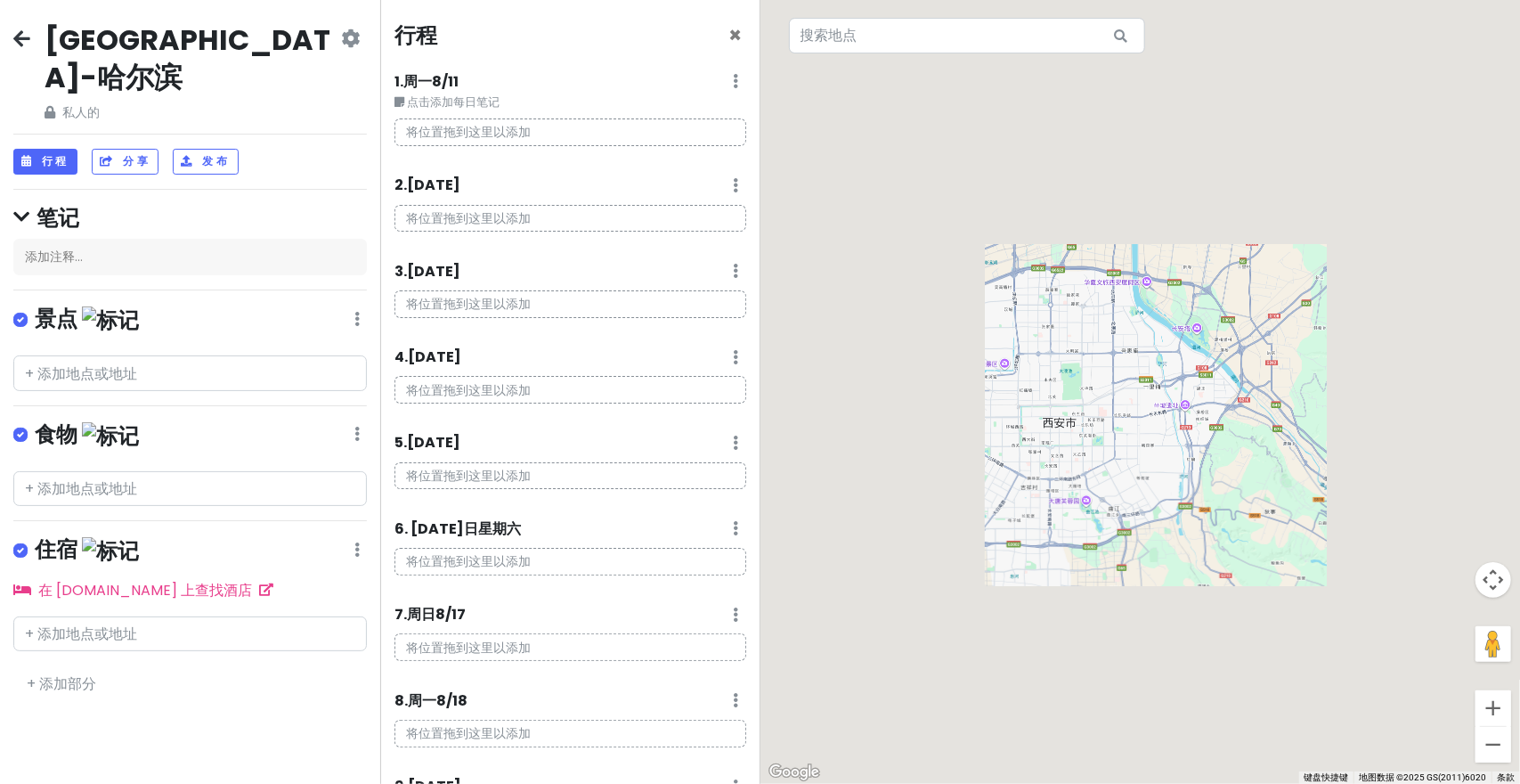
drag, startPoint x: 1127, startPoint y: 440, endPoint x: 1173, endPoint y: 434, distance: 46.4
click at [1173, 434] on div at bounding box center [1141, 392] width 761 height 784
click at [1167, 433] on div at bounding box center [1141, 392] width 761 height 784
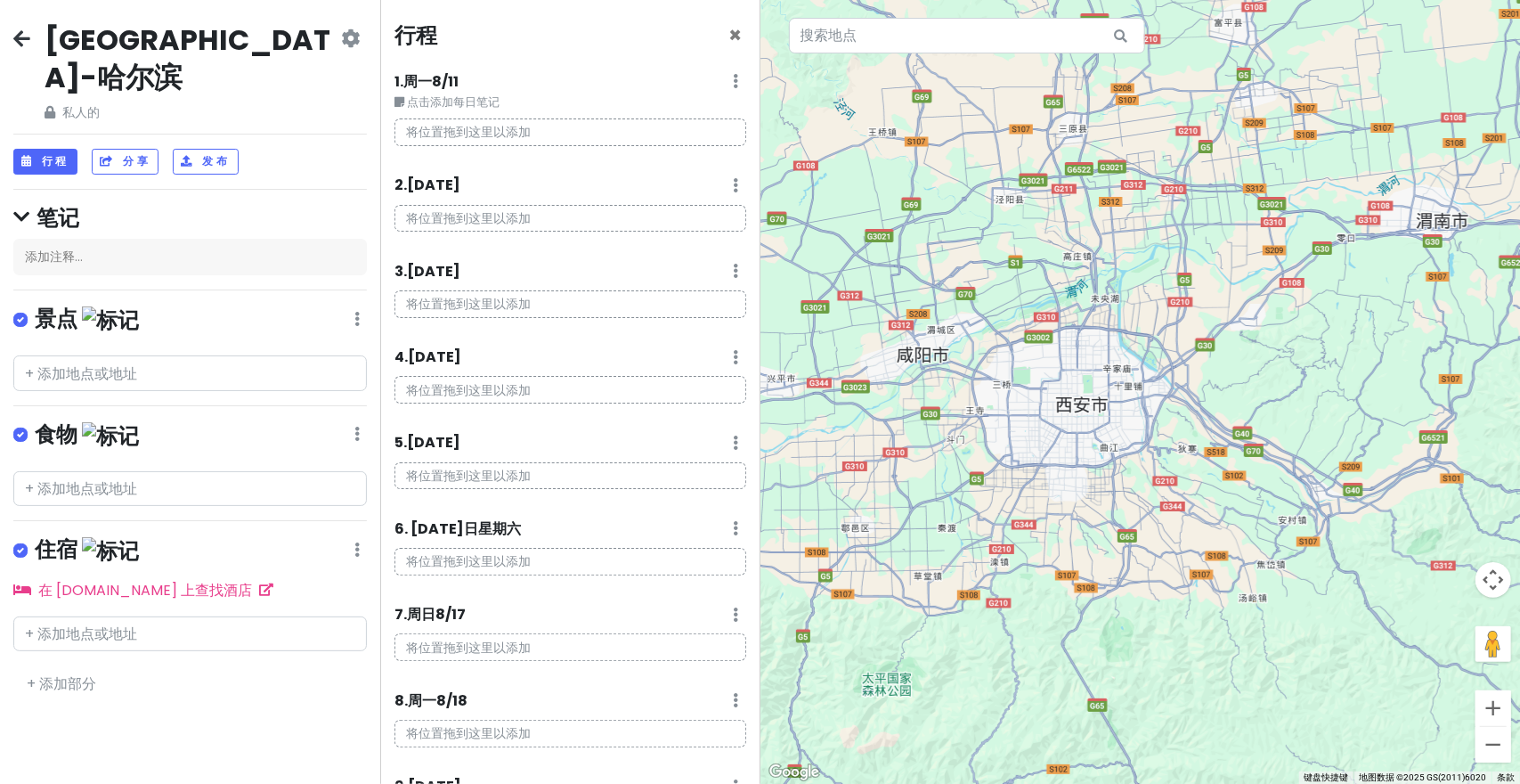
drag, startPoint x: 1236, startPoint y: 476, endPoint x: 1173, endPoint y: 427, distance: 79.8
click at [1185, 435] on div at bounding box center [1141, 392] width 761 height 784
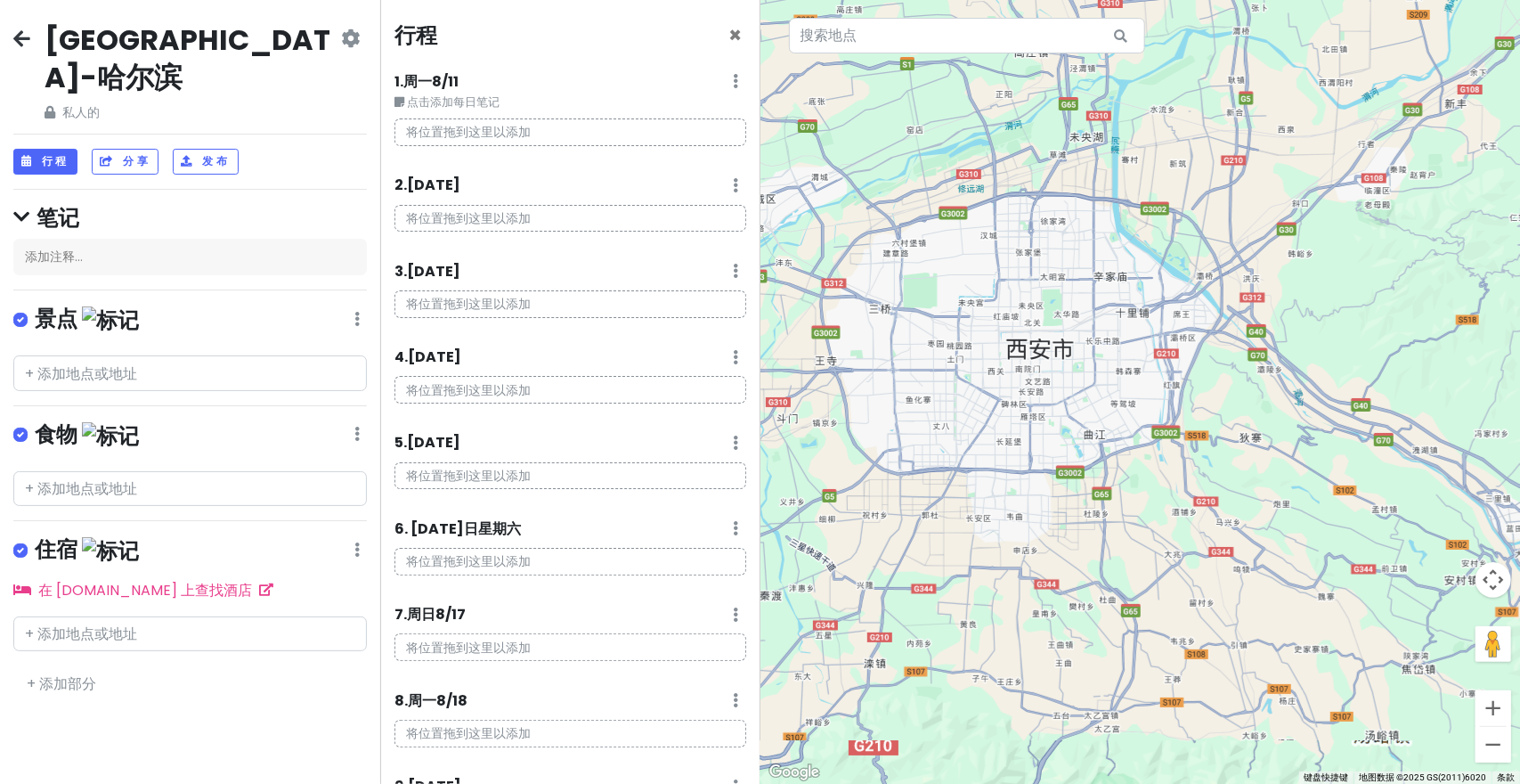
click at [1147, 444] on div at bounding box center [1141, 392] width 761 height 784
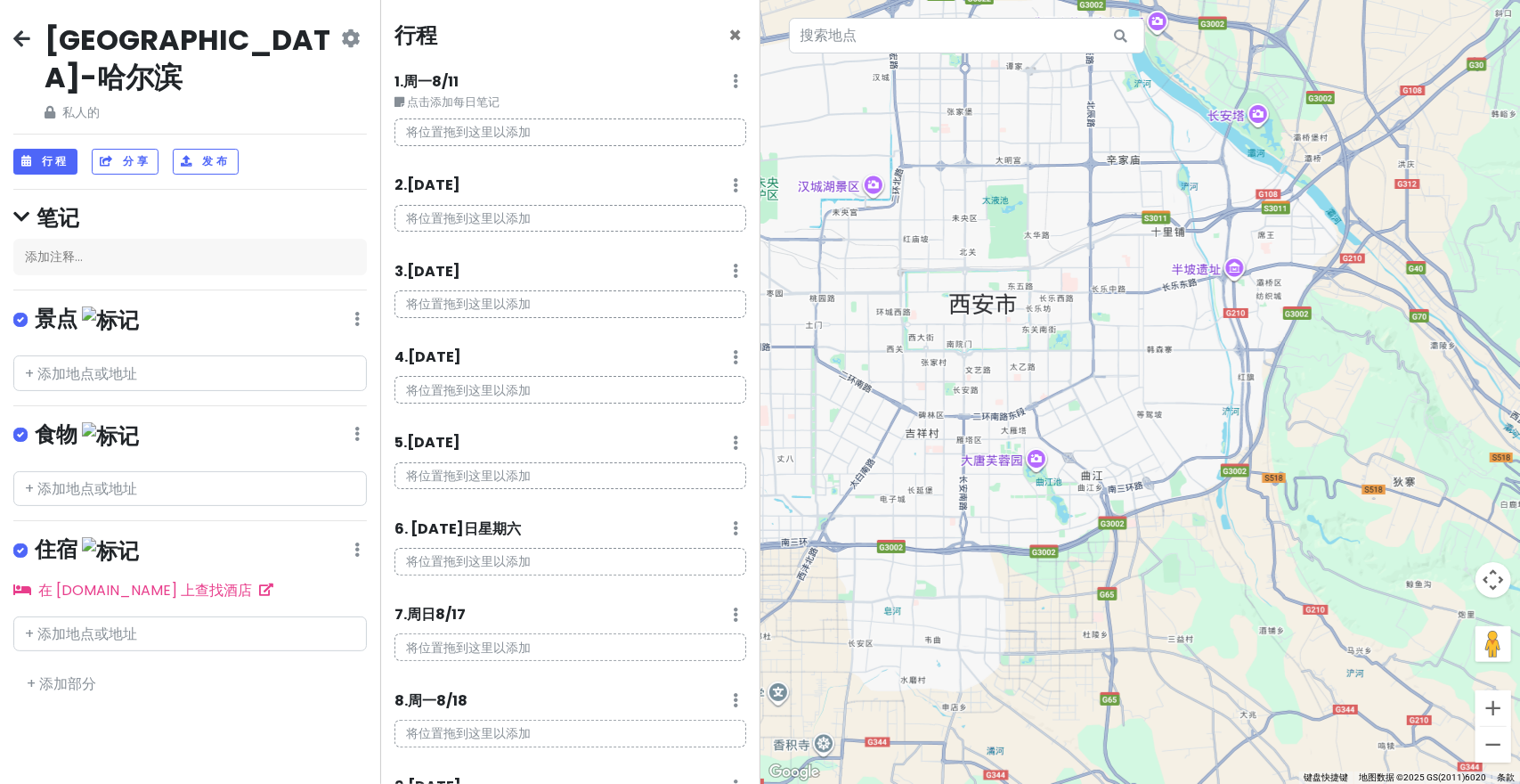
drag, startPoint x: 1129, startPoint y: 429, endPoint x: 1151, endPoint y: 461, distance: 38.8
click at [1151, 461] on div at bounding box center [1141, 392] width 761 height 784
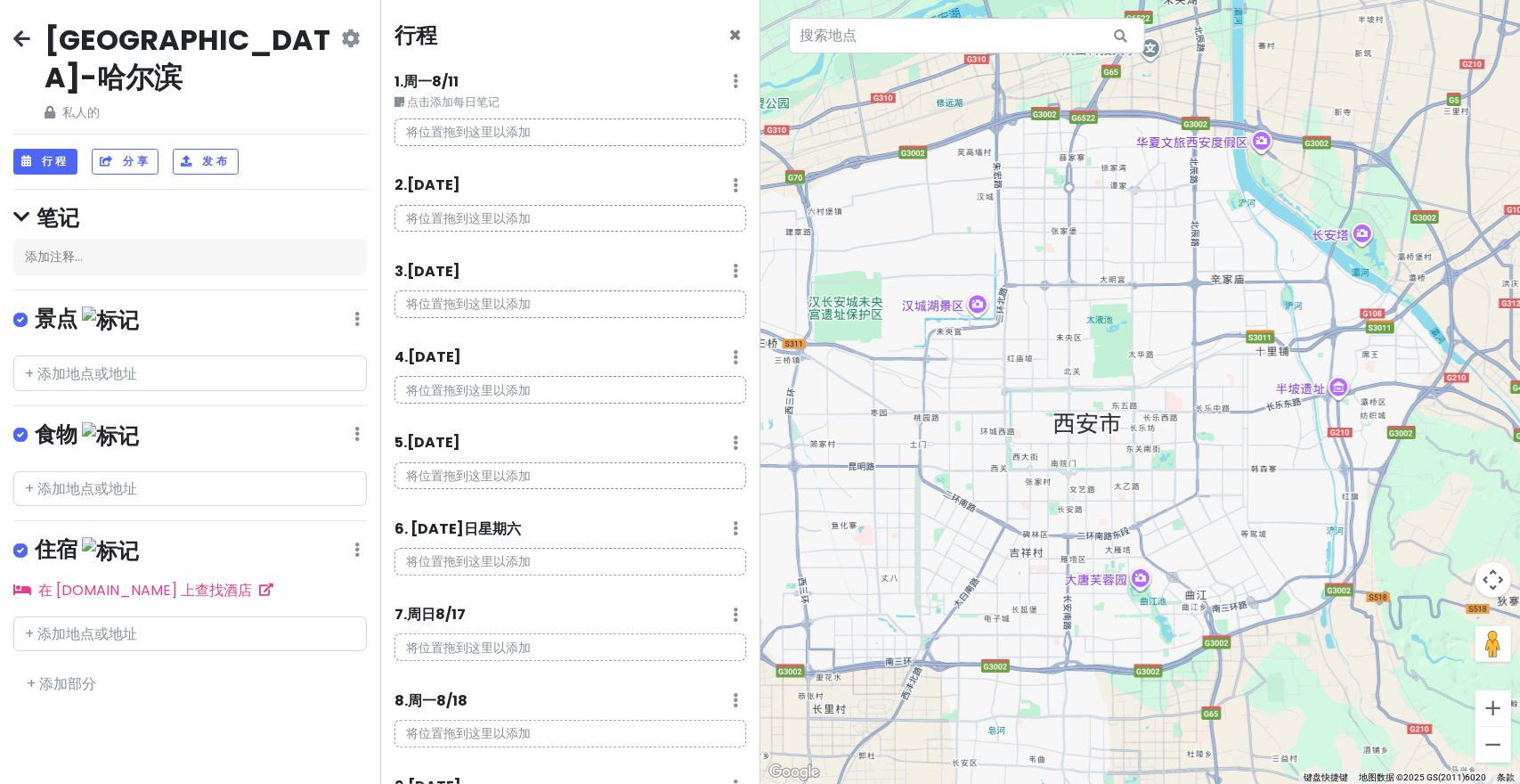
drag, startPoint x: 1117, startPoint y: 424, endPoint x: 1304, endPoint y: 524, distance: 212.1
click at [1304, 535] on div at bounding box center [1141, 392] width 761 height 784
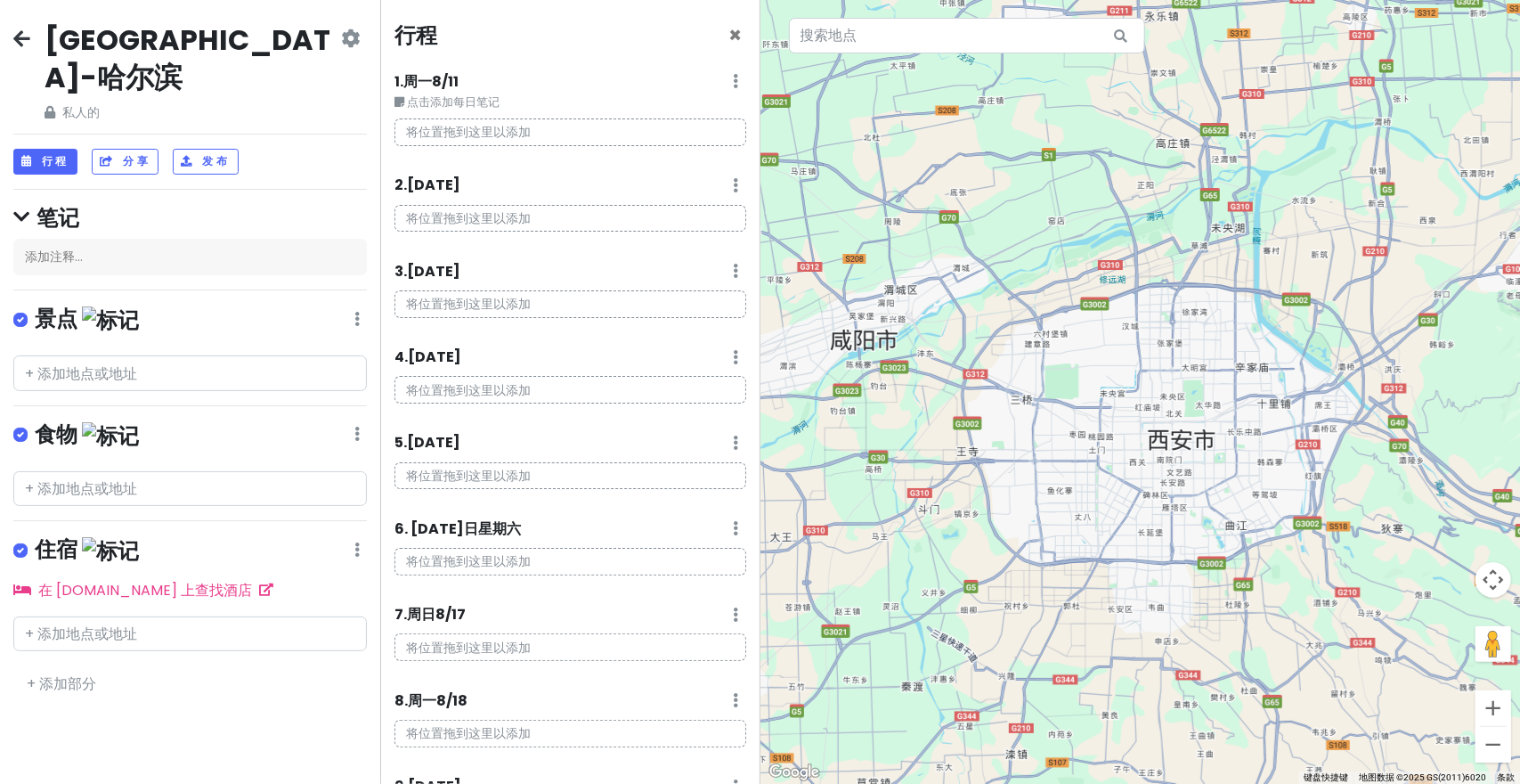
drag, startPoint x: 1238, startPoint y: 487, endPoint x: 1192, endPoint y: 458, distance: 54.4
click at [1192, 458] on div at bounding box center [1141, 392] width 761 height 784
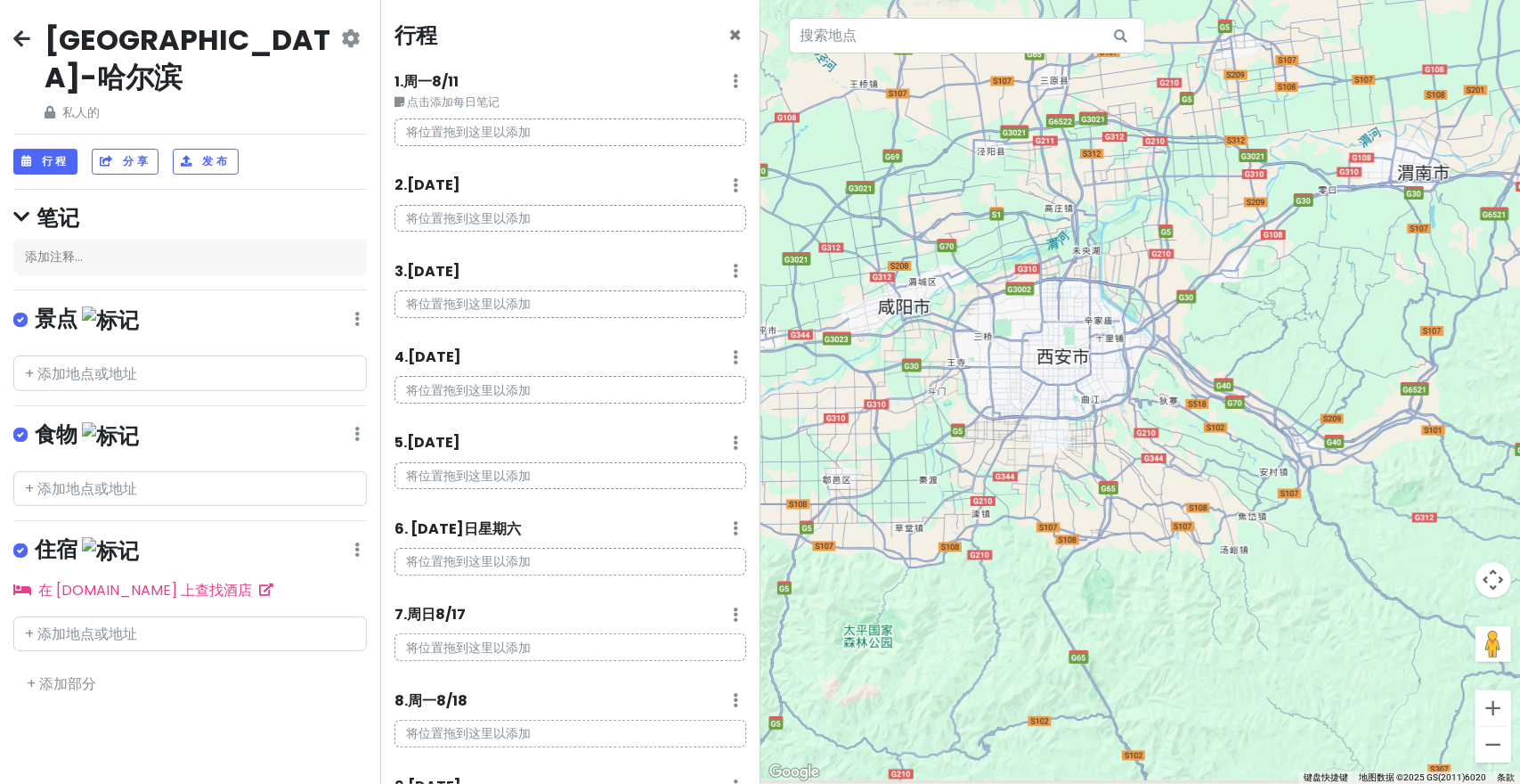
drag, startPoint x: 1238, startPoint y: 544, endPoint x: 1073, endPoint y: 378, distance: 234.1
click at [1120, 459] on div at bounding box center [1141, 392] width 761 height 784
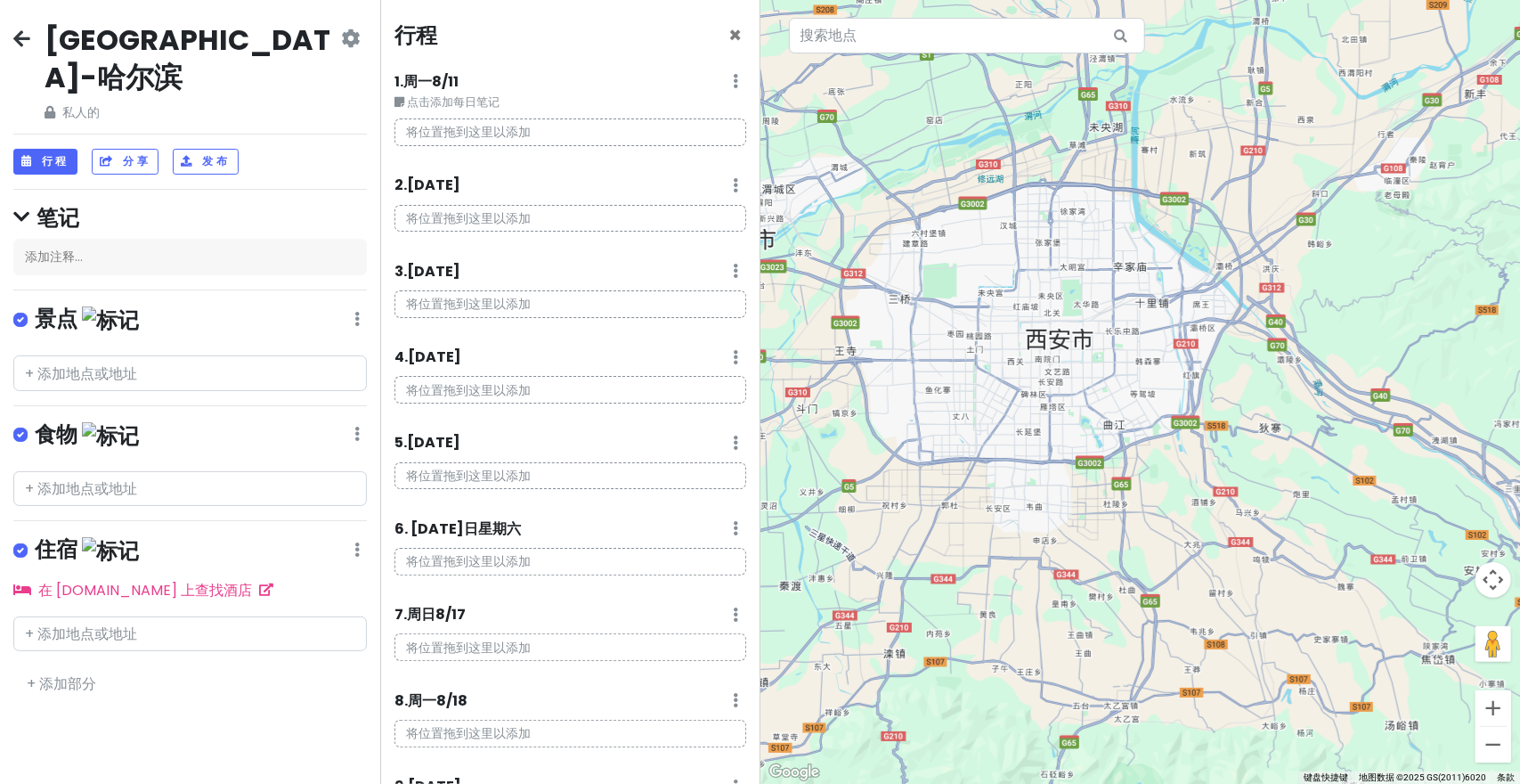
drag, startPoint x: 1091, startPoint y: 414, endPoint x: 1099, endPoint y: 406, distance: 11.3
click at [1099, 406] on div at bounding box center [1141, 392] width 761 height 784
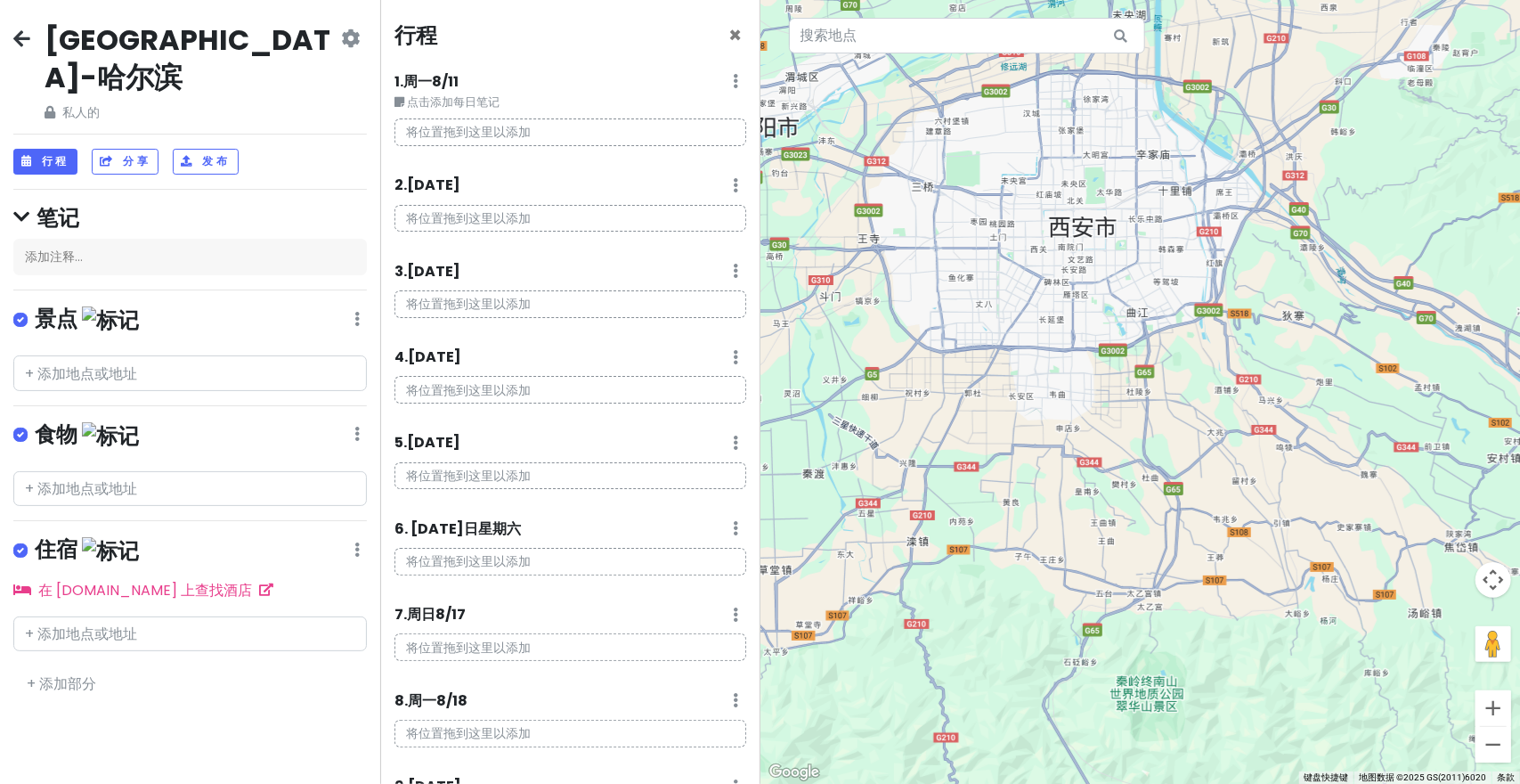
drag, startPoint x: 1054, startPoint y: 502, endPoint x: 1082, endPoint y: 380, distance: 125.2
click at [1082, 380] on div at bounding box center [1141, 392] width 761 height 784
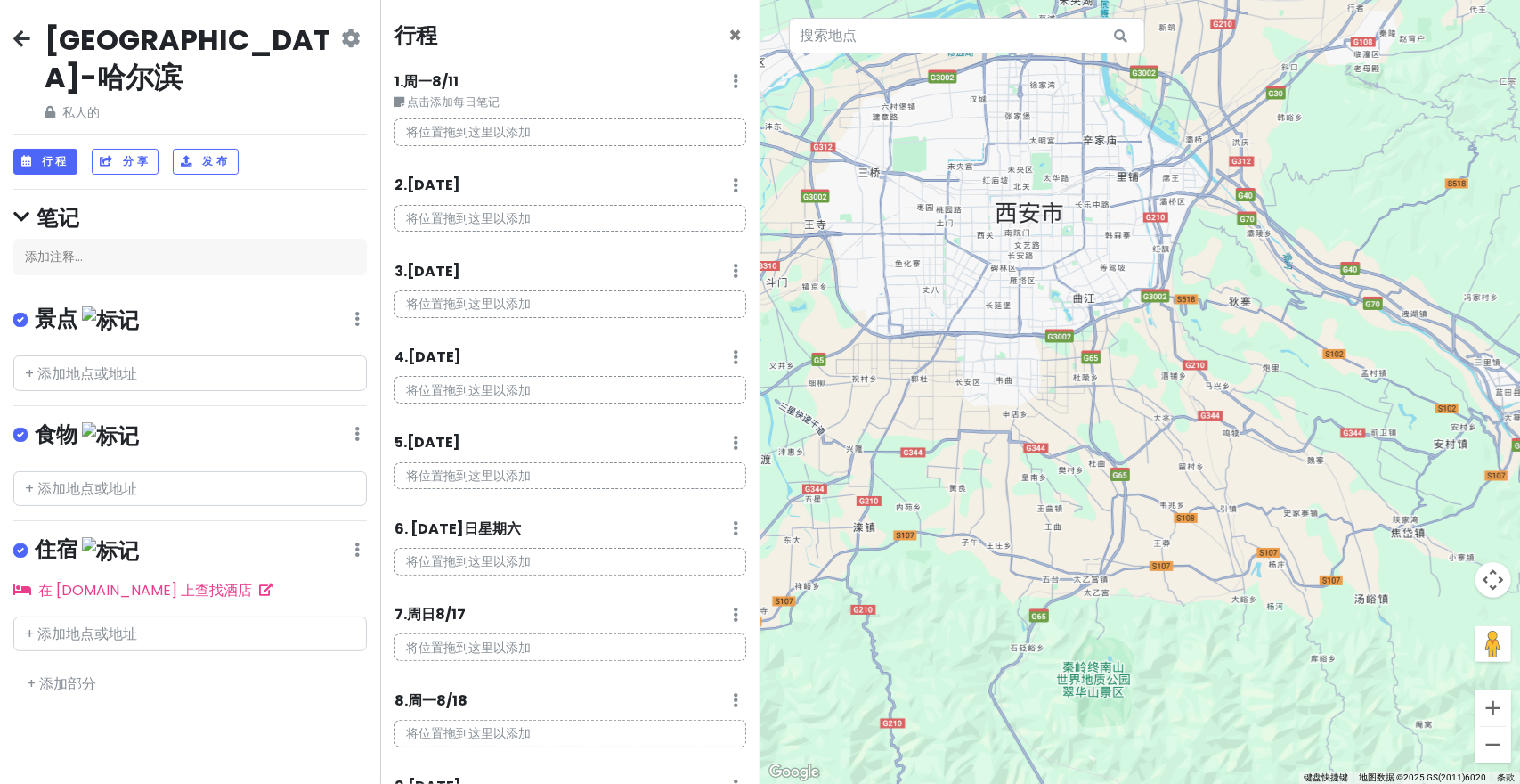
drag, startPoint x: 1149, startPoint y: 453, endPoint x: 1082, endPoint y: 459, distance: 67.3
click at [1082, 459] on div at bounding box center [1141, 392] width 761 height 784
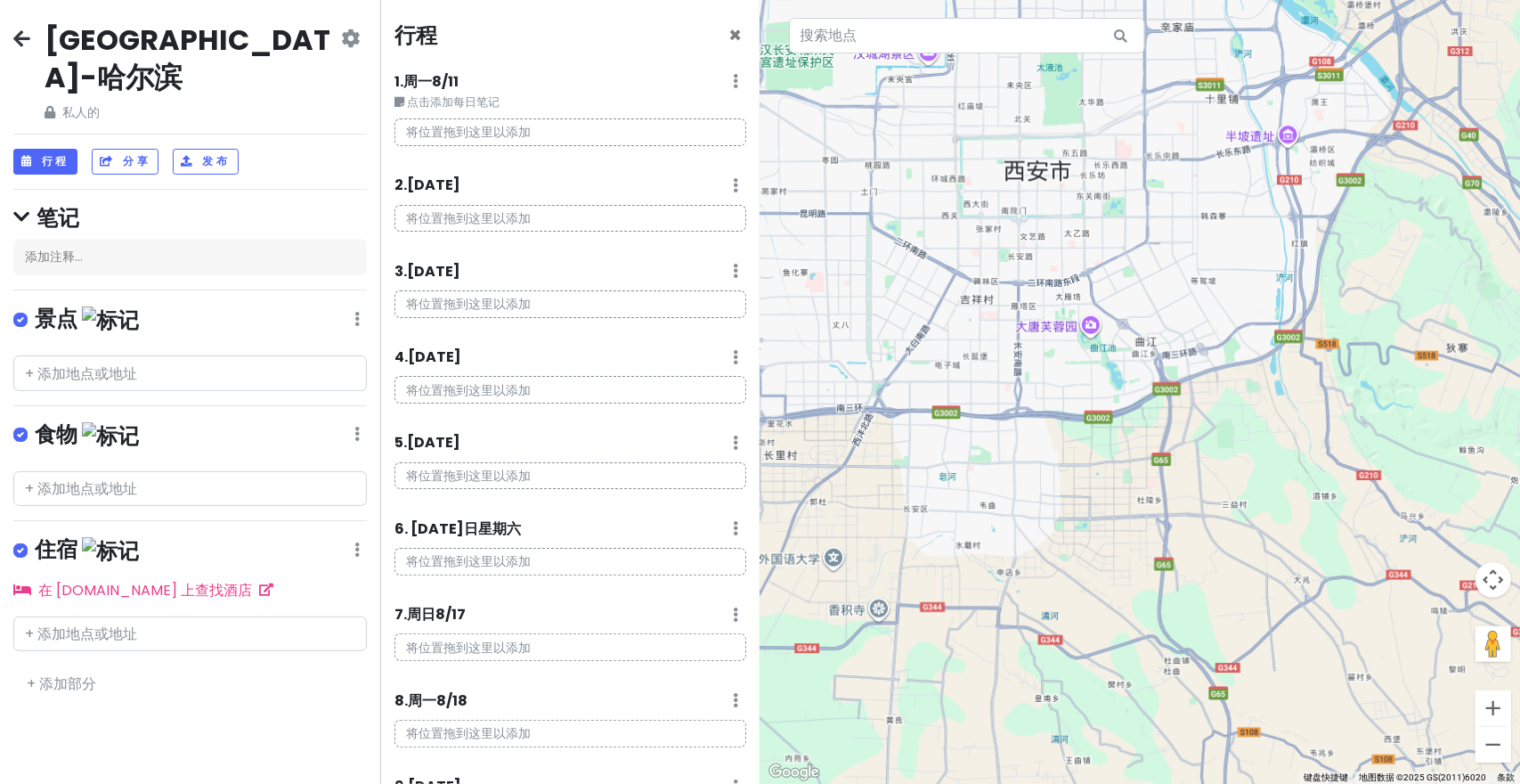
drag, startPoint x: 1069, startPoint y: 427, endPoint x: 1112, endPoint y: 557, distance: 136.9
click at [1112, 557] on div at bounding box center [1141, 392] width 761 height 784
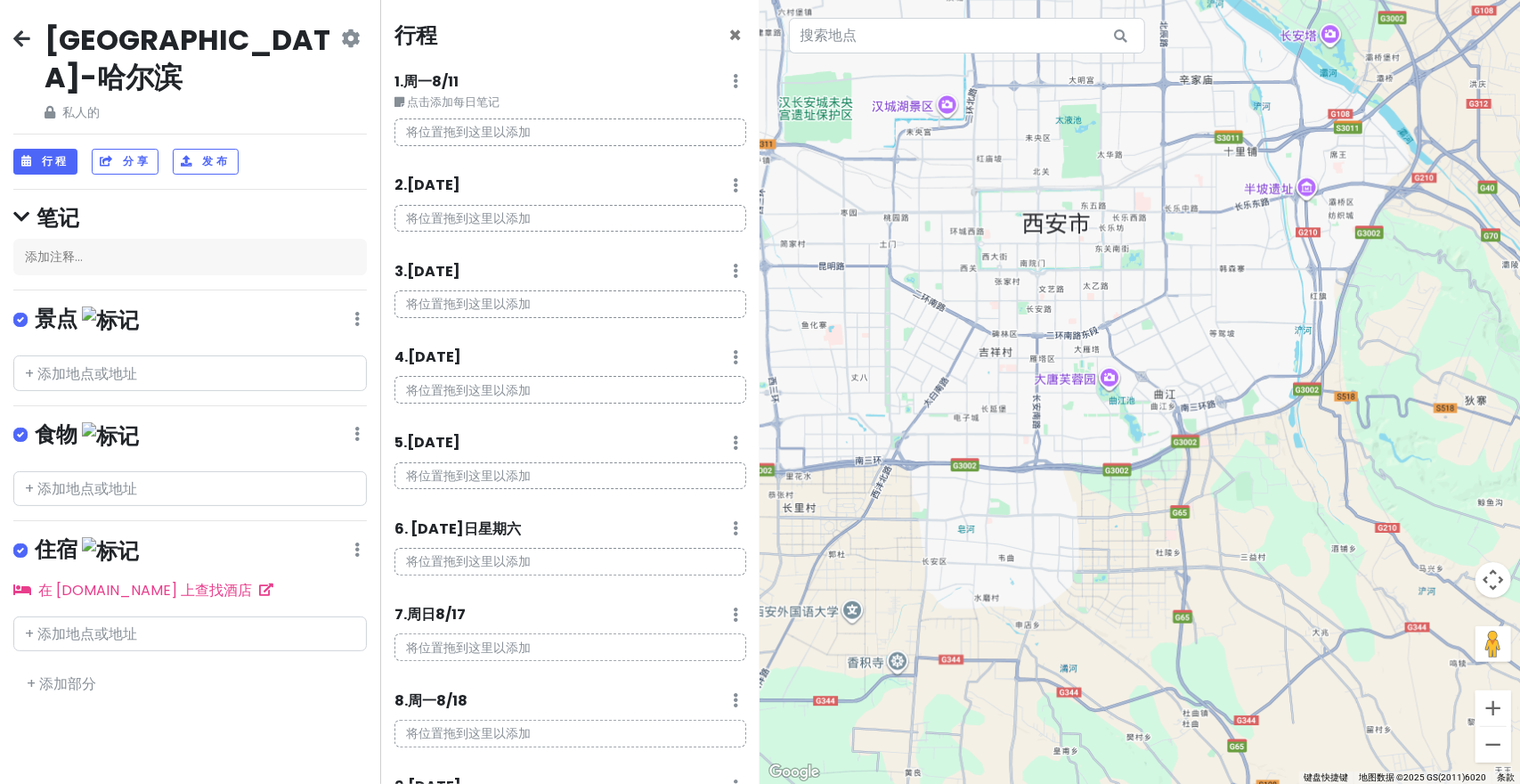
drag, startPoint x: 1076, startPoint y: 429, endPoint x: 1105, endPoint y: 387, distance: 51.0
click at [1093, 480] on div at bounding box center [1141, 392] width 761 height 784
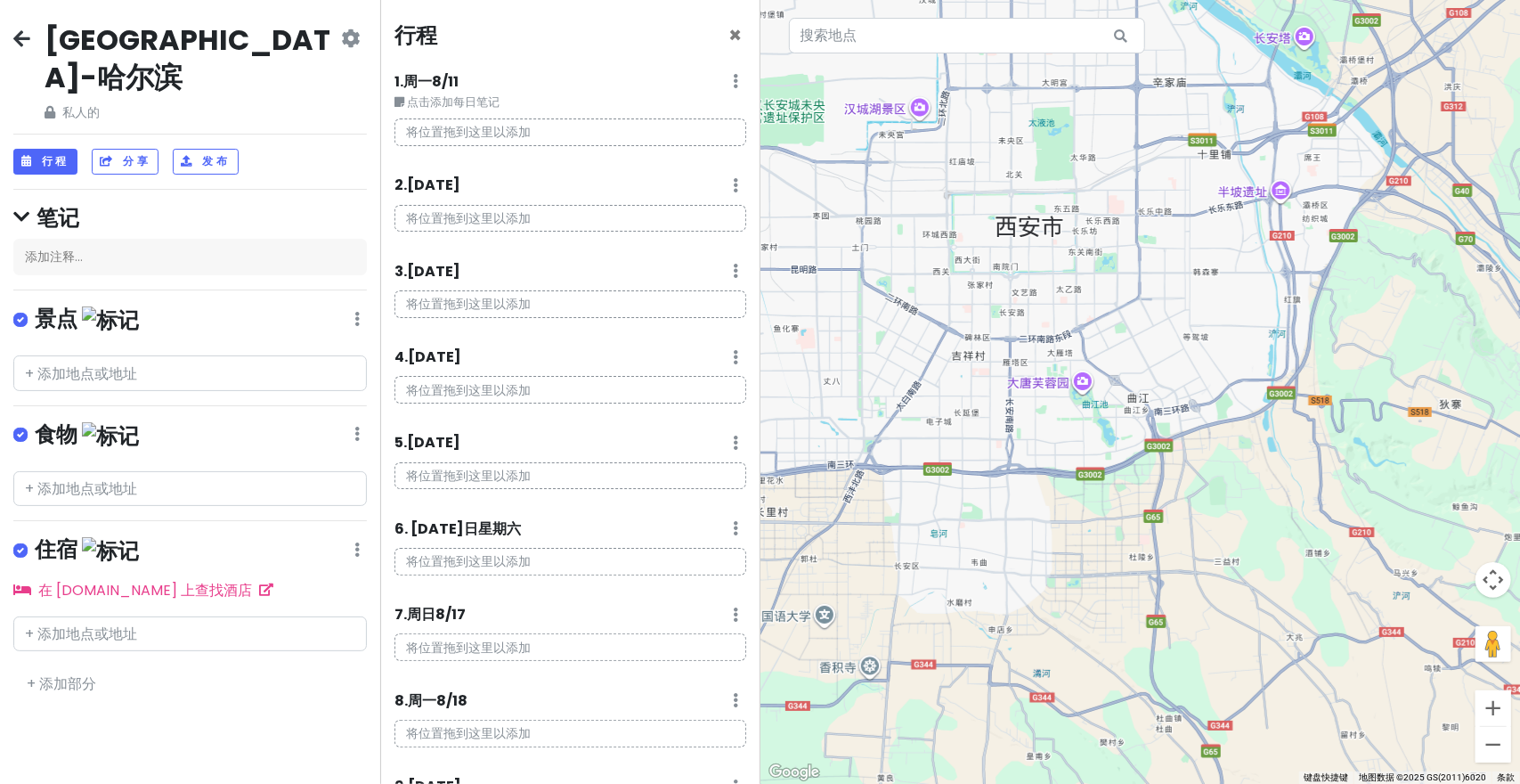
drag, startPoint x: 1108, startPoint y: 377, endPoint x: 1082, endPoint y: 383, distance: 26.7
click at [1082, 383] on div at bounding box center [1141, 392] width 761 height 784
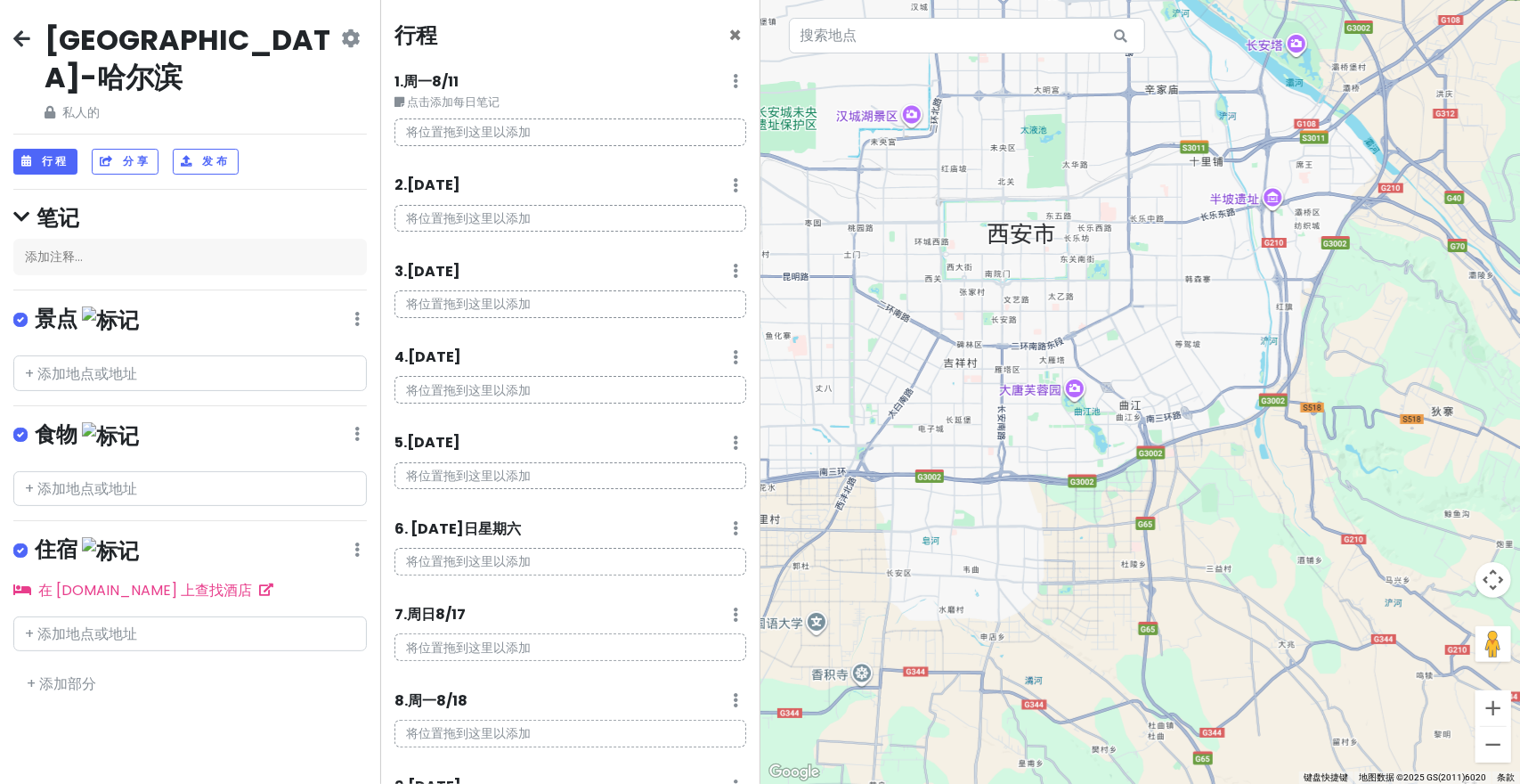
drag, startPoint x: 1084, startPoint y: 383, endPoint x: 1076, endPoint y: 393, distance: 12.8
click at [1076, 393] on div at bounding box center [1141, 392] width 761 height 784
click at [574, 134] on p "将位置拖到这里以添加" at bounding box center [571, 132] width 352 height 28
drag, startPoint x: 420, startPoint y: 91, endPoint x: 474, endPoint y: 100, distance: 54.7
click at [418, 94] on div "1. 周一 8/11 编辑日记 删除日期 点击添加每日笔记 将位置拖到这里以添加" at bounding box center [571, 115] width 352 height 90
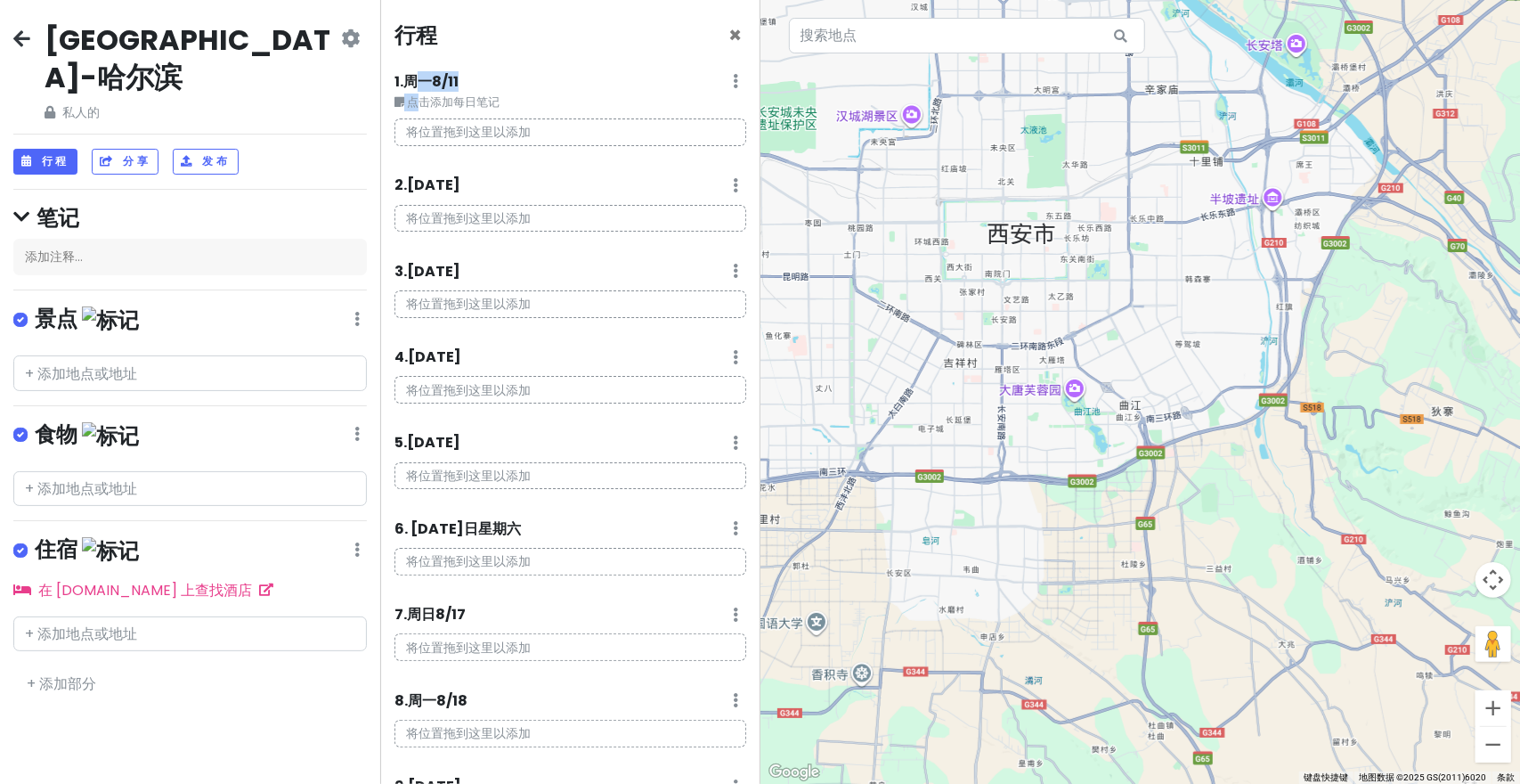
click at [474, 100] on font "点击添加每日笔记" at bounding box center [453, 102] width 93 height 15
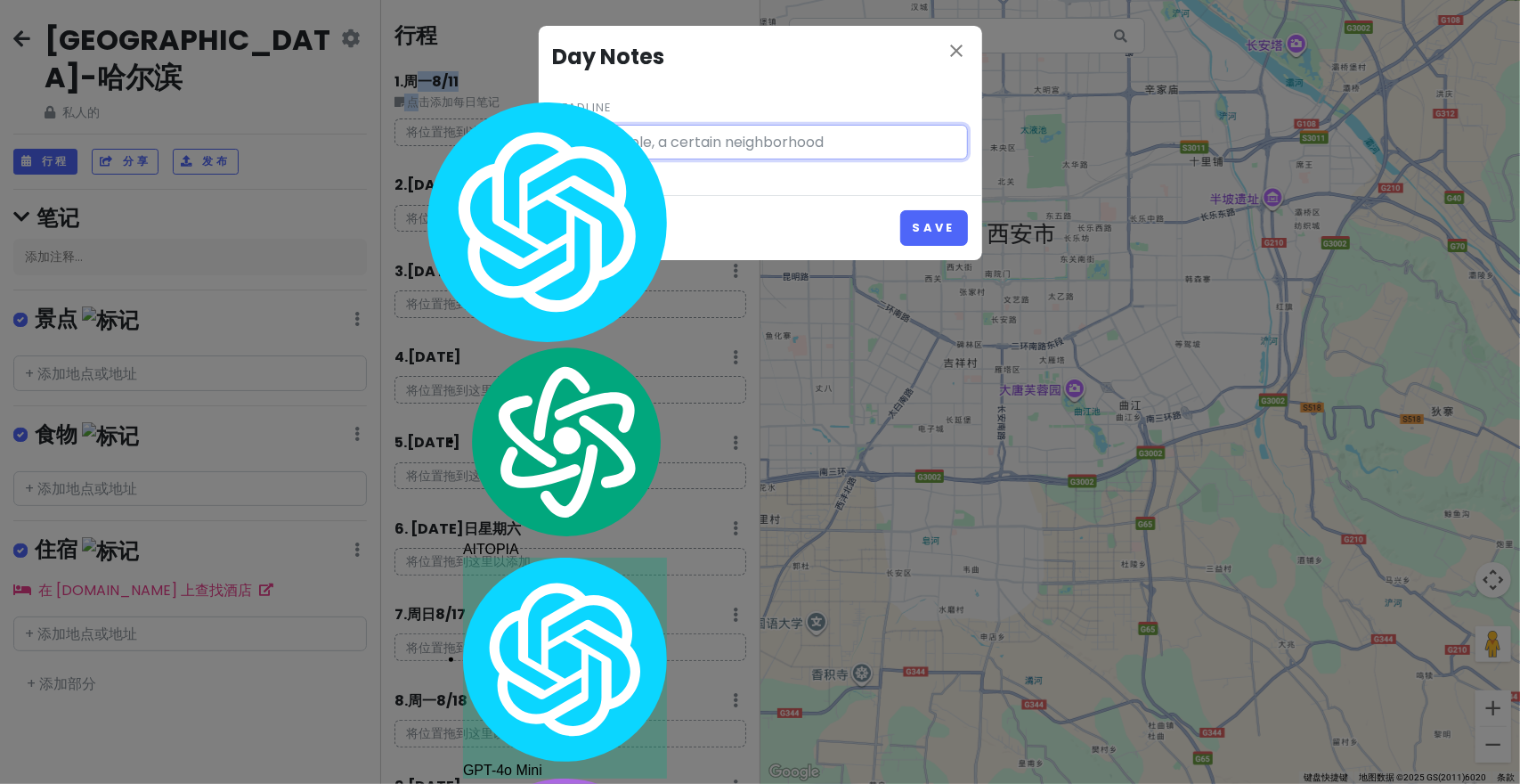
type input "Click to add day notes"
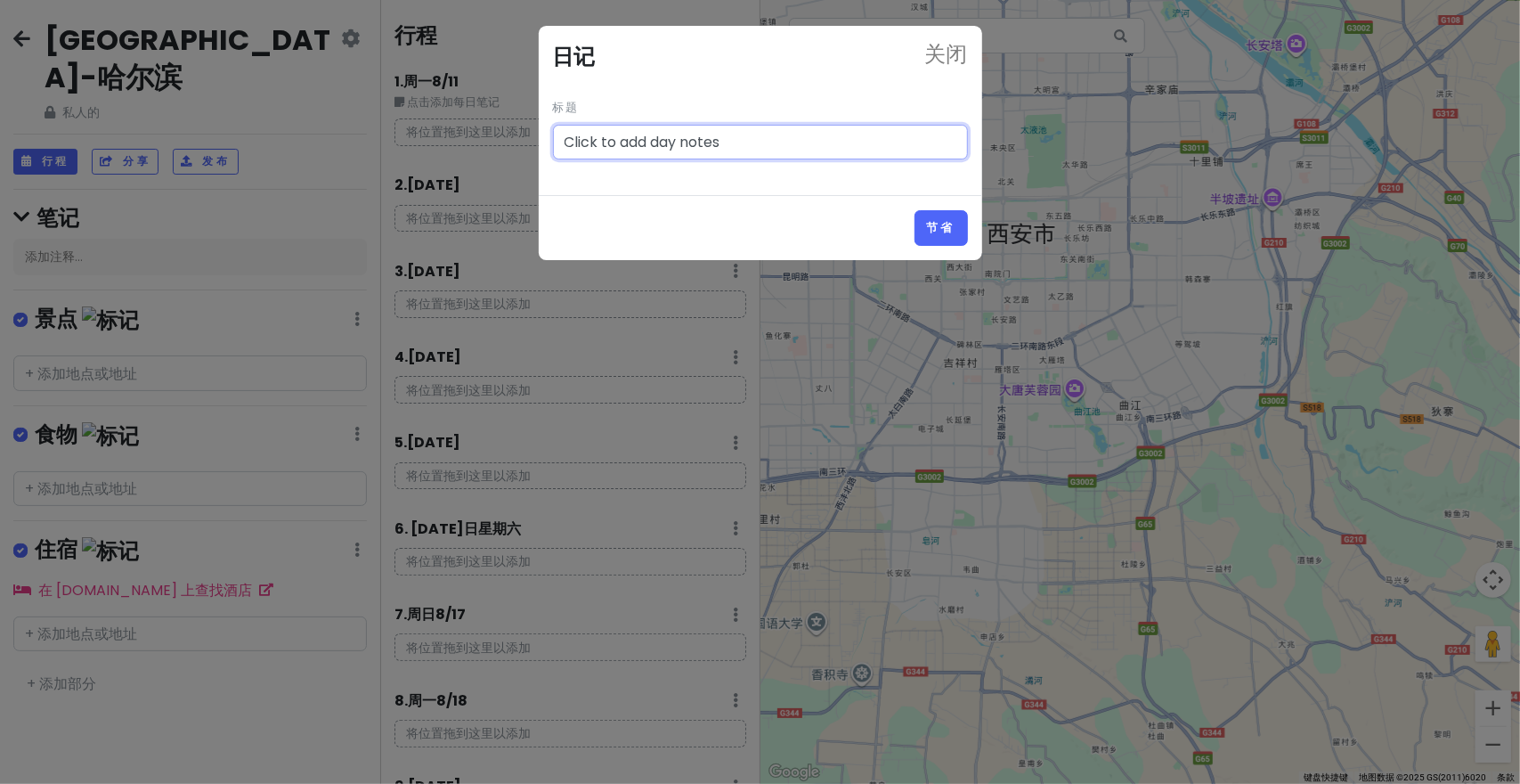
drag, startPoint x: 474, startPoint y: 100, endPoint x: 948, endPoint y: 155, distance: 477.2
click at [1057, 370] on div "关闭 日记 标题 Click to add day notes 节省" at bounding box center [760, 392] width 1520 height 784
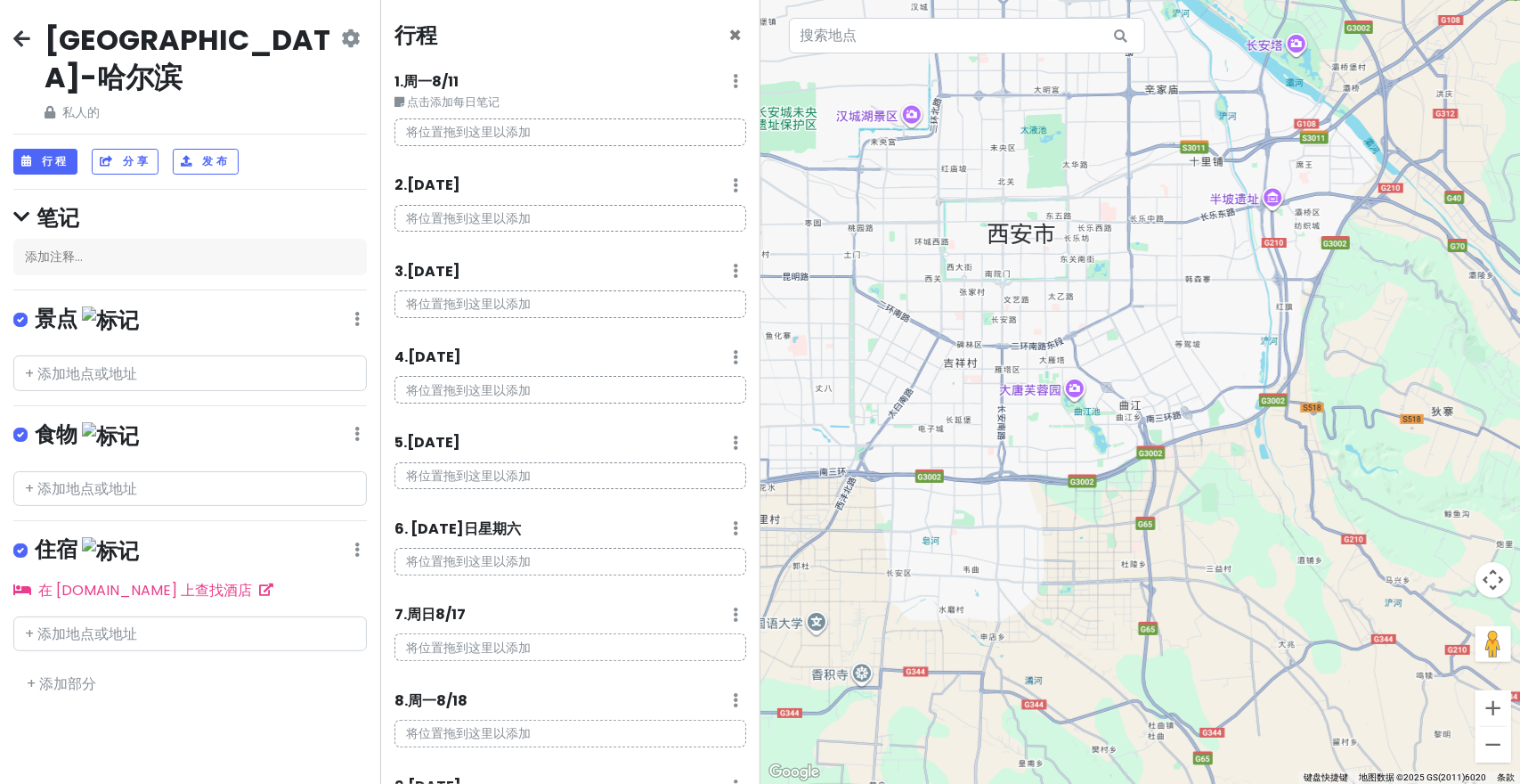
drag, startPoint x: 525, startPoint y: 127, endPoint x: 509, endPoint y: 49, distance: 79.6
click at [573, 183] on div "行程 × 1. 周一 8/11 编辑日记 删除日期 点击添加每日笔记 将位置拖到这里以添加 2 . 周二 8/12 添加每日笔记 删除日期 将位置拖到这里以添…" at bounding box center [571, 392] width 380 height 784
click at [515, 120] on p "将位置拖到这里以添加" at bounding box center [571, 132] width 352 height 28
click at [509, 49] on div "行程 ×" at bounding box center [571, 39] width 352 height 35
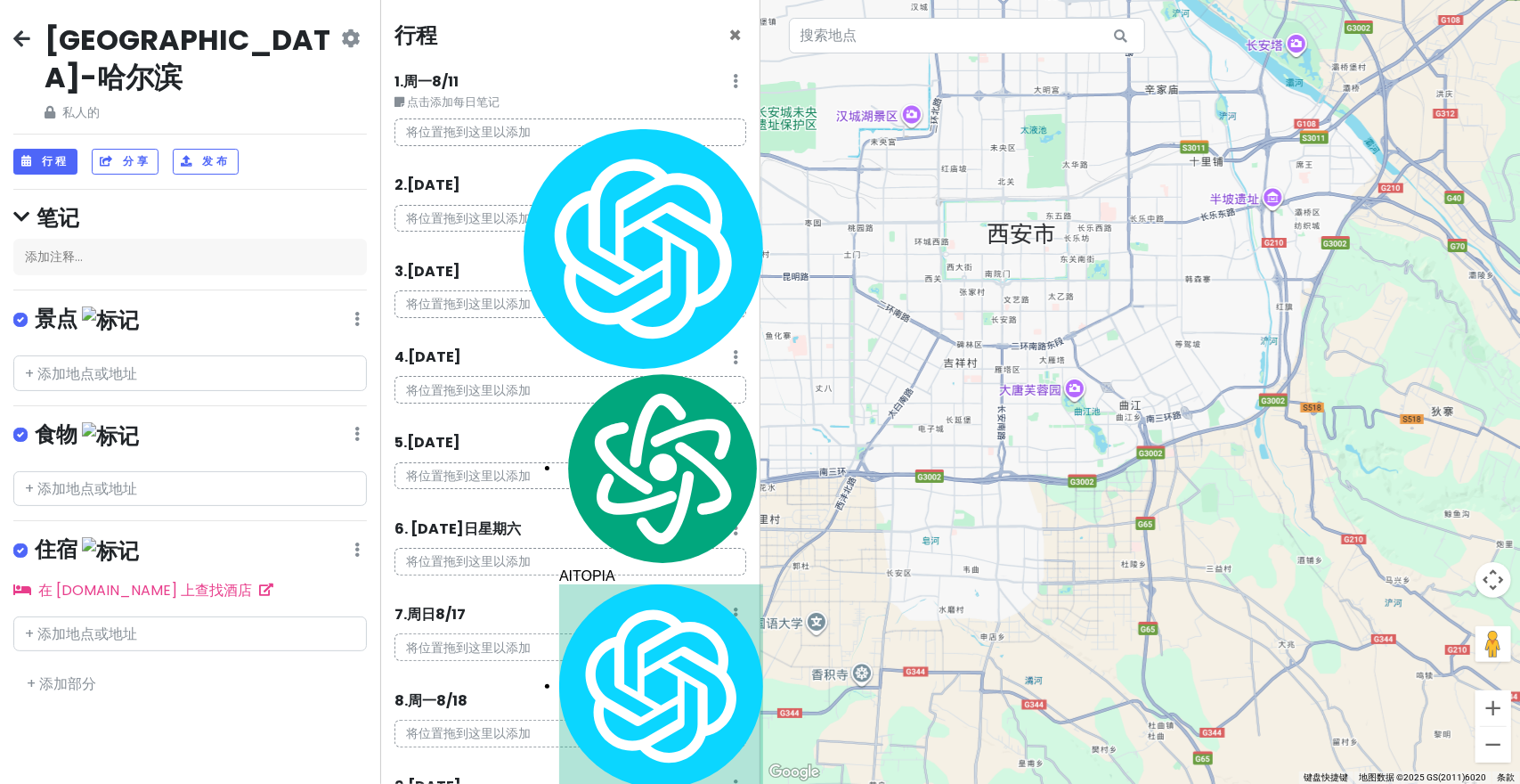
drag, startPoint x: 509, startPoint y: 49, endPoint x: 577, endPoint y: 124, distance: 101.2
click at [543, 120] on p "将位置拖到这里以添加" at bounding box center [571, 132] width 352 height 28
click at [487, 63] on div "行程 × 1. 周一 8/11 编辑日记 删除日期 点击添加每日笔记 将位置拖到这里以添加 2 . 周二 8/12 添加每日笔记 删除日期 将位置拖到这里以添…" at bounding box center [571, 392] width 380 height 784
click at [718, 83] on div "1. 周一 8/11 编辑日记 删除日期" at bounding box center [571, 85] width 352 height 30
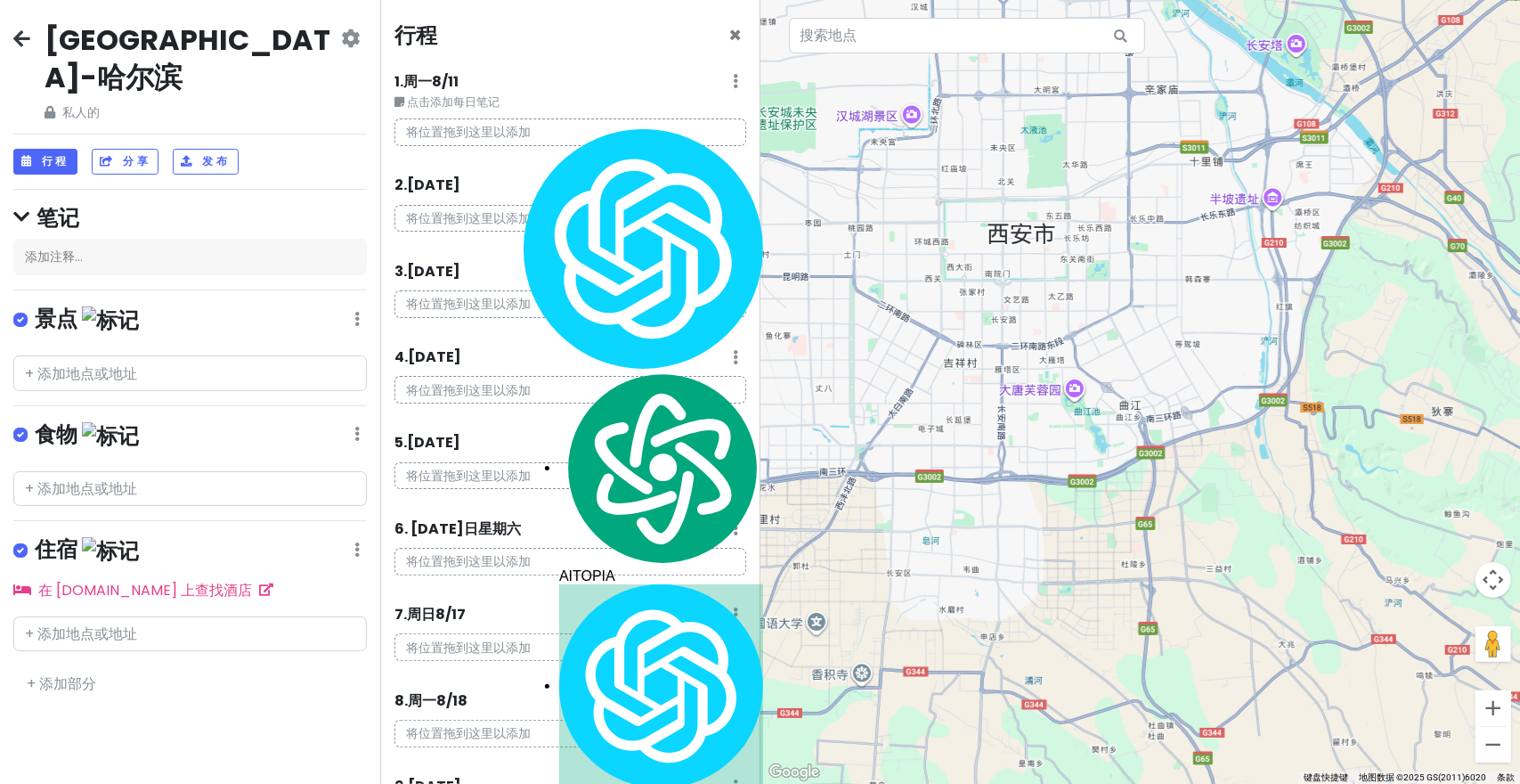
click at [734, 80] on icon at bounding box center [737, 81] width 6 height 14
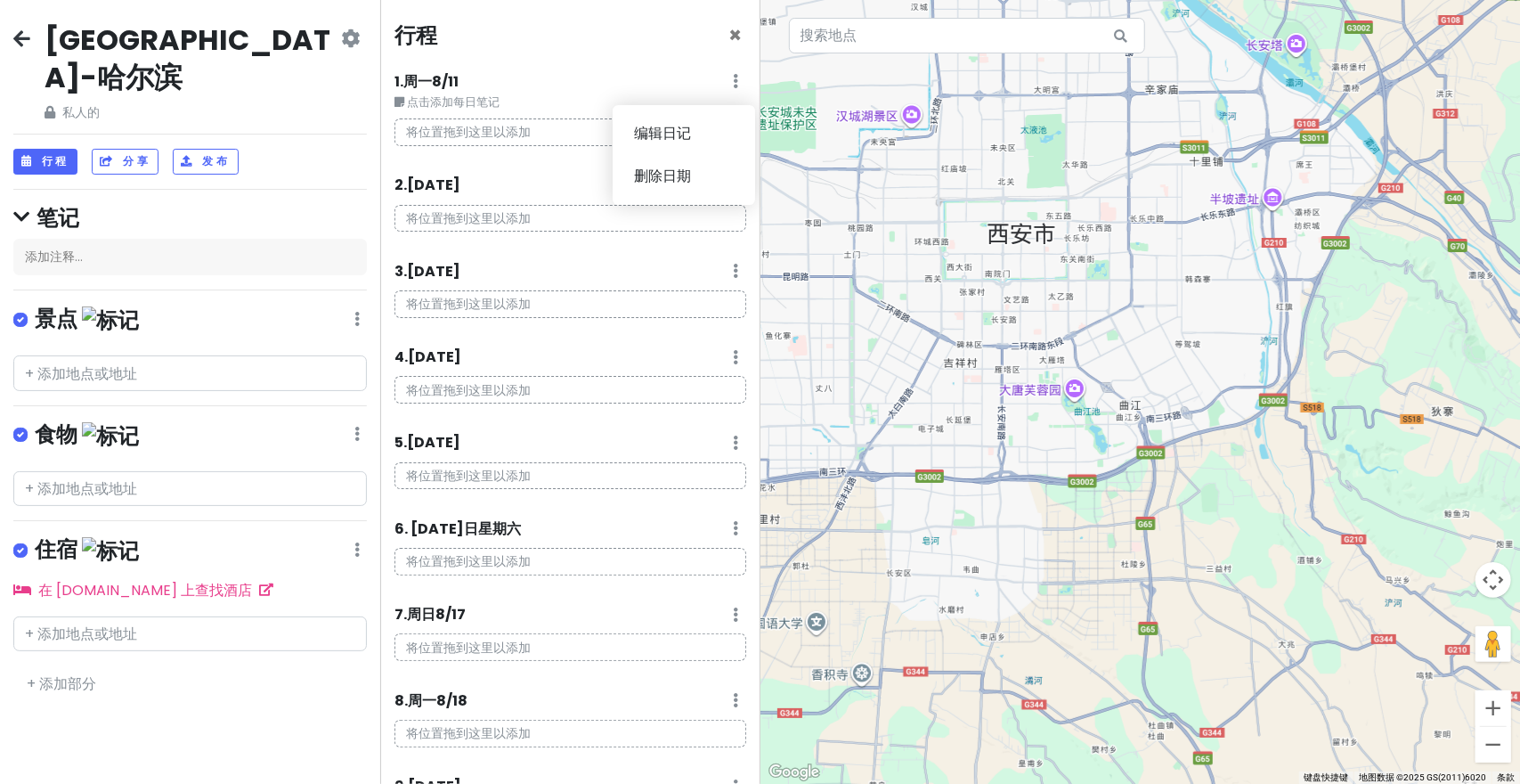
drag, startPoint x: 574, startPoint y: 128, endPoint x: 557, endPoint y: 107, distance: 27.0
click at [557, 107] on small "点击添加每日笔记" at bounding box center [571, 102] width 352 height 17
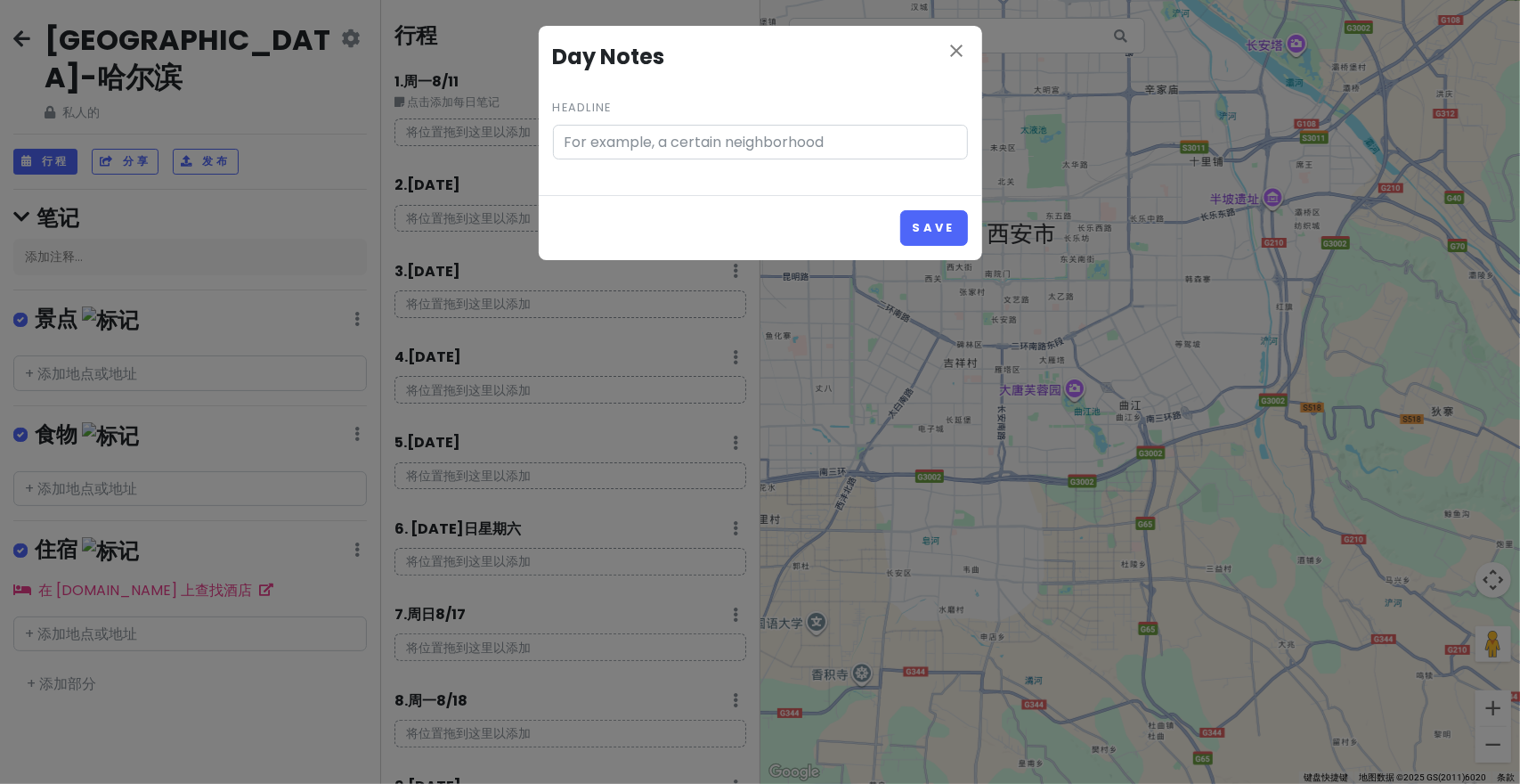
click at [648, 126] on div "close Day Notes Headline" at bounding box center [760, 110] width 443 height 169
type input "Click to add day notes"
click at [943, 231] on font "节省" at bounding box center [941, 228] width 30 height 15
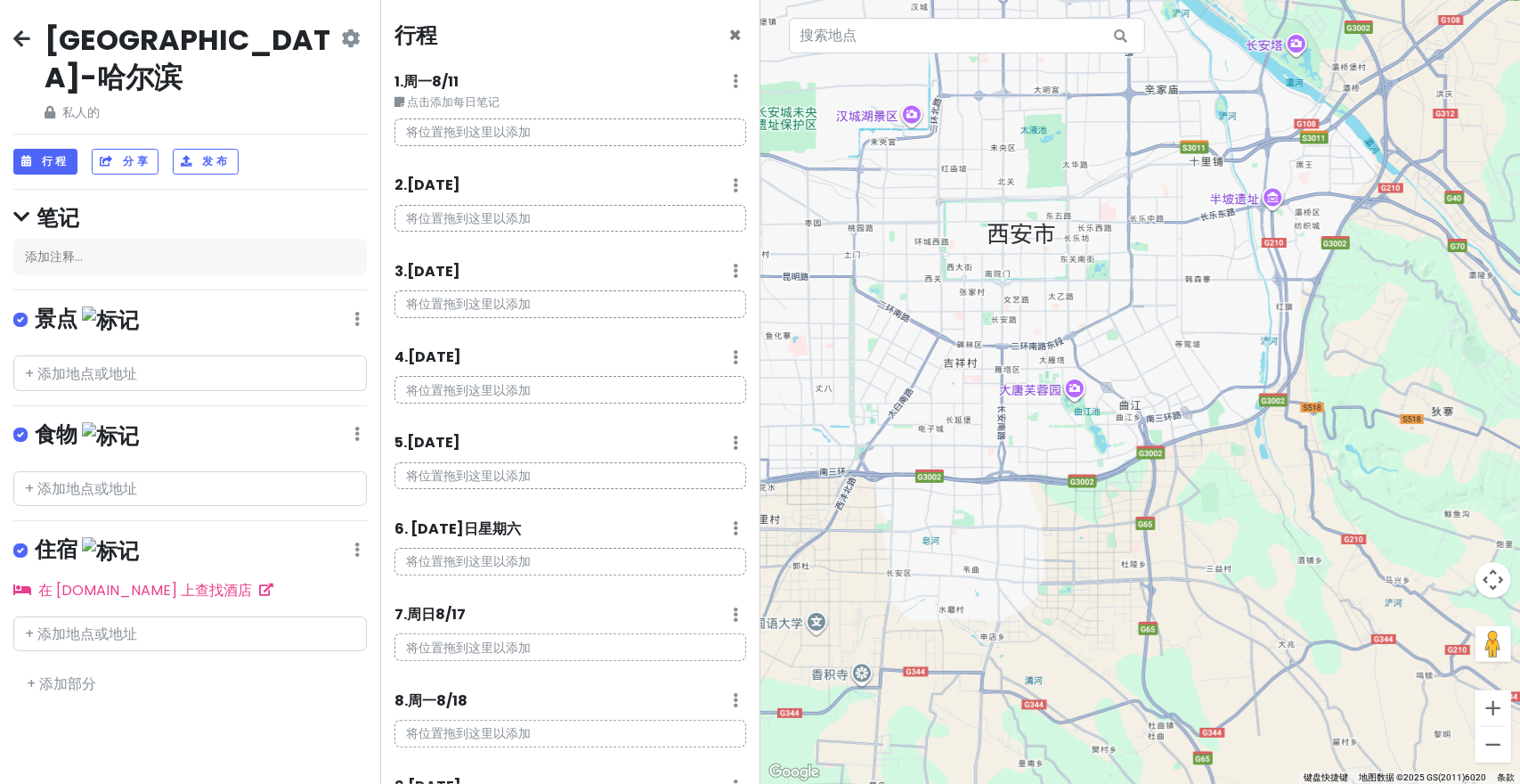
drag, startPoint x: 21, startPoint y: 177, endPoint x: 40, endPoint y: 154, distance: 29.8
click at [21, 208] on icon at bounding box center [21, 216] width 16 height 18
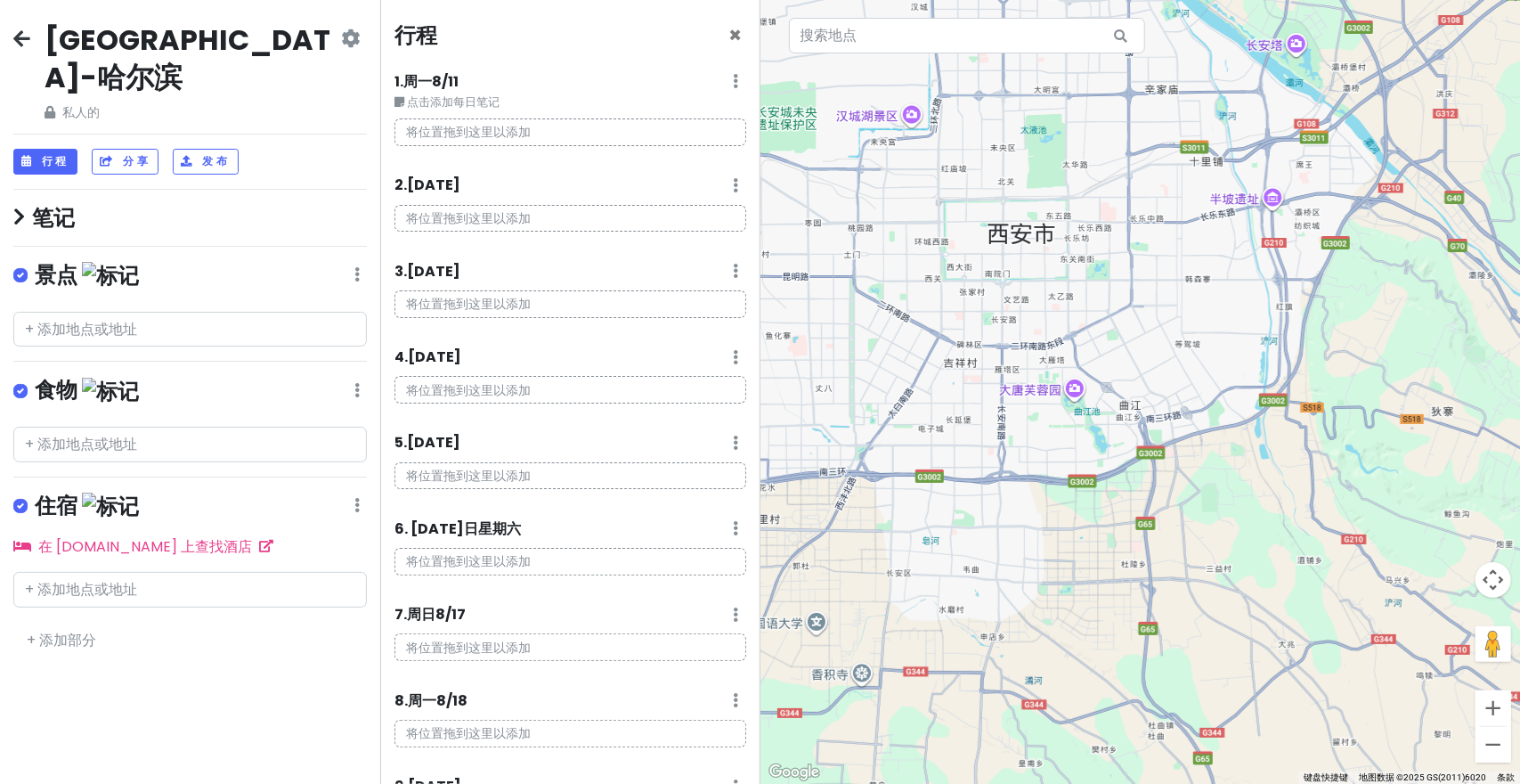
click at [27, 204] on h4 "笔记" at bounding box center [190, 217] width 353 height 28
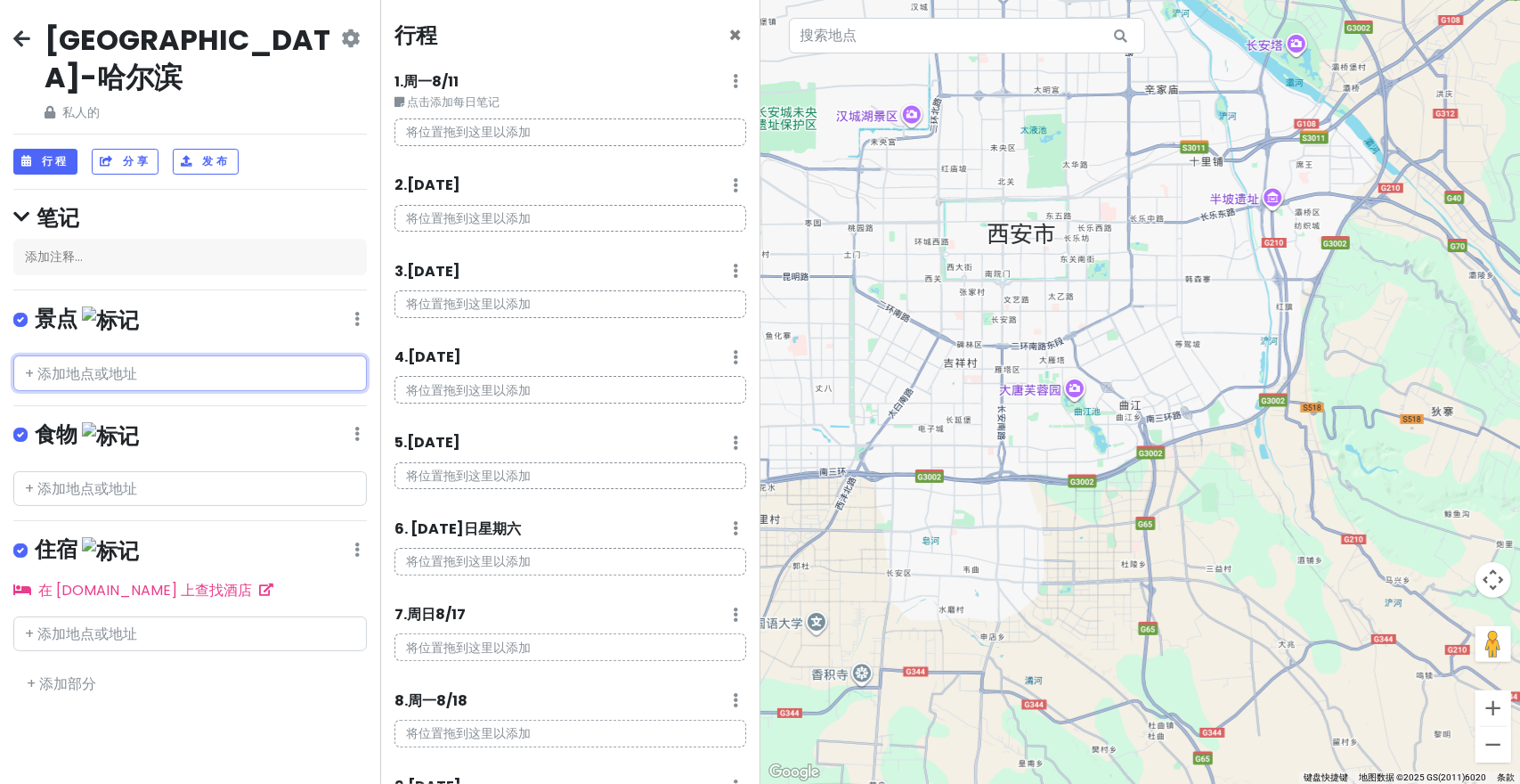
click at [139, 355] on input "text" at bounding box center [190, 373] width 353 height 36
drag, startPoint x: 492, startPoint y: 120, endPoint x: 513, endPoint y: 216, distance: 98.3
click at [492, 120] on p "将位置拖到这里以添加" at bounding box center [571, 132] width 352 height 28
click at [493, 120] on p "将位置拖到这里以添加" at bounding box center [571, 132] width 352 height 28
click at [35, 204] on h4 "笔记" at bounding box center [190, 217] width 353 height 28
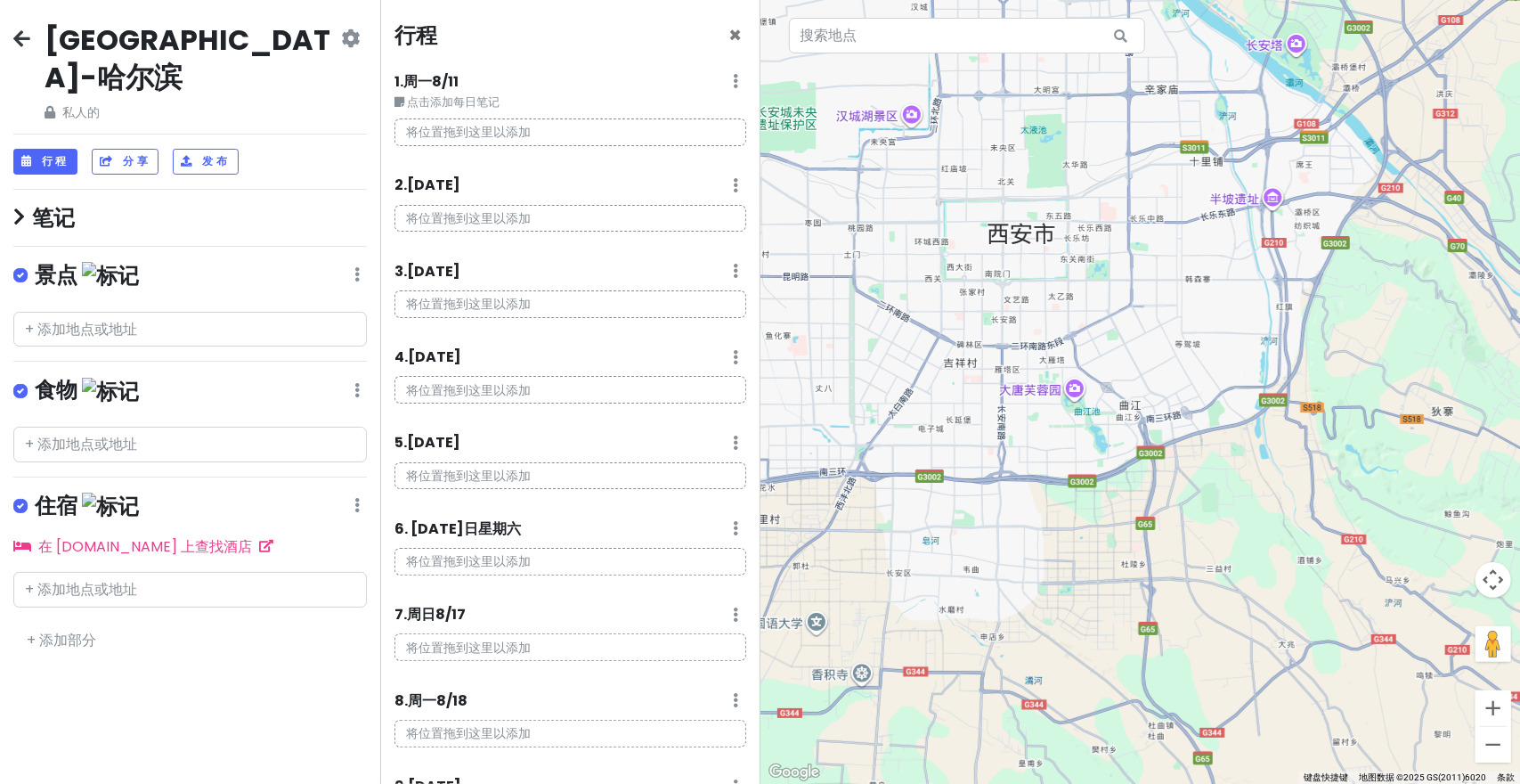
click at [547, 138] on p "将位置拖到这里以添加" at bounding box center [571, 132] width 352 height 28
click at [167, 312] on input "text" at bounding box center [190, 329] width 353 height 36
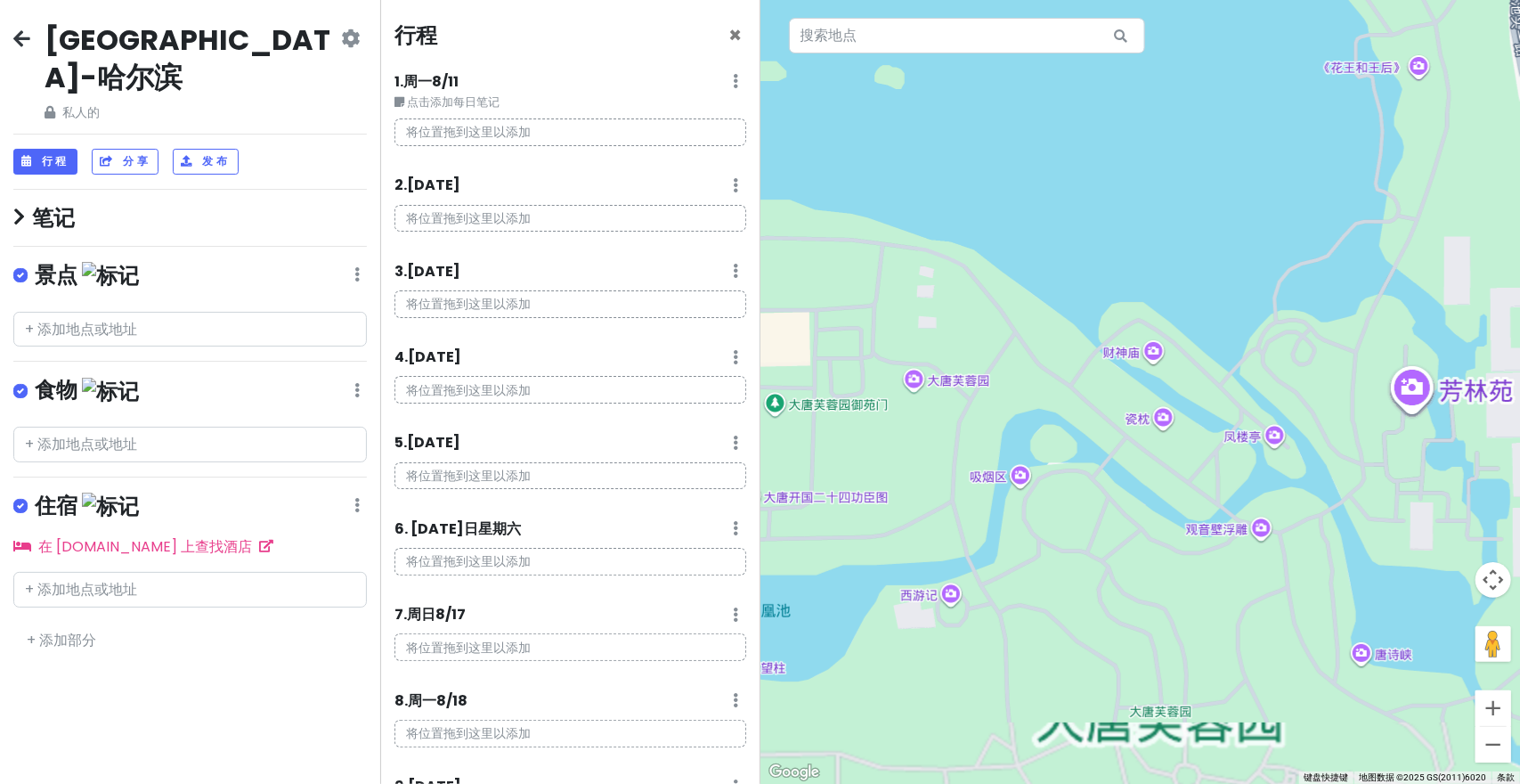
drag, startPoint x: 1056, startPoint y: 442, endPoint x: 910, endPoint y: 382, distance: 157.8
click at [910, 382] on div at bounding box center [1141, 392] width 761 height 784
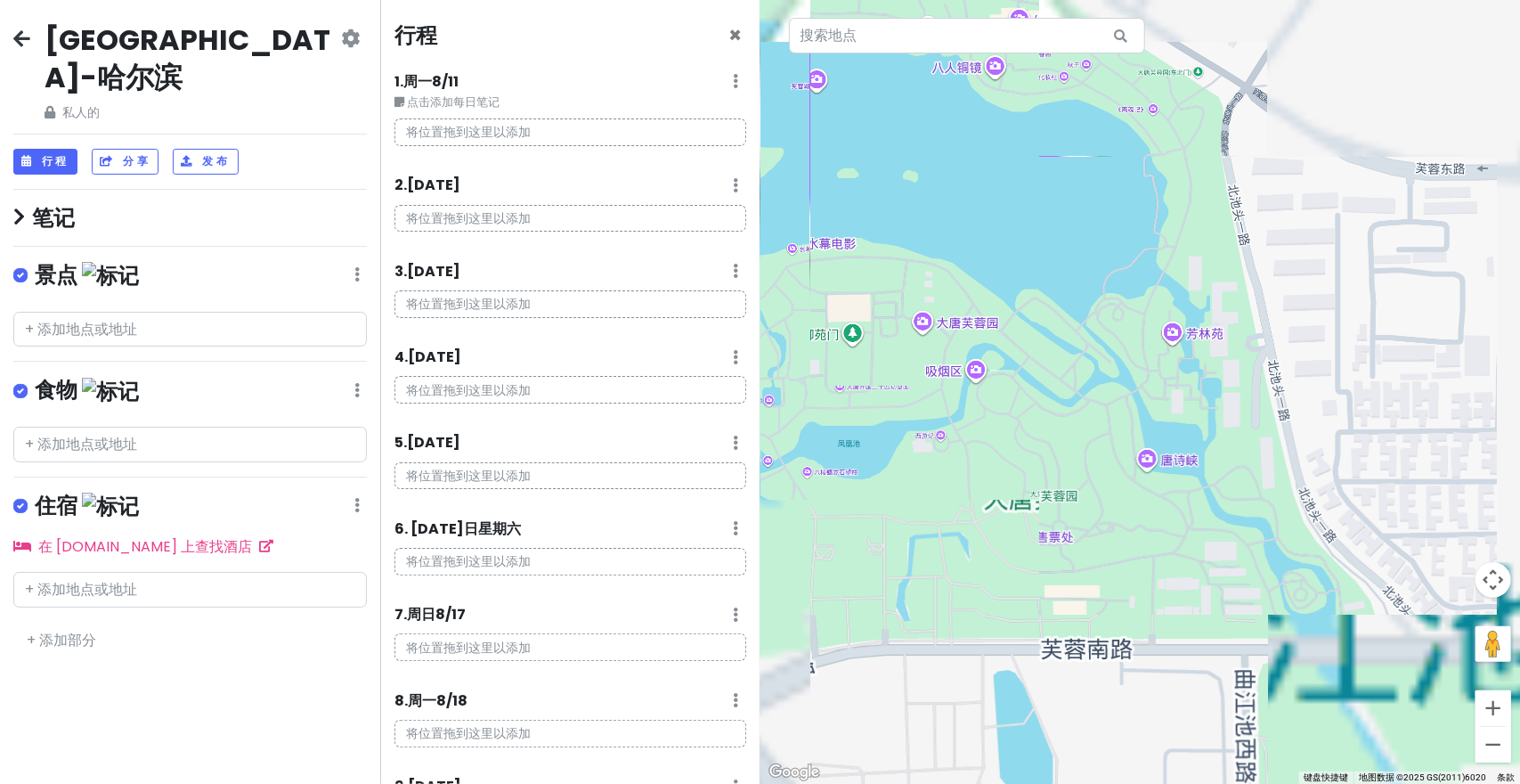
drag, startPoint x: 1065, startPoint y: 440, endPoint x: 1070, endPoint y: 425, distance: 15.8
click at [1070, 425] on div at bounding box center [1141, 392] width 761 height 784
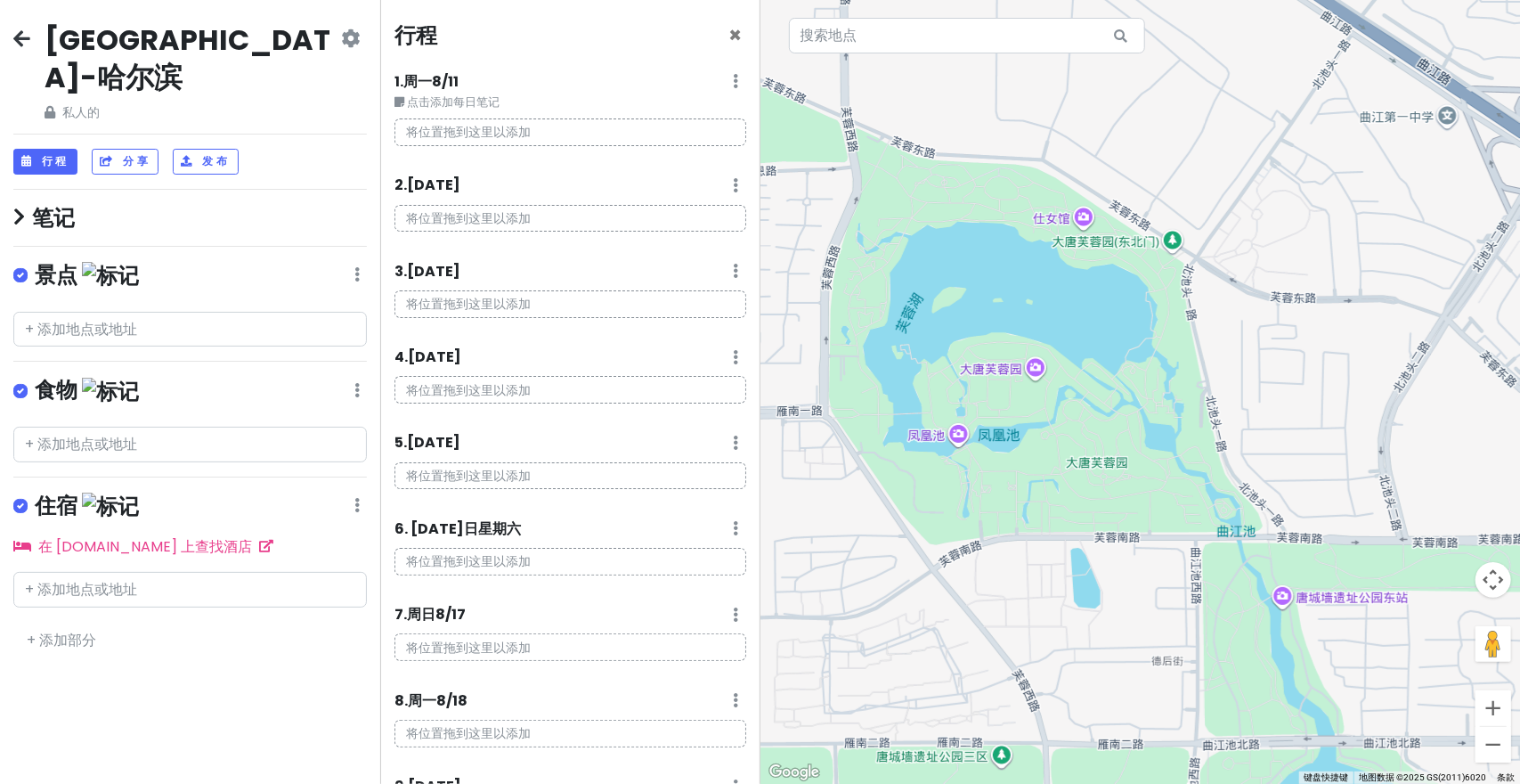
drag, startPoint x: 882, startPoint y: 438, endPoint x: 908, endPoint y: 434, distance: 26.3
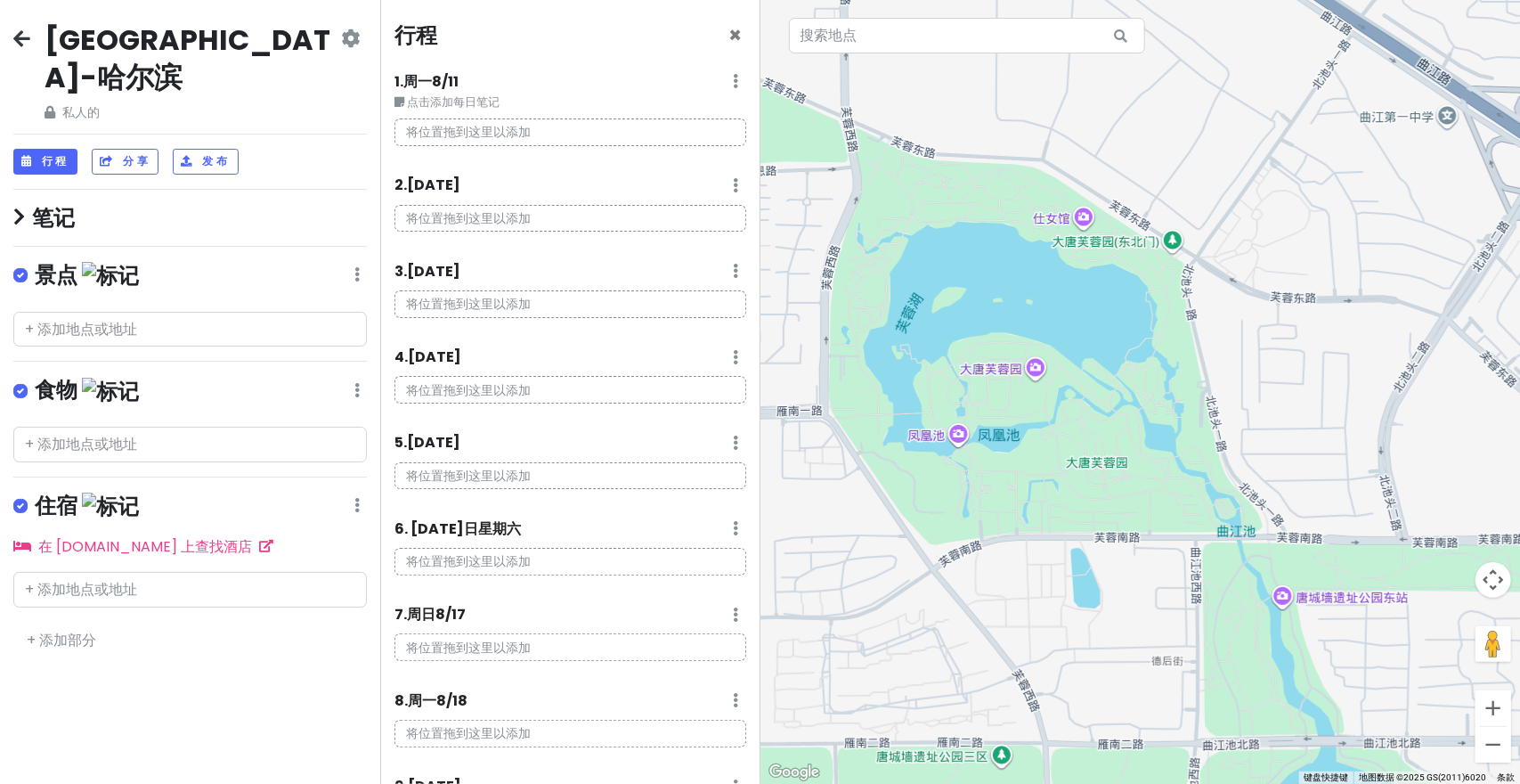
type textarea "使用 scoutexplore.com 进行旅行规划，可以按照以下步骤进行： 注册/登录：首先，如果网站提供注册功能，可以考虑创建账户以保存你的旅行计划和偏好…"
click at [924, 465] on div at bounding box center [1141, 392] width 761 height 784
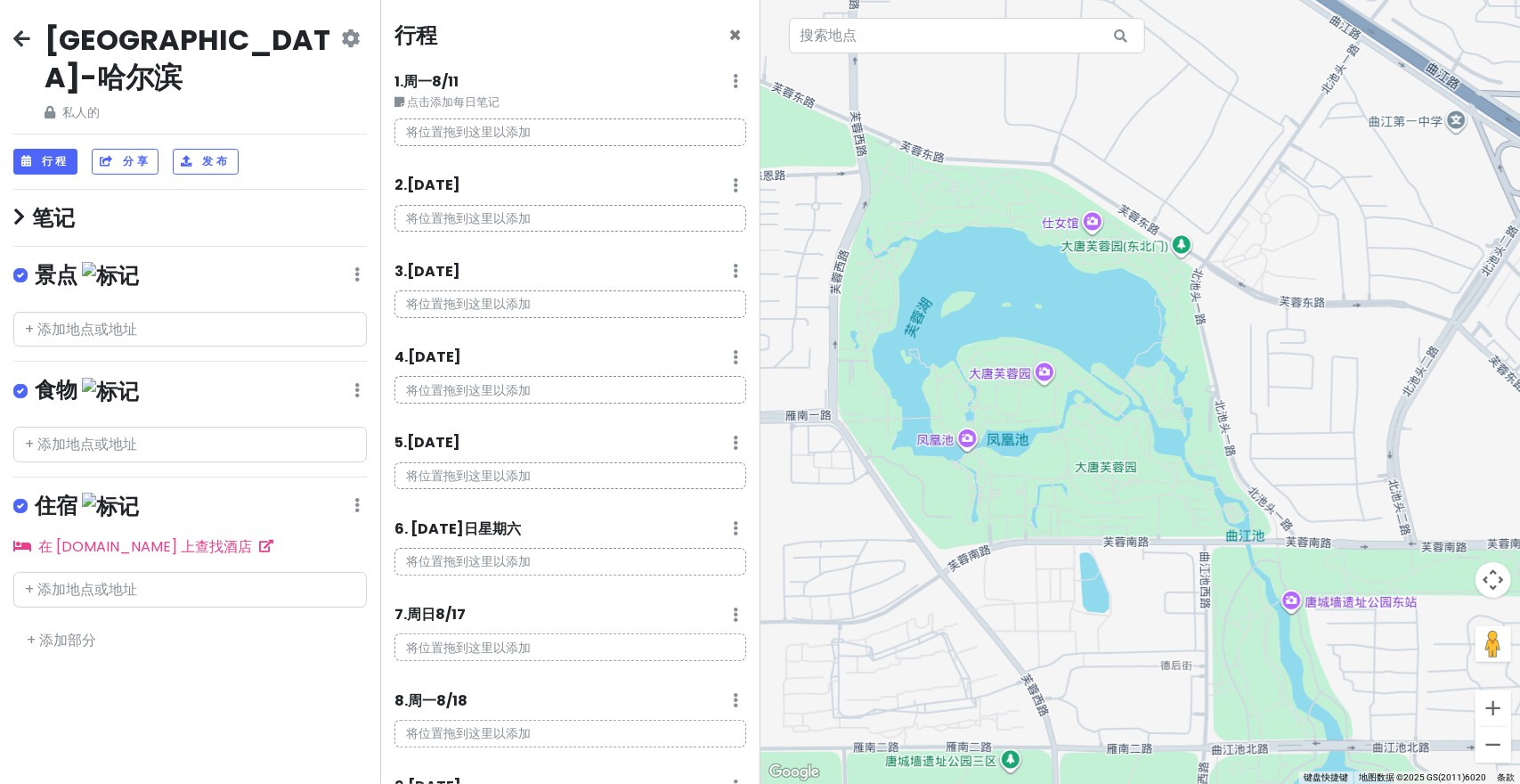
drag, startPoint x: 875, startPoint y: 384, endPoint x: 987, endPoint y: 411, distance: 115.2
click at [873, 417] on div at bounding box center [1141, 392] width 761 height 784
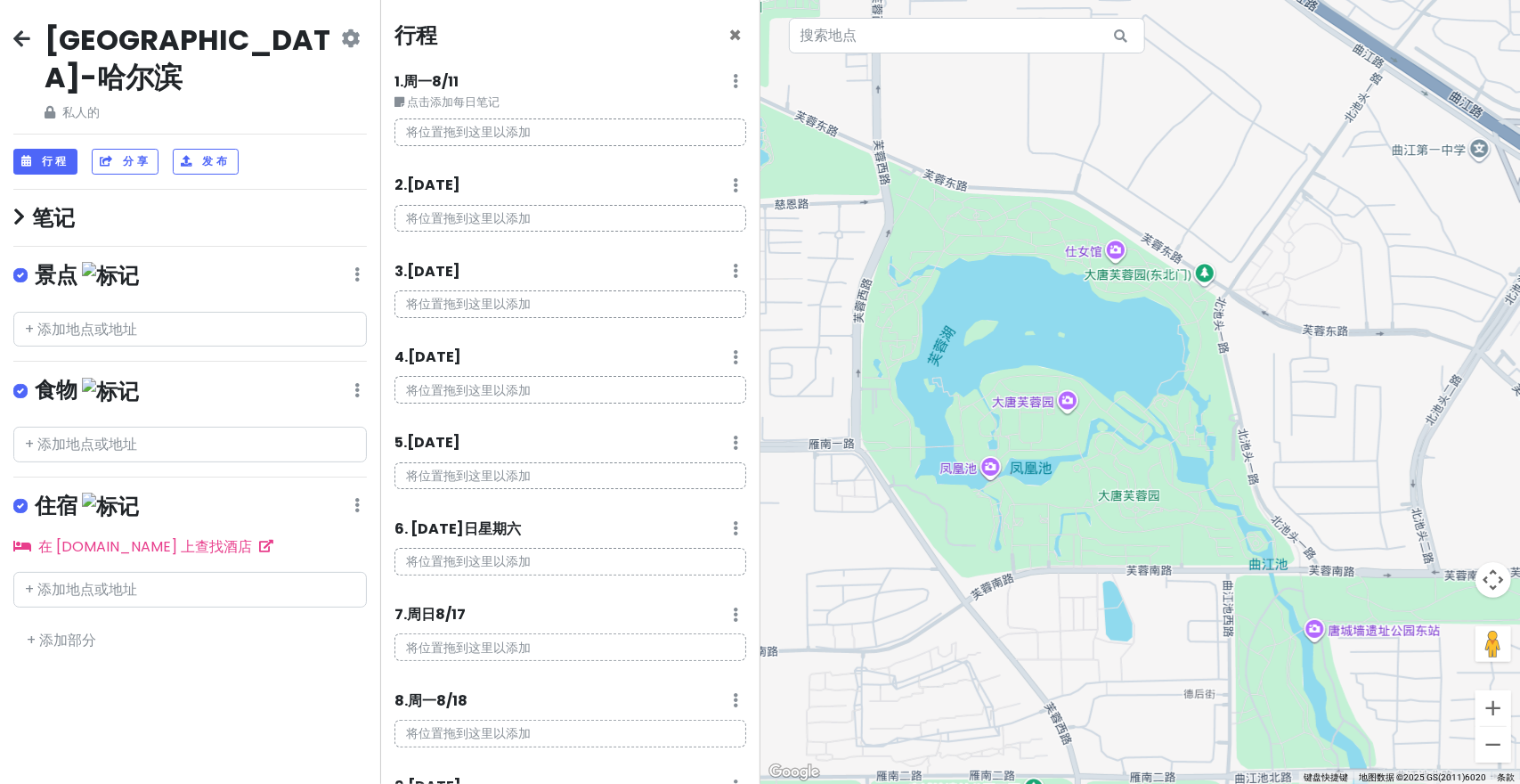
drag, startPoint x: 987, startPoint y: 411, endPoint x: 552, endPoint y: 269, distance: 457.6
click at [1015, 421] on div at bounding box center [1141, 392] width 761 height 784
click at [429, 6] on div "行程 × 1. 周一 8/11 编辑日记 删除日期 点击添加每日笔记 将位置拖到这里以添加 2 . 周二 8/12 添加每日笔记 删除日期 将位置拖到这里以添…" at bounding box center [571, 392] width 380 height 784
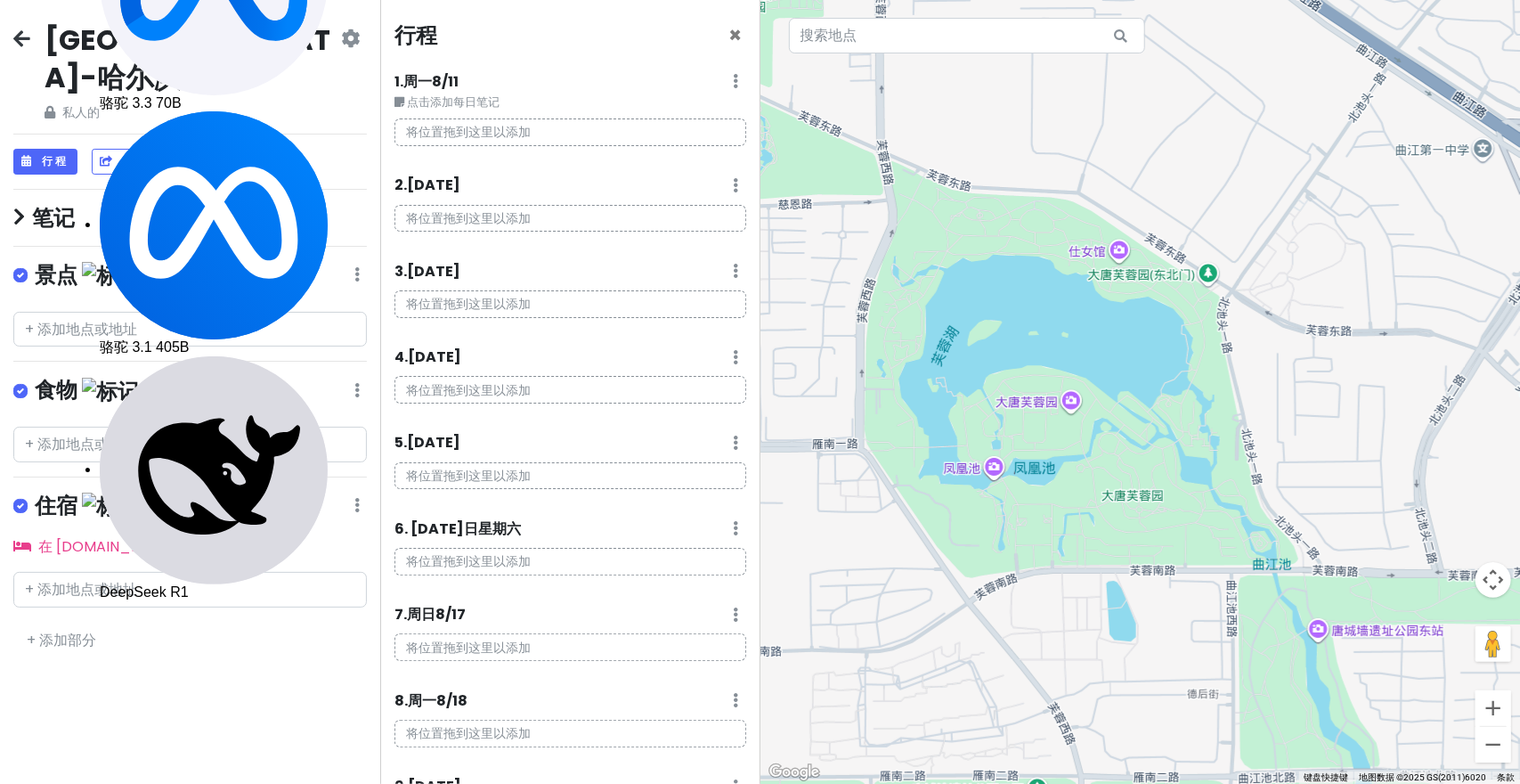
drag, startPoint x: 618, startPoint y: 39, endPoint x: 374, endPoint y: 8, distance: 246.0
click at [614, 39] on div "行程 ×" at bounding box center [571, 39] width 352 height 35
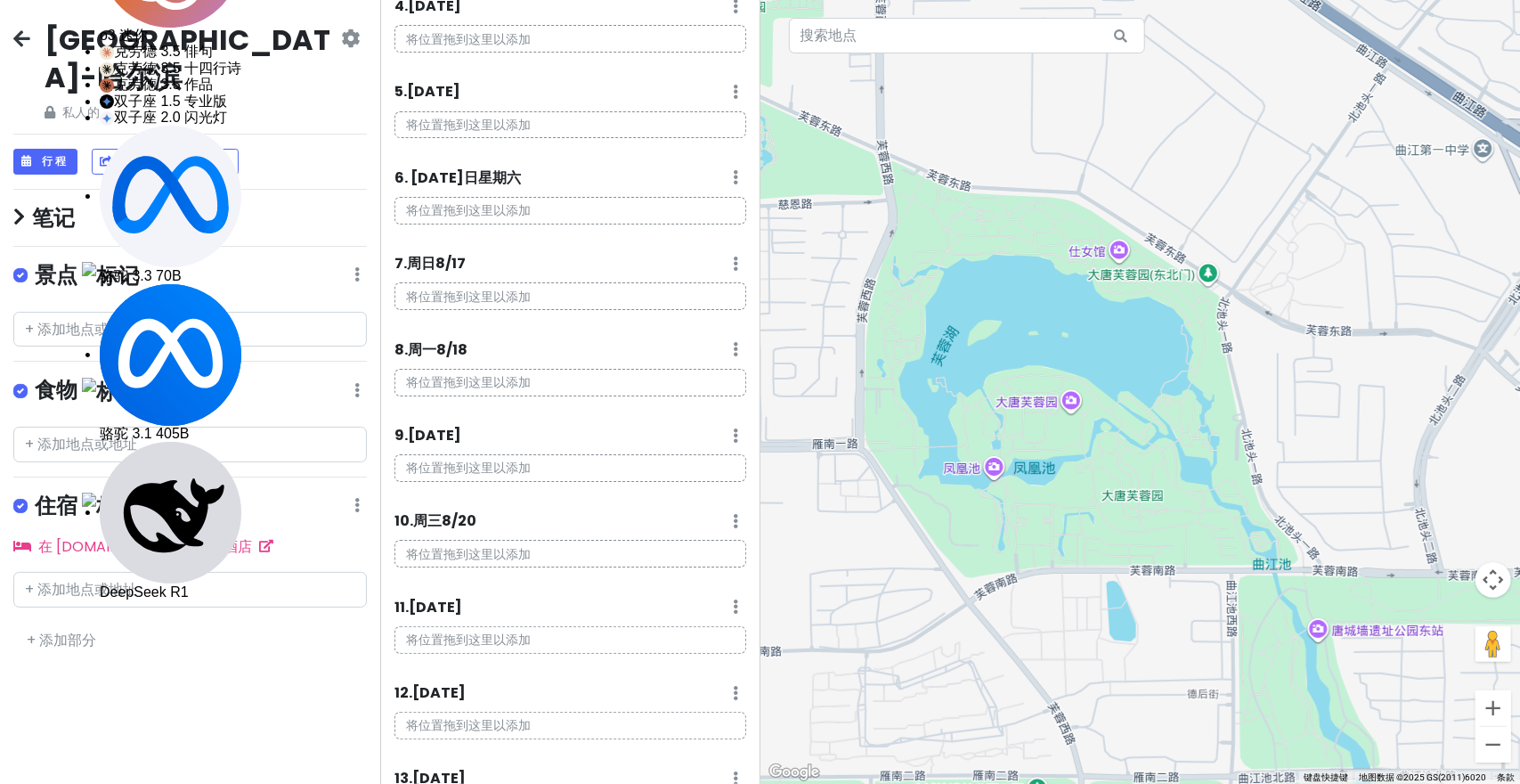
scroll to position [0, 0]
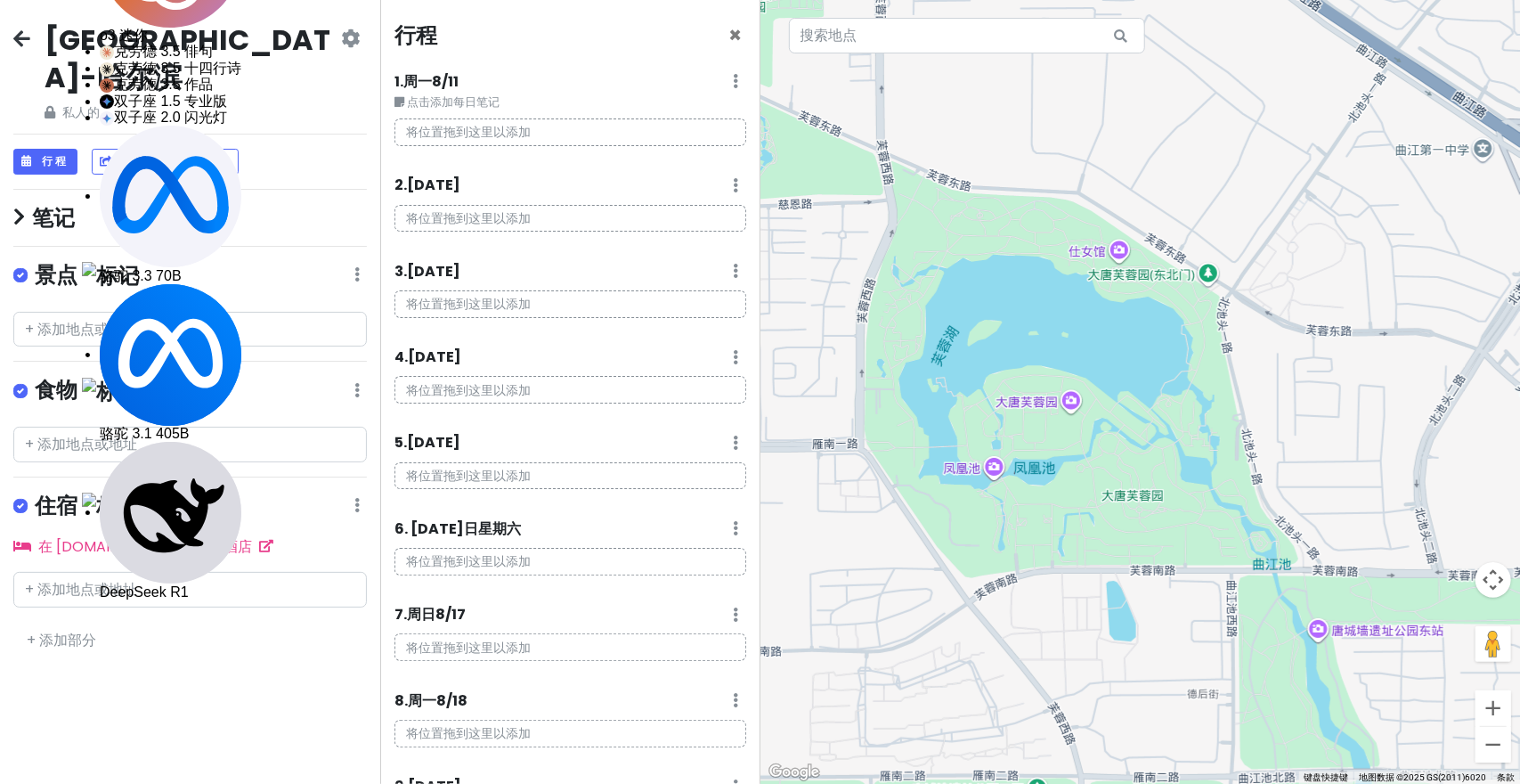
click at [488, 131] on font "将位置拖到这里以添加" at bounding box center [468, 131] width 125 height 17
click at [464, 124] on font "将位置拖到这里以添加" at bounding box center [468, 131] width 125 height 17
click at [545, 122] on div "1. 周一 8/11 编辑日记 删除日期 点击添加每日笔记 将位置拖到这里以添加" at bounding box center [571, 115] width 352 height 90
click at [716, 90] on div "1. 周一 8/11 编辑日记 删除日期" at bounding box center [571, 85] width 352 height 30
click at [734, 81] on icon at bounding box center [737, 81] width 6 height 14
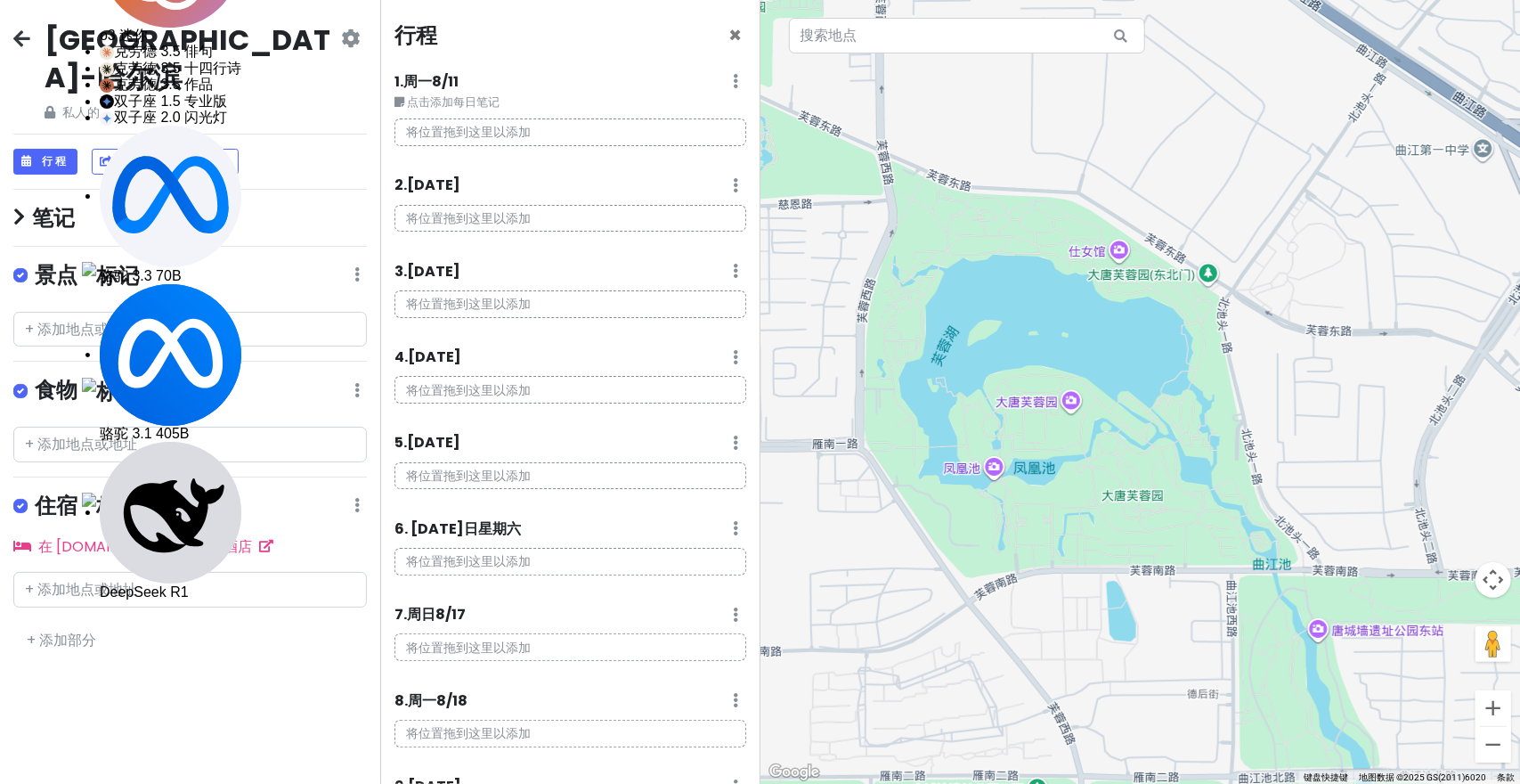
click at [381, 98] on div "行程 × 1. 周一 8/11 编辑日记 删除日期 点击添加每日笔记 将位置拖到这里以添加 2 . 周二 8/12 添加每日笔记 删除日期 将位置拖到这里以添…" at bounding box center [571, 392] width 380 height 784
click at [403, 92] on div "1. 周一 8/11 编辑日记 删除日期" at bounding box center [571, 85] width 352 height 30
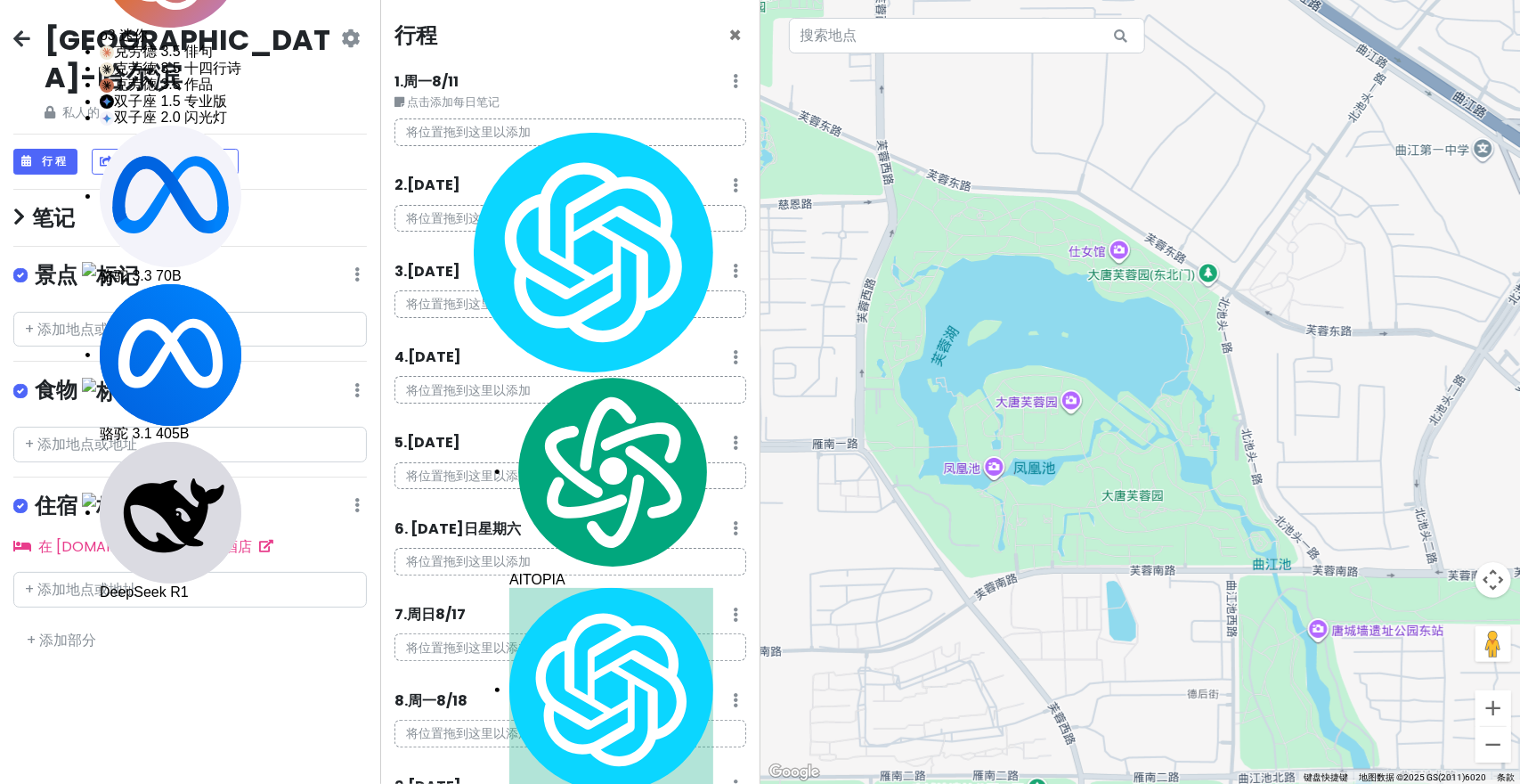
click at [26, 204] on h4 "笔记" at bounding box center [190, 217] width 353 height 28
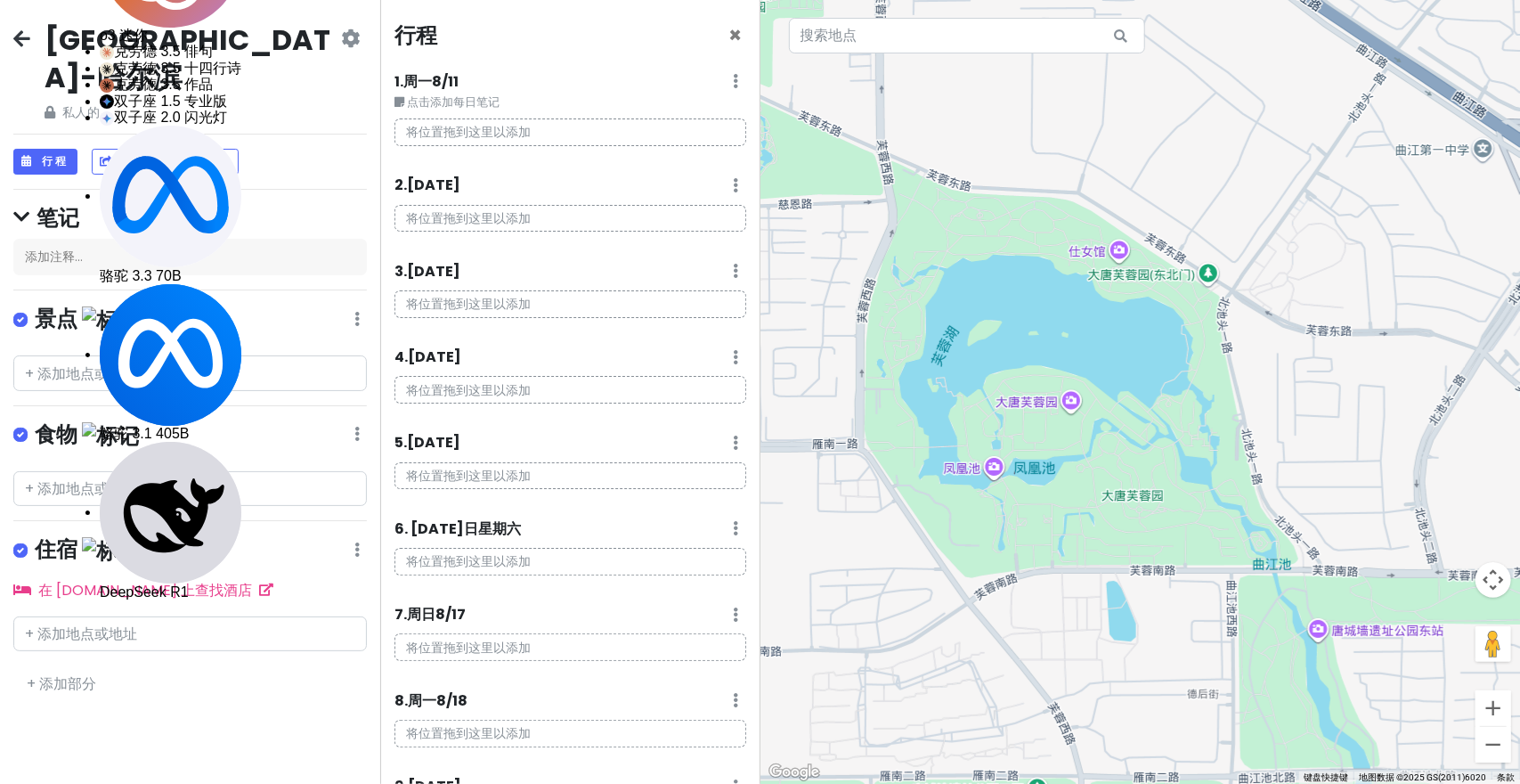
click at [7, 185] on div "西安市-哈尔滨 私人的 更改日期 制作副本 删除行程 成为专业人士⚡️ 提供反馈💡 支持侦察兵☕️ 行程 分享 发布 笔记 添加注释... 景点 编辑 重新排…" at bounding box center [190, 392] width 380 height 784
click at [24, 208] on icon at bounding box center [21, 216] width 16 height 18
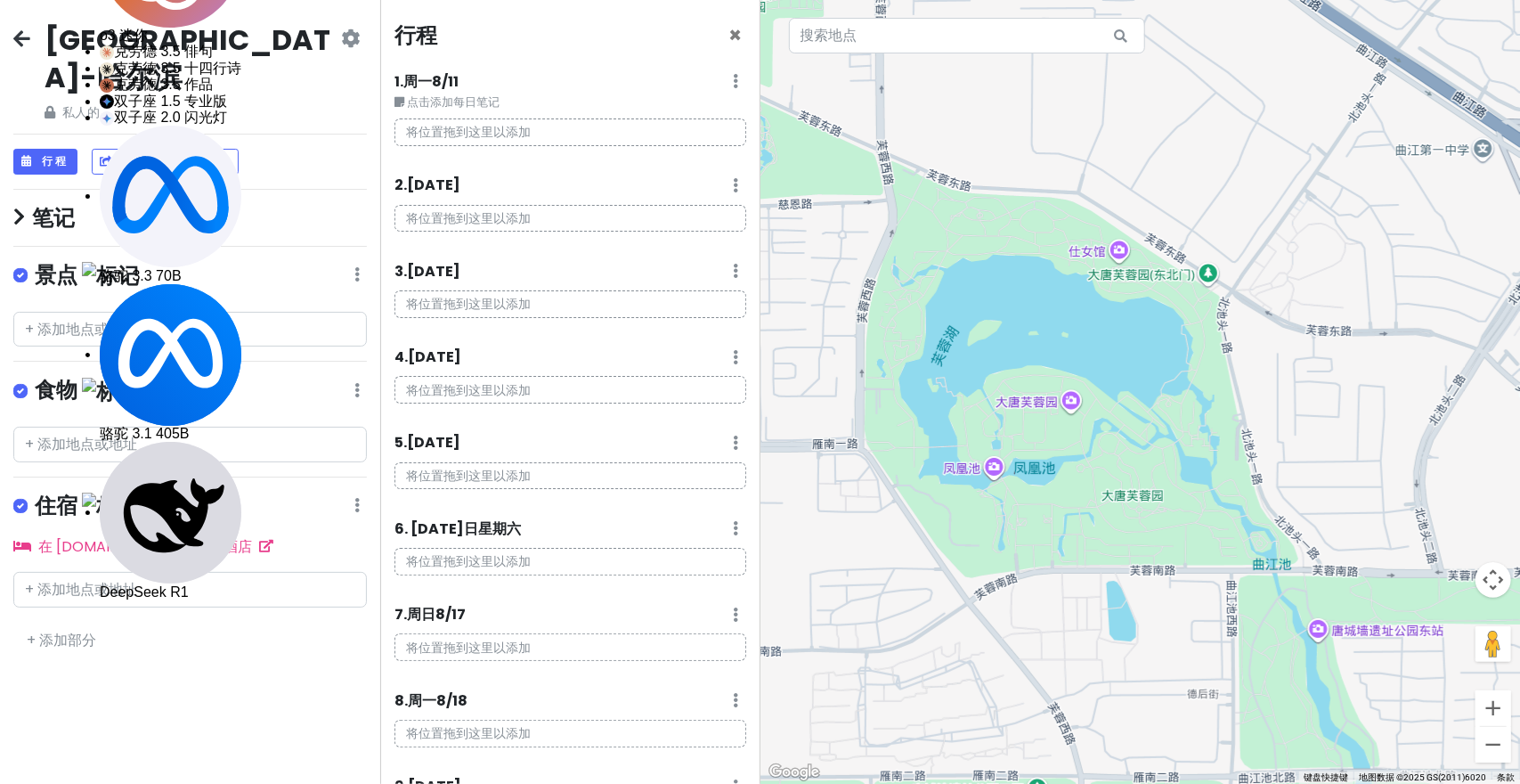
click at [35, 264] on label at bounding box center [35, 264] width 0 height 0
click at [35, 264] on input "checkbox" at bounding box center [41, 269] width 12 height 12
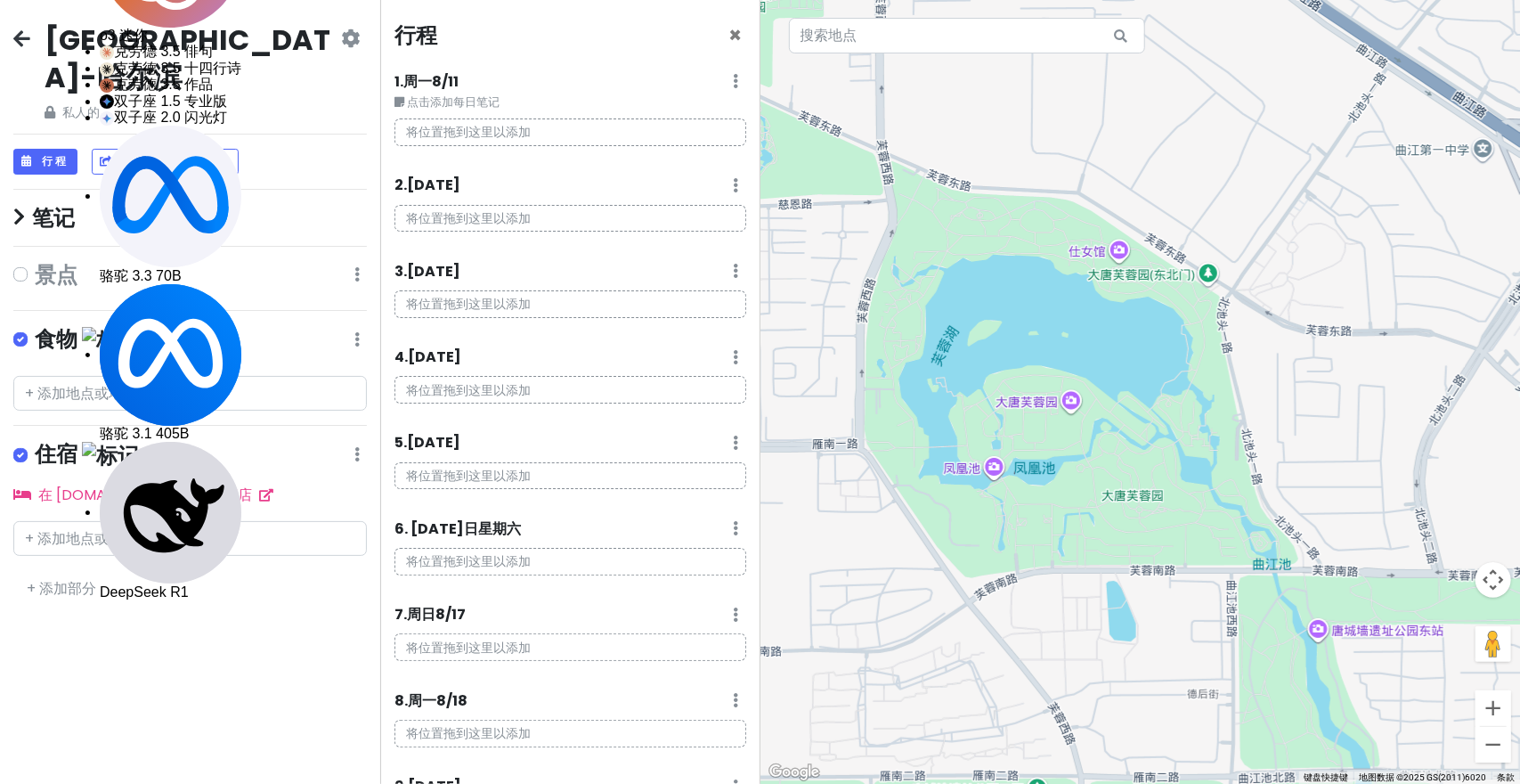
click at [35, 264] on label at bounding box center [35, 264] width 0 height 0
click at [35, 264] on input "checkbox" at bounding box center [41, 269] width 12 height 12
checkbox input "true"
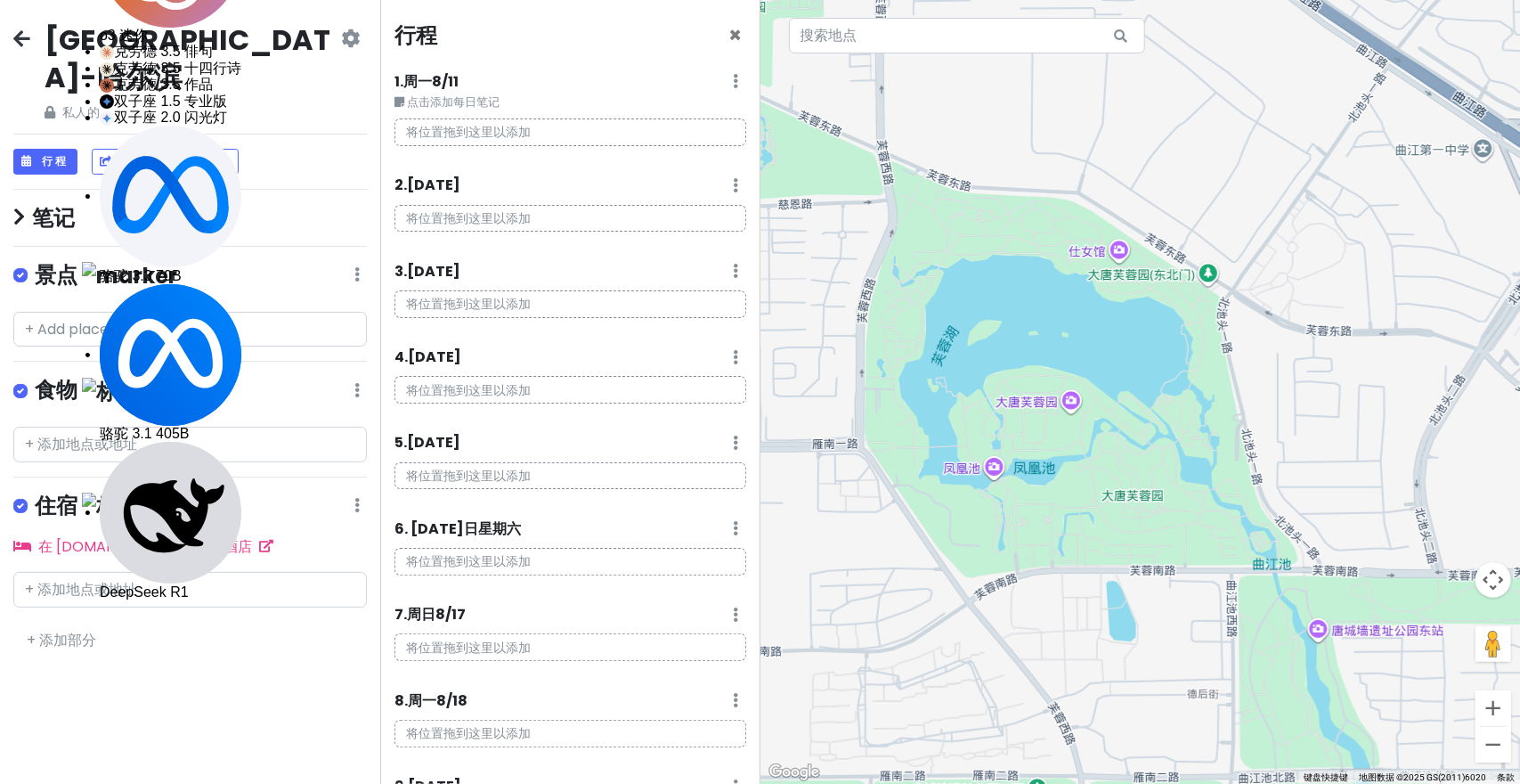
click at [352, 261] on div "景点 编辑 重新排序 删除列表" at bounding box center [190, 279] width 353 height 37
click at [359, 267] on icon at bounding box center [357, 274] width 6 height 14
click at [356, 267] on icon at bounding box center [357, 274] width 6 height 14
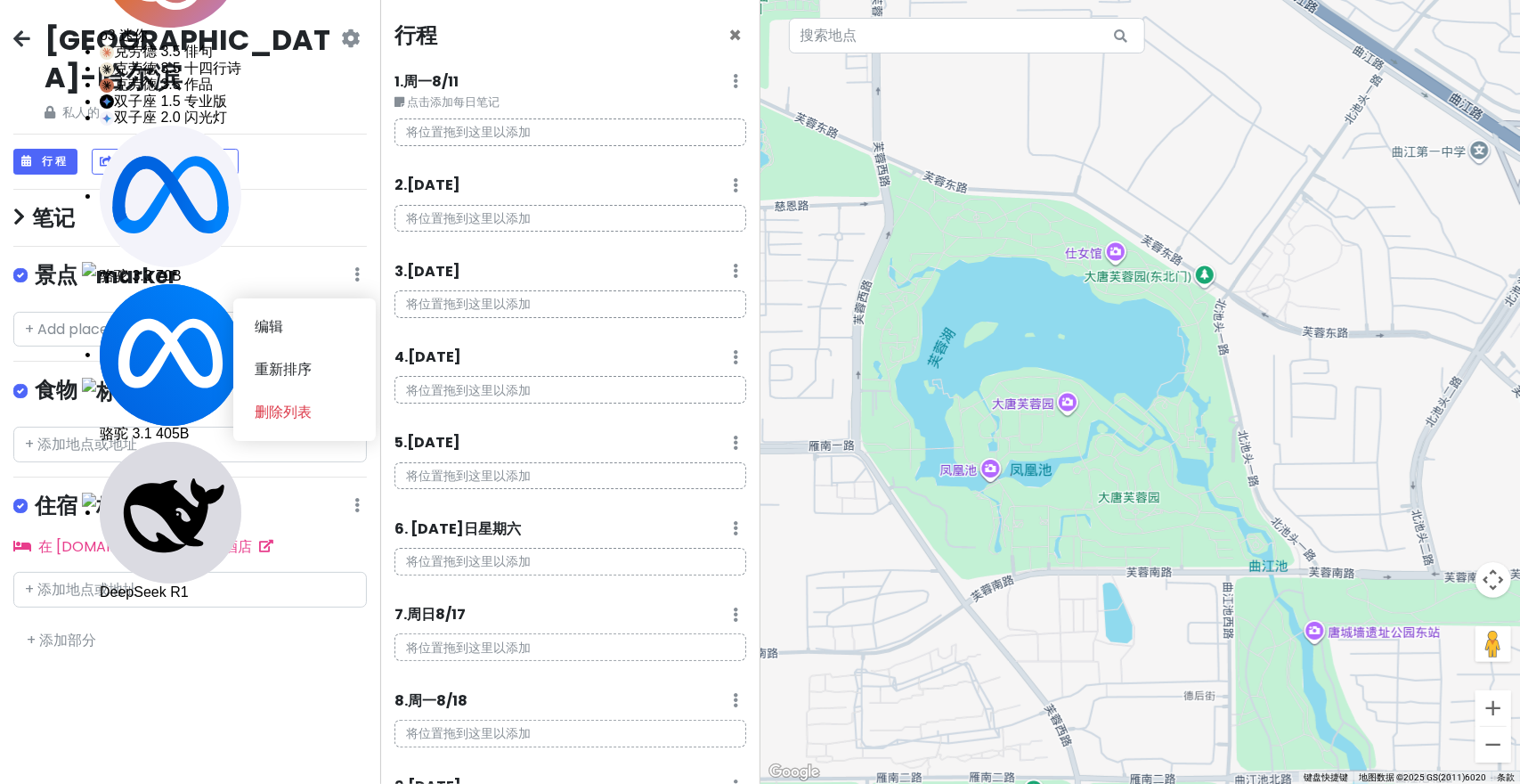
click at [1058, 419] on div at bounding box center [1141, 392] width 761 height 784
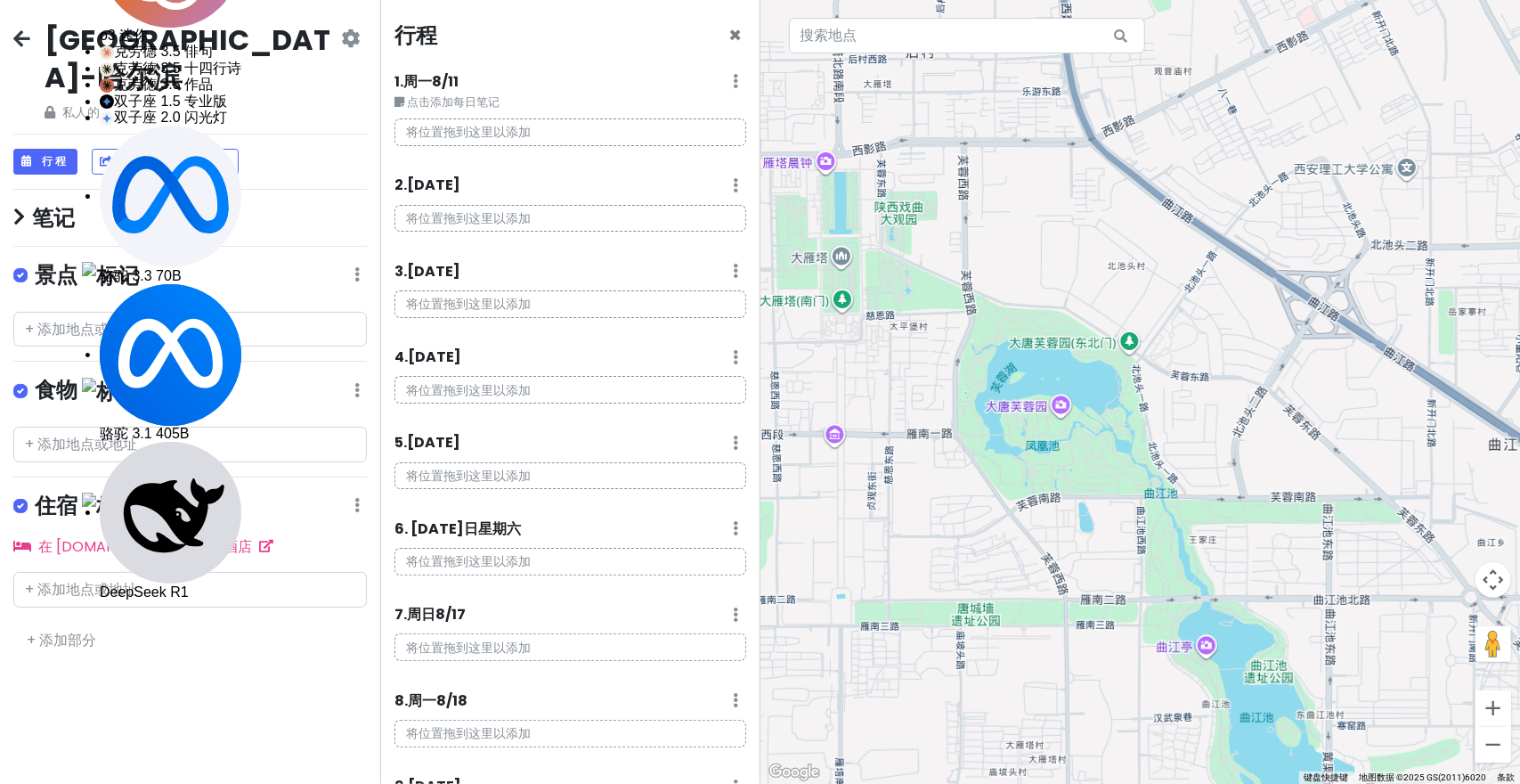
click at [409, 111] on small "点击添加每日笔记" at bounding box center [571, 102] width 352 height 17
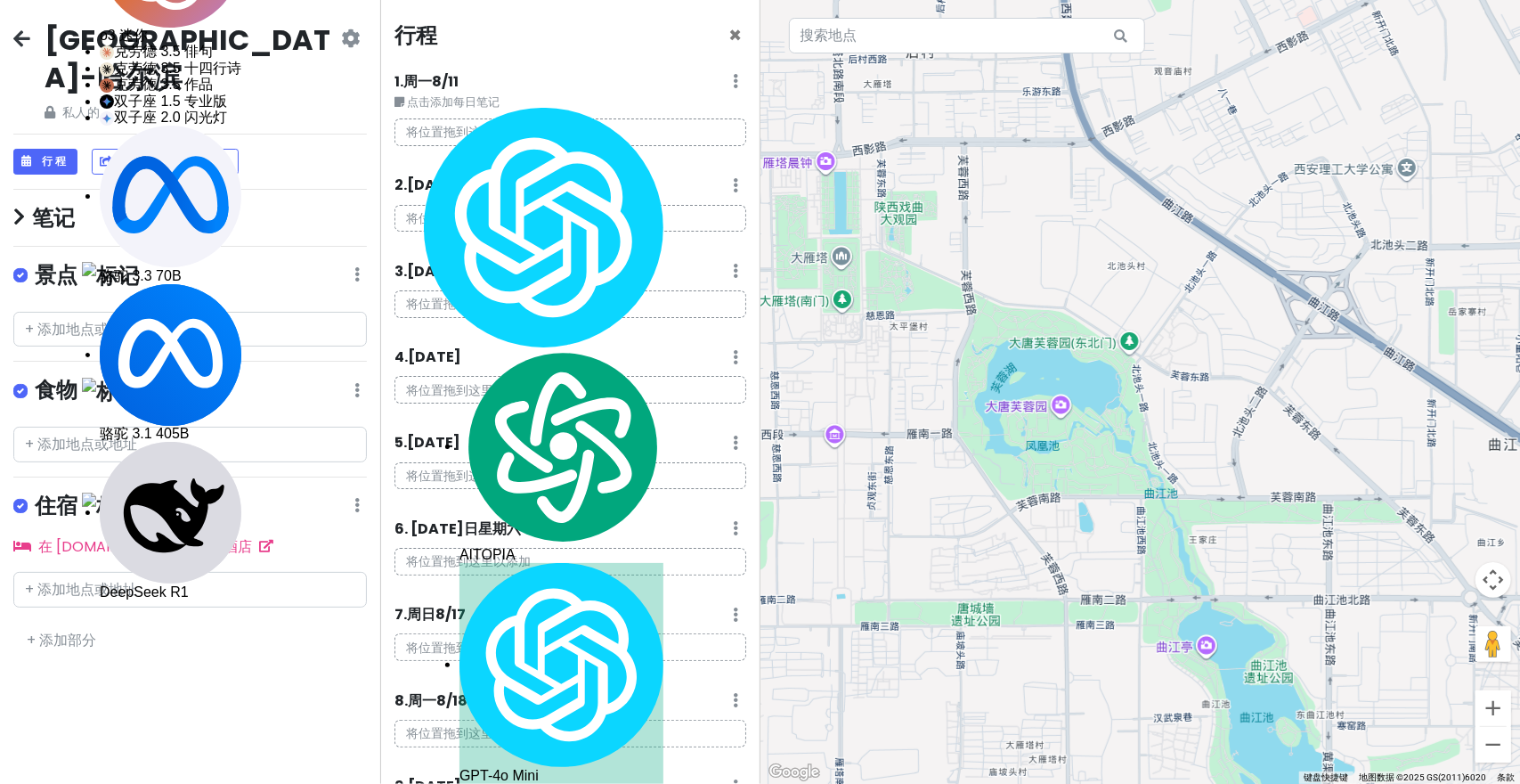
click at [728, 78] on div "Headline" at bounding box center [761, 83] width 415 height 64
drag, startPoint x: 718, startPoint y: 79, endPoint x: 1118, endPoint y: 412, distance: 520.5
click at [713, 80] on input "Headline" at bounding box center [761, 98] width 415 height 36
click at [706, 81] on input "Headline" at bounding box center [761, 98] width 415 height 36
click at [430, 36] on div "close Day Notes Headline Save" at bounding box center [760, 392] width 1520 height 784
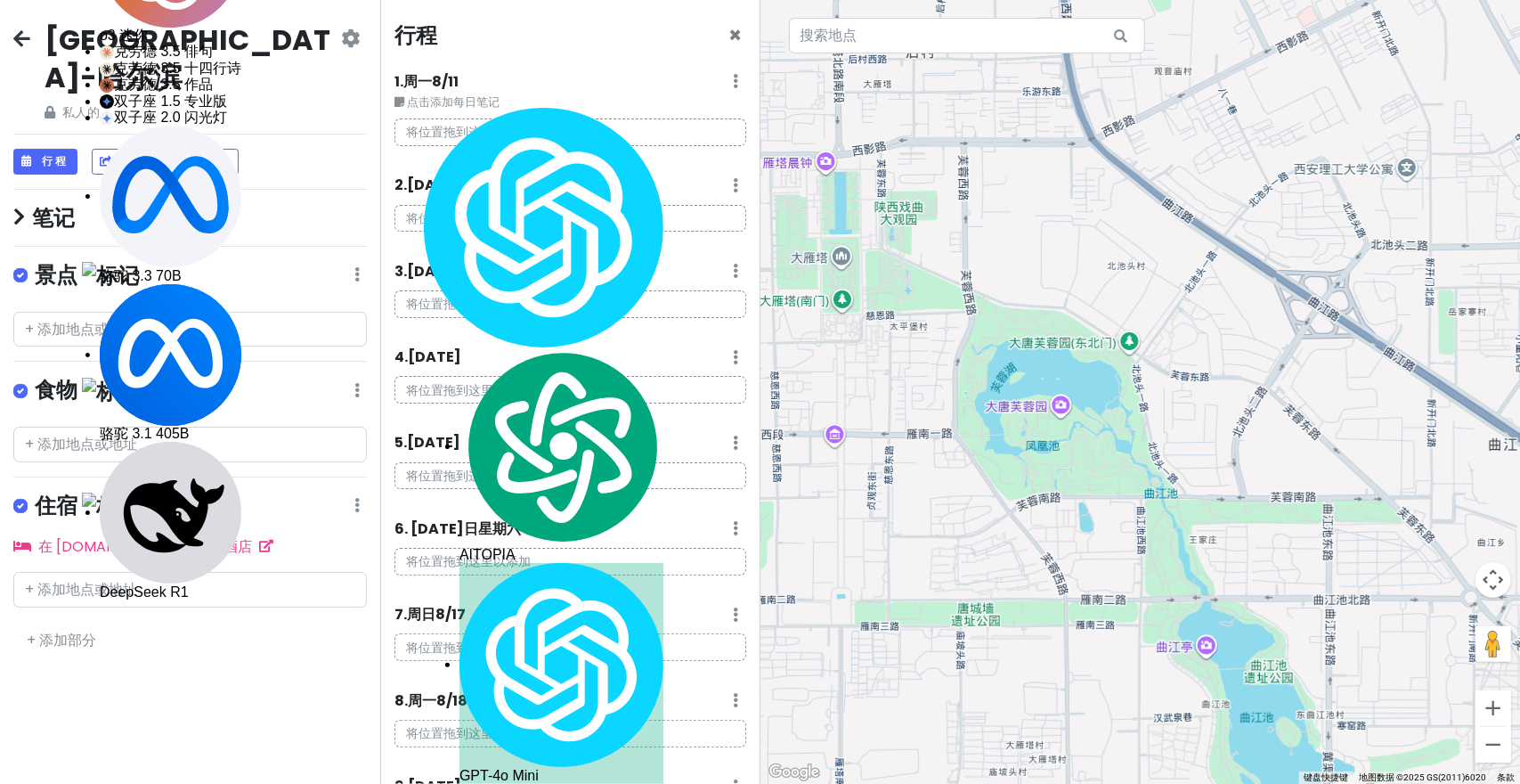
click at [340, 46] on div "close Day Notes Headline Save" at bounding box center [760, 392] width 1520 height 784
click at [353, 42] on div "close Day Notes Headline Save" at bounding box center [760, 392] width 1520 height 784
click at [551, 85] on div "close Day Notes Headline" at bounding box center [760, 66] width 443 height 169
click at [528, 223] on div "close Day Notes Headline Save" at bounding box center [760, 392] width 1520 height 784
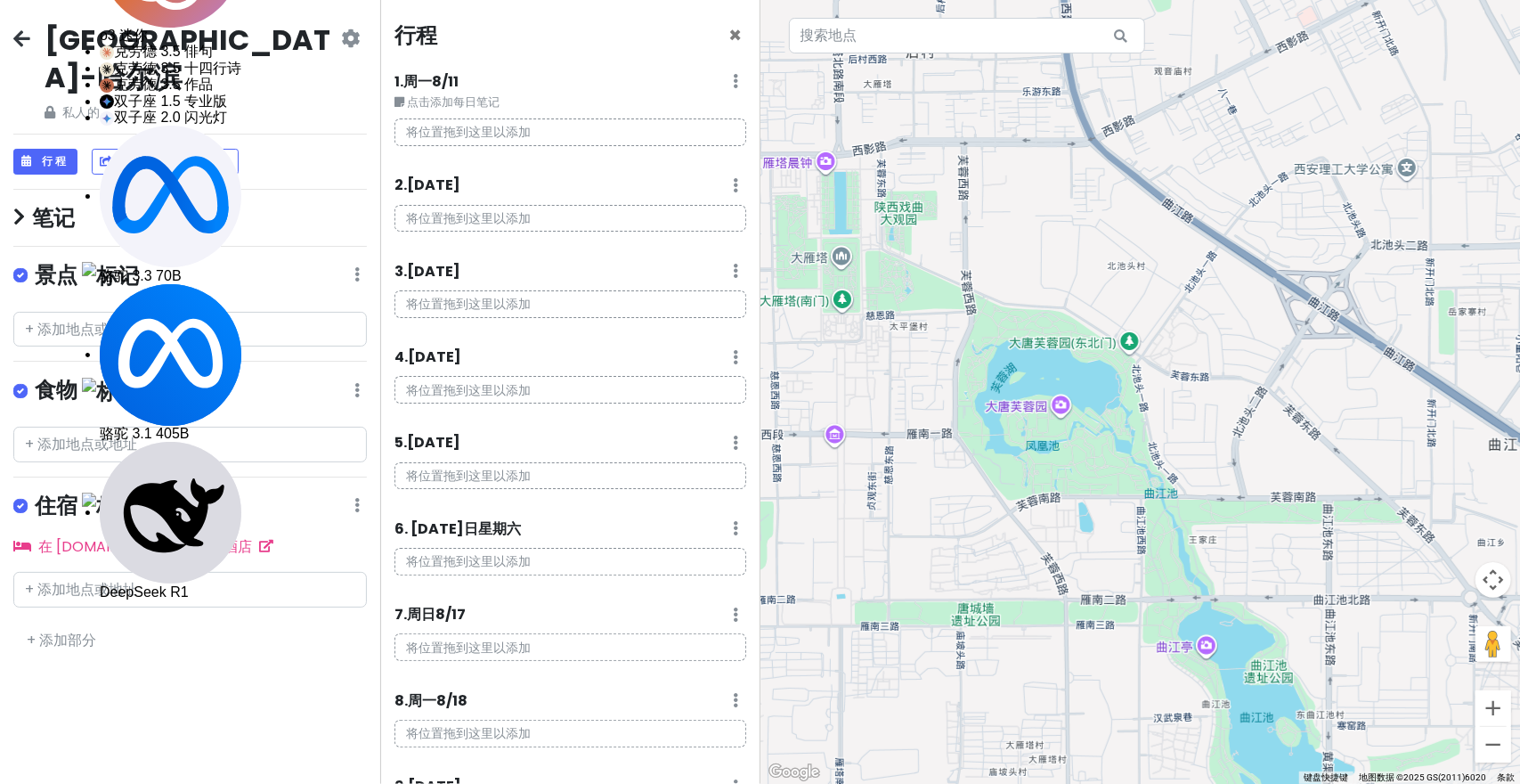
drag, startPoint x: 1178, startPoint y: 406, endPoint x: 1164, endPoint y: 385, distance: 25.2
click at [1111, 398] on div "关闭 日记 标题 节省" at bounding box center [760, 392] width 1520 height 784
drag, startPoint x: 1164, startPoint y: 385, endPoint x: 1156, endPoint y: 414, distance: 30.1
click at [1162, 396] on div "关闭 日记 标题 节省" at bounding box center [760, 392] width 1520 height 784
drag, startPoint x: 1290, startPoint y: 477, endPoint x: 676, endPoint y: 90, distance: 725.8
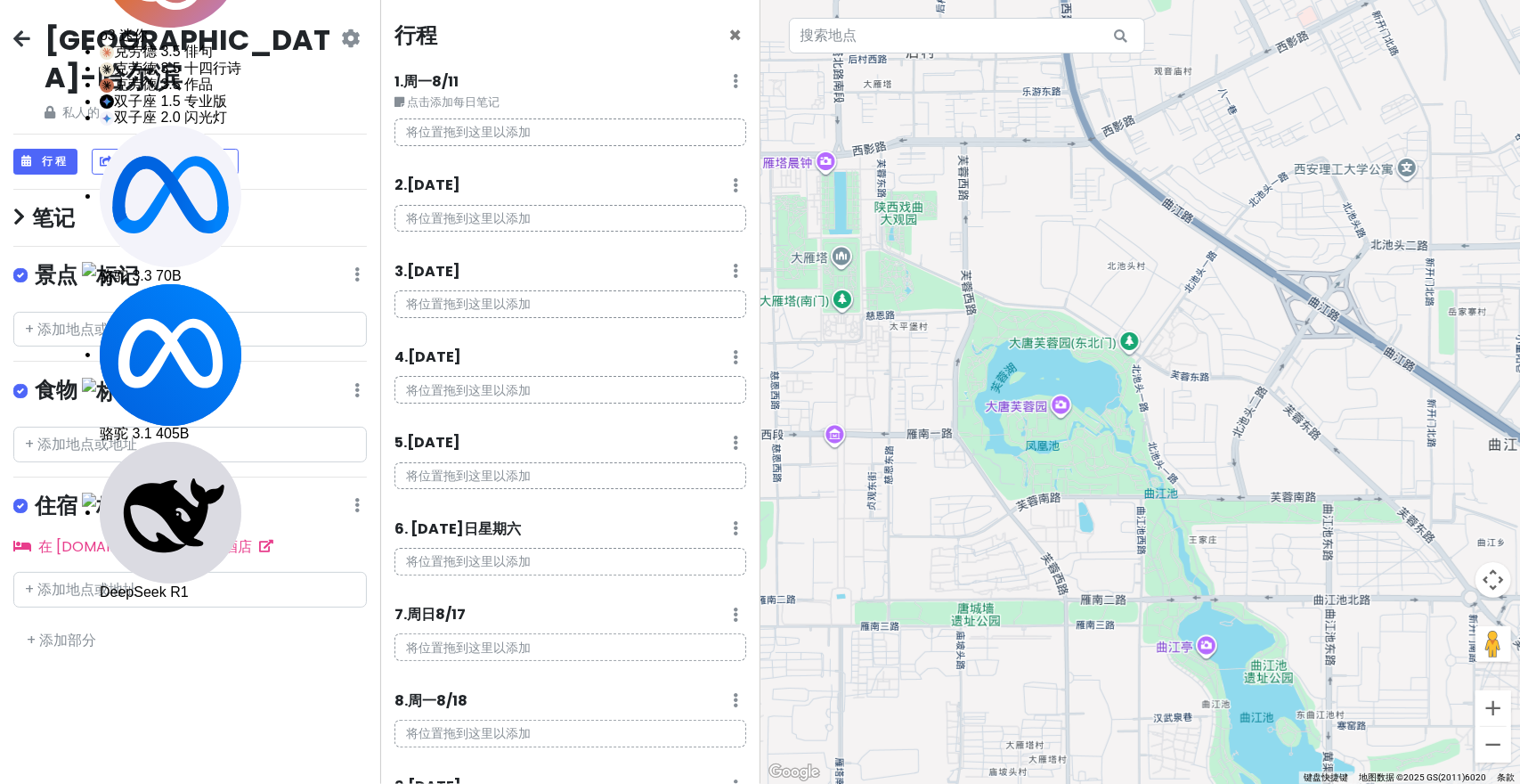
click at [1140, 437] on div "关闭 日记 标题 节省" at bounding box center [760, 392] width 1520 height 784
click at [1021, 429] on div "关闭 日记 标题 节省" at bounding box center [760, 392] width 1520 height 784
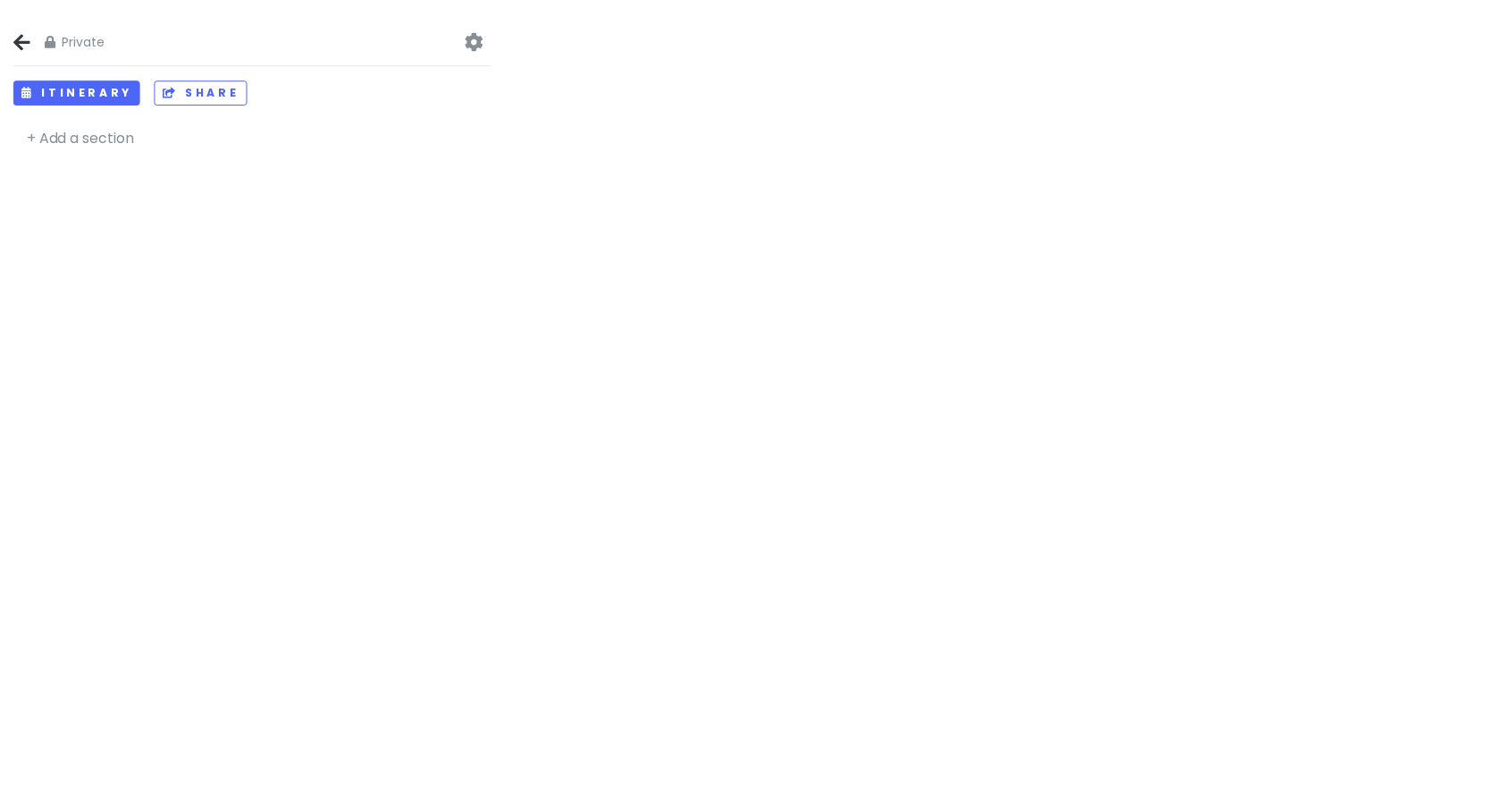
scroll to position [655, 0]
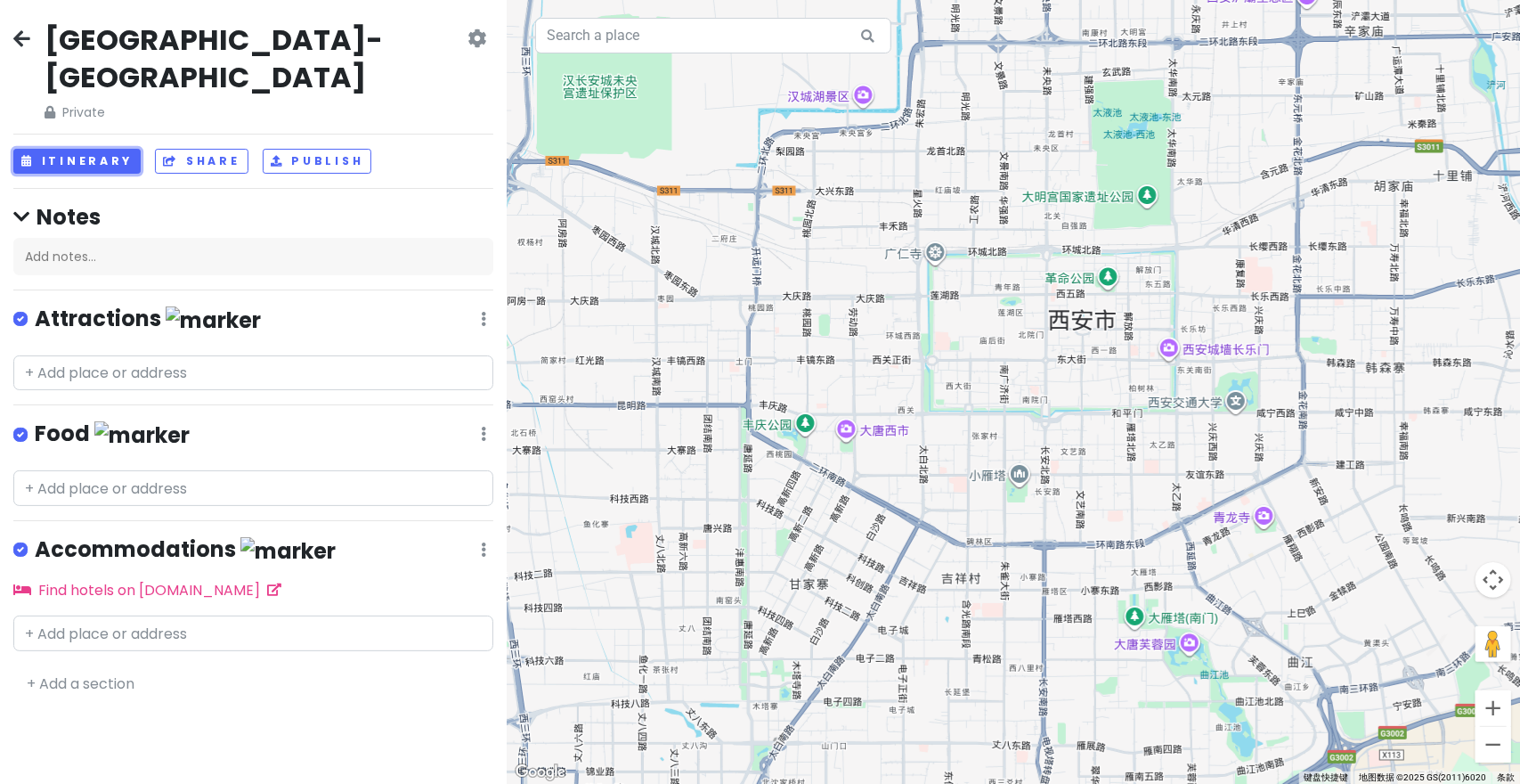
click at [84, 149] on button "Itinerary" at bounding box center [77, 161] width 127 height 26
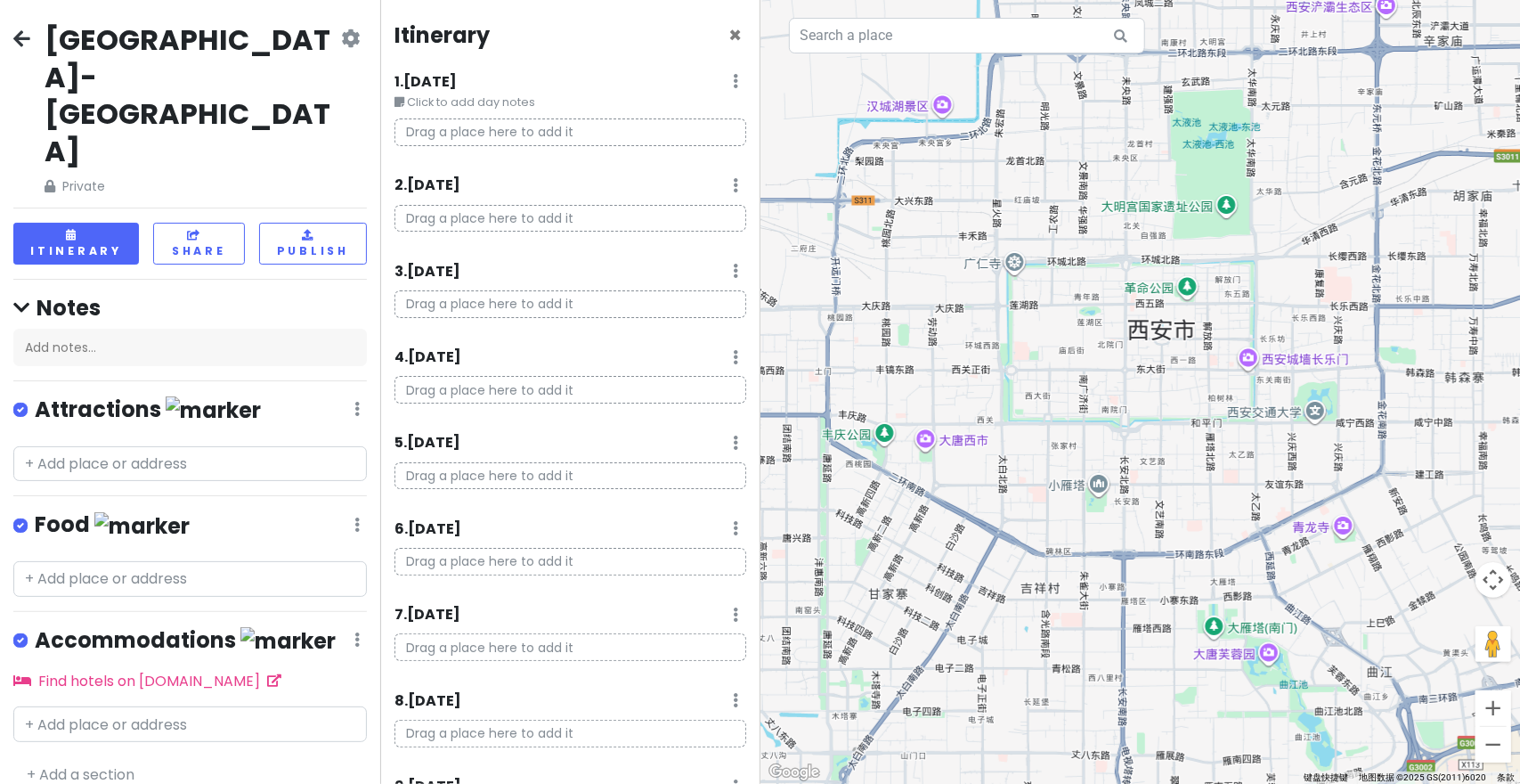
drag, startPoint x: 909, startPoint y: 176, endPoint x: 852, endPoint y: 177, distance: 57.0
click at [860, 177] on div at bounding box center [1141, 392] width 761 height 784
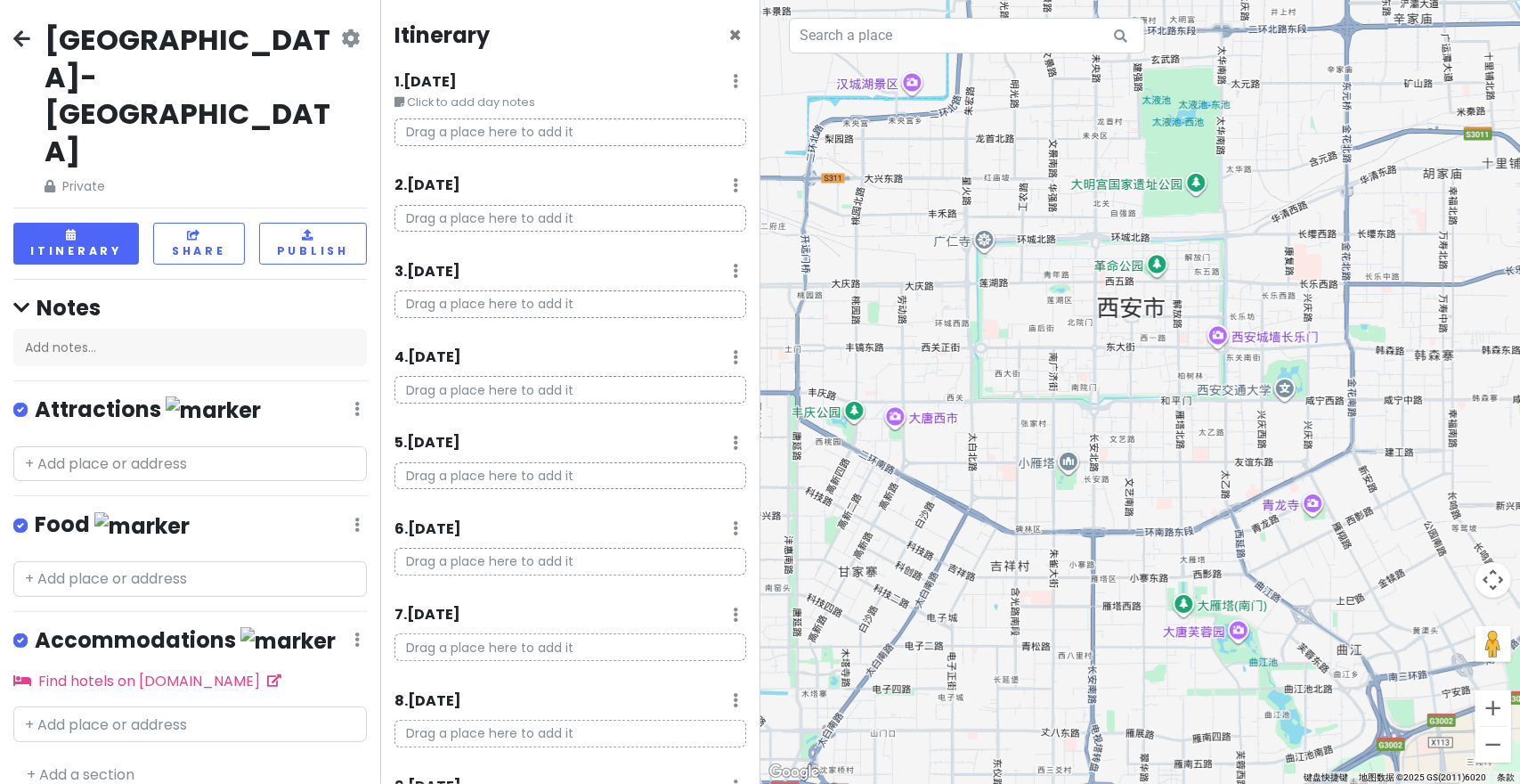
drag, startPoint x: 1250, startPoint y: 355, endPoint x: 1183, endPoint y: 337, distance: 69.4
click at [1185, 337] on div at bounding box center [1141, 392] width 761 height 784
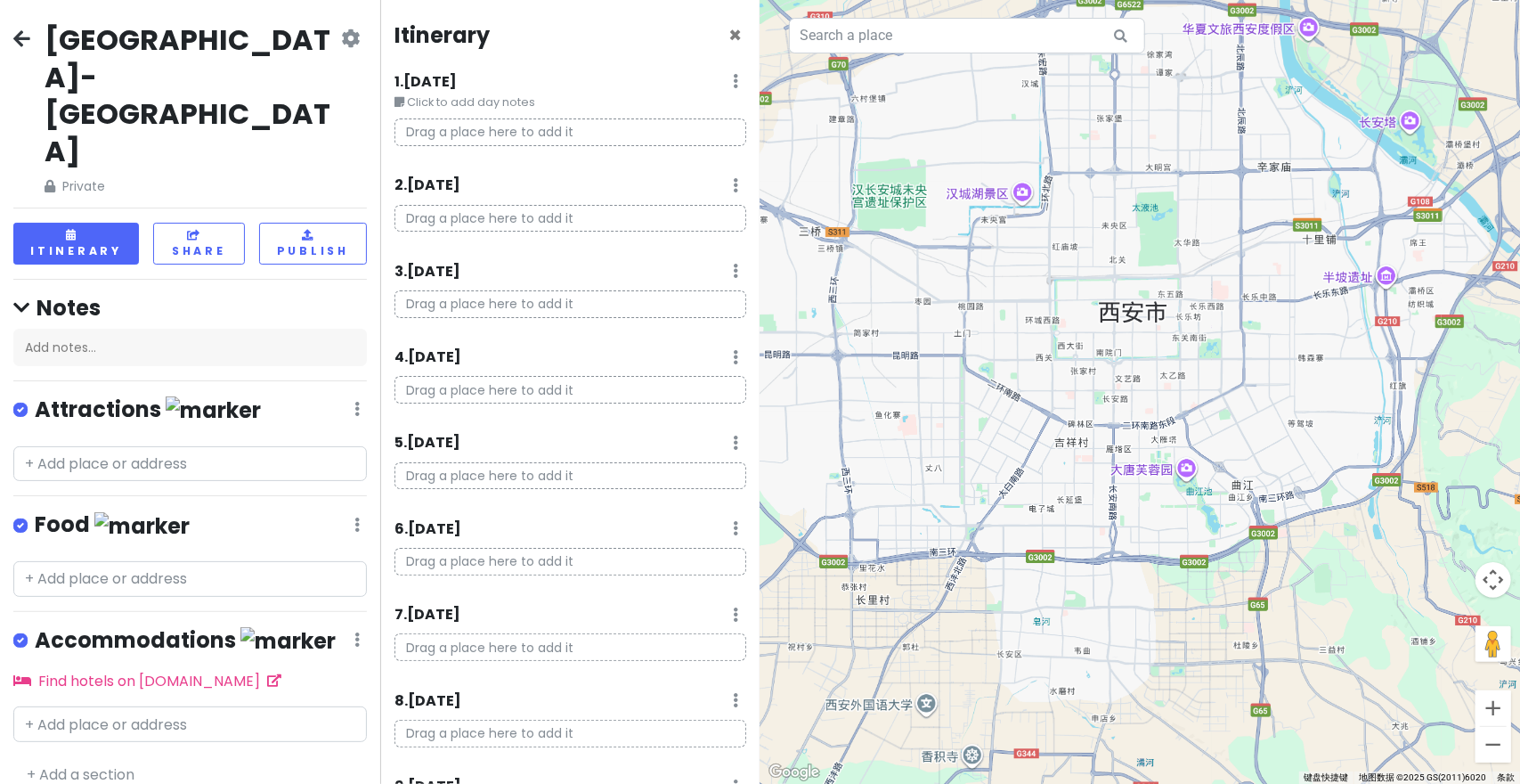
click at [1182, 327] on div at bounding box center [1141, 392] width 761 height 784
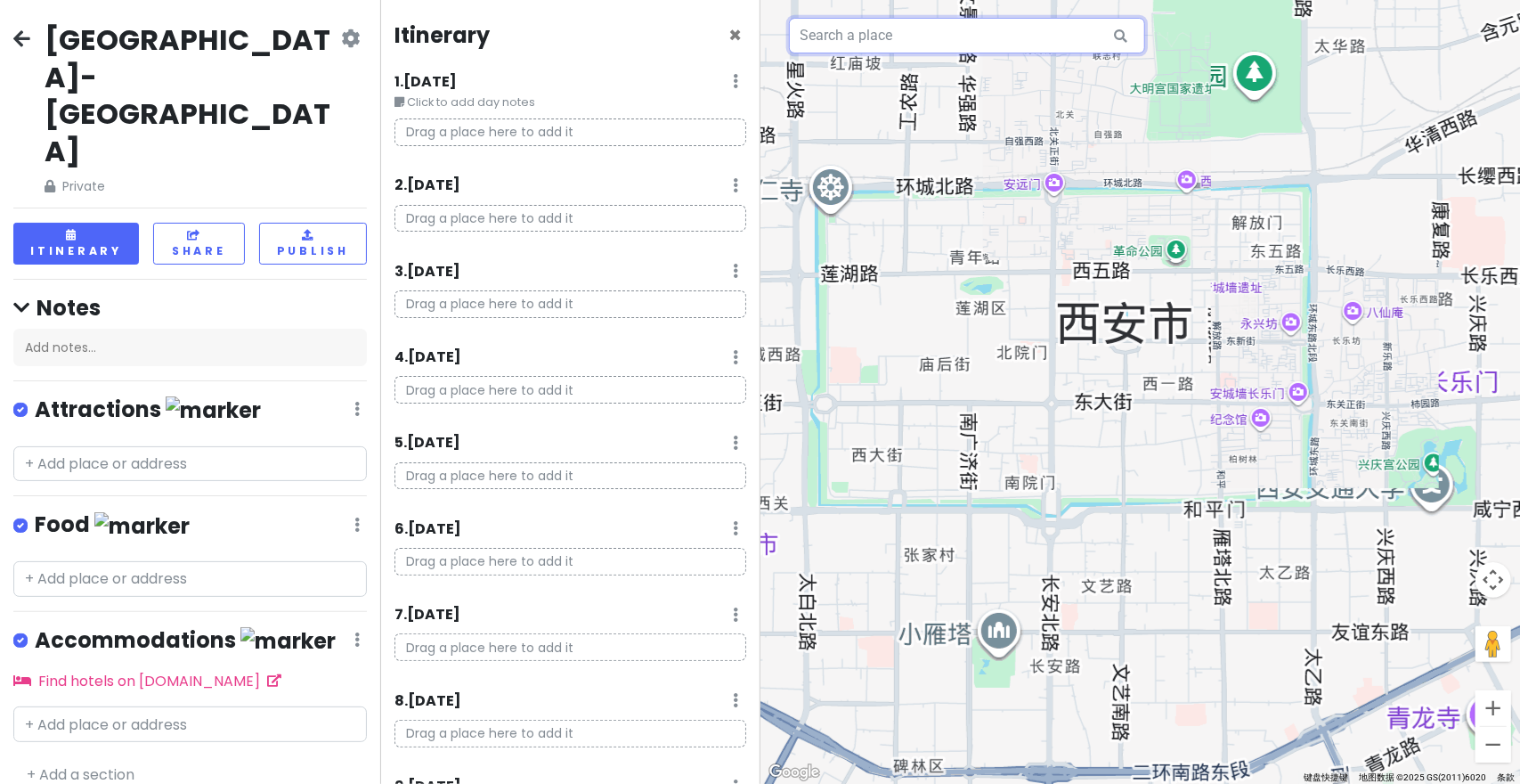
click at [898, 35] on input "text" at bounding box center [967, 35] width 356 height 36
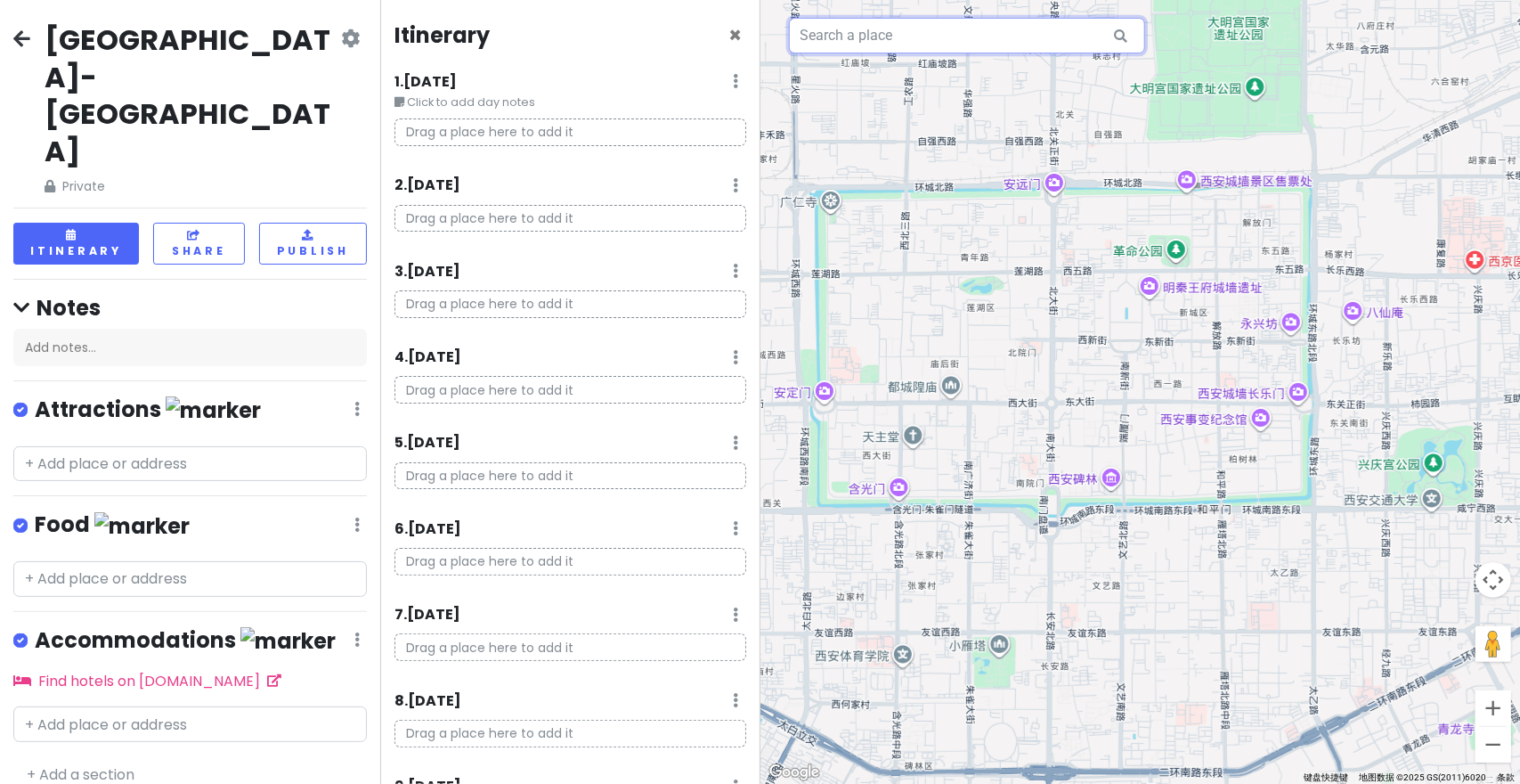
click at [873, 48] on input "text" at bounding box center [967, 35] width 356 height 36
type input "陈"
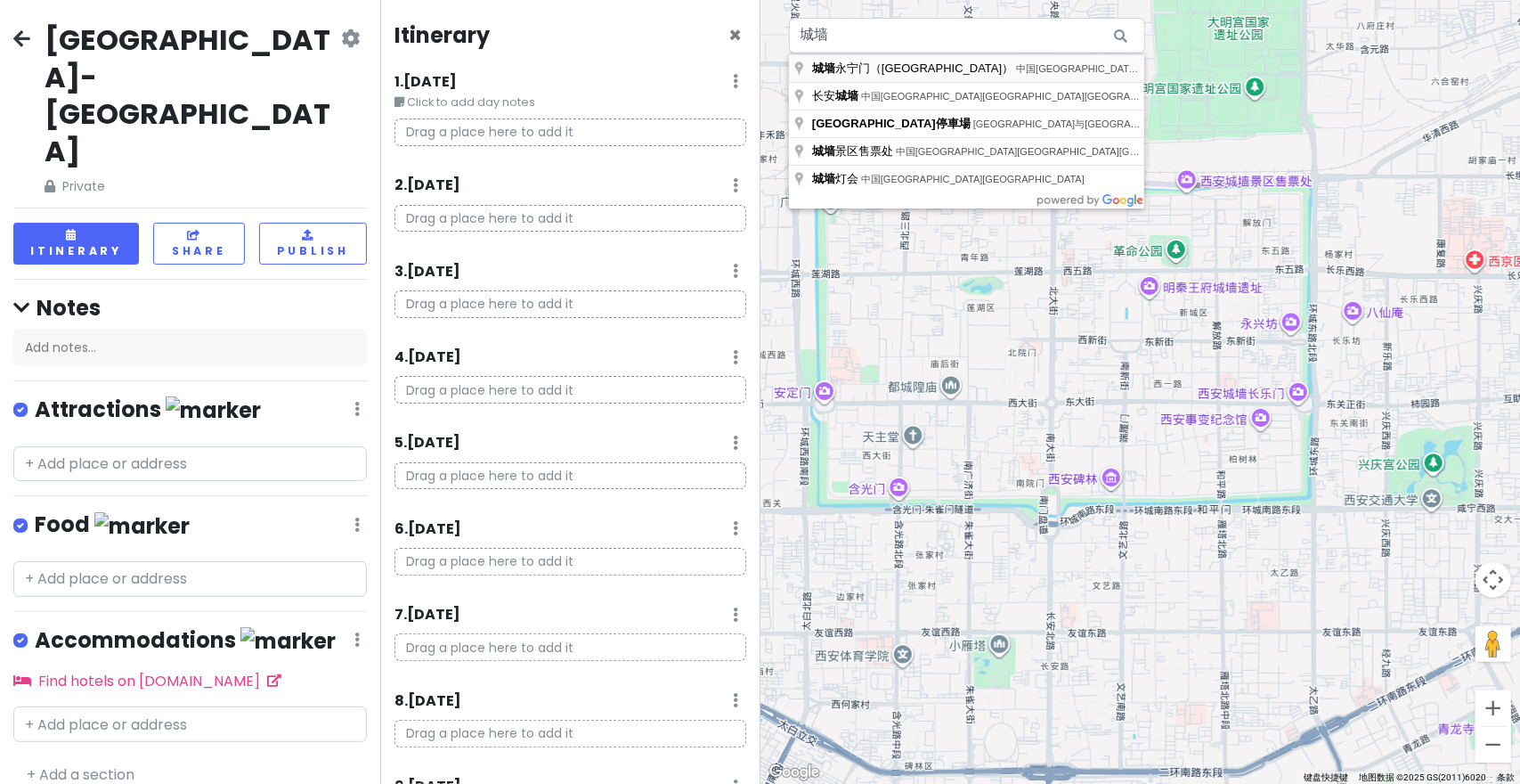
type input "中国陕西省西安市碑林区钟楼商圈南门环岛城墙永宁门（北门）"
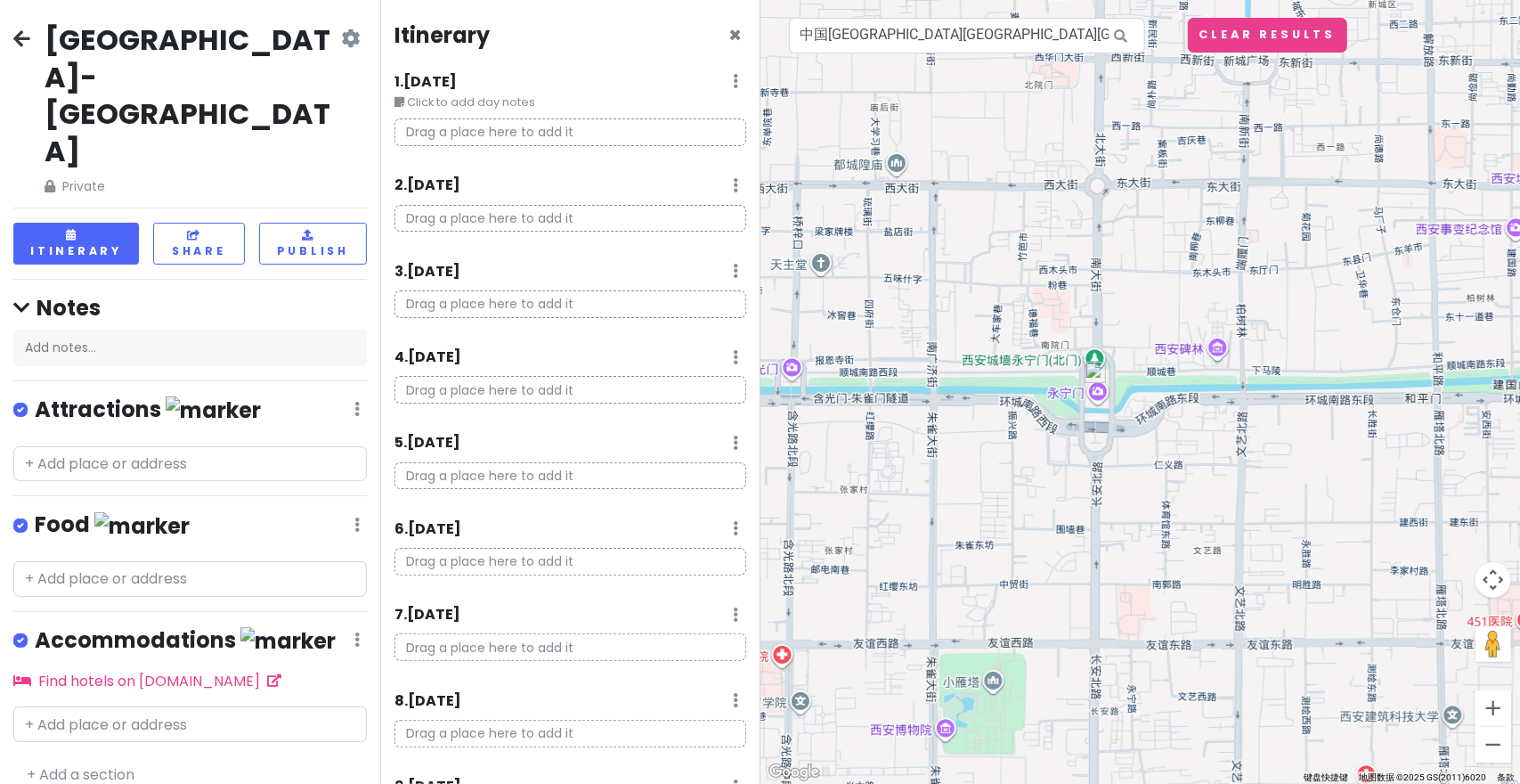
drag, startPoint x: 1143, startPoint y: 395, endPoint x: 1097, endPoint y: 375, distance: 50.2
click at [1097, 375] on img at bounding box center [1095, 372] width 21 height 21
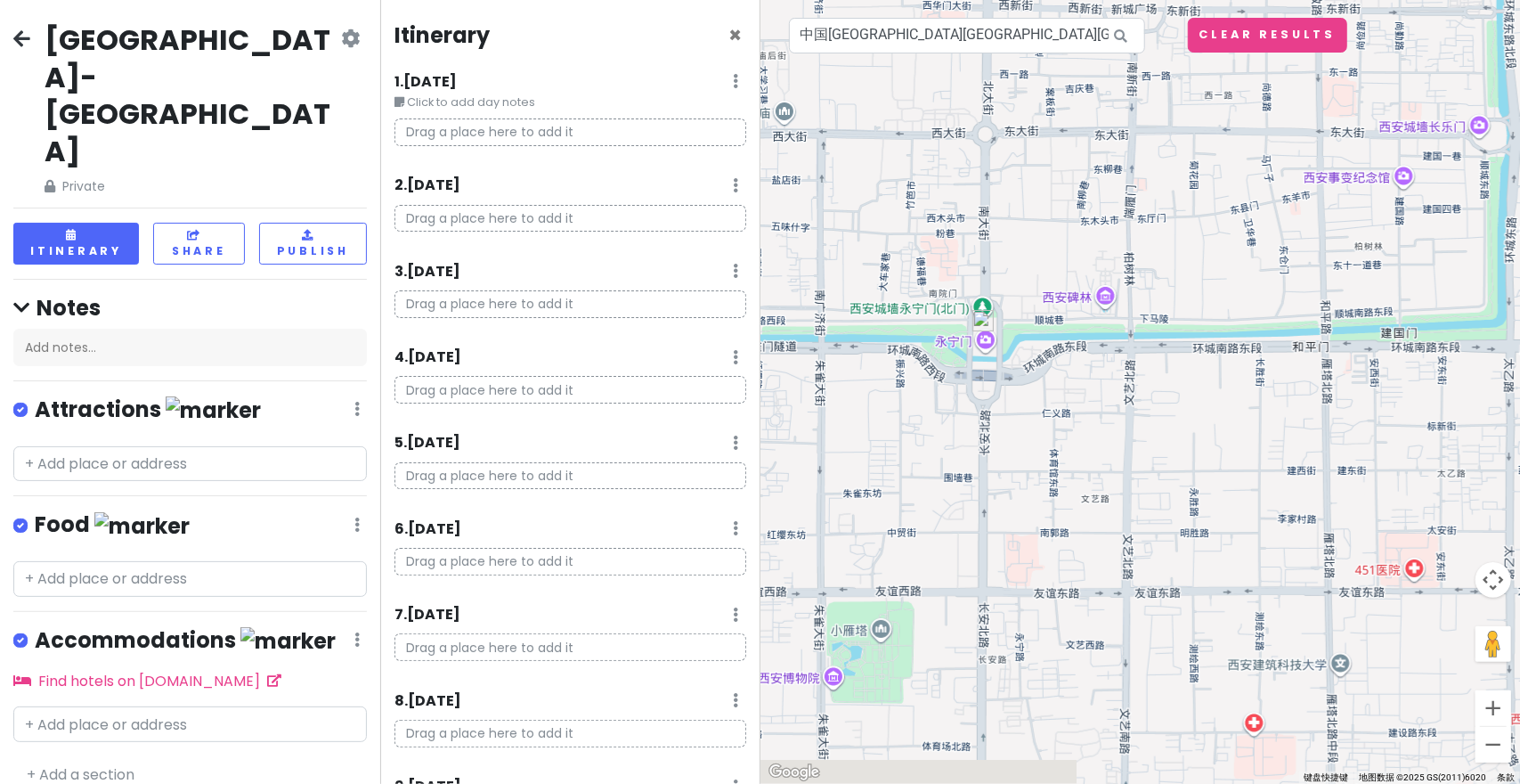
drag, startPoint x: 1095, startPoint y: 364, endPoint x: 981, endPoint y: 313, distance: 124.9
click at [981, 313] on img at bounding box center [983, 321] width 21 height 21
click at [985, 311] on img at bounding box center [985, 321] width 21 height 21
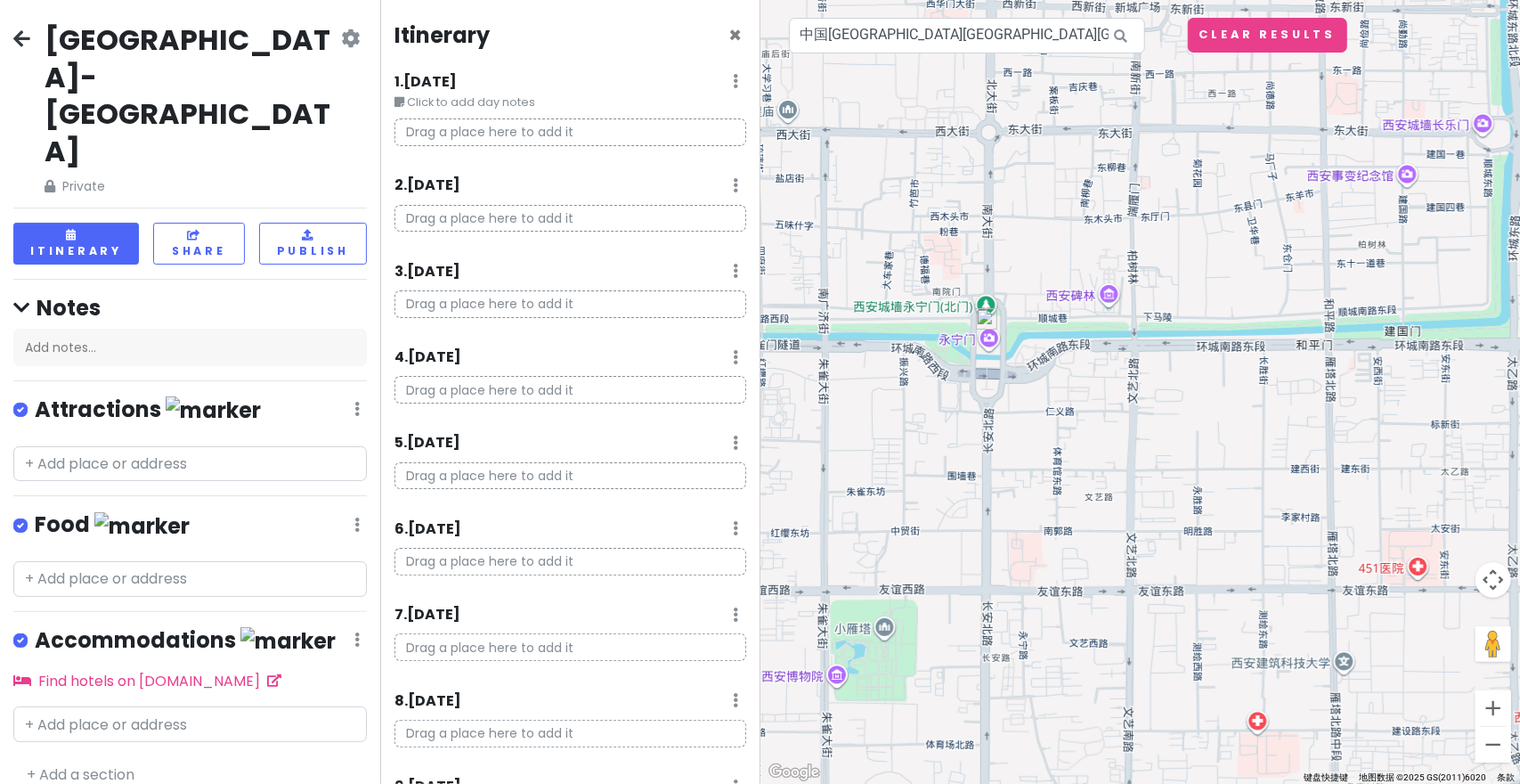
click at [985, 311] on img at bounding box center [987, 319] width 21 height 21
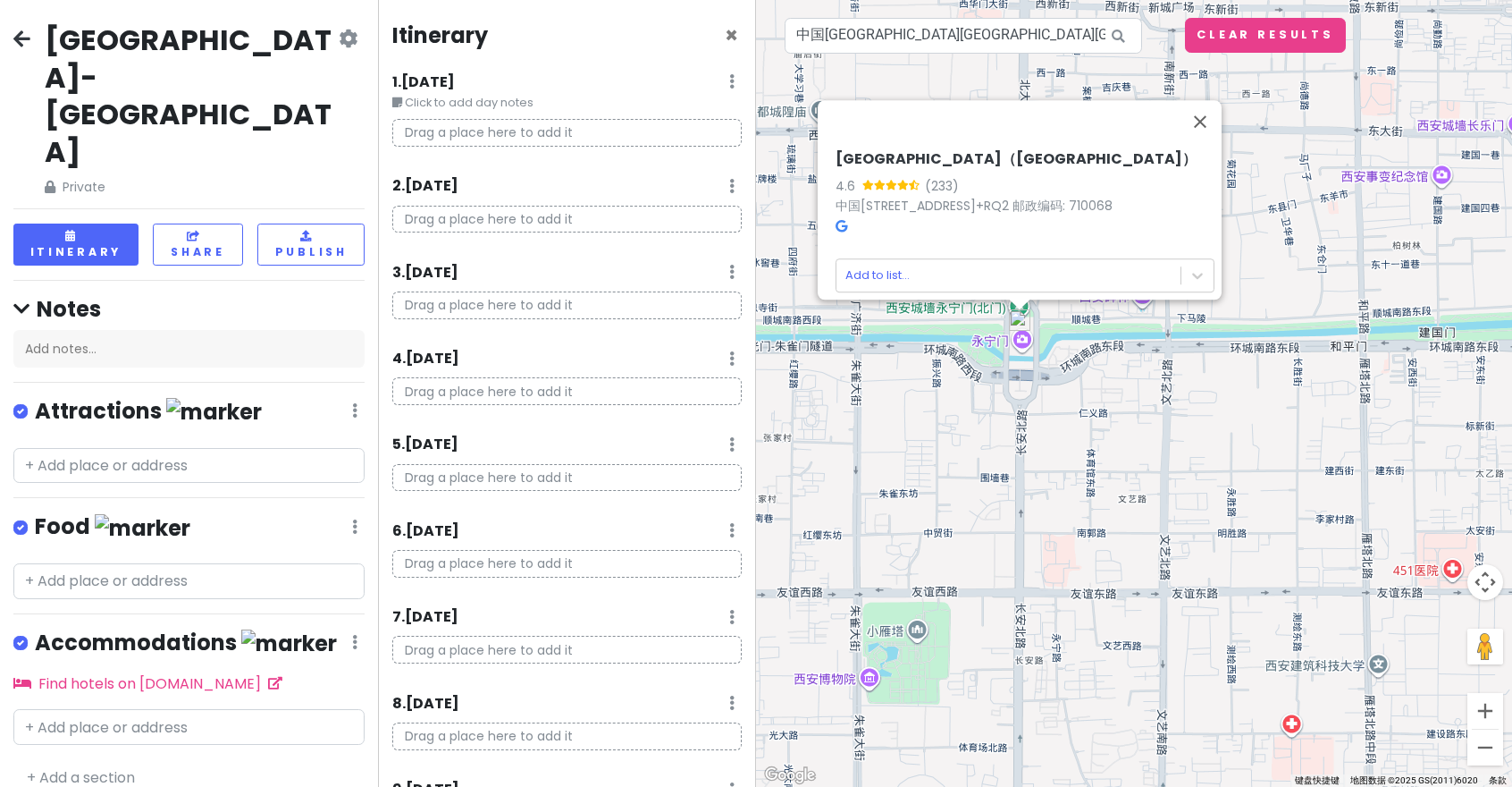
click at [448, 128] on p "Drag a place here to add it" at bounding box center [567, 133] width 350 height 28
drag, startPoint x: 461, startPoint y: 126, endPoint x: 427, endPoint y: 126, distance: 34.0
type textarea "pl"
click at [451, 128] on p "Drag a place here to add it" at bounding box center [567, 133] width 350 height 28
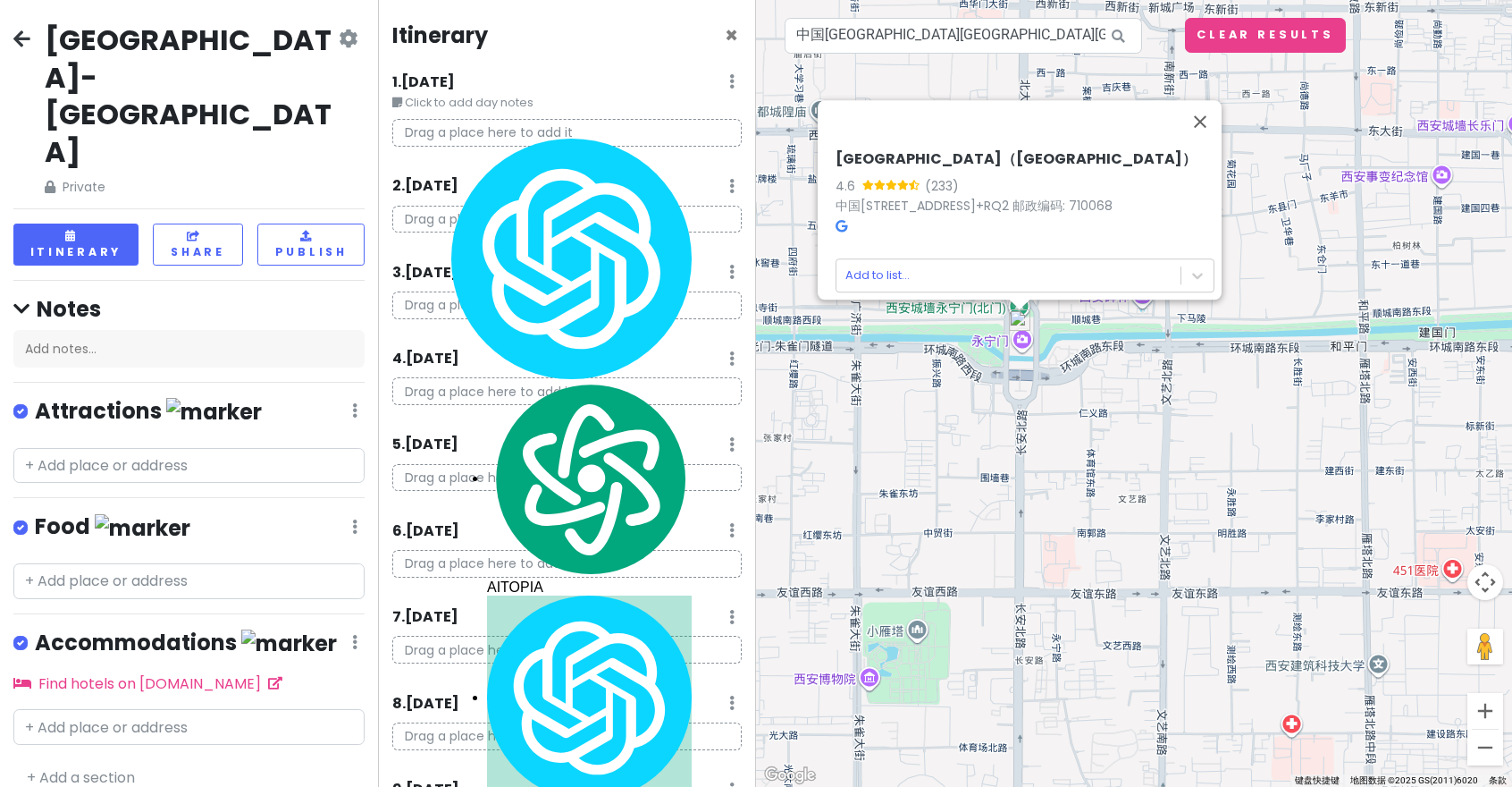
click at [425, 124] on p "Drag a place here to add it" at bounding box center [567, 133] width 350 height 28
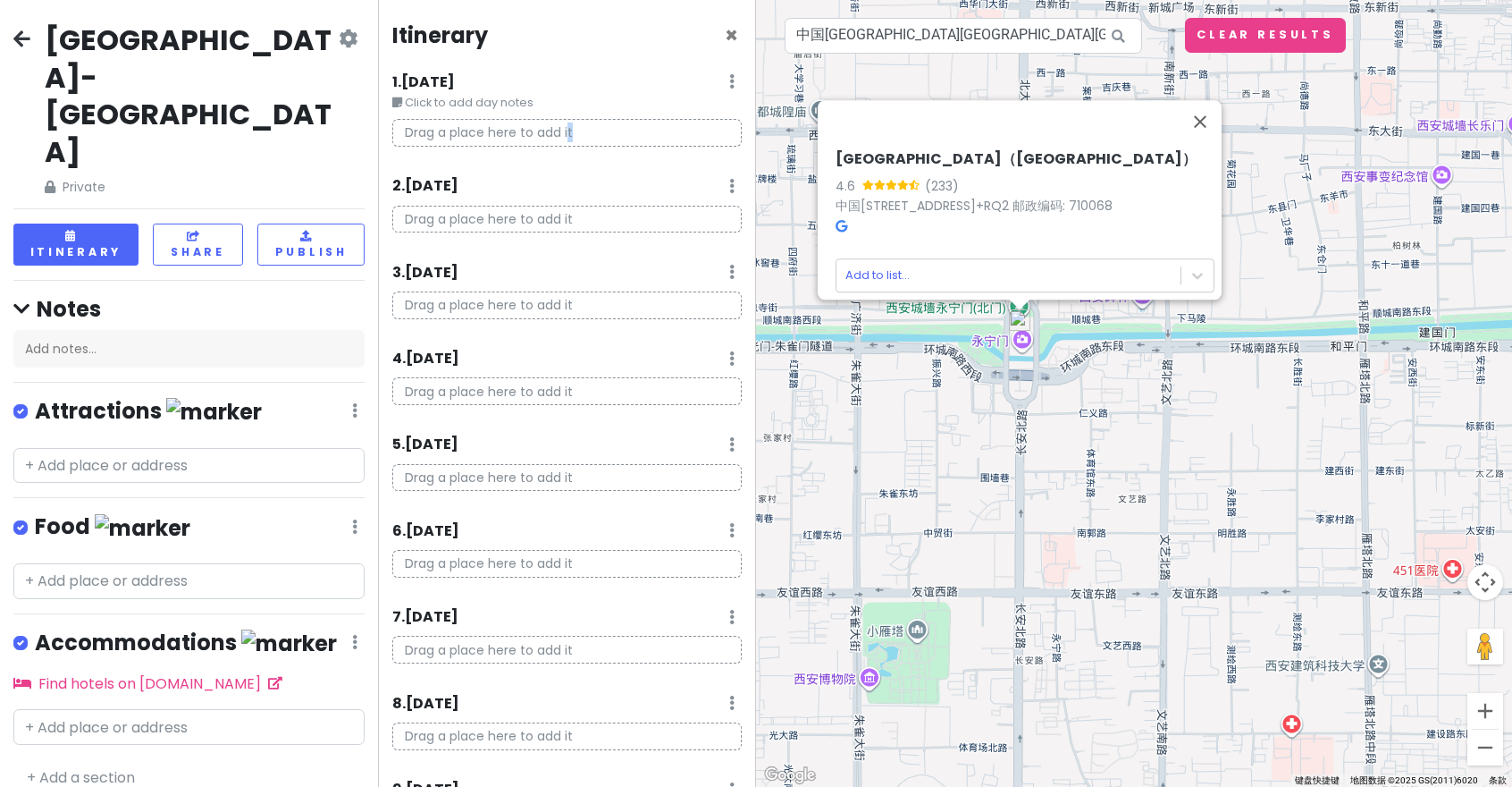
click at [572, 115] on div "1 . Mon 8/11 Edit Day Notes Delete Day Click to add day notes Drag a place here…" at bounding box center [567, 115] width 350 height 90
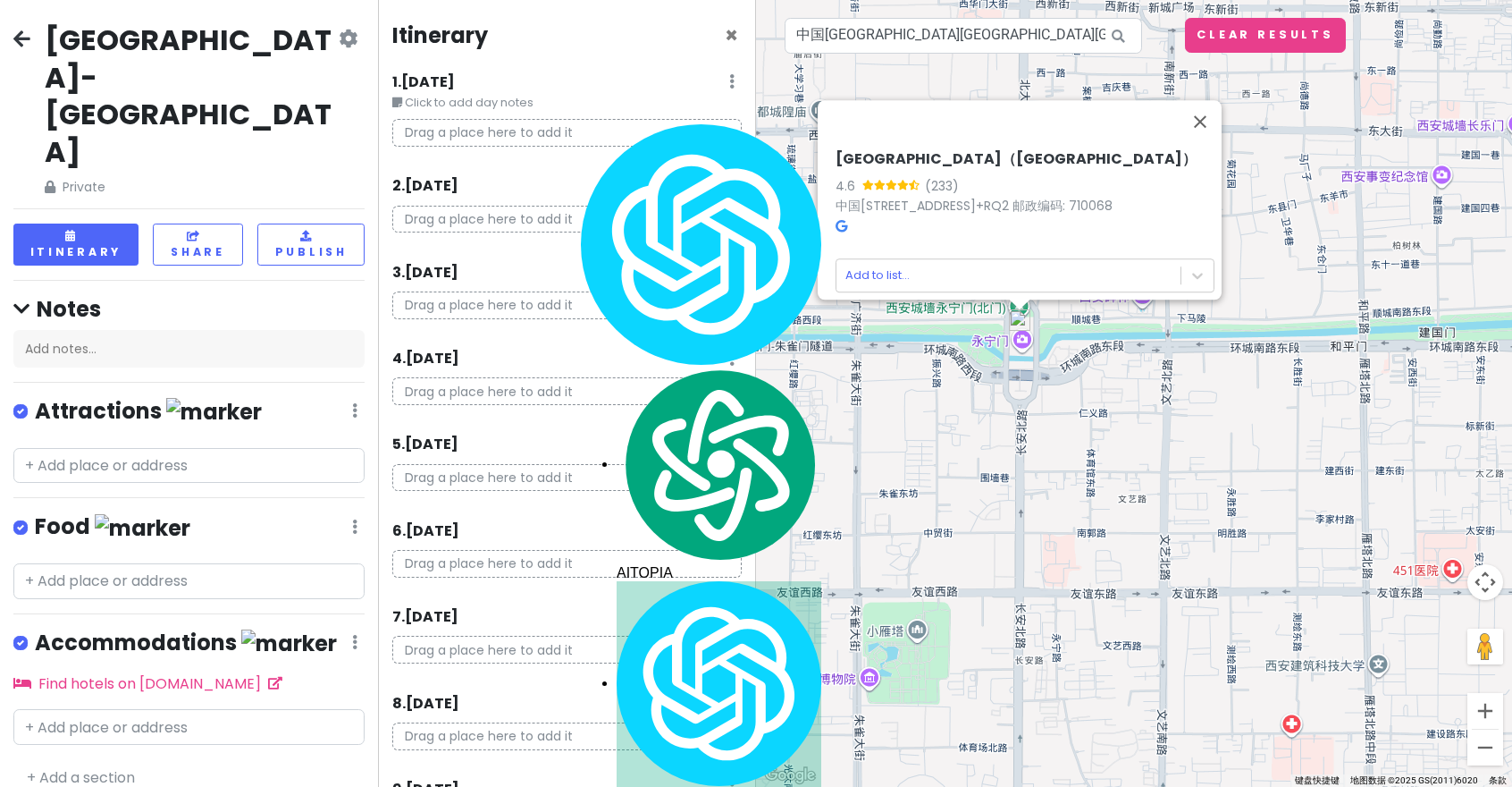
click at [718, 213] on p "Drag a place here to add it" at bounding box center [567, 219] width 350 height 28
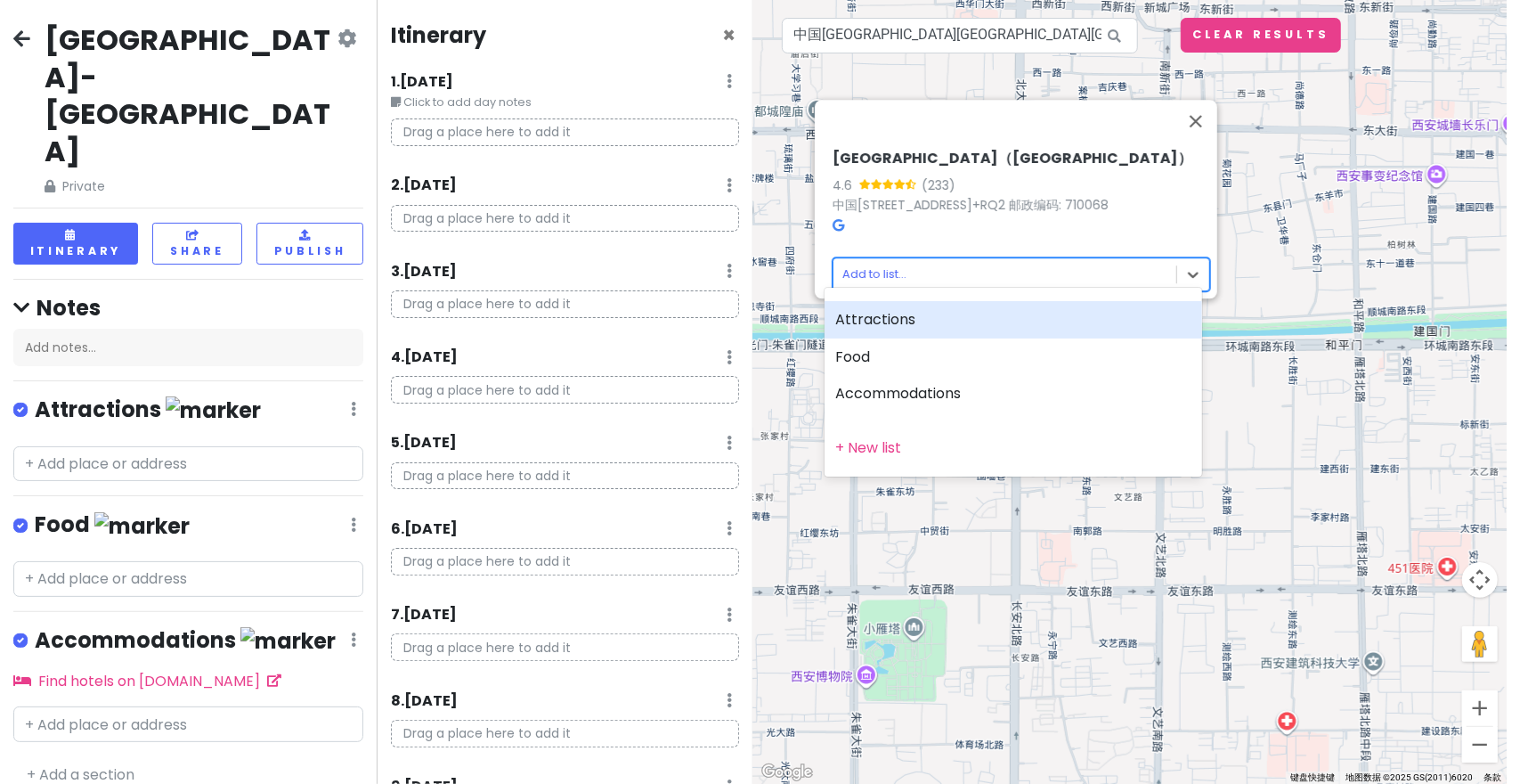
click at [882, 260] on body "西安市-哈尔滨 Private Change Dates Make a Copy Delete Trip Go Pro ⚡️ Give Feedback 💡 …" at bounding box center [760, 392] width 1520 height 784
click at [1084, 66] on div at bounding box center [760, 392] width 1520 height 784
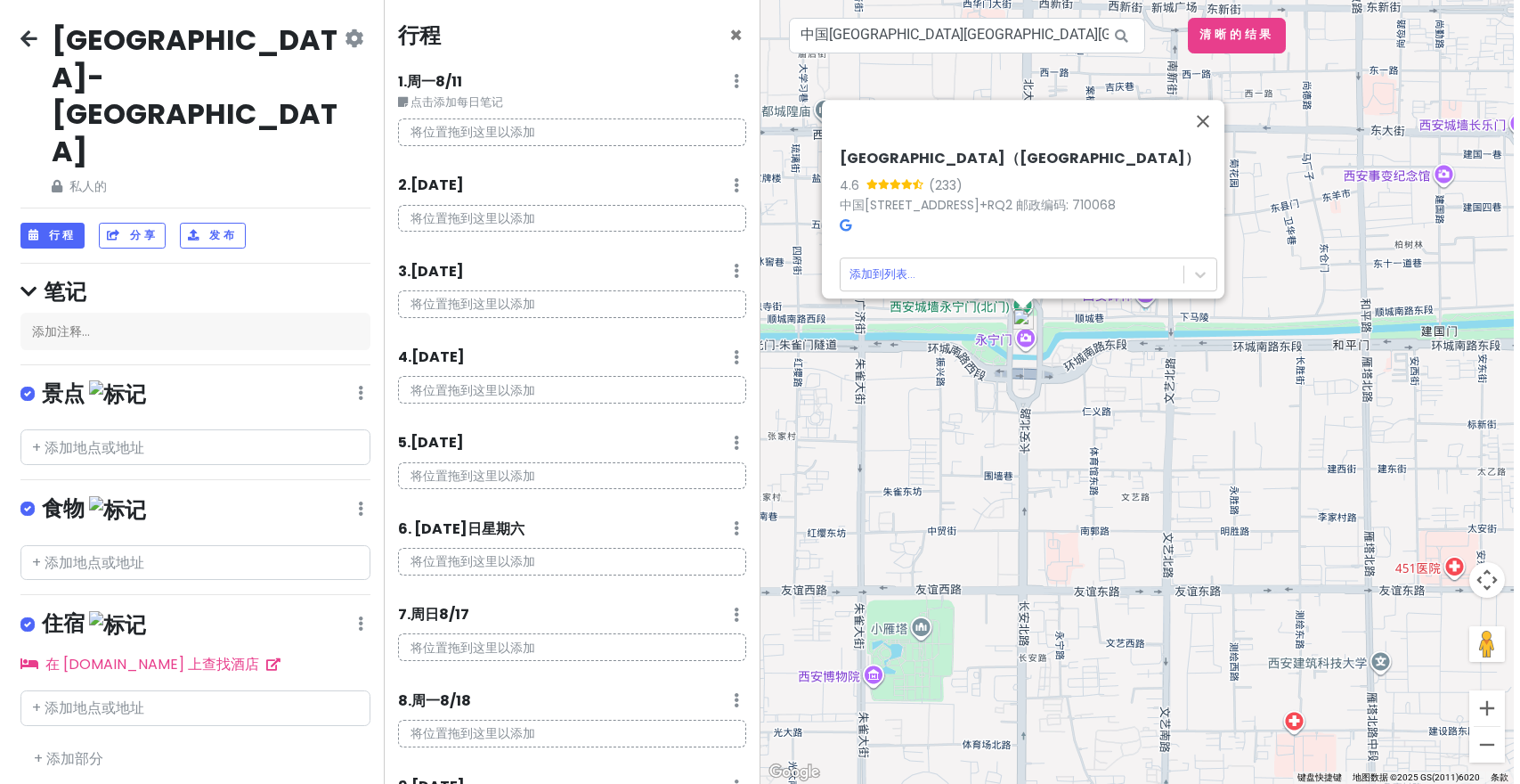
scroll to position [629, 0]
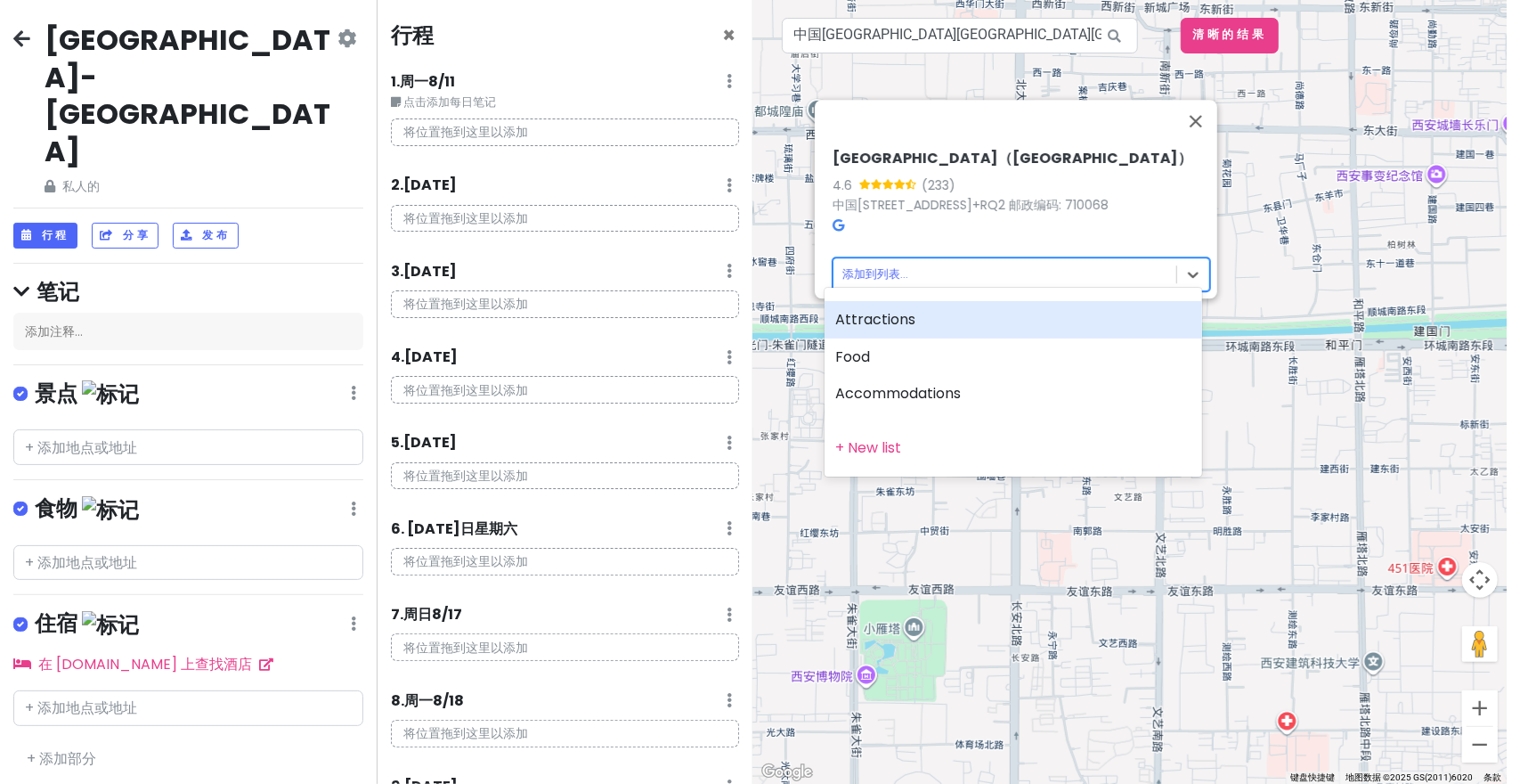
click at [915, 258] on body "西安市-哈尔滨 私人的 更改日期 制作副本 删除行程 成为专业人士⚡️ 提供反馈💡 支持侦察兵☕️ 行程 分享 发布 笔记 添加注释... 景点 编辑 重新排…" at bounding box center [760, 392] width 1520 height 784
click at [906, 310] on div "景点" at bounding box center [1013, 320] width 378 height 38
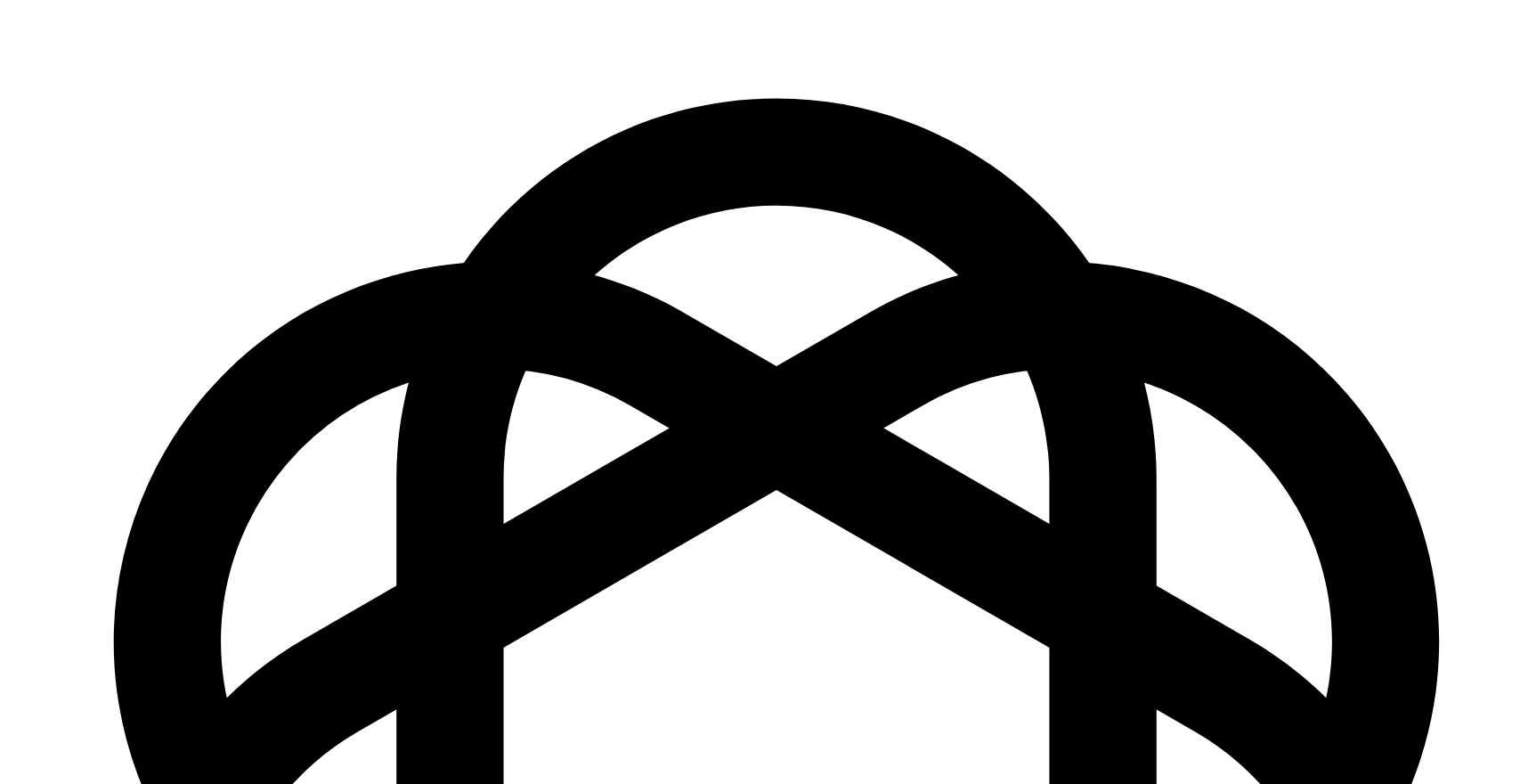
drag, startPoint x: 508, startPoint y: 67, endPoint x: 483, endPoint y: 70, distance: 25.2
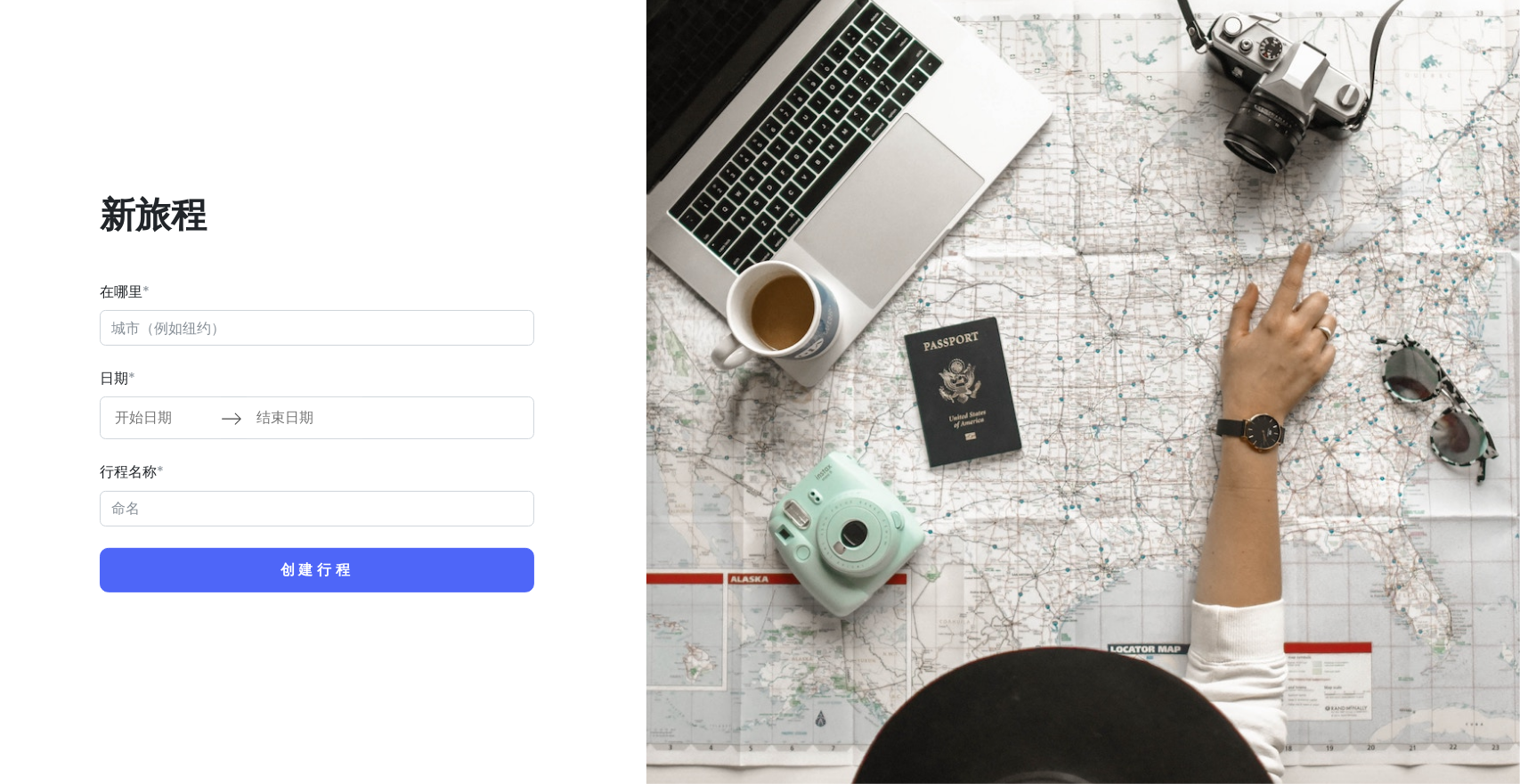
scroll to position [629, 0]
click at [125, 31] on div "新旅程 在哪里 * 日期 * 向前导航以与日历交互并选择日期。按问号键可获取更改日期的键盘快捷键。 向后导航以与日历交互并选择日期。按问号键可获取更改日期的键…" at bounding box center [317, 392] width 633 height 784
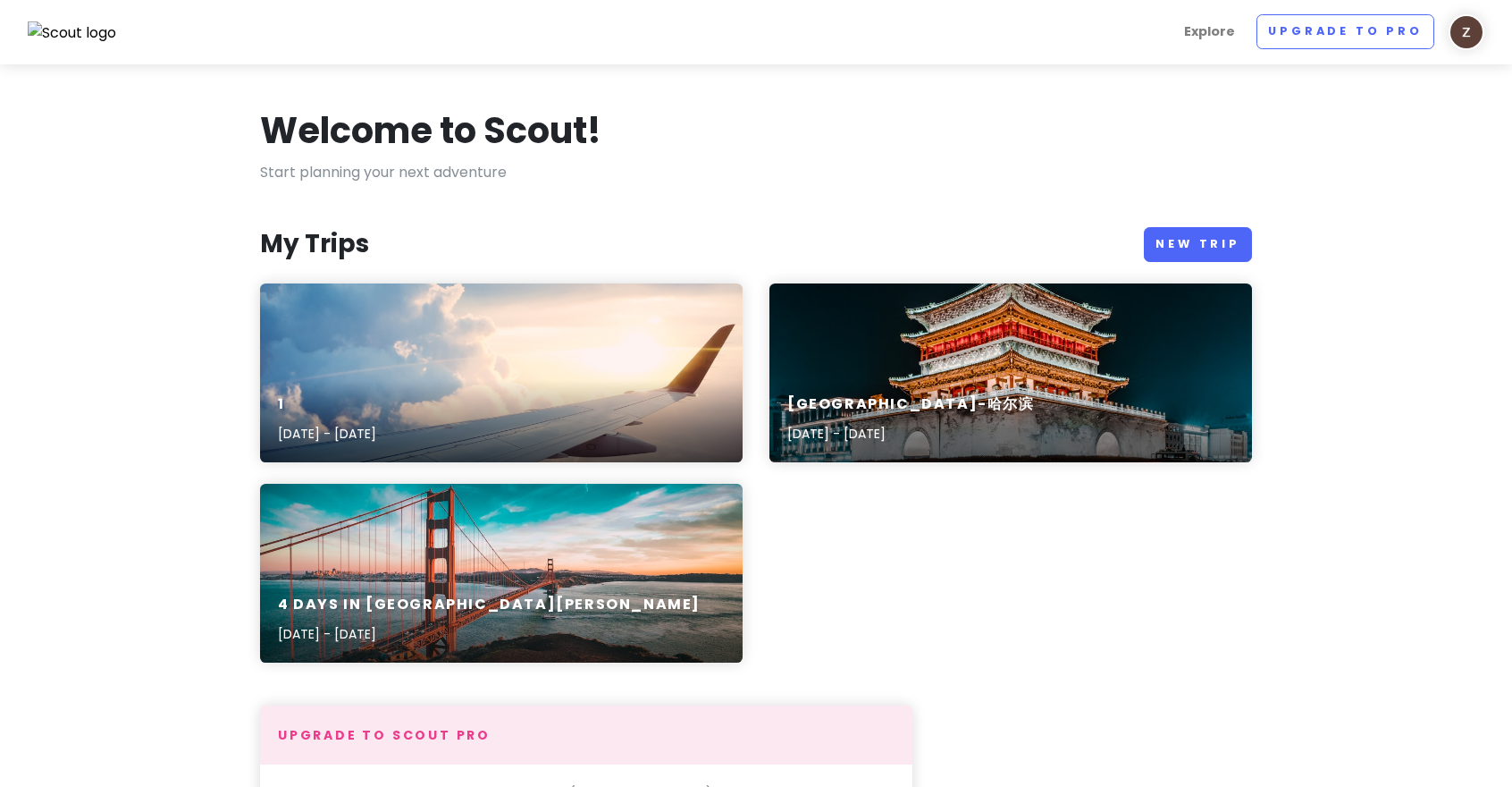
scroll to position [631, 0]
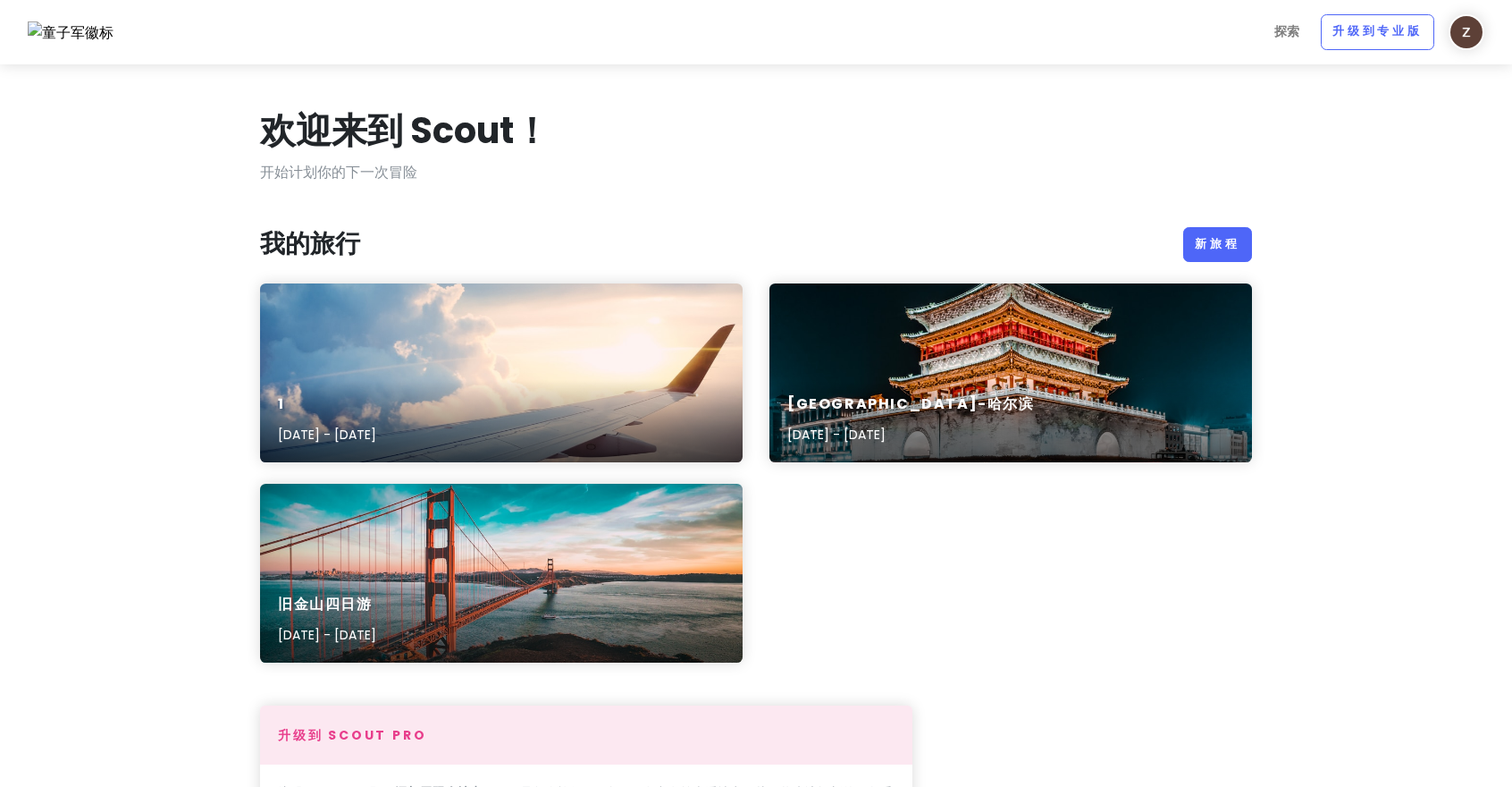
click at [1346, 133] on section "欢迎来到 Scout！ 开始计划你的下一次冒险 我的旅行 新旅程 1 [DATE] - [DATE] [GEOGRAPHIC_DATA]-[GEOGRAPHI…" at bounding box center [756, 740] width 1512 height 1352
click at [1467, 31] on img at bounding box center [1466, 32] width 36 height 36
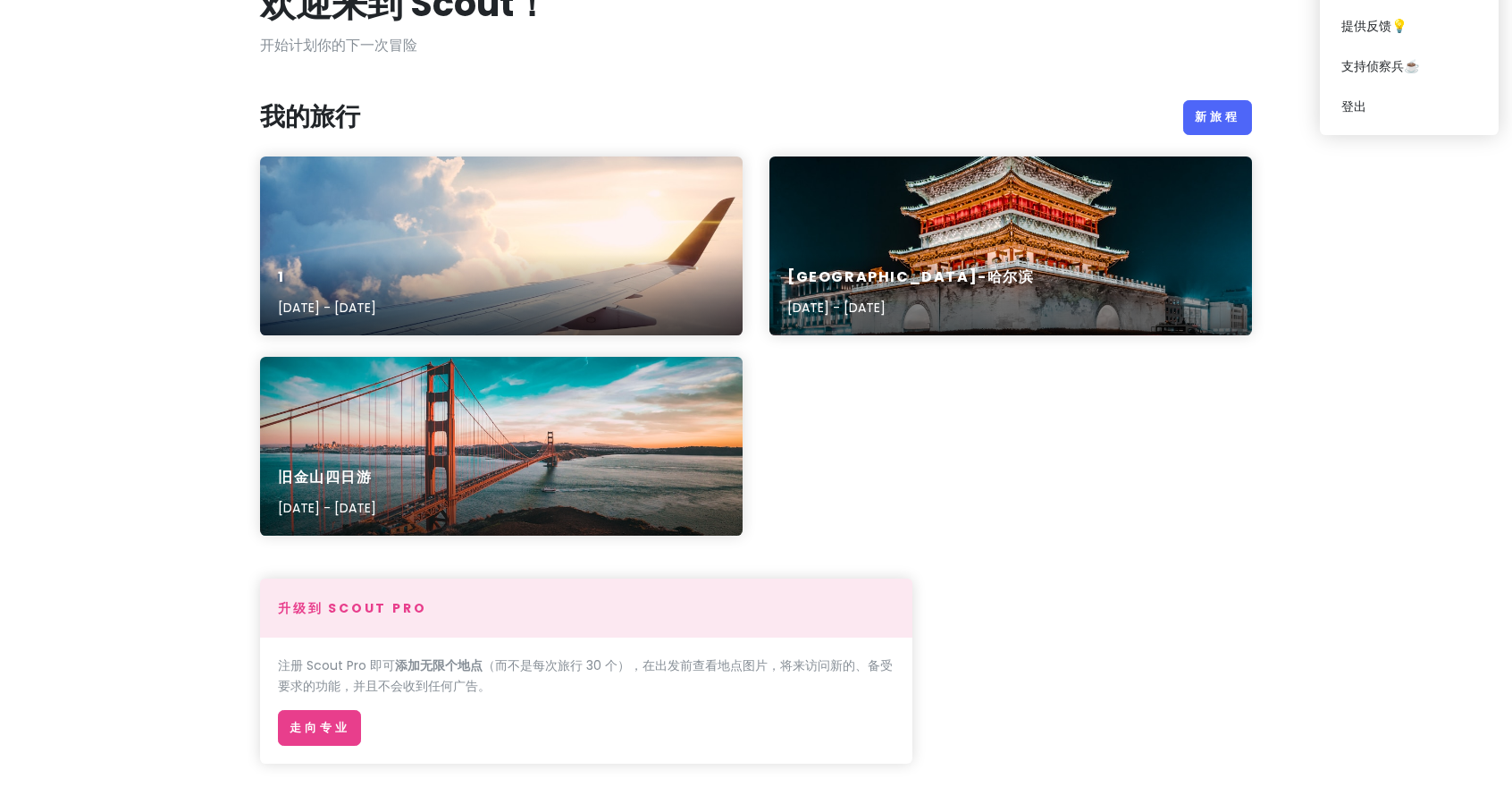
scroll to position [0, 0]
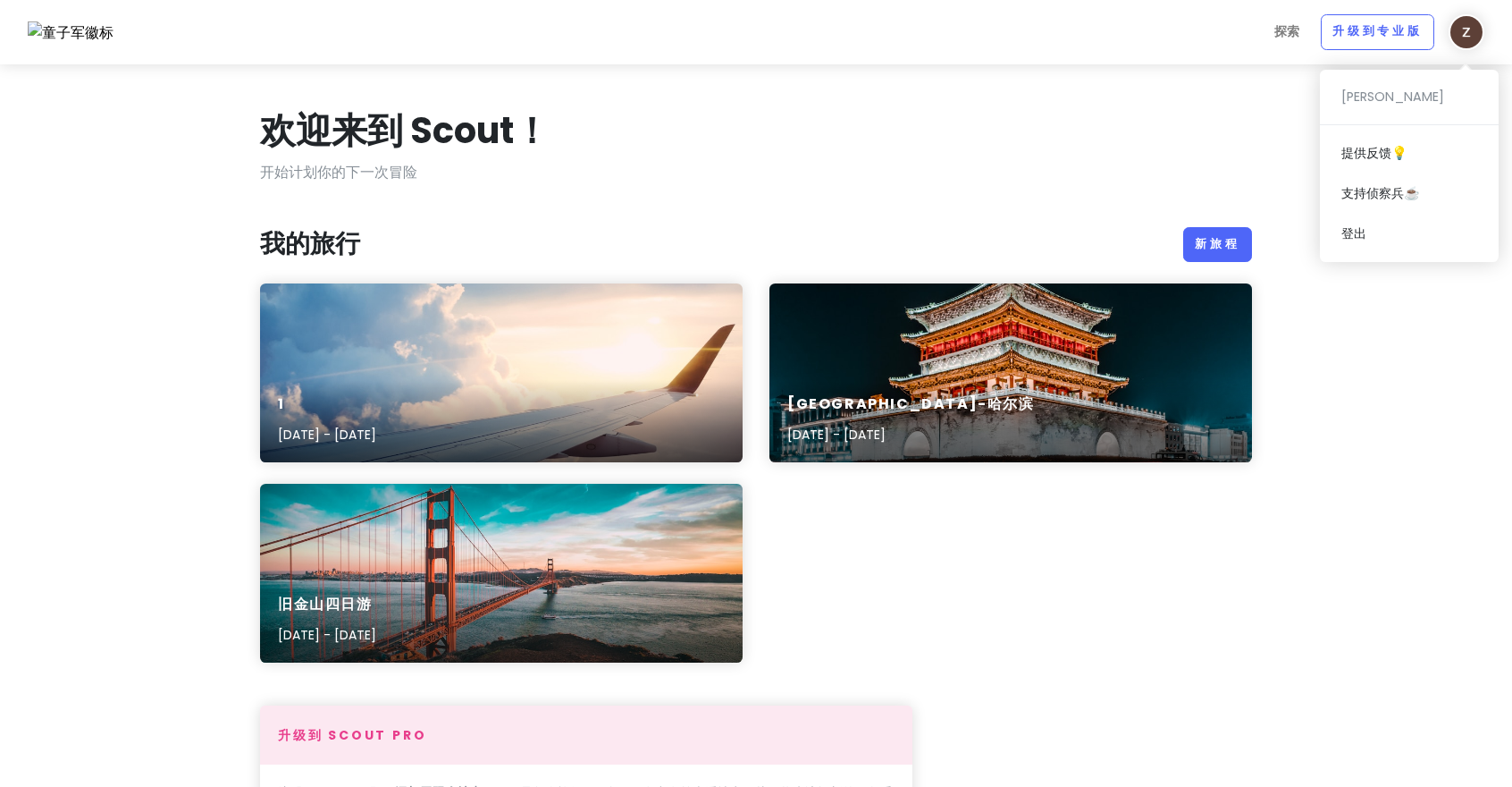
click at [605, 207] on div "欢迎来到 Scout！ 开始计划你的下一次冒险 我的旅行 新旅程 1 [DATE] - [DATE] [GEOGRAPHIC_DATA]-[GEOGRAPHI…" at bounding box center [756, 740] width 1019 height 1267
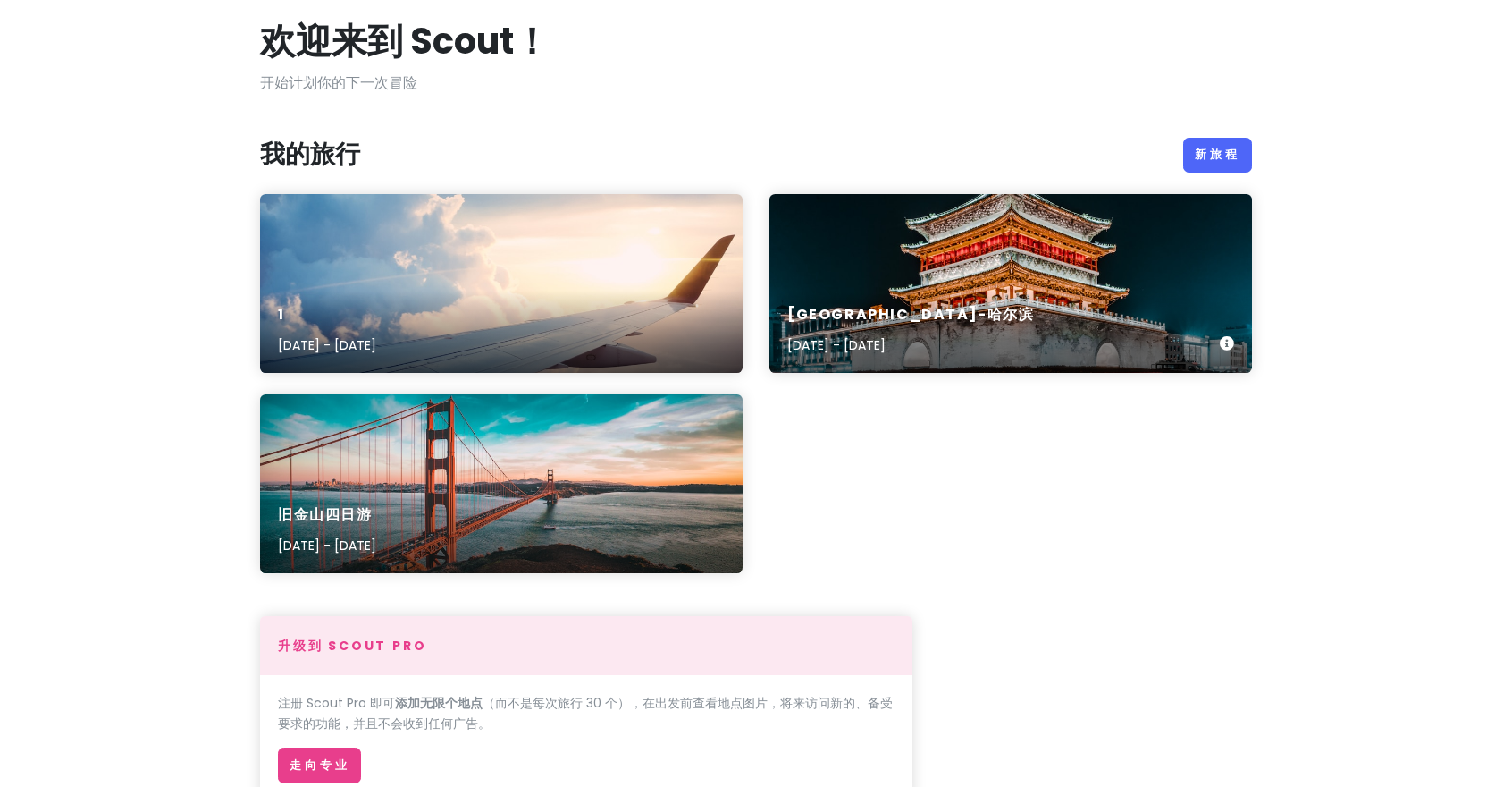
click at [959, 278] on div "[GEOGRAPHIC_DATA]-[GEOGRAPHIC_DATA] [DATE] - [DATE]" at bounding box center [1011, 283] width 483 height 178
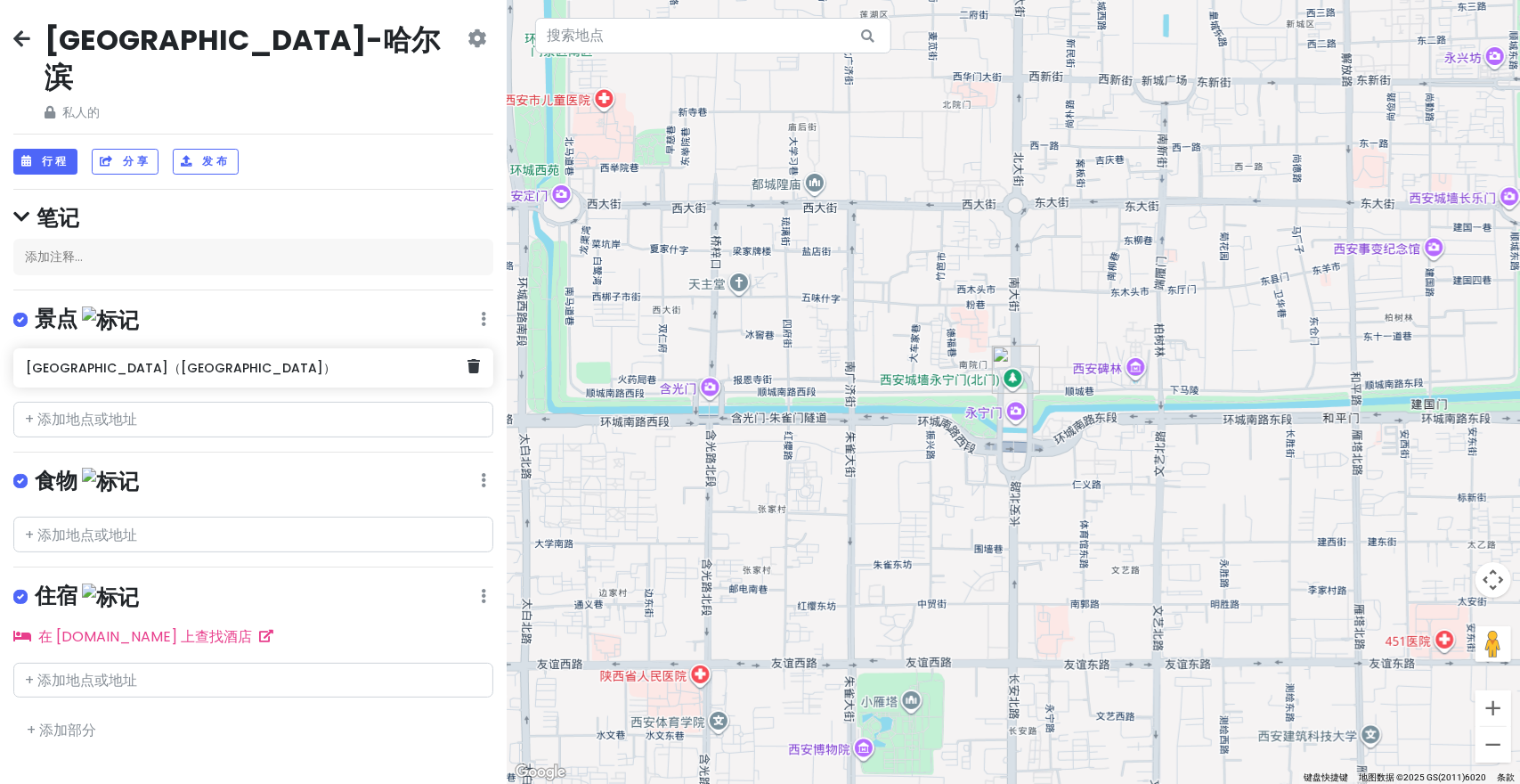
click at [296, 360] on h6 "[GEOGRAPHIC_DATA]（[GEOGRAPHIC_DATA]）" at bounding box center [246, 368] width 441 height 16
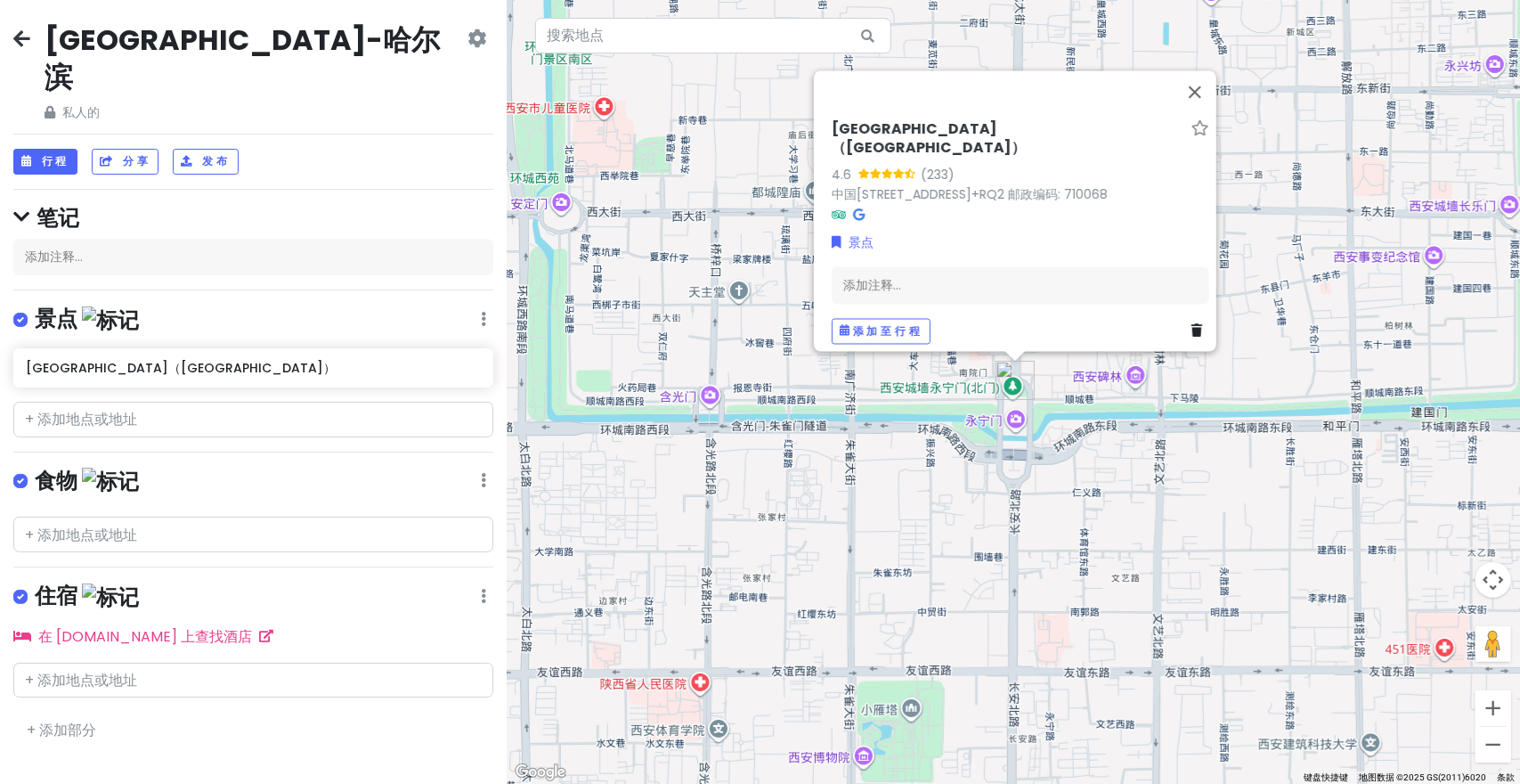
click at [342, 109] on div "[GEOGRAPHIC_DATA]-哈尔滨 私人的 更改日期 制作副本 删除行程 成为专业人士⚡️ 提供反馈💡 支持侦察兵☕️ 行程 分享 发布 笔记 添加注…" at bounding box center [253, 392] width 507 height 784
click at [80, 149] on div "行程 分享 发布" at bounding box center [253, 161] width 480 height 26
click at [63, 154] on font "行程" at bounding box center [55, 161] width 28 height 15
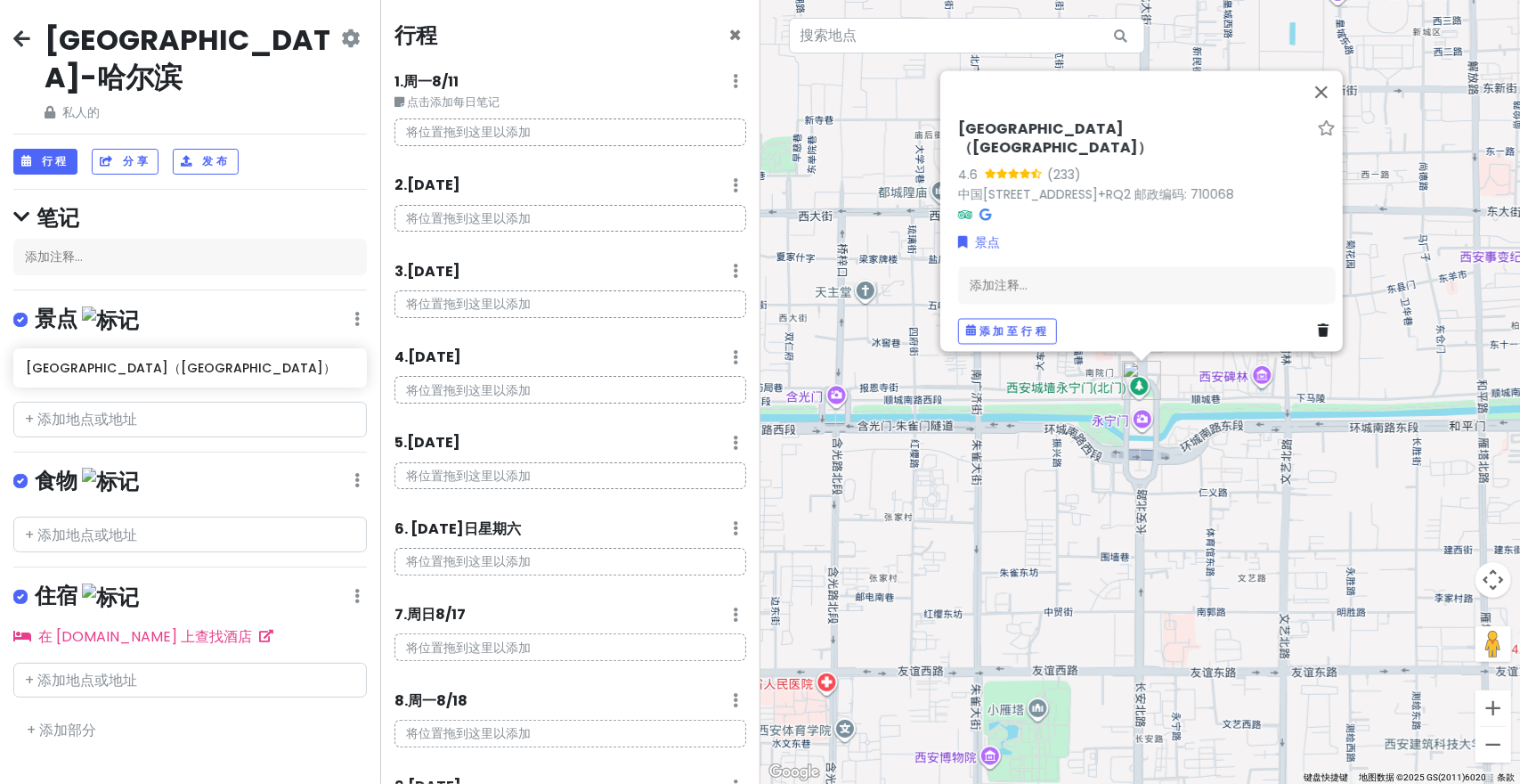
drag, startPoint x: 550, startPoint y: 124, endPoint x: 531, endPoint y: 128, distance: 19.4
click at [545, 125] on p "将位置拖到这里以添加" at bounding box center [571, 132] width 352 height 28
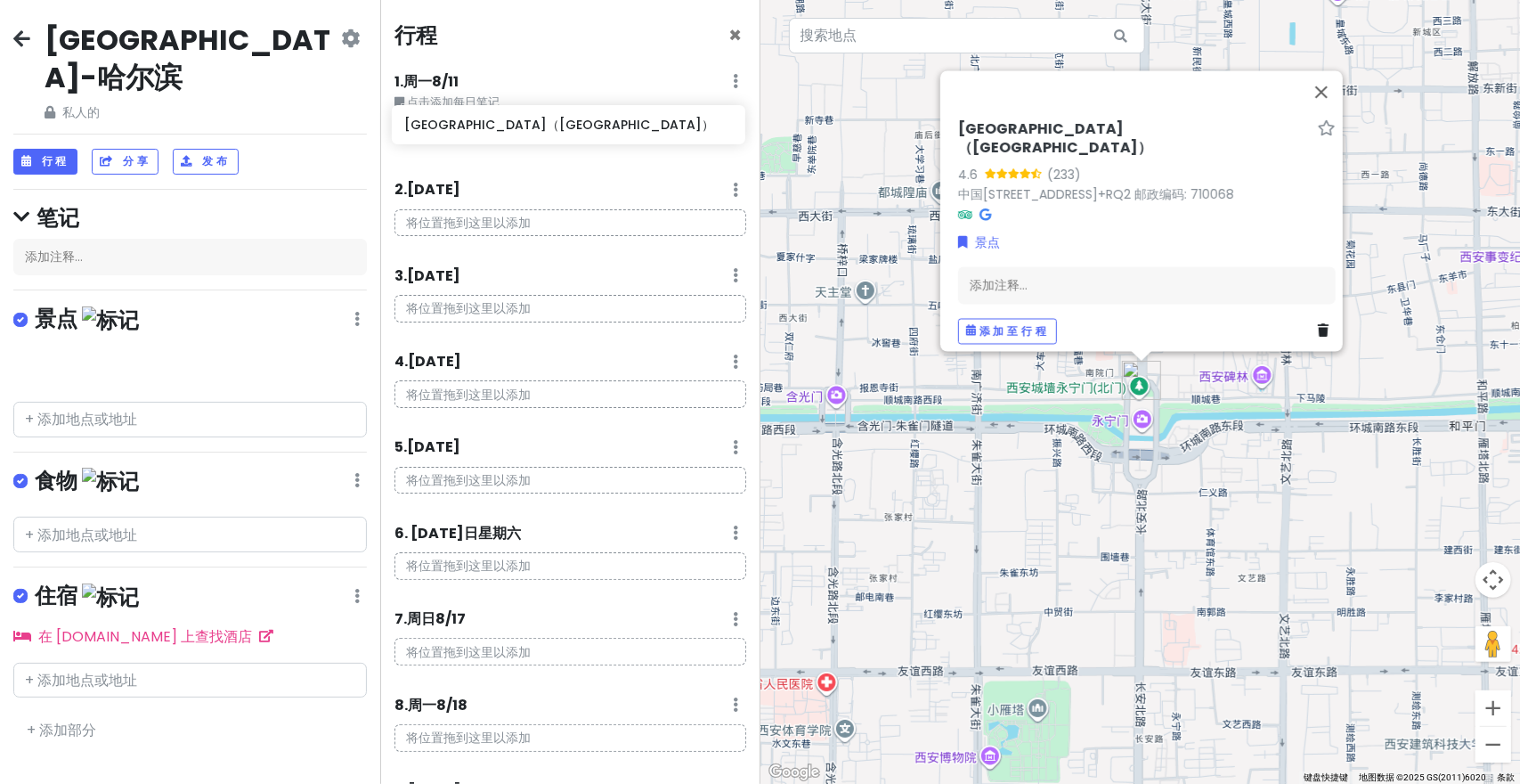
drag, startPoint x: 251, startPoint y: 326, endPoint x: 624, endPoint y: 142, distance: 415.9
click at [625, 141] on div "[GEOGRAPHIC_DATA]-哈尔滨 私人的 更改日期 制作副本 删除行程 成为专业人士⚡️ 提供反馈💡 支持侦察兵☕️ 行程 分享 发布 笔记 添加注…" at bounding box center [760, 392] width 1520 height 784
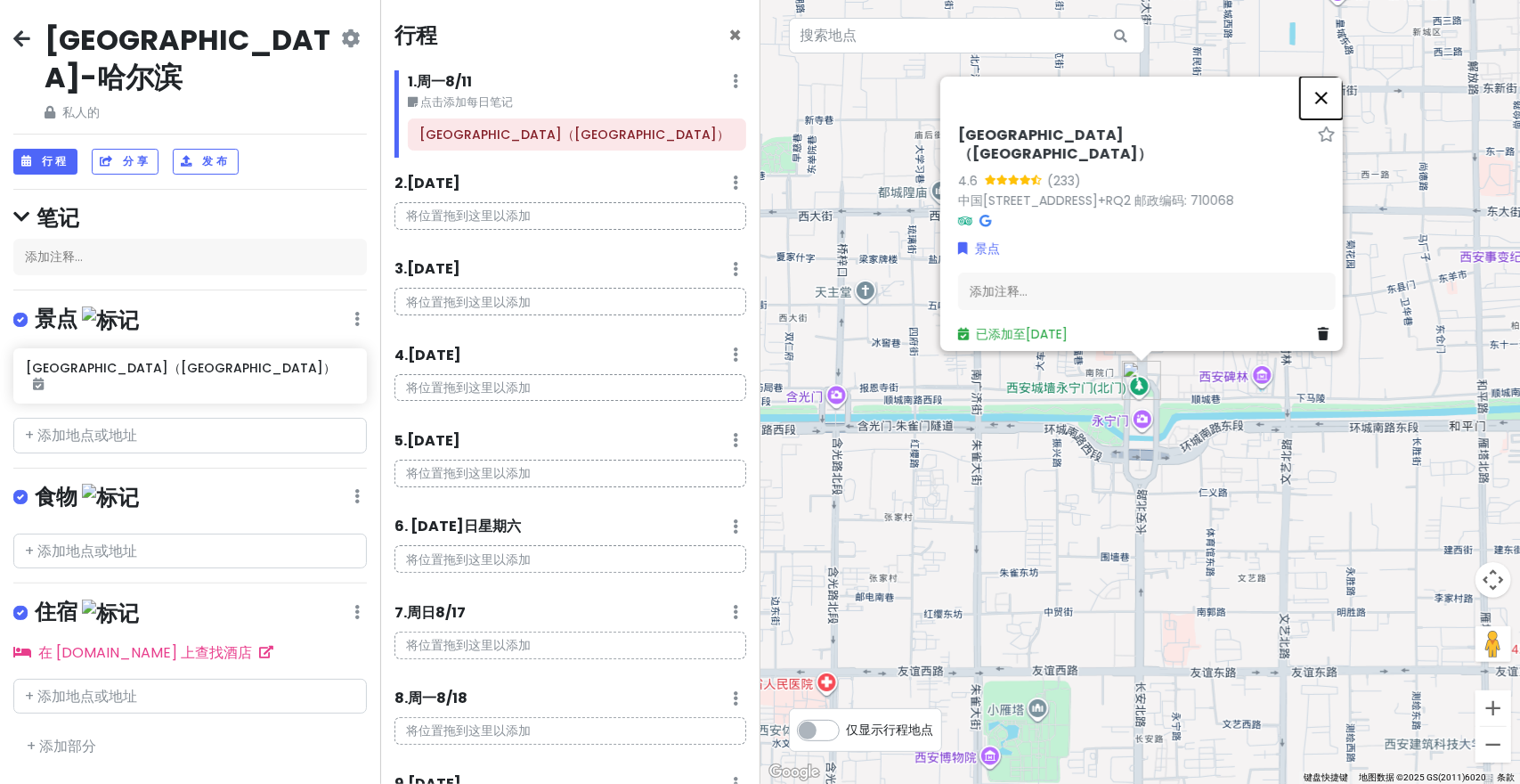
click at [1329, 82] on button "关闭" at bounding box center [1321, 98] width 42 height 42
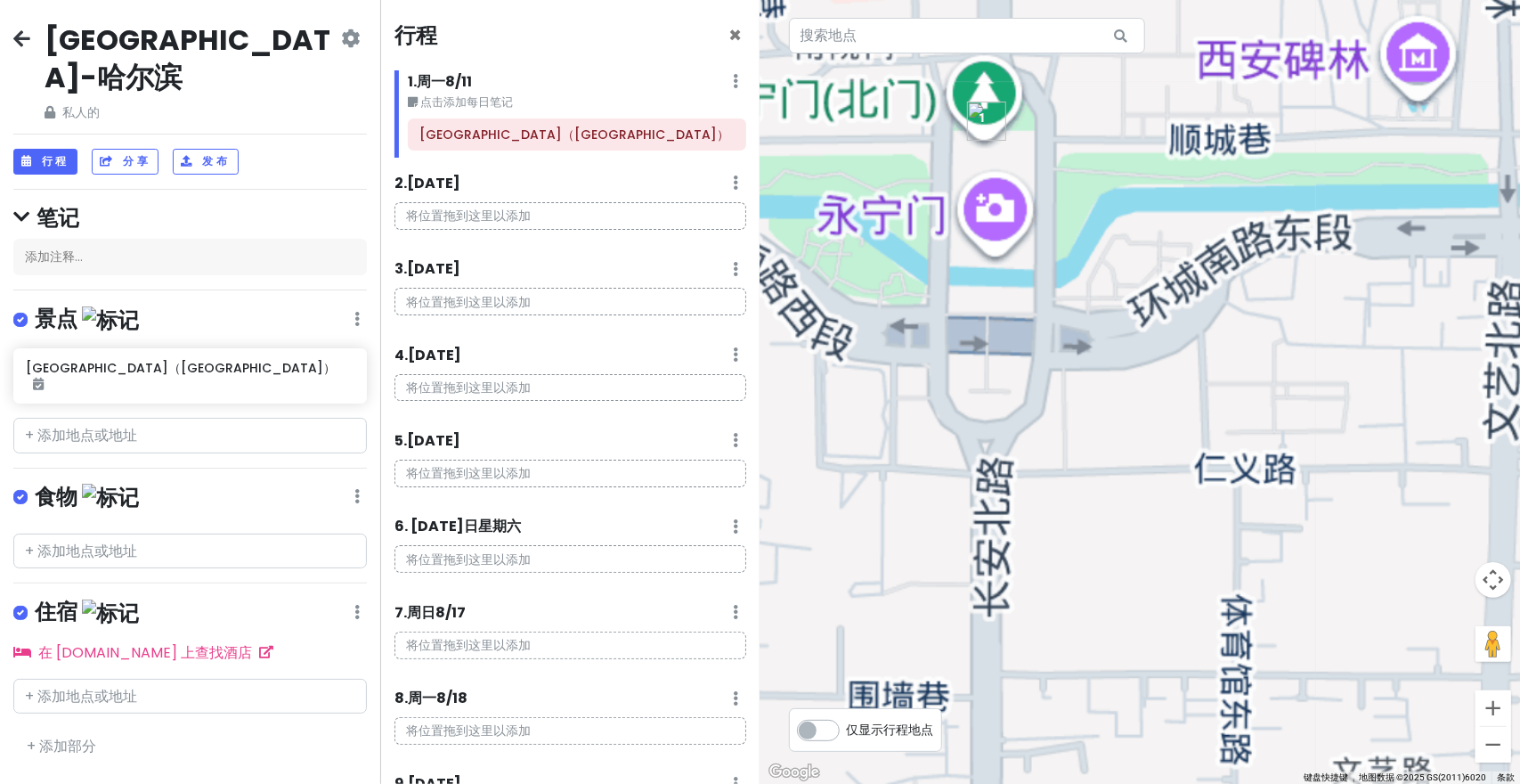
drag, startPoint x: 1138, startPoint y: 280, endPoint x: 1173, endPoint y: 188, distance: 98.4
click at [1172, 189] on div at bounding box center [1141, 392] width 761 height 784
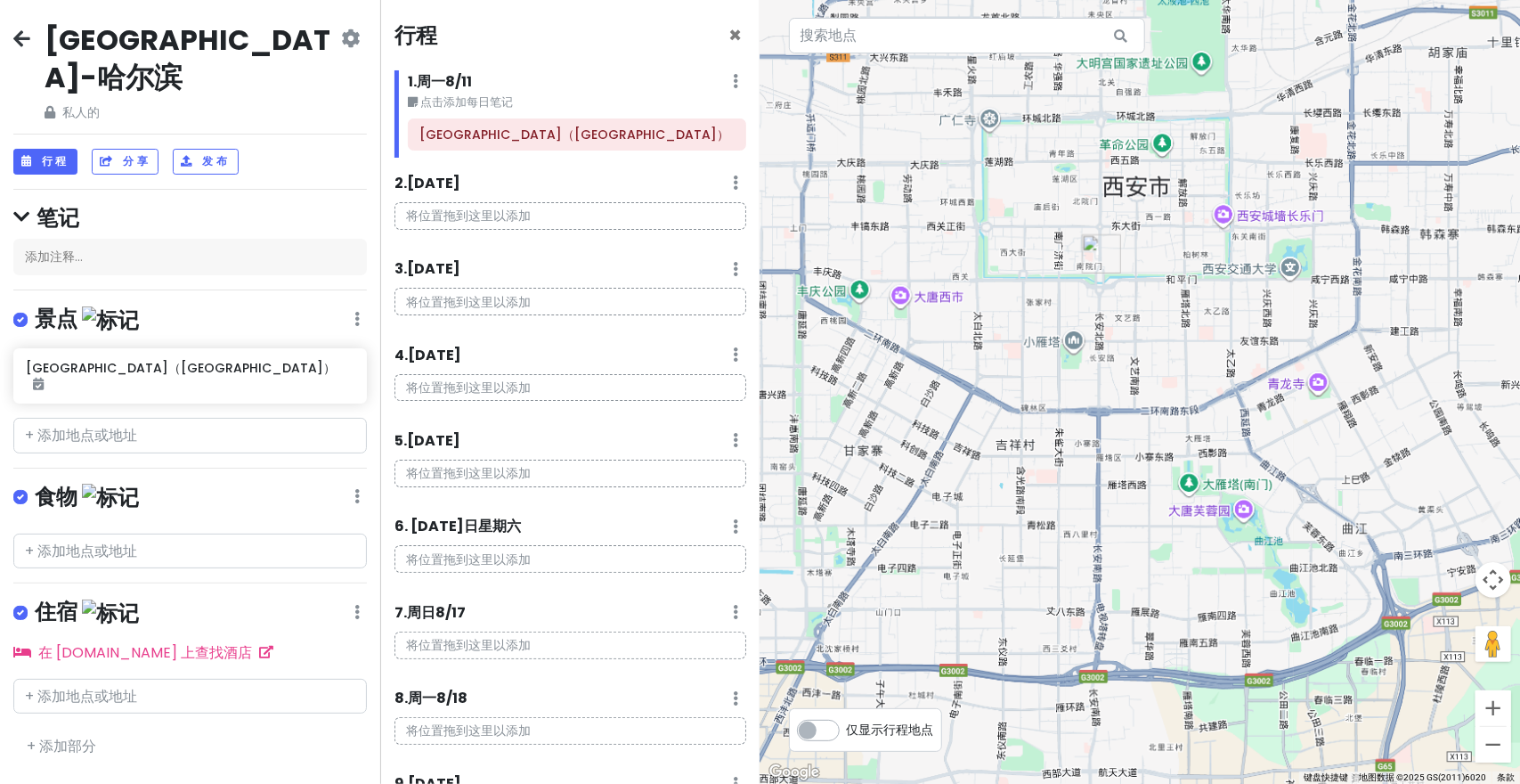
drag, startPoint x: 1302, startPoint y: 279, endPoint x: 1042, endPoint y: 341, distance: 267.3
click at [1042, 343] on div at bounding box center [1141, 392] width 761 height 784
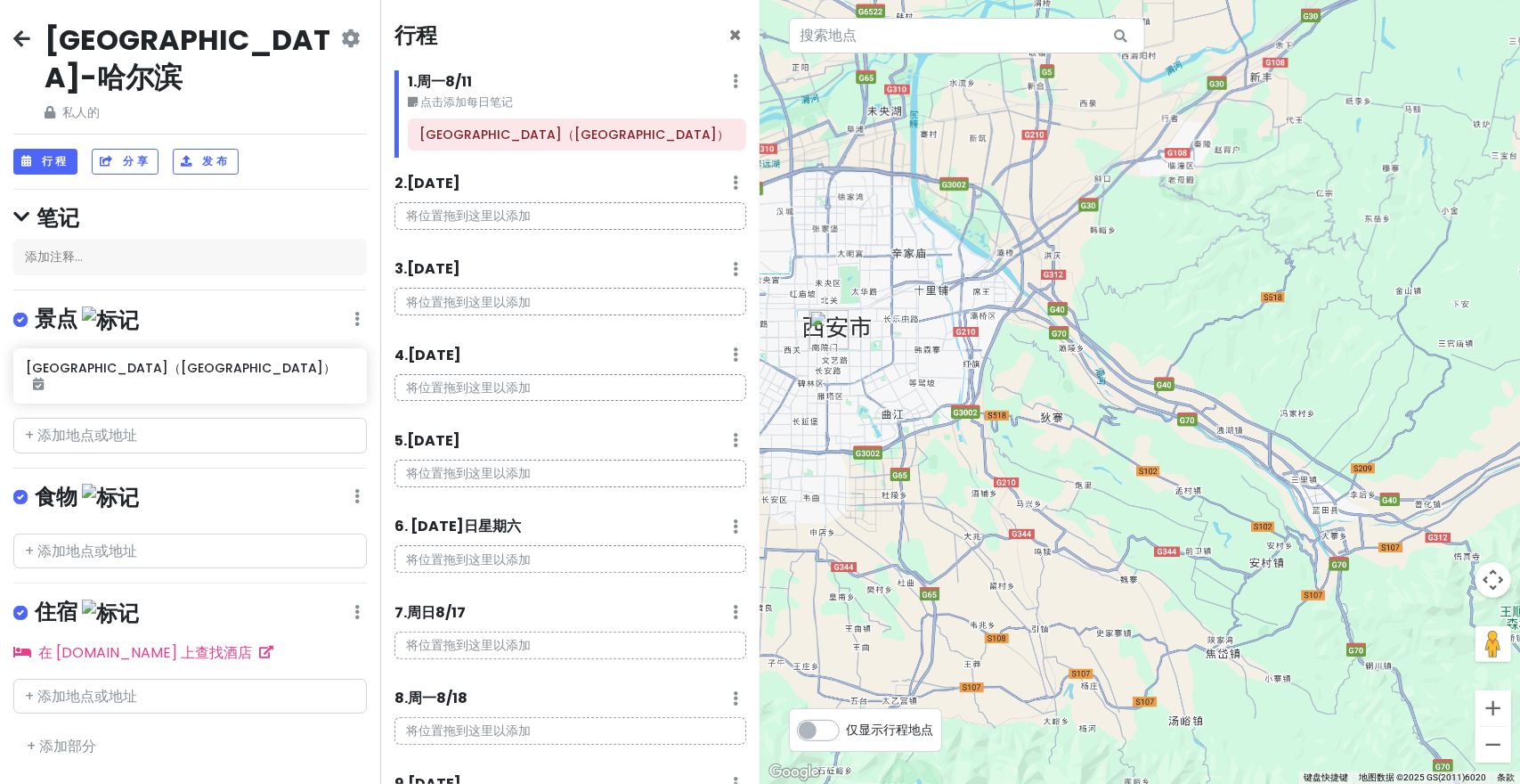
drag, startPoint x: 1202, startPoint y: 349, endPoint x: 1063, endPoint y: 333, distance: 139.9
click at [1051, 343] on div at bounding box center [1141, 392] width 761 height 784
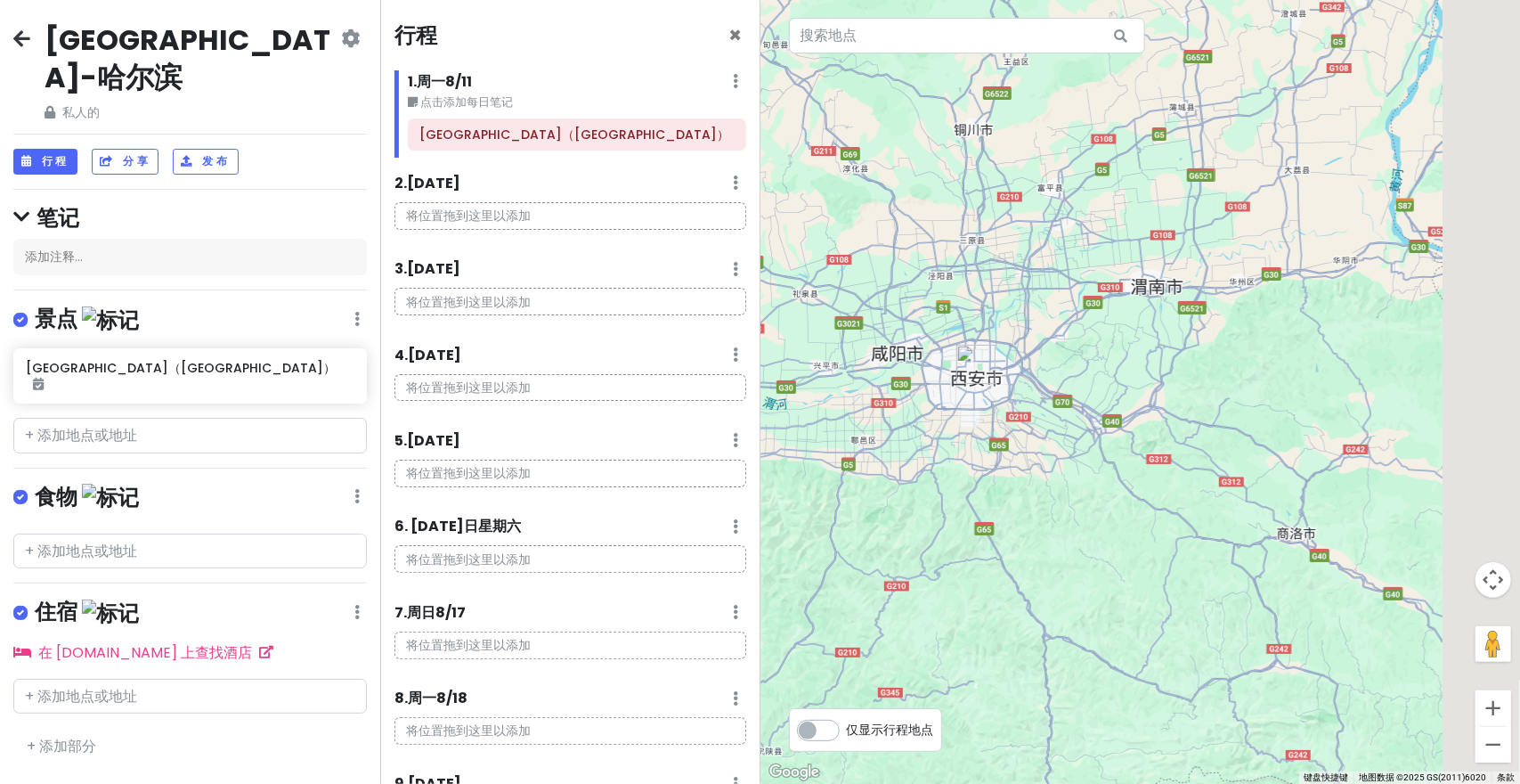
drag, startPoint x: 1300, startPoint y: 326, endPoint x: 1125, endPoint y: 398, distance: 189.2
click at [1131, 400] on div at bounding box center [1141, 392] width 761 height 784
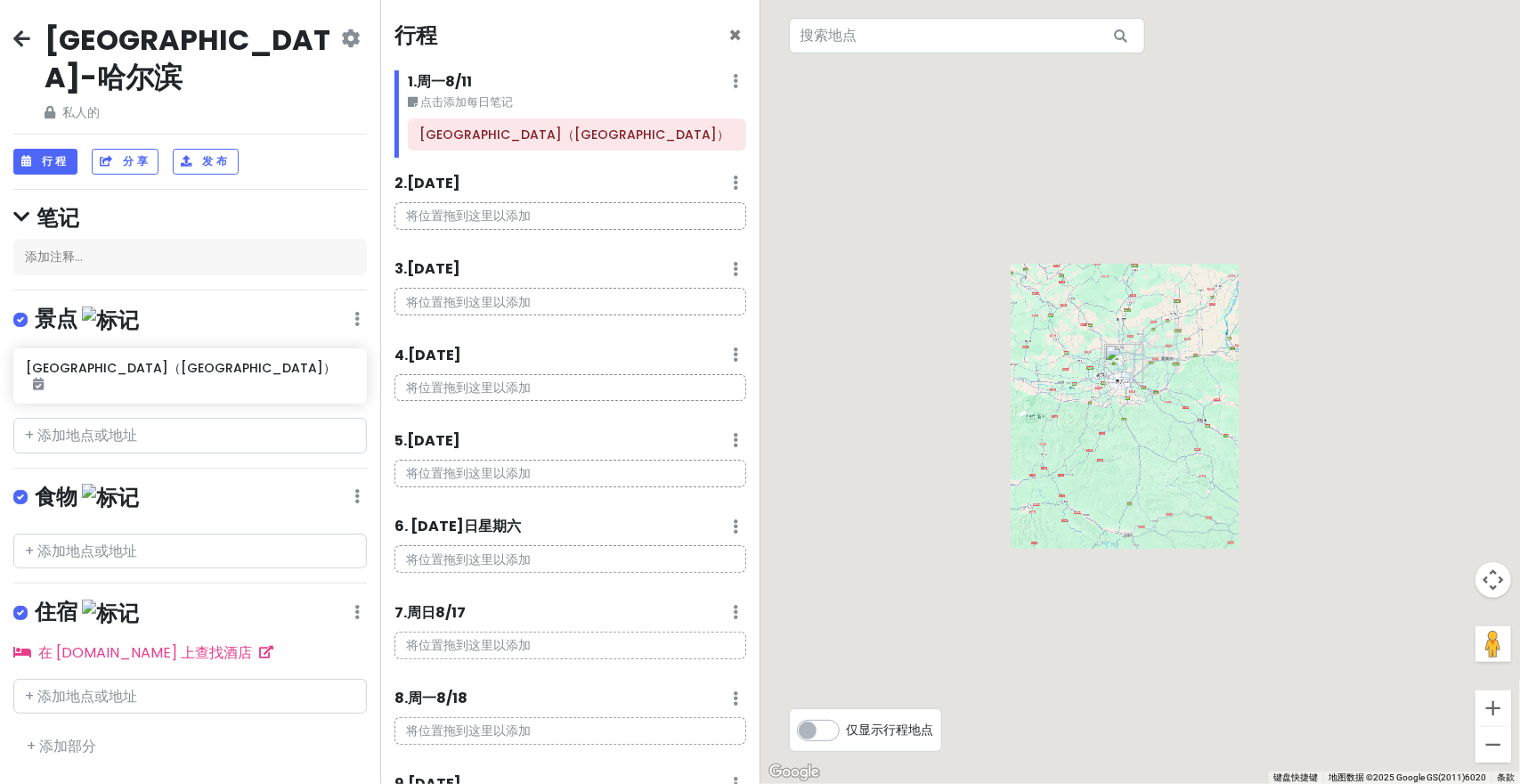
drag, startPoint x: 1263, startPoint y: 366, endPoint x: 1198, endPoint y: 372, distance: 65.3
click at [1200, 372] on div at bounding box center [1141, 392] width 761 height 784
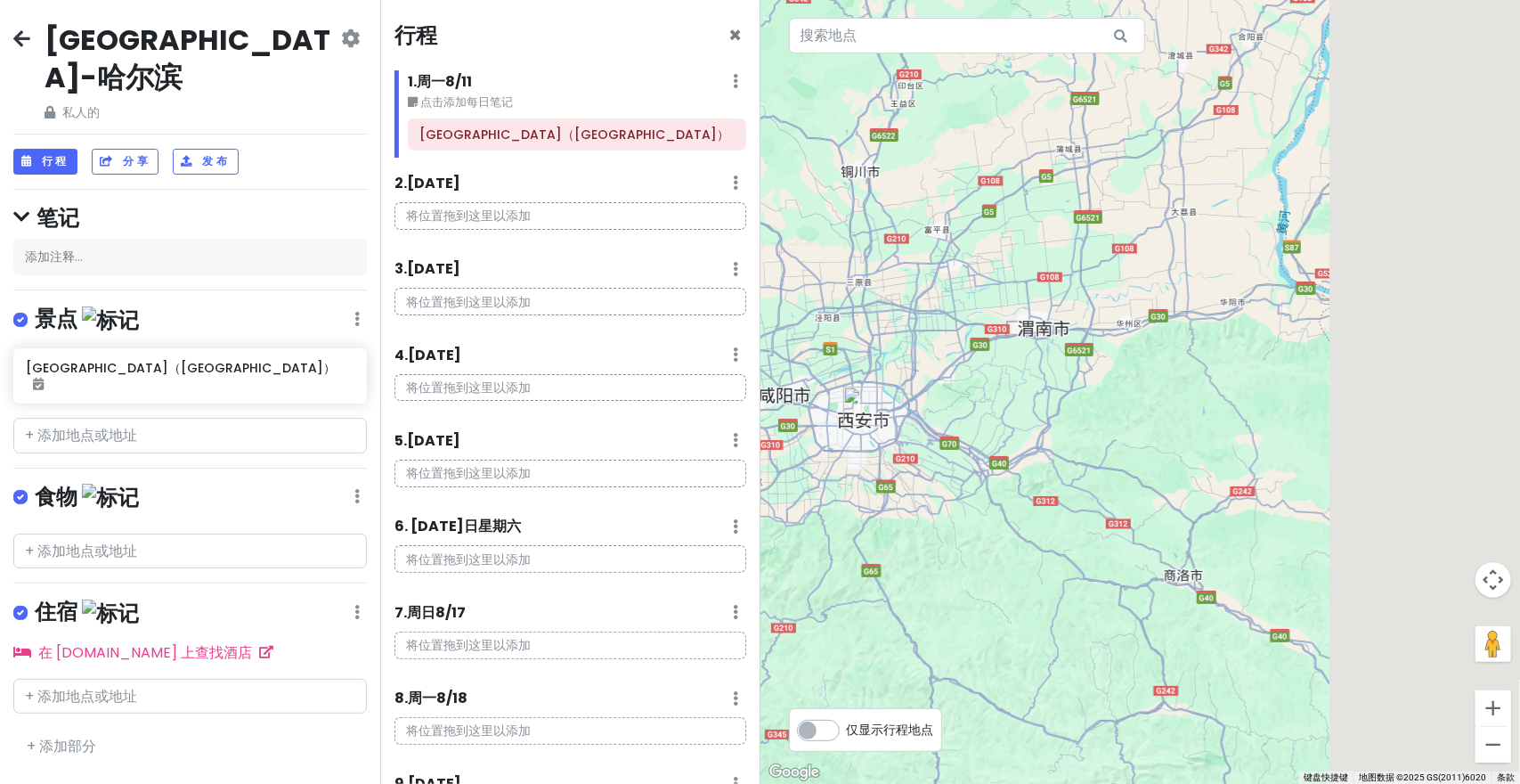
drag, startPoint x: 1182, startPoint y: 395, endPoint x: 1110, endPoint y: 391, distance: 72.1
click at [1110, 391] on div at bounding box center [1141, 392] width 761 height 784
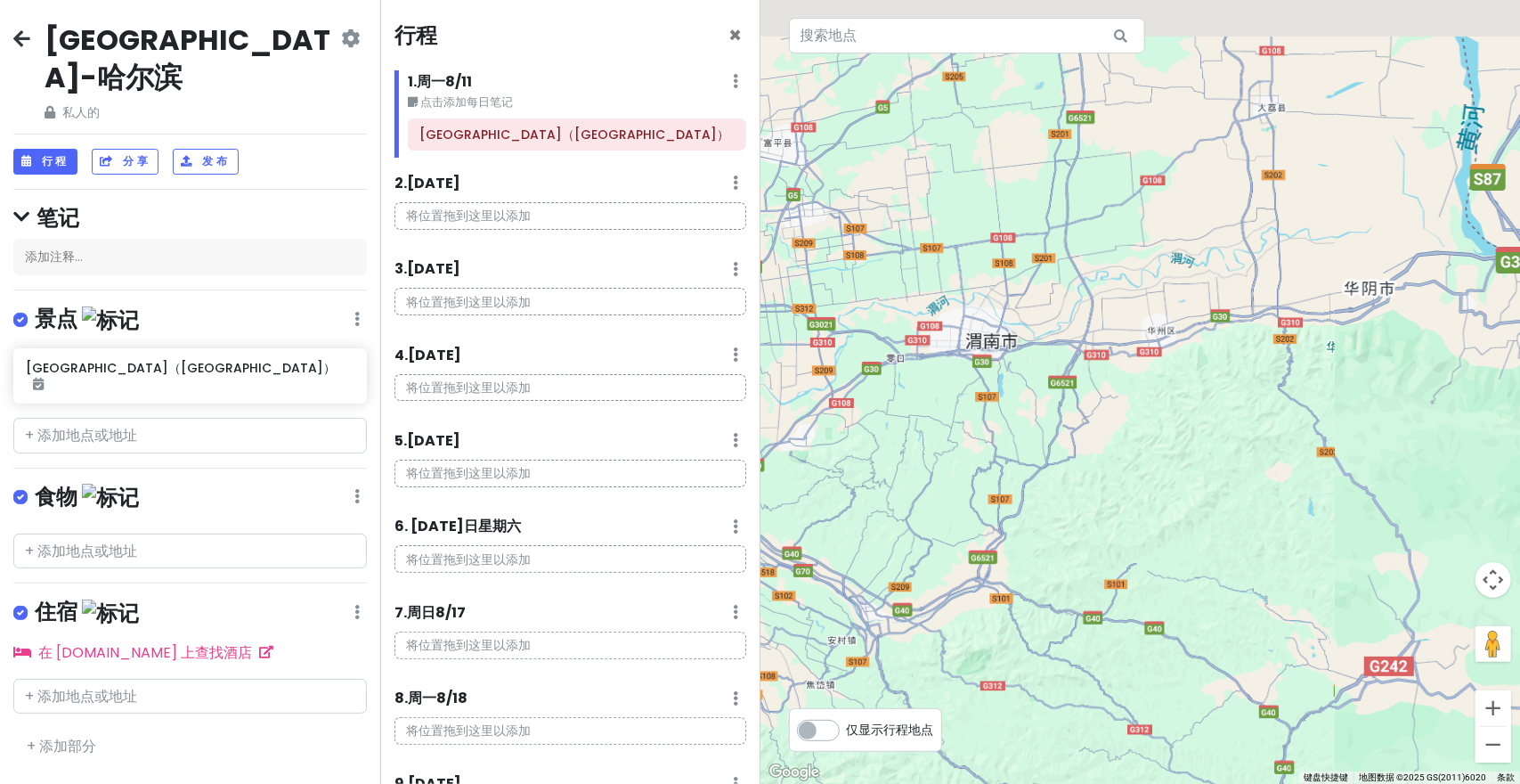
drag, startPoint x: 892, startPoint y: 364, endPoint x: 1242, endPoint y: 306, distance: 354.8
click at [1240, 307] on div at bounding box center [1141, 392] width 761 height 784
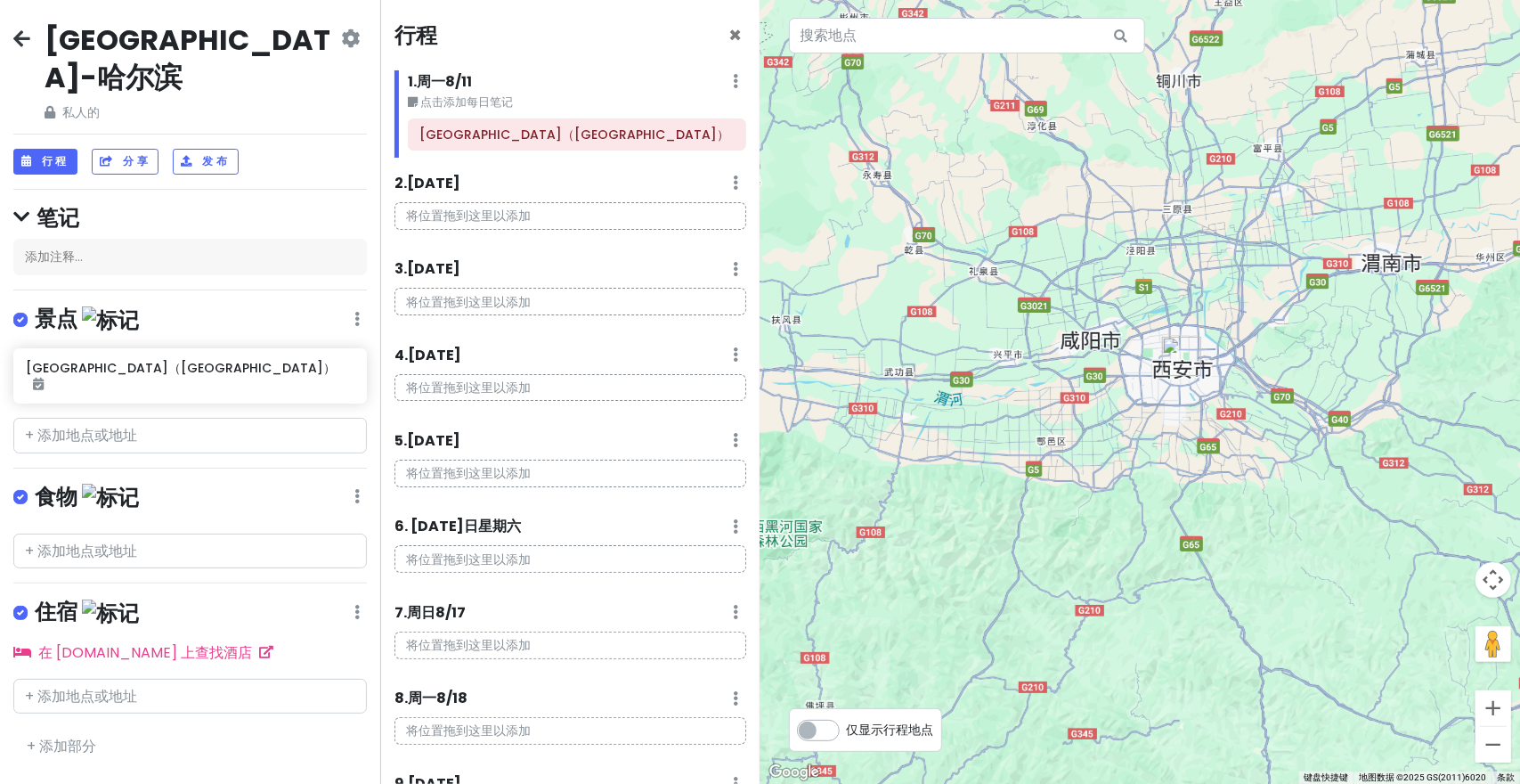
drag, startPoint x: 1196, startPoint y: 364, endPoint x: 1177, endPoint y: 336, distance: 33.8
click at [1186, 337] on img "西安城墙永宁门（北门）" at bounding box center [1181, 356] width 40 height 40
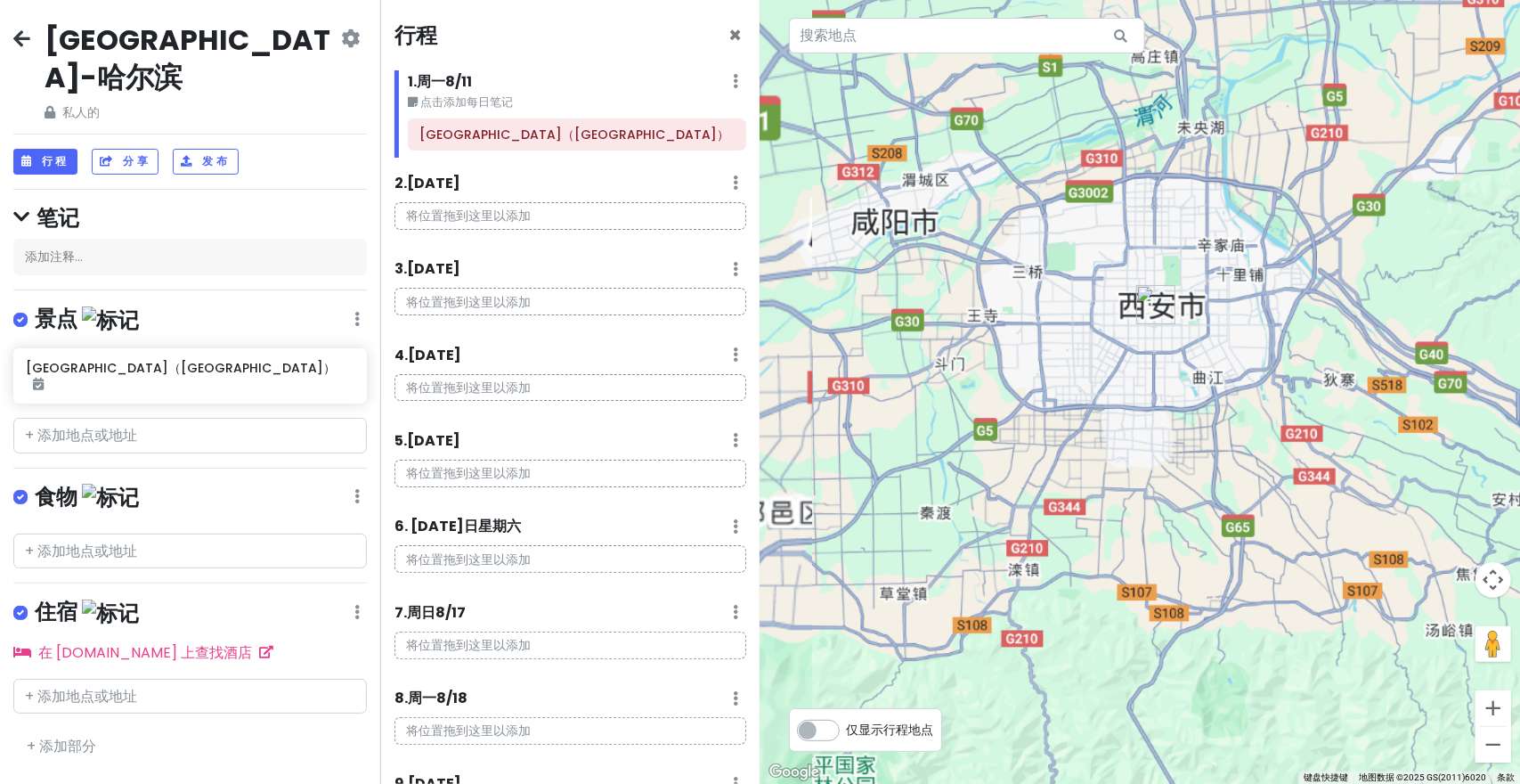
drag, startPoint x: 1220, startPoint y: 320, endPoint x: 1187, endPoint y: 303, distance: 37.1
click at [1188, 303] on div at bounding box center [1141, 392] width 761 height 784
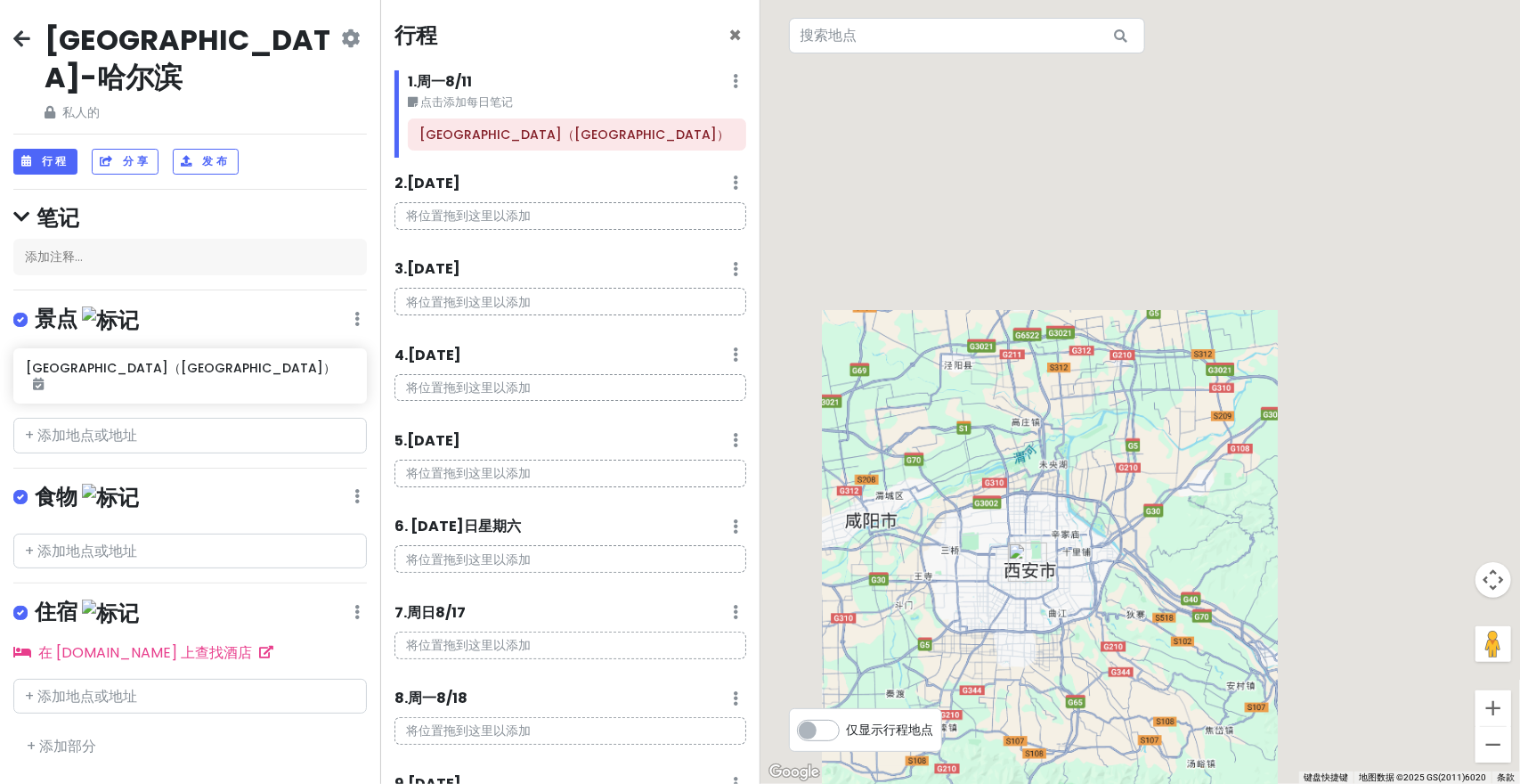
drag, startPoint x: 1218, startPoint y: 356, endPoint x: 1147, endPoint y: 630, distance: 283.0
click at [1147, 630] on div at bounding box center [1141, 392] width 761 height 784
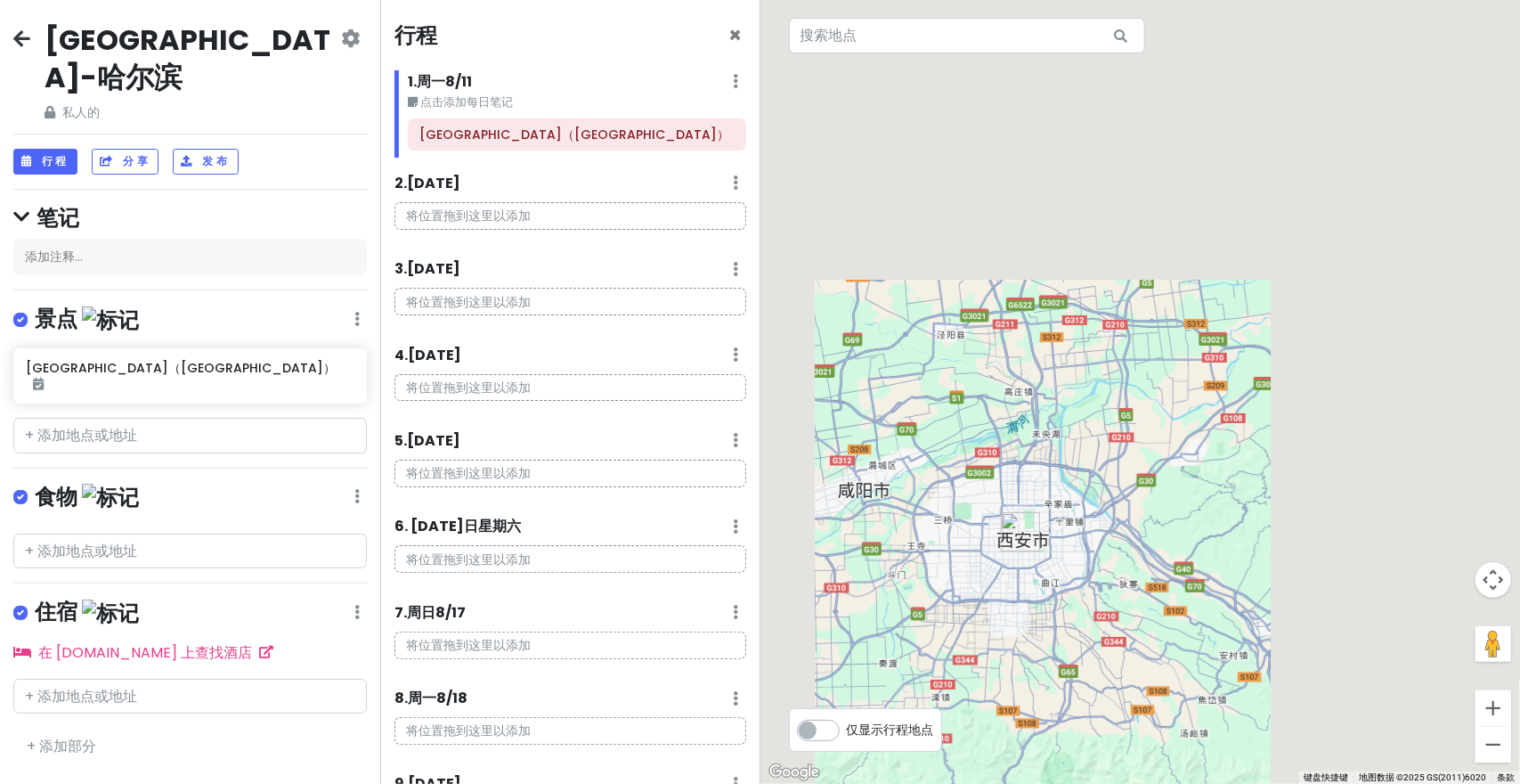
drag, startPoint x: 1117, startPoint y: 461, endPoint x: 1107, endPoint y: 288, distance: 173.3
click at [1097, 265] on div at bounding box center [1141, 392] width 761 height 784
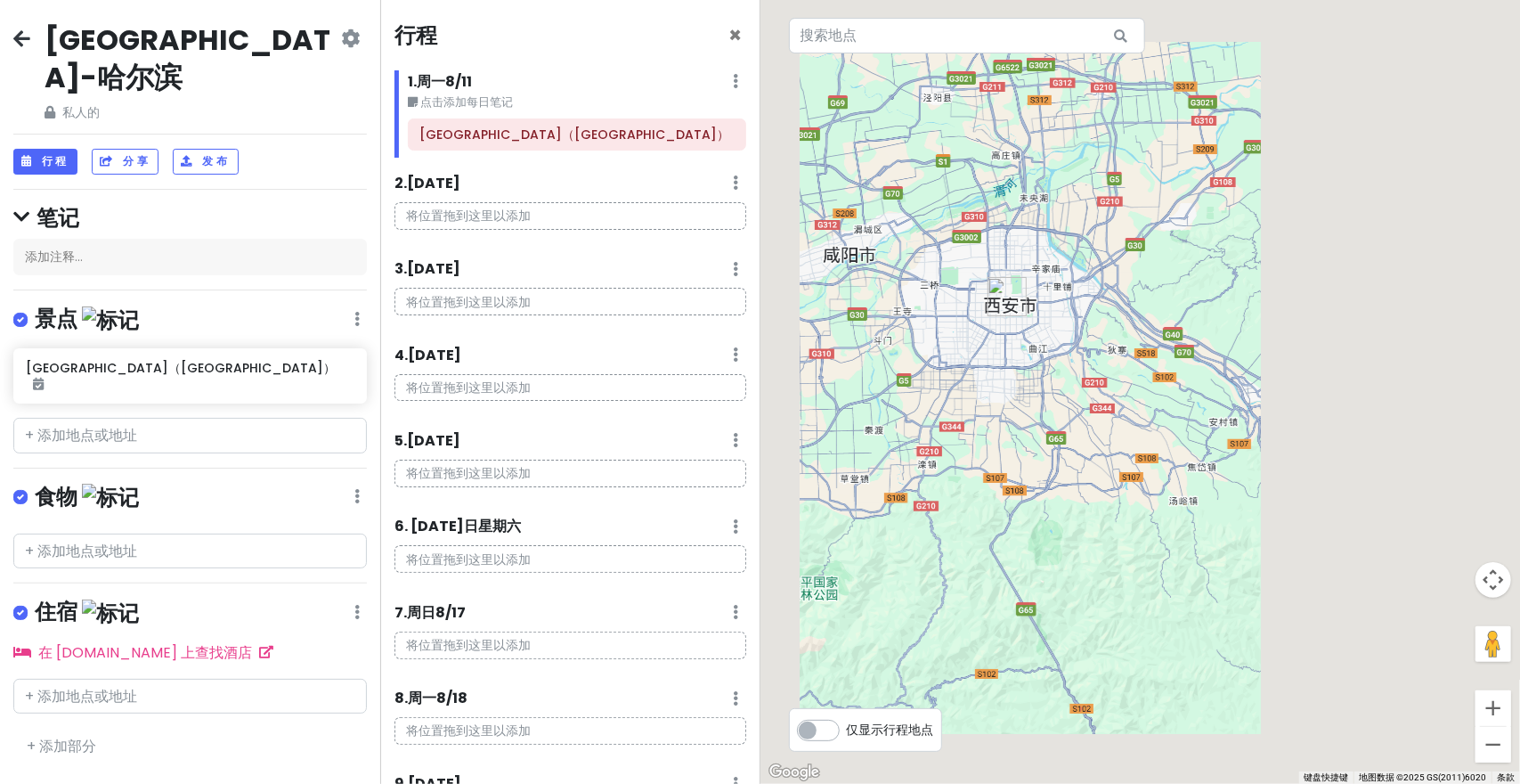
drag, startPoint x: 1153, startPoint y: 372, endPoint x: 1213, endPoint y: 415, distance: 73.8
click at [1238, 410] on div at bounding box center [1141, 392] width 761 height 784
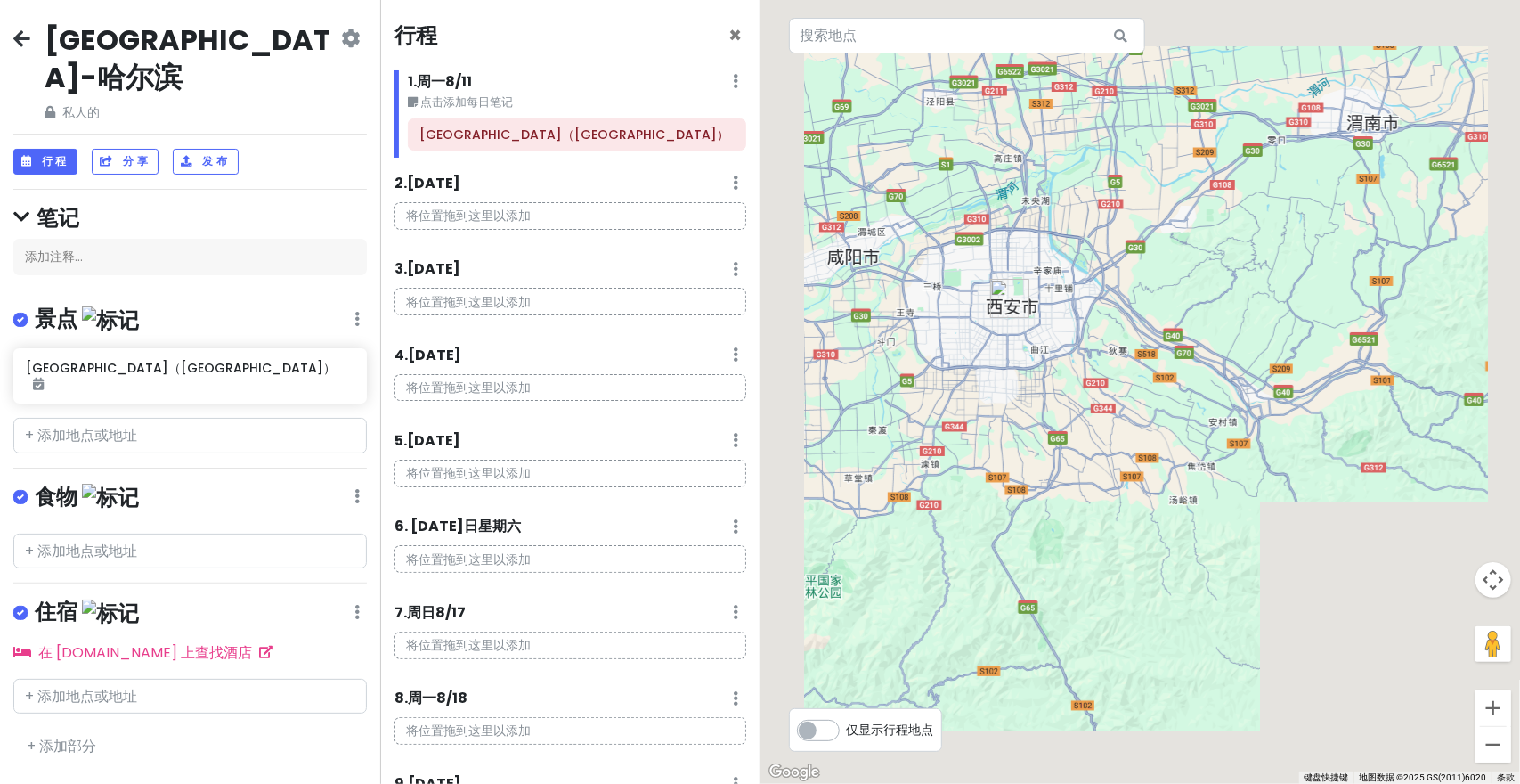
click at [1070, 286] on div at bounding box center [1141, 392] width 761 height 784
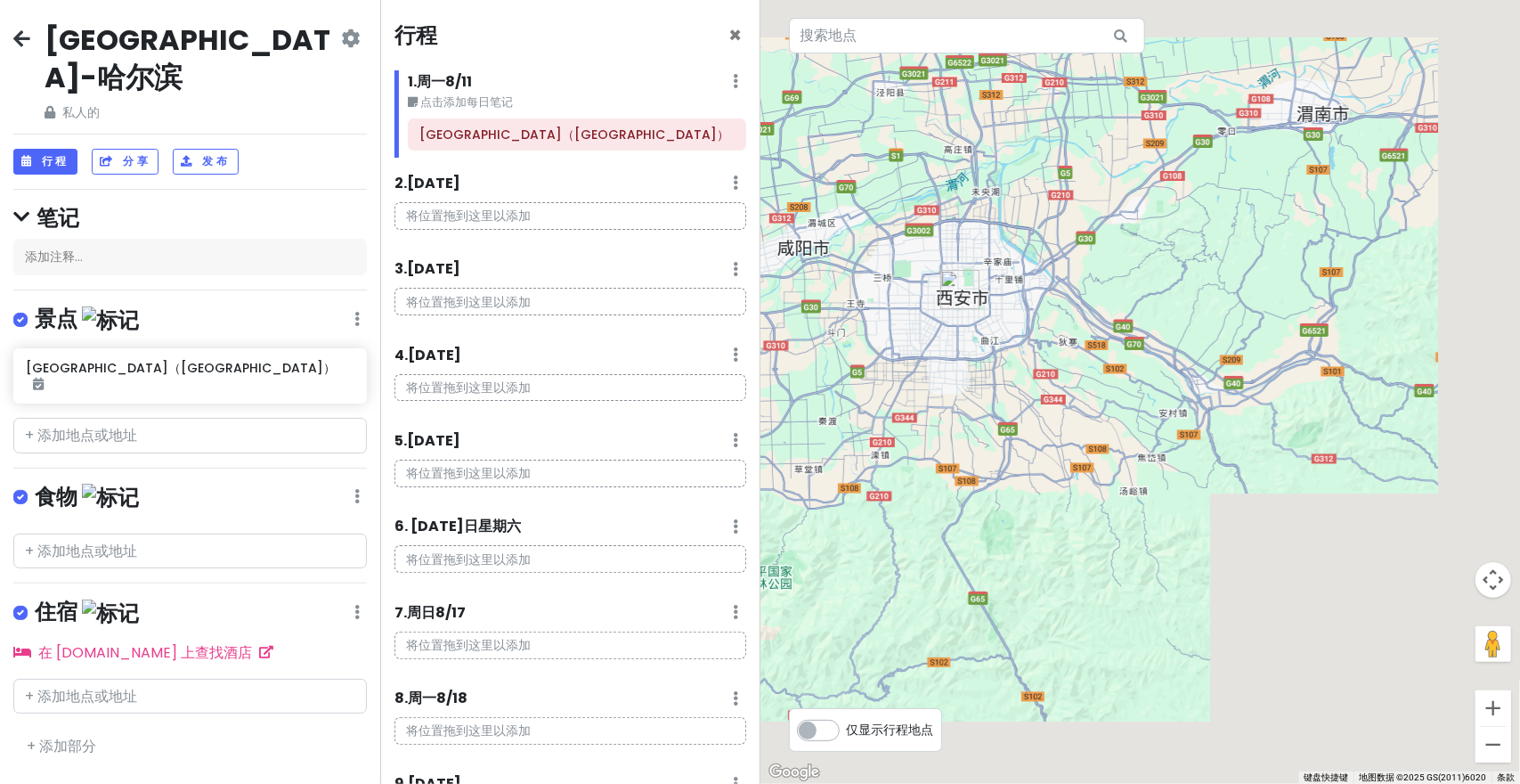
drag, startPoint x: 1243, startPoint y: 352, endPoint x: 1084, endPoint y: 311, distance: 164.2
click at [1084, 311] on div at bounding box center [1141, 392] width 761 height 784
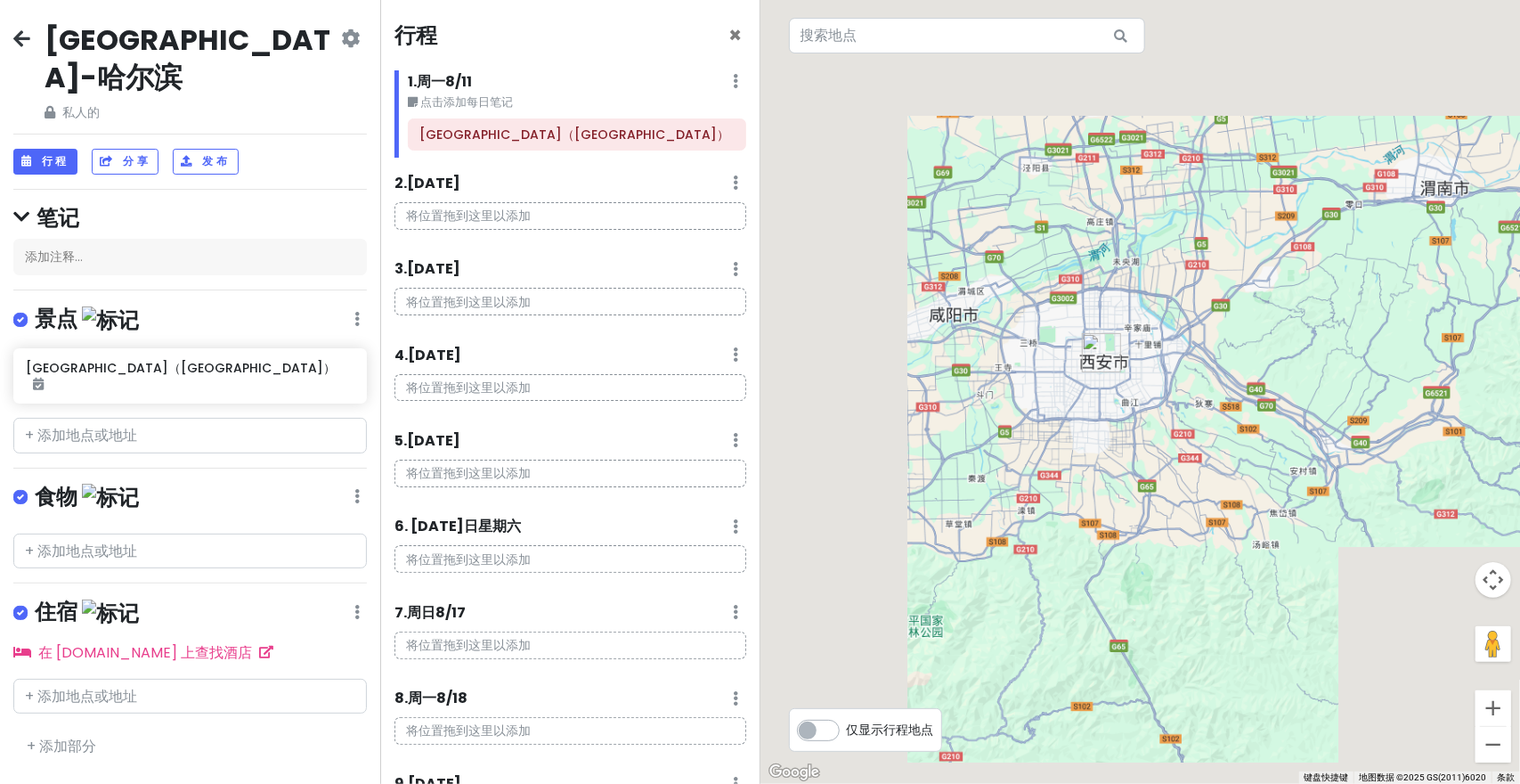
drag, startPoint x: 1077, startPoint y: 351, endPoint x: 1321, endPoint y: 374, distance: 245.1
click at [1337, 391] on div at bounding box center [1141, 392] width 761 height 784
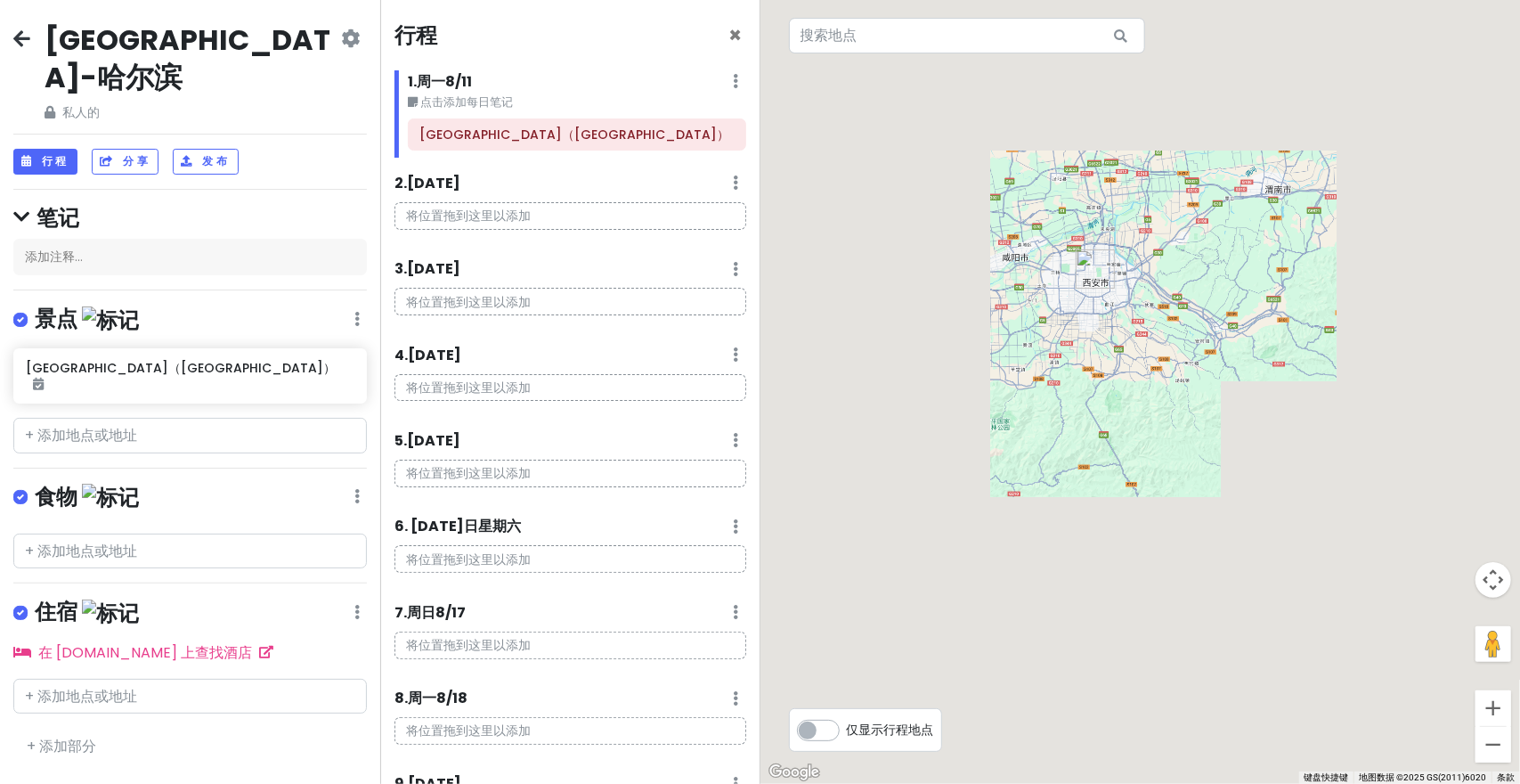
drag, startPoint x: 1351, startPoint y: 378, endPoint x: 1202, endPoint y: 294, distance: 171.0
click at [1202, 294] on div at bounding box center [1141, 392] width 761 height 784
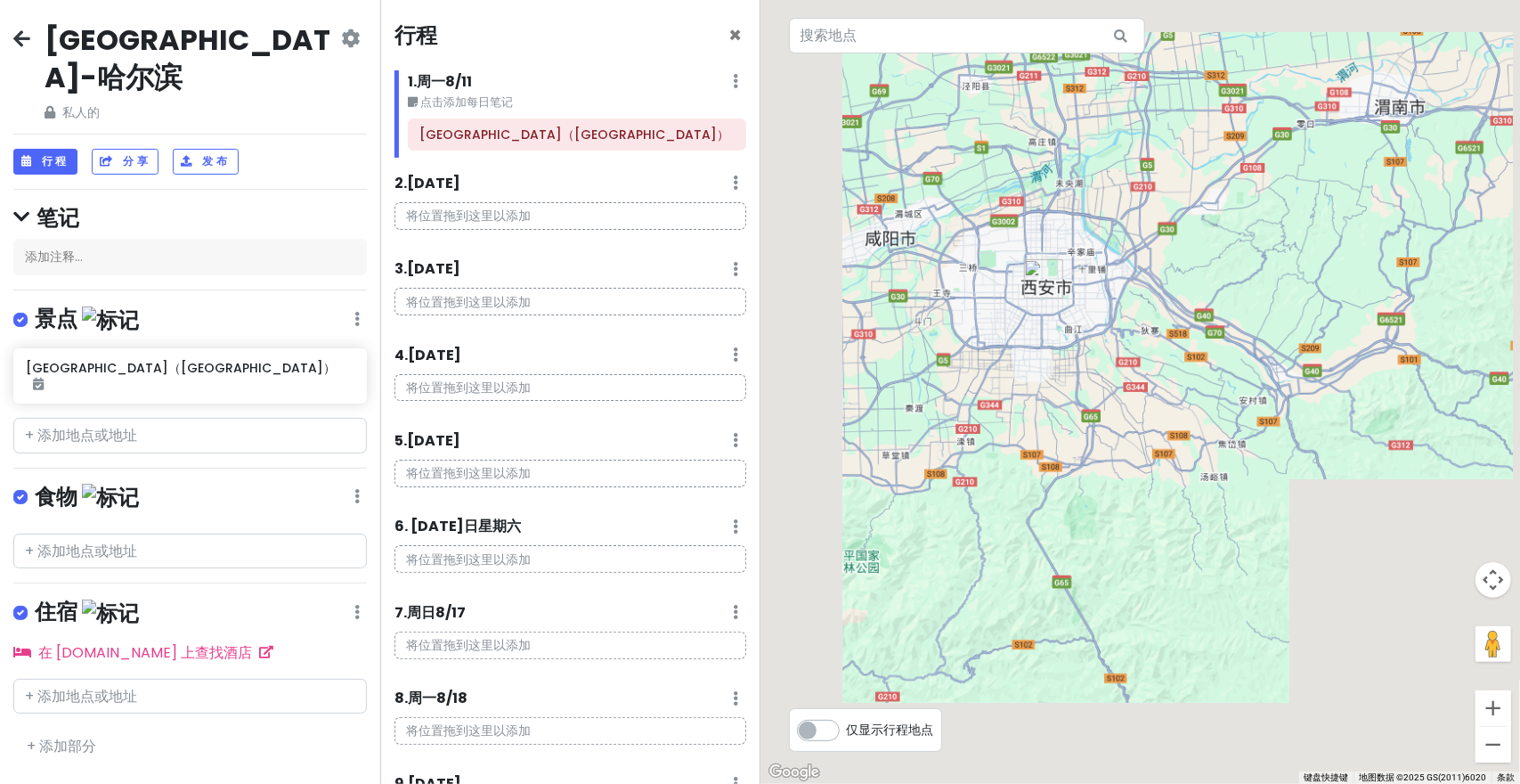
drag, startPoint x: 1251, startPoint y: 389, endPoint x: 1268, endPoint y: 395, distance: 18.0
click at [1268, 395] on div at bounding box center [1141, 392] width 761 height 784
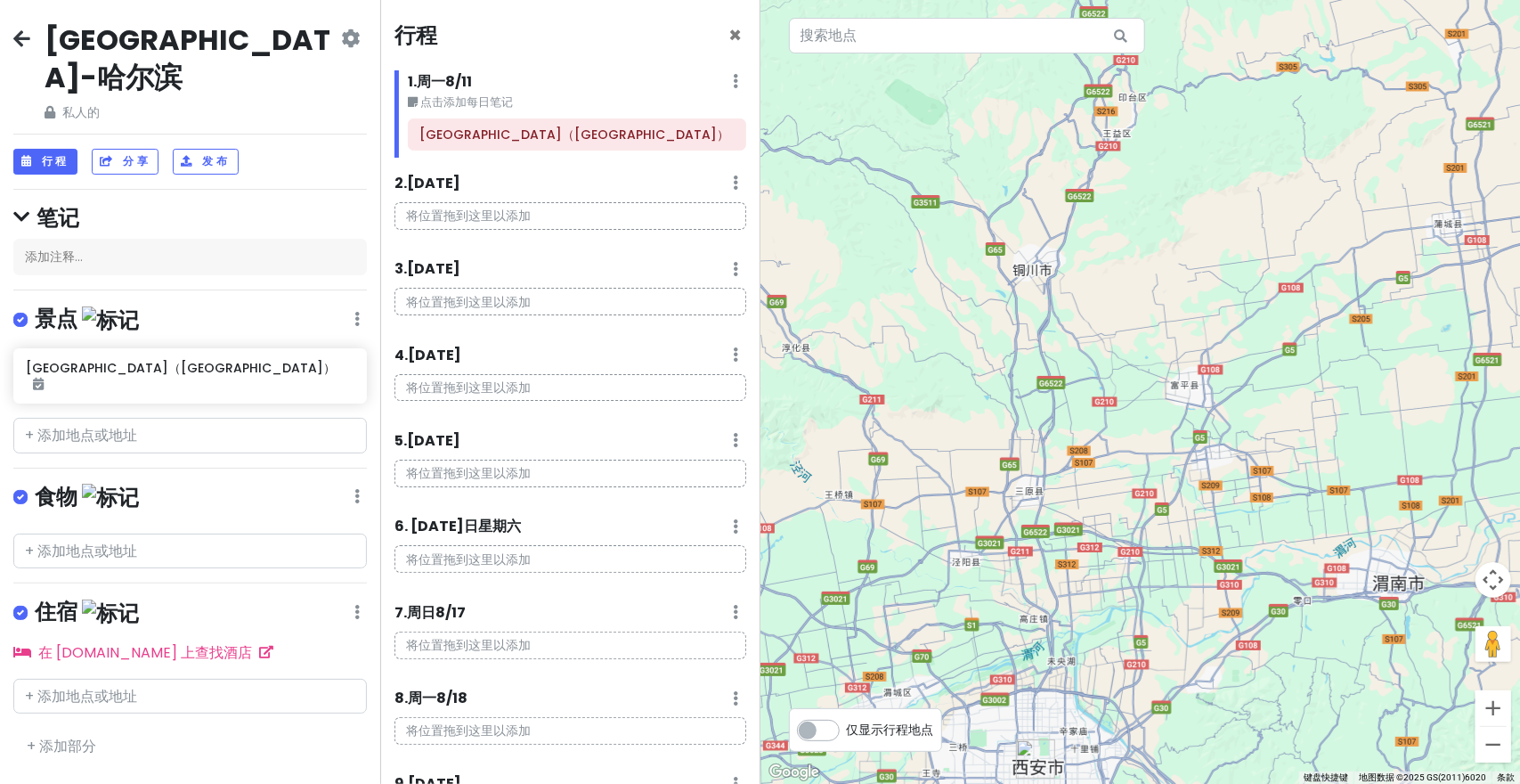
drag, startPoint x: 990, startPoint y: 344, endPoint x: 1008, endPoint y: 798, distance: 454.4
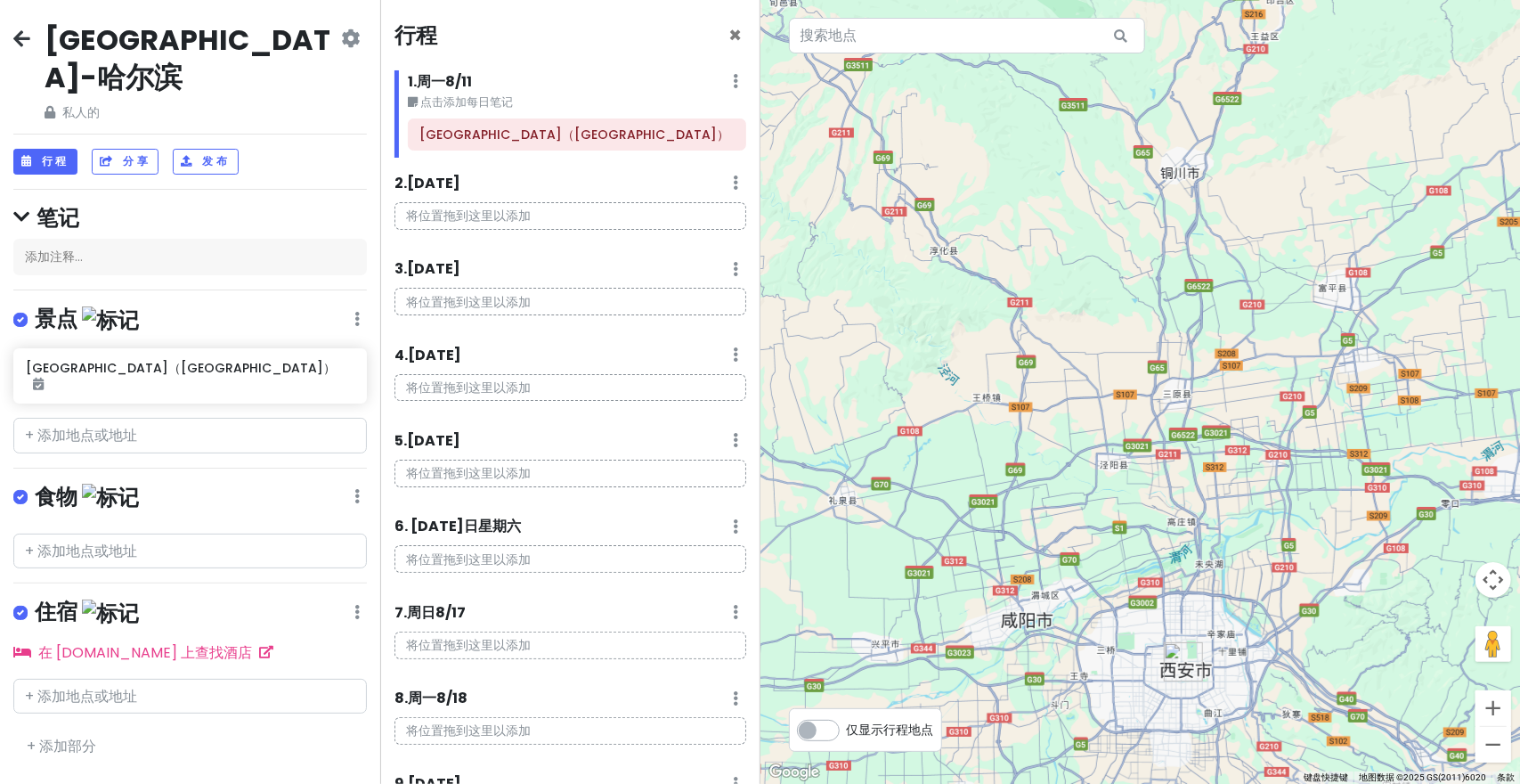
drag, startPoint x: 1035, startPoint y: 285, endPoint x: 1138, endPoint y: 204, distance: 131.0
click at [1135, 207] on div at bounding box center [1141, 392] width 761 height 784
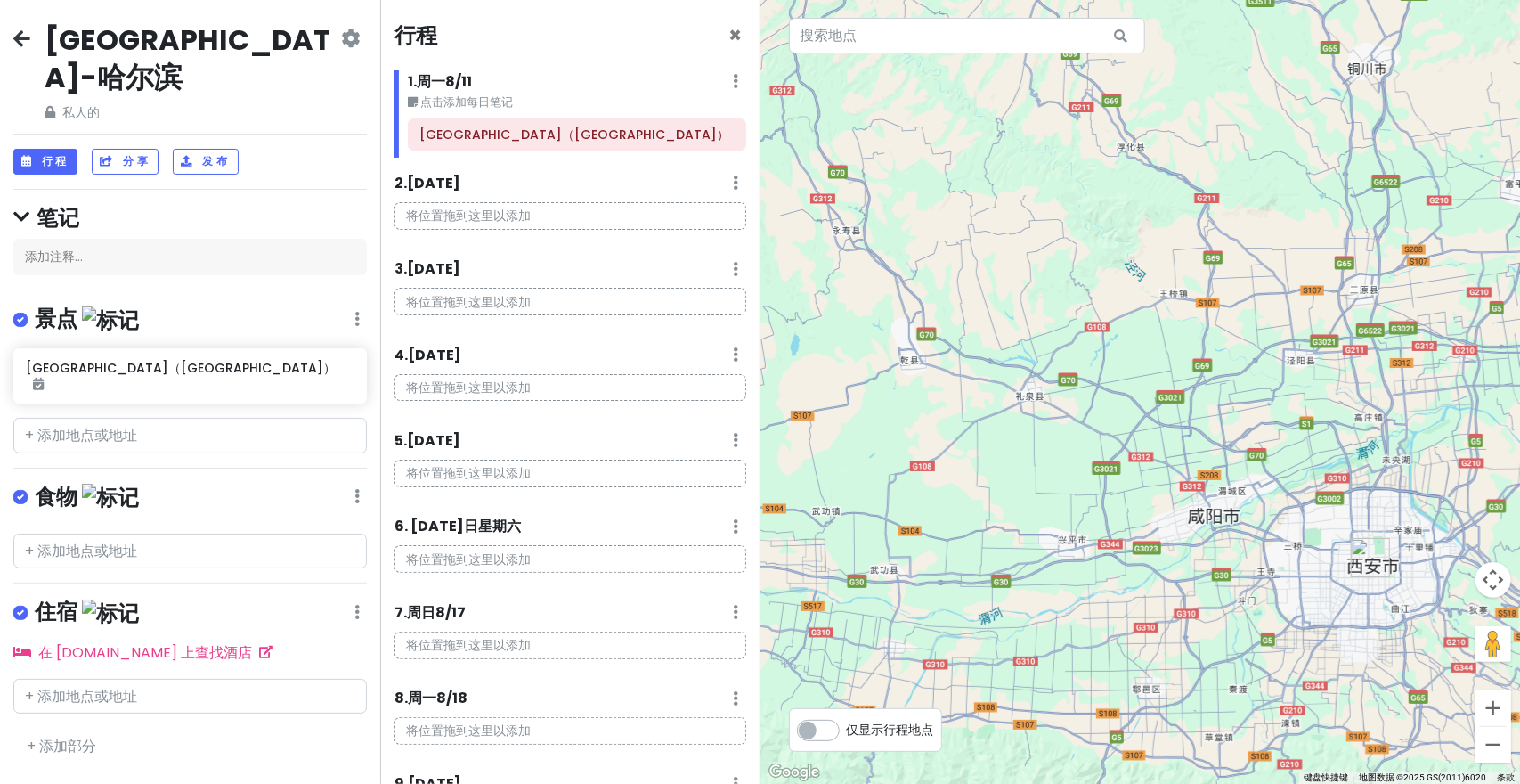
drag, startPoint x: 1196, startPoint y: 434, endPoint x: 1352, endPoint y: 406, distance: 158.5
click at [1352, 406] on div at bounding box center [1141, 392] width 761 height 784
